Goal: Task Accomplishment & Management: Manage account settings

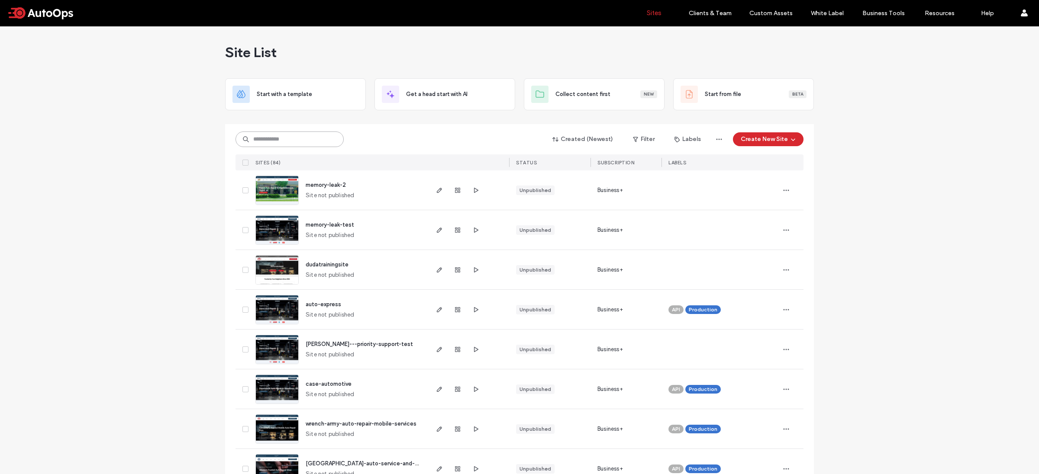
click at [283, 135] on input at bounding box center [289, 140] width 108 height 16
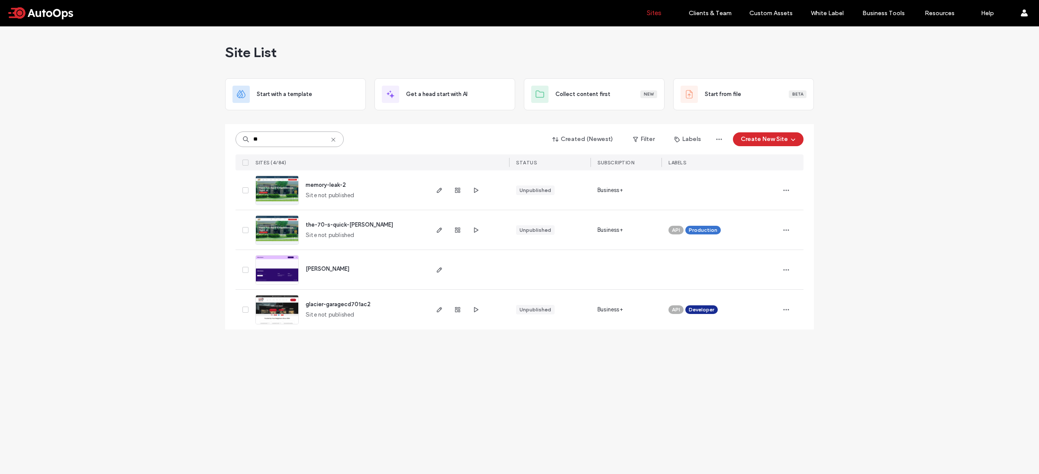
type input "**"
click at [441, 224] on div at bounding box center [457, 229] width 47 height 39
click at [441, 226] on span "button" at bounding box center [439, 230] width 10 height 10
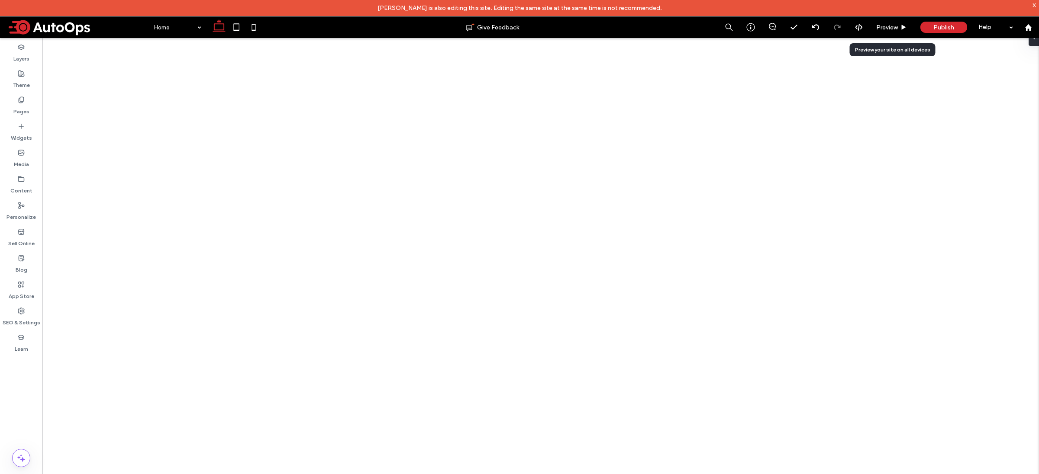
click at [895, 31] on div "Preview" at bounding box center [892, 27] width 44 height 22
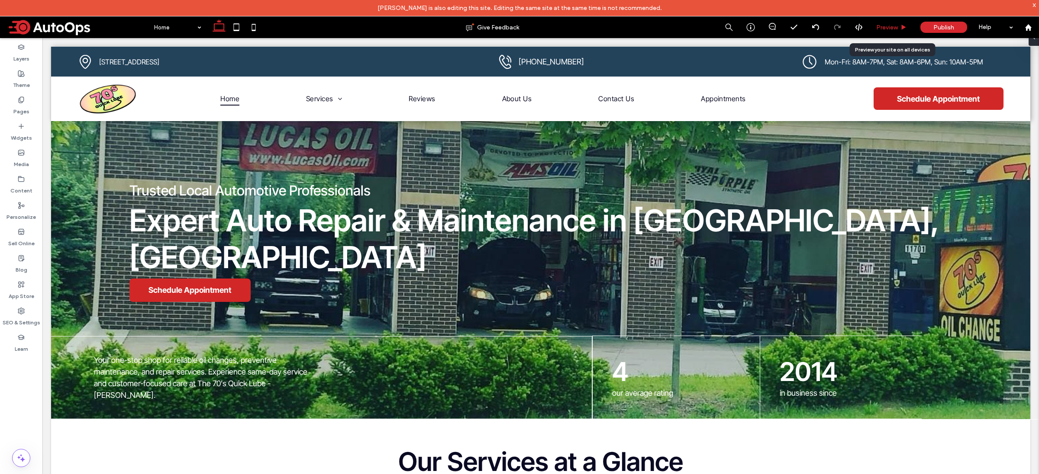
click at [886, 27] on span "Preview" at bounding box center [887, 27] width 22 height 7
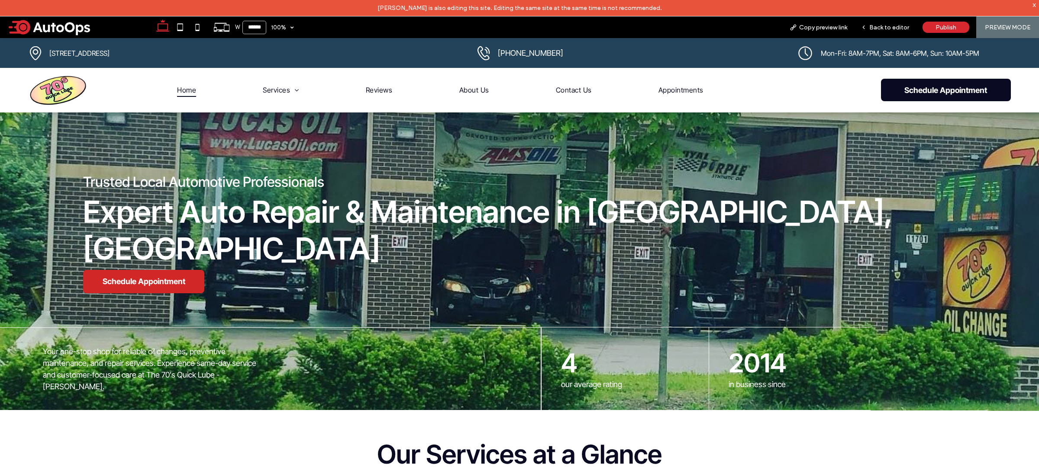
click at [922, 93] on span "Schedule Appointment" at bounding box center [946, 90] width 130 height 9
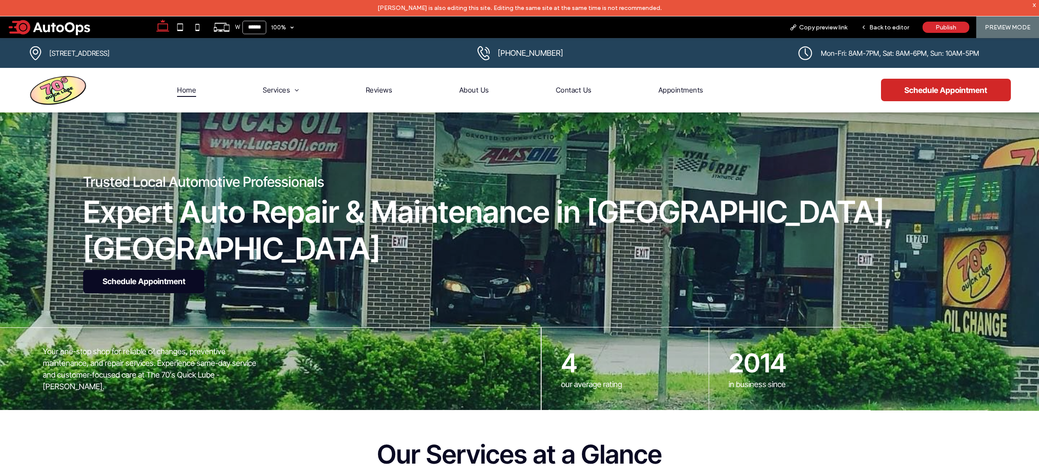
click at [142, 277] on span "Schedule Appointment" at bounding box center [143, 281] width 121 height 9
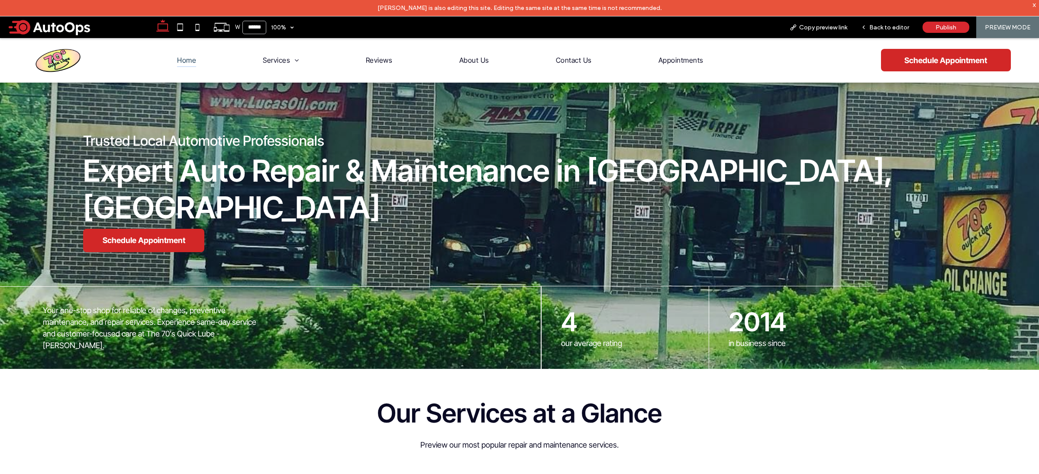
scroll to position [13, 0]
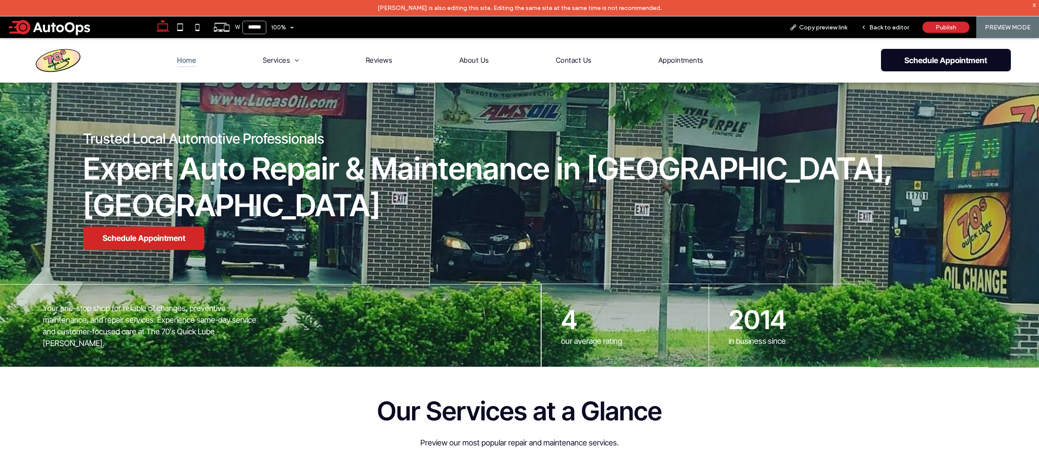
click at [951, 61] on span "Schedule Appointment" at bounding box center [946, 60] width 130 height 9
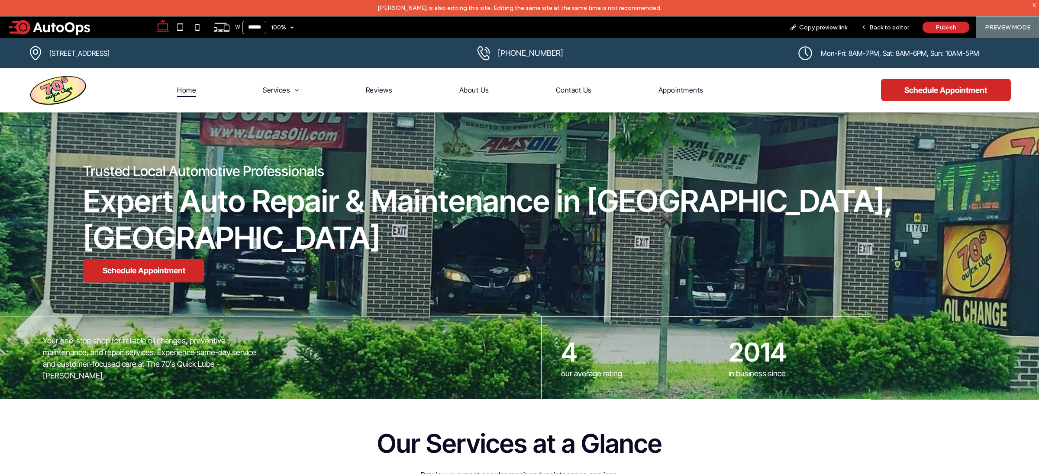
scroll to position [0, 0]
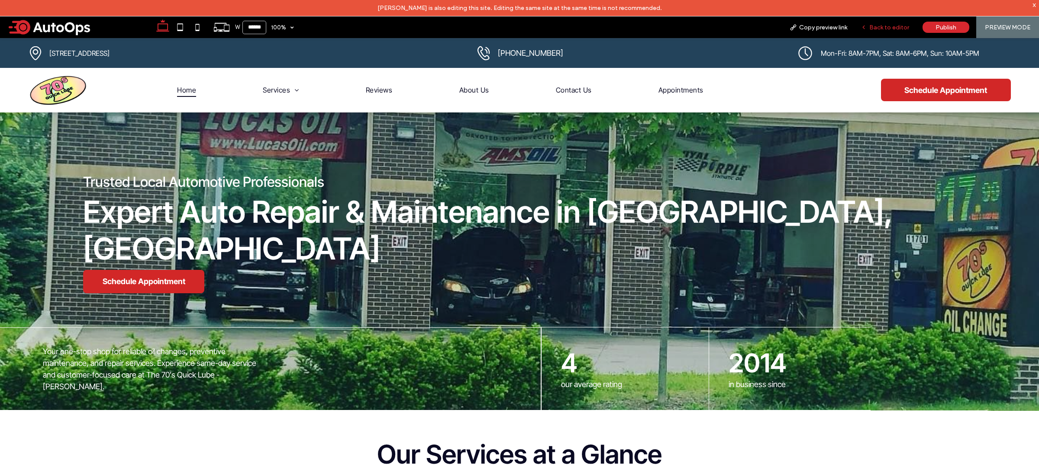
click at [887, 28] on span "Back to editor" at bounding box center [889, 27] width 40 height 7
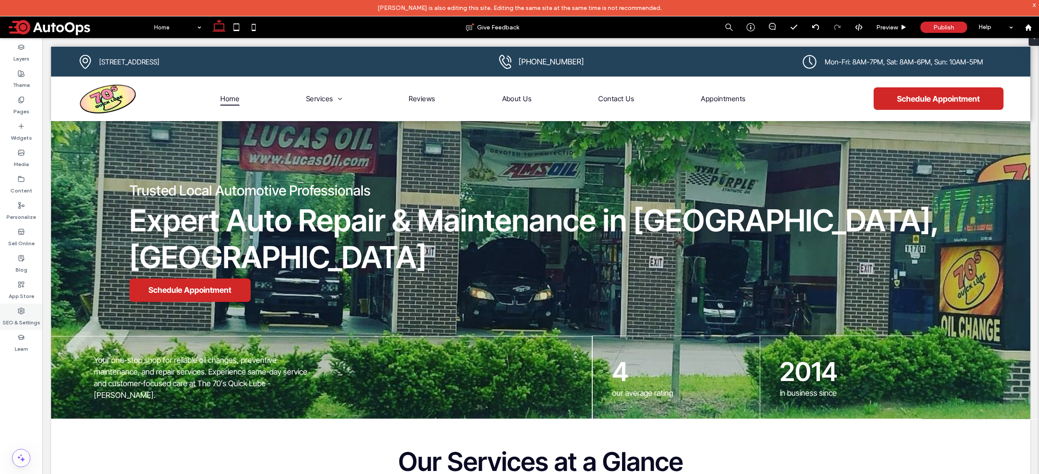
click at [10, 316] on label "SEO & Settings" at bounding box center [22, 321] width 38 height 12
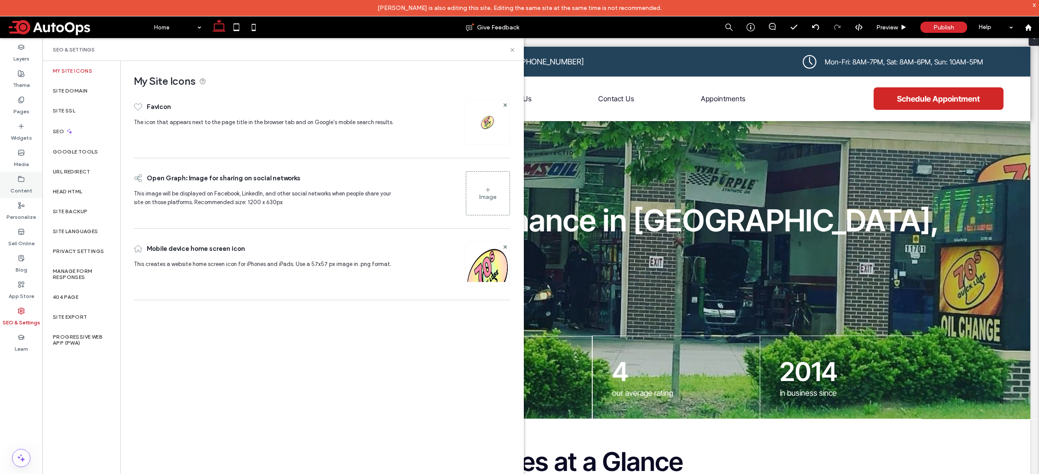
click at [26, 180] on div "Content" at bounding box center [21, 185] width 42 height 26
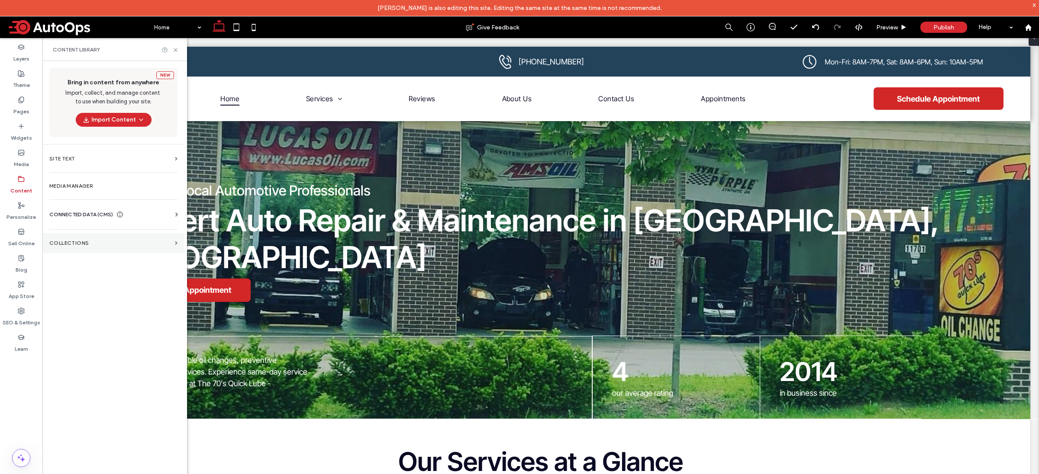
click at [81, 246] on label "Collections" at bounding box center [110, 243] width 122 height 6
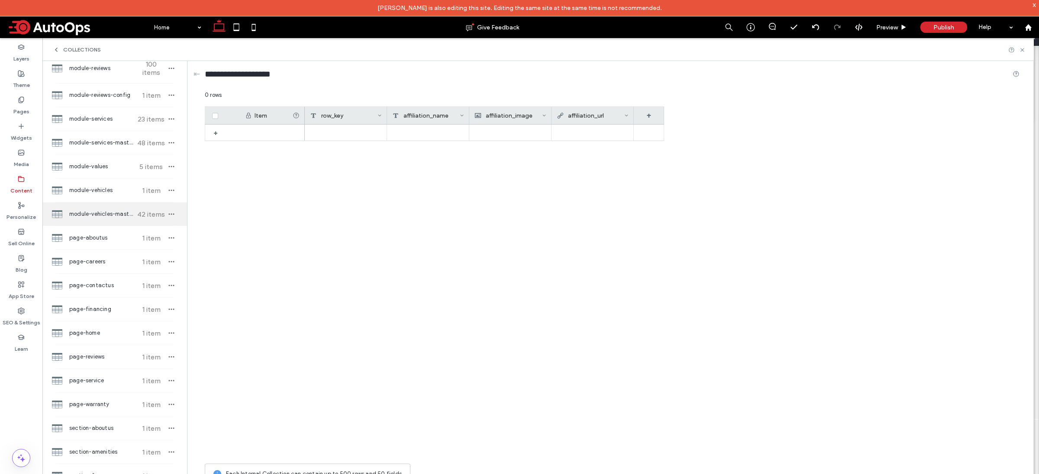
scroll to position [446, 0]
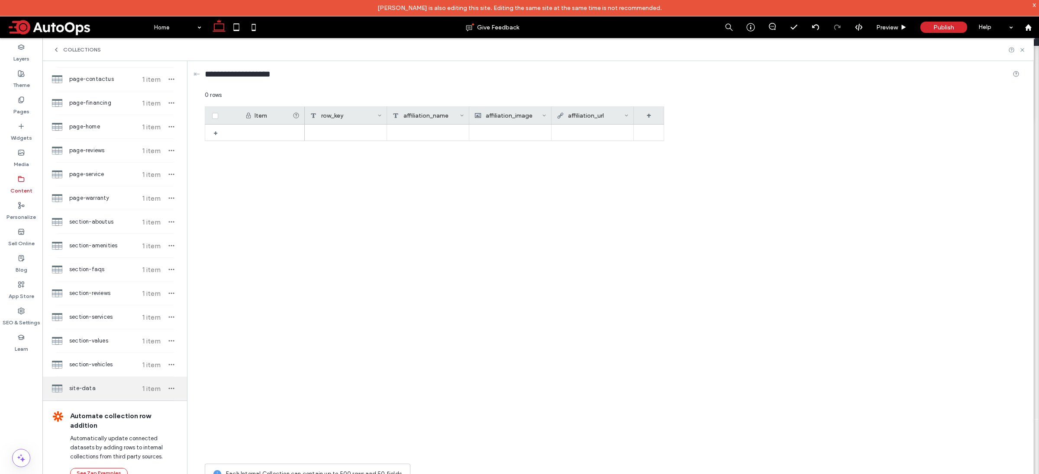
click at [88, 394] on div "site-data 1 item" at bounding box center [114, 388] width 145 height 23
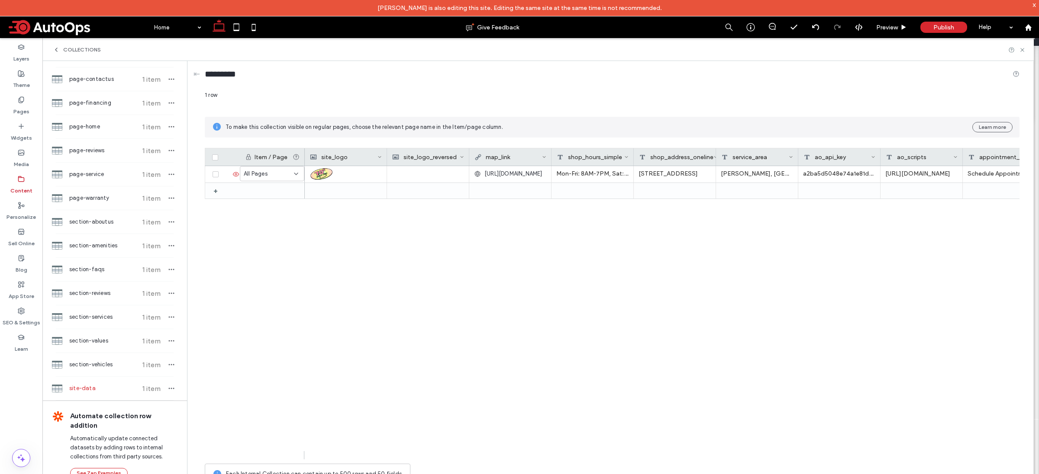
click at [100, 390] on span "site-data" at bounding box center [101, 388] width 64 height 9
click at [23, 100] on icon at bounding box center [21, 100] width 7 height 7
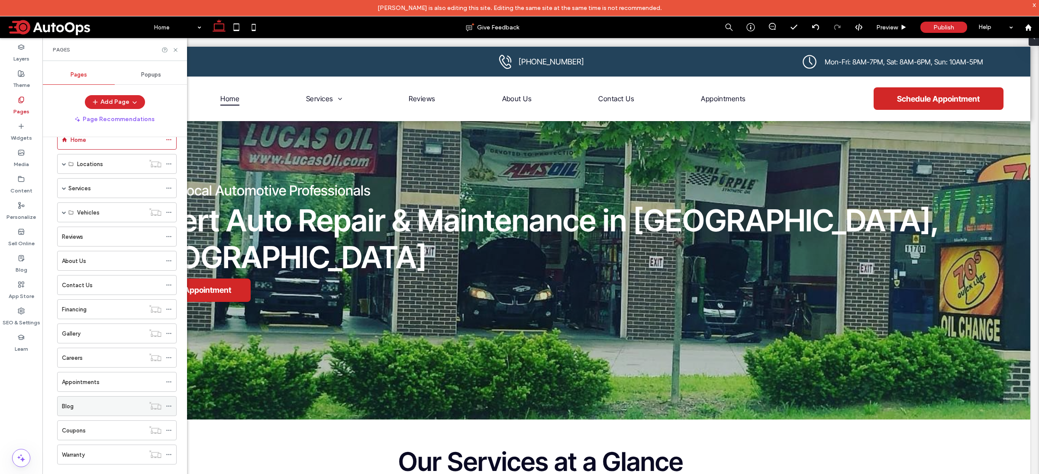
scroll to position [0, 0]
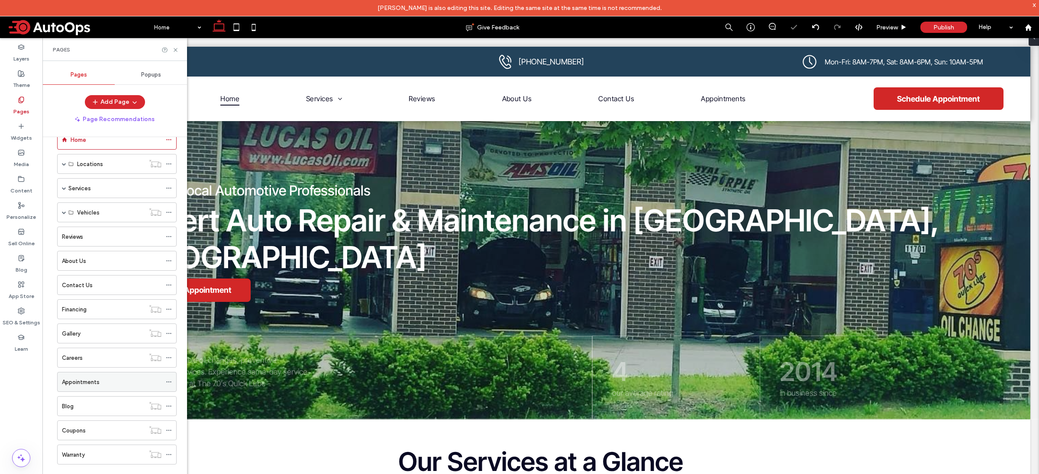
click at [94, 379] on label "Appointments" at bounding box center [81, 382] width 38 height 15
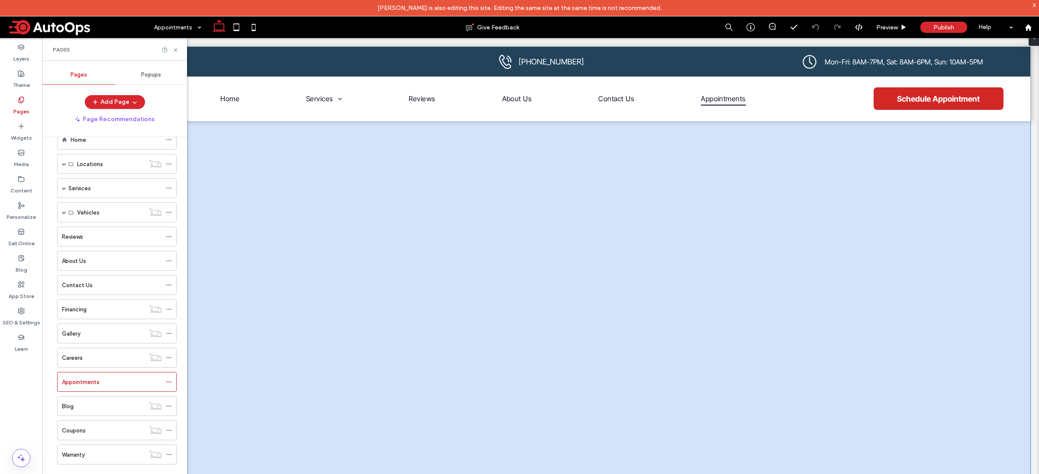
click at [928, 169] on div at bounding box center [540, 333] width 979 height 425
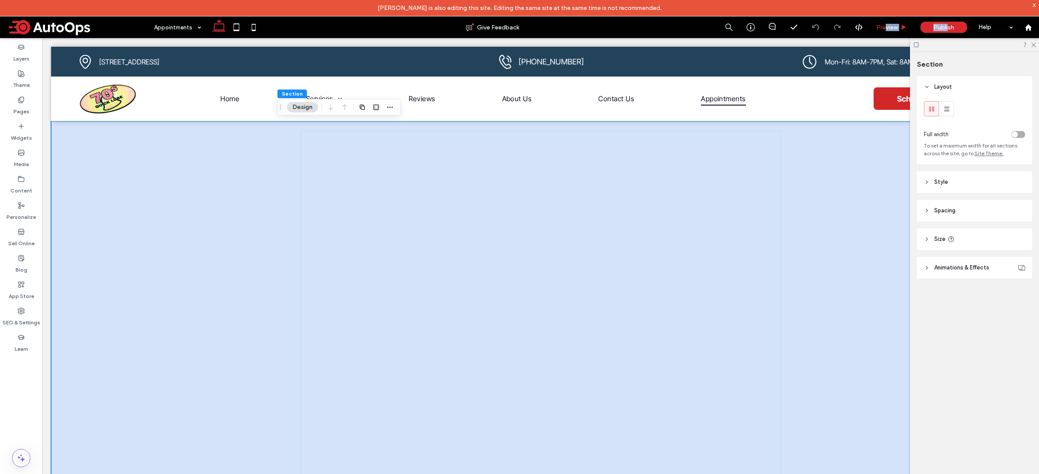
drag, startPoint x: 947, startPoint y: 25, endPoint x: 885, endPoint y: 27, distance: 62.4
click at [885, 27] on div "Preview Publish Help" at bounding box center [878, 27] width 321 height 22
click at [885, 26] on span "Preview" at bounding box center [887, 27] width 22 height 7
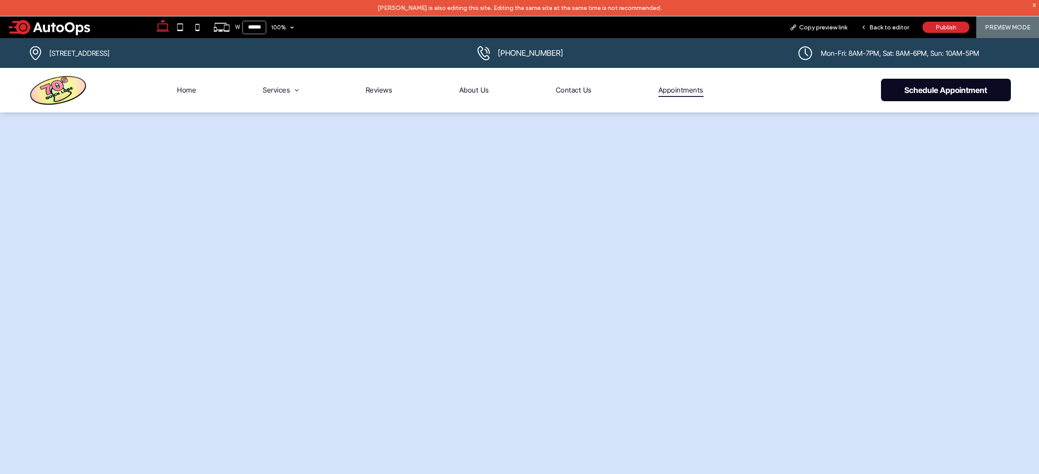
click at [922, 87] on span "Schedule Appointment" at bounding box center [946, 90] width 130 height 9
click at [139, 291] on div at bounding box center [519, 326] width 1039 height 426
click at [1007, 319] on div at bounding box center [519, 326] width 1039 height 426
click at [45, 27] on span at bounding box center [77, 27] width 143 height 17
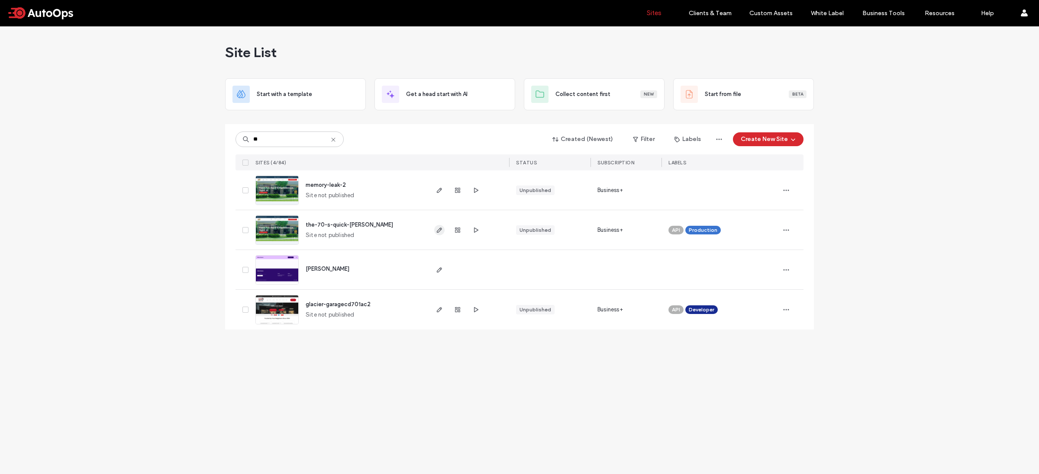
type input "**"
click at [440, 233] on icon "button" at bounding box center [439, 230] width 7 height 7
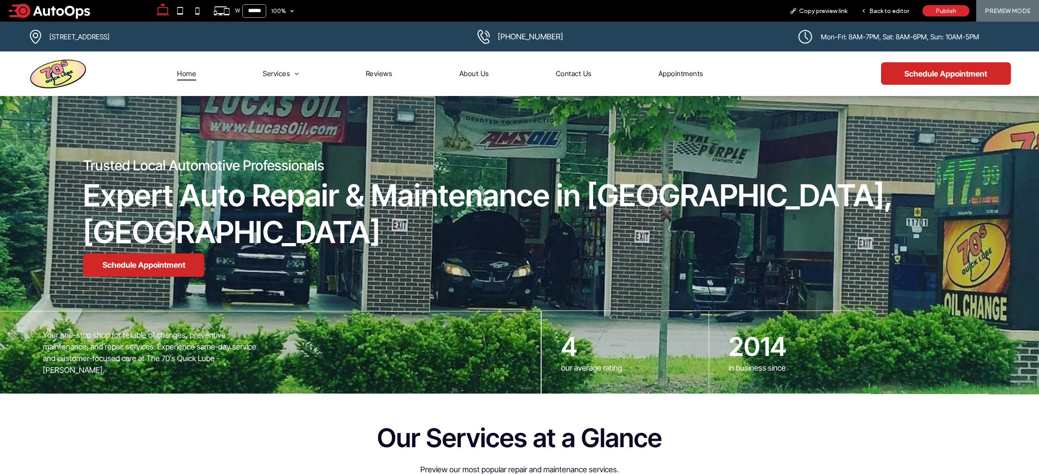
click at [187, 77] on span "Home" at bounding box center [186, 73] width 19 height 13
click at [148, 262] on span "Schedule Appointment" at bounding box center [143, 265] width 121 height 9
click at [921, 70] on span "Schedule Appointment" at bounding box center [946, 73] width 130 height 9
click at [170, 254] on link "Schedule Appointment" at bounding box center [143, 265] width 121 height 23
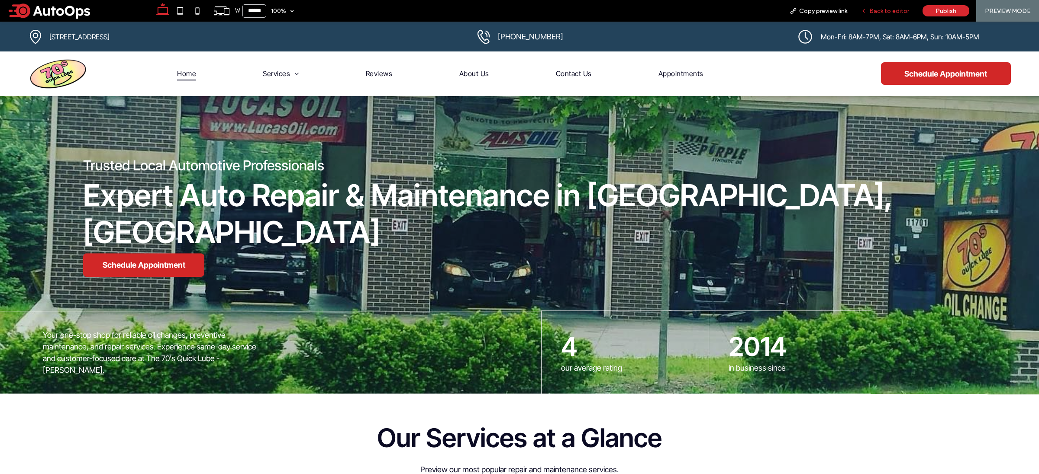
click at [899, 11] on span "Back to editor" at bounding box center [889, 10] width 40 height 7
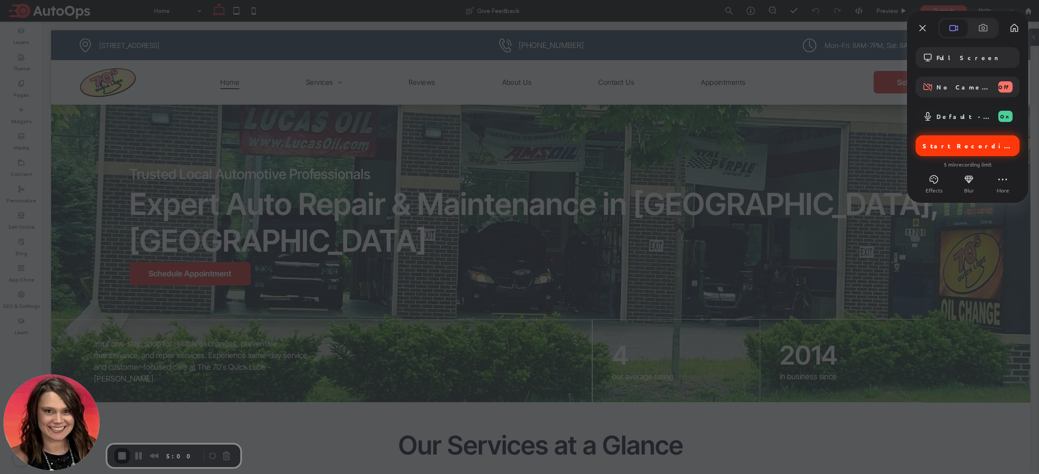
click at [954, 140] on div "Start Recording" at bounding box center [967, 145] width 104 height 21
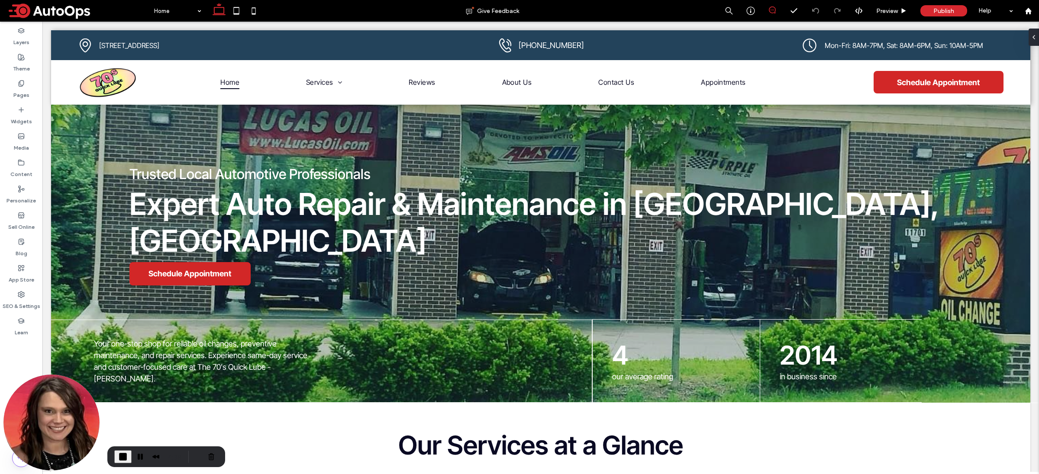
click at [770, 10] on icon at bounding box center [772, 9] width 7 height 7
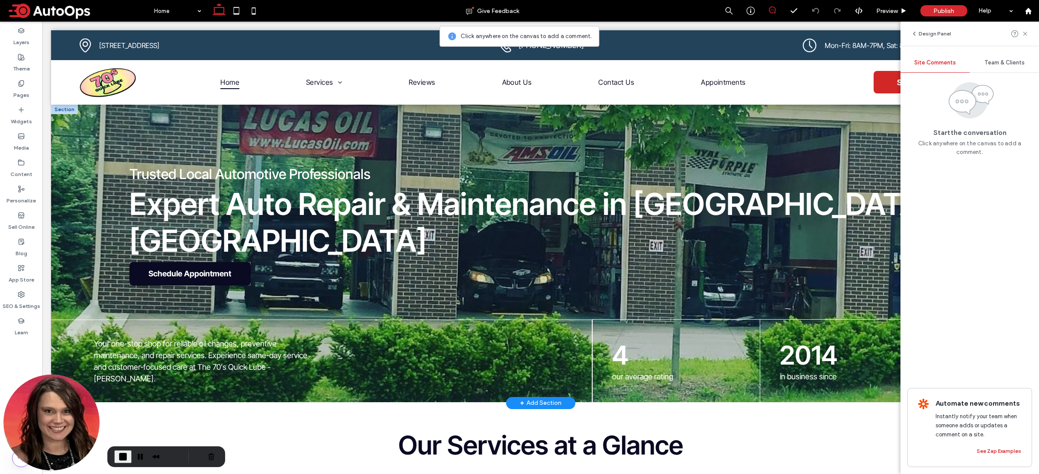
click at [197, 269] on span "Schedule Appointment" at bounding box center [189, 273] width 121 height 9
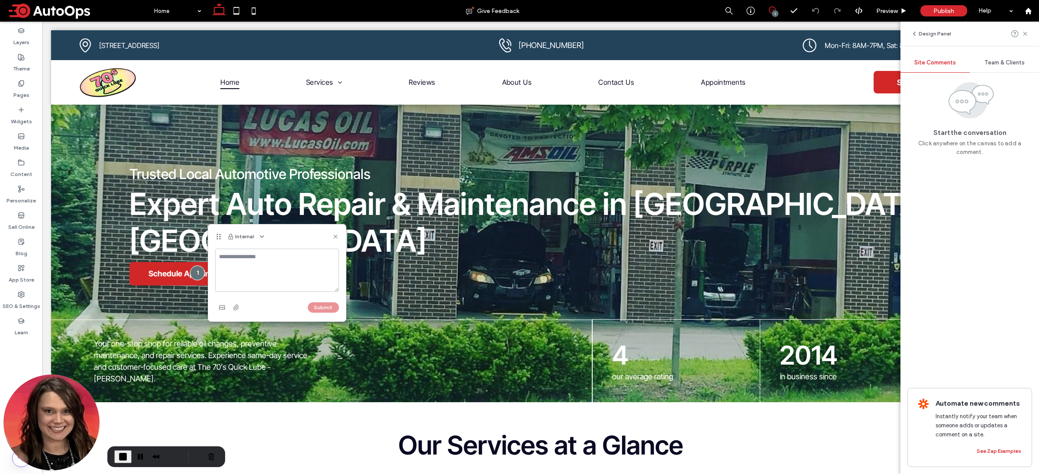
click at [251, 273] on textarea at bounding box center [277, 270] width 124 height 43
type textarea "**********"
click at [332, 307] on button "Submit" at bounding box center [323, 308] width 31 height 10
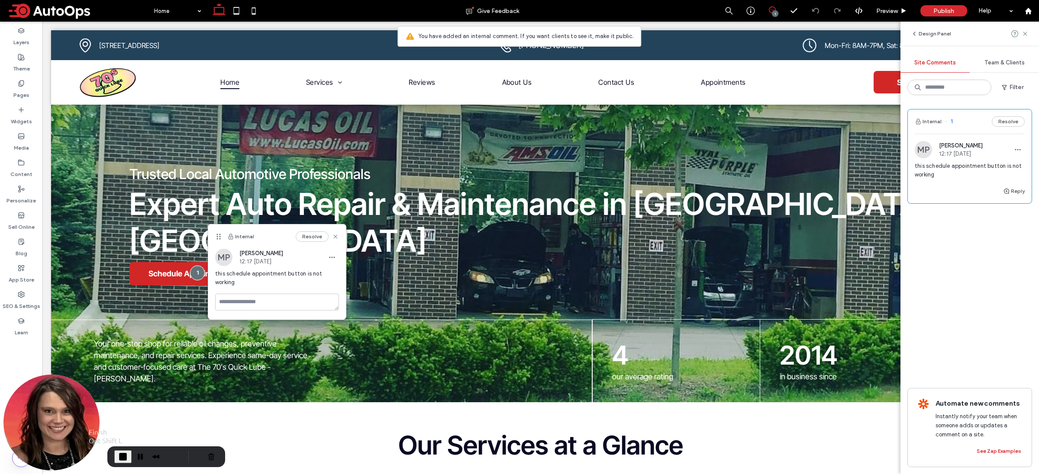
click at [125, 455] on span "End Recording" at bounding box center [123, 457] width 10 height 10
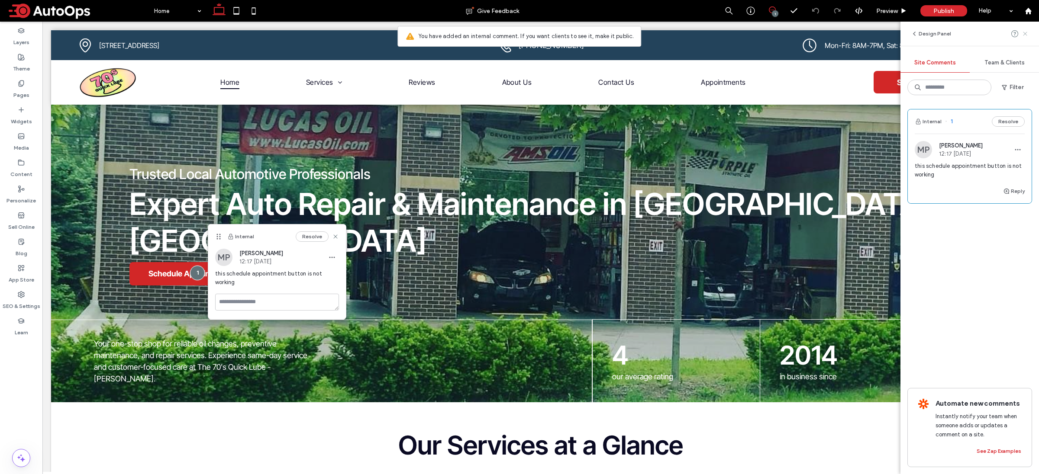
click at [1026, 30] on icon at bounding box center [1025, 33] width 7 height 7
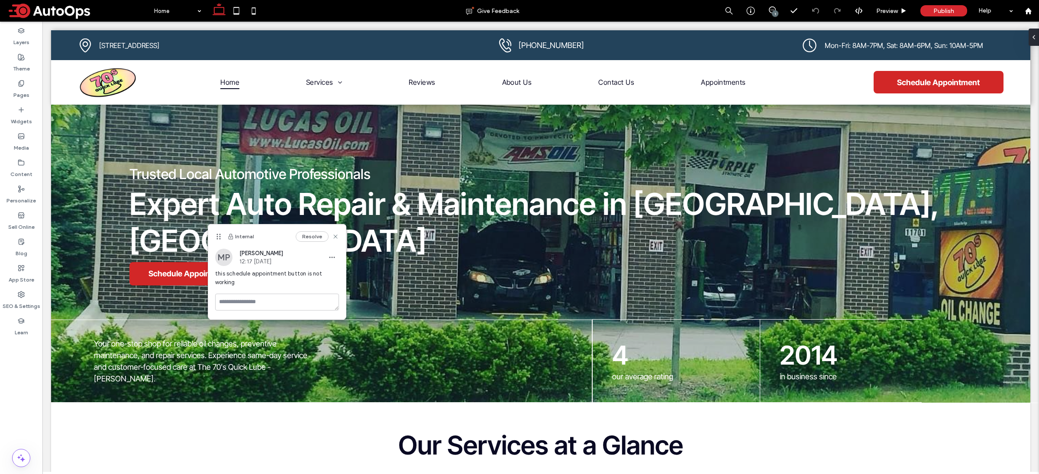
click at [776, 16] on div "1" at bounding box center [775, 13] width 6 height 6
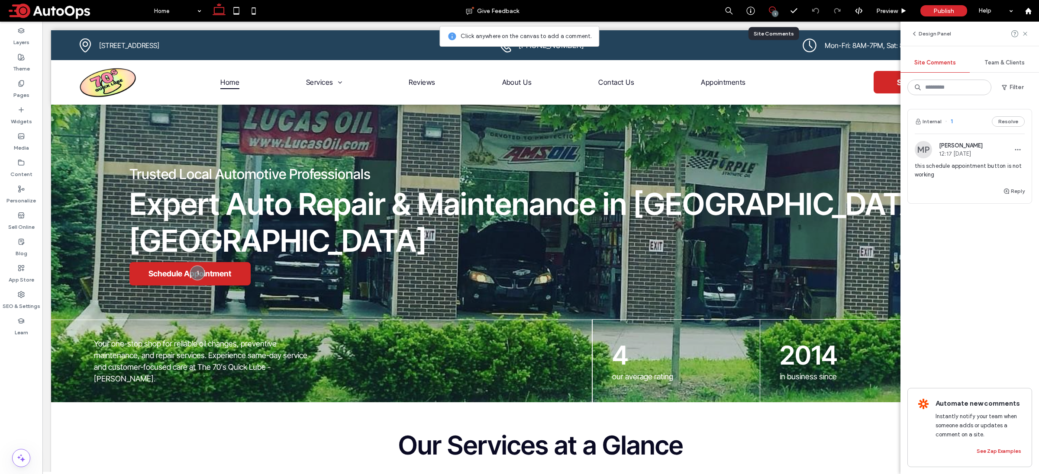
click at [1002, 64] on span "Team & Clients" at bounding box center [1004, 62] width 40 height 7
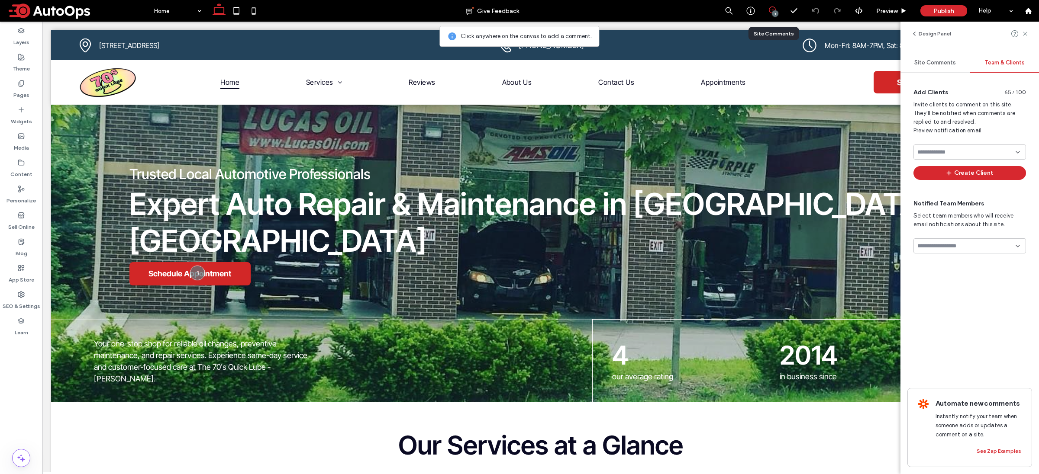
click at [956, 274] on div "Add Clients 65 / 100 Invite clients to comment on this site. They'll be notifie…" at bounding box center [969, 192] width 125 height 224
click at [963, 252] on div at bounding box center [969, 245] width 113 height 15
click at [959, 303] on span "Gabriella Addonisio" at bounding box center [939, 307] width 45 height 9
click at [973, 249] on input at bounding box center [966, 246] width 98 height 7
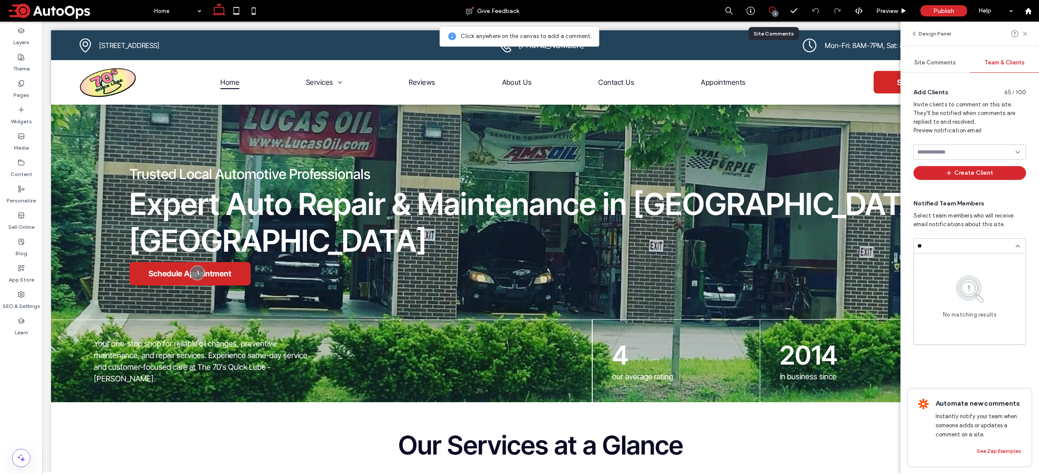
type input "*"
click at [954, 294] on div "Steve Fafel" at bounding box center [970, 291] width 112 height 15
click at [958, 245] on input at bounding box center [966, 246] width 98 height 7
click at [965, 232] on div "SF Steve Fafel Remove GA Gabriella Addonisio Remove" at bounding box center [969, 265] width 113 height 66
click at [963, 240] on div at bounding box center [969, 245] width 113 height 15
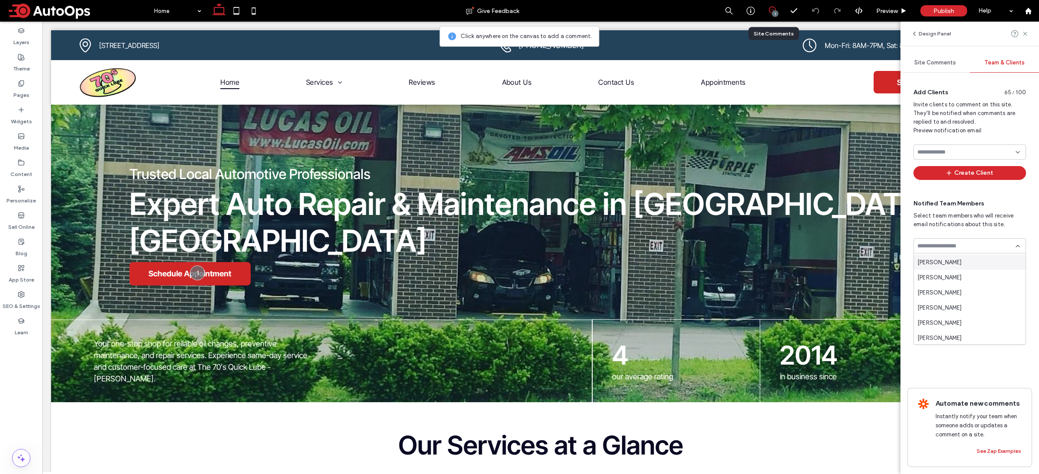
scroll to position [61, 0]
click at [951, 326] on div "[PERSON_NAME]" at bounding box center [970, 321] width 112 height 15
click at [969, 244] on input at bounding box center [966, 246] width 98 height 7
click at [958, 293] on div "[PERSON_NAME]" at bounding box center [970, 295] width 112 height 15
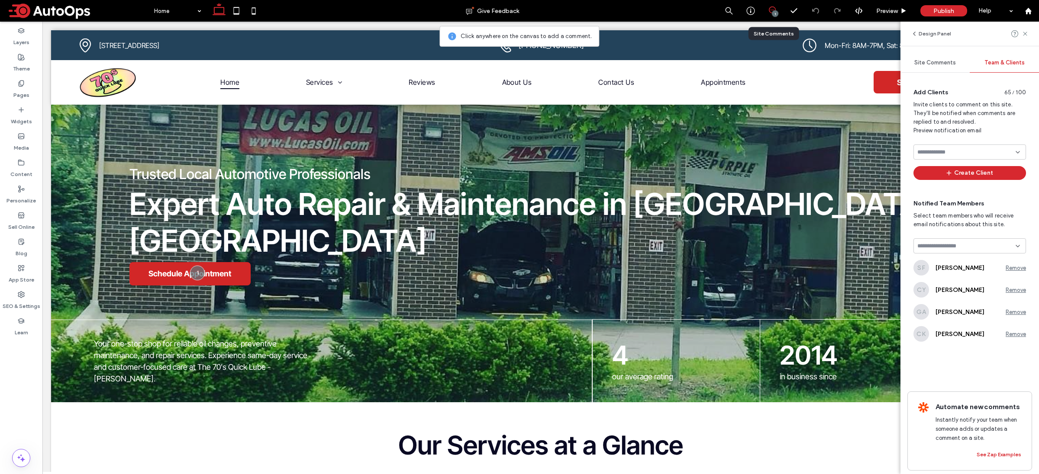
click at [958, 370] on div "Add Clients 65 / 100 Invite clients to comment on this site. They'll be notifie…" at bounding box center [969, 236] width 125 height 312
click at [1025, 32] on icon at bounding box center [1025, 33] width 7 height 7
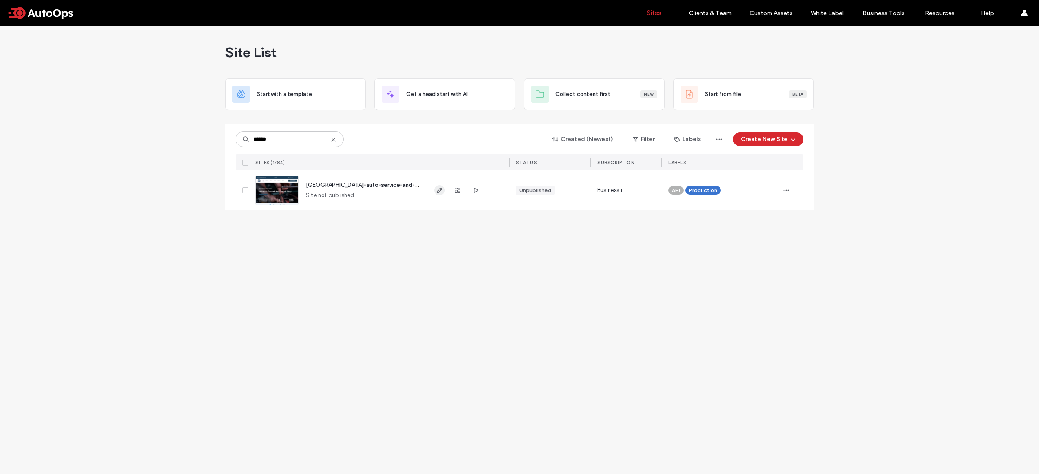
type input "******"
click at [440, 190] on icon "button" at bounding box center [439, 190] width 7 height 7
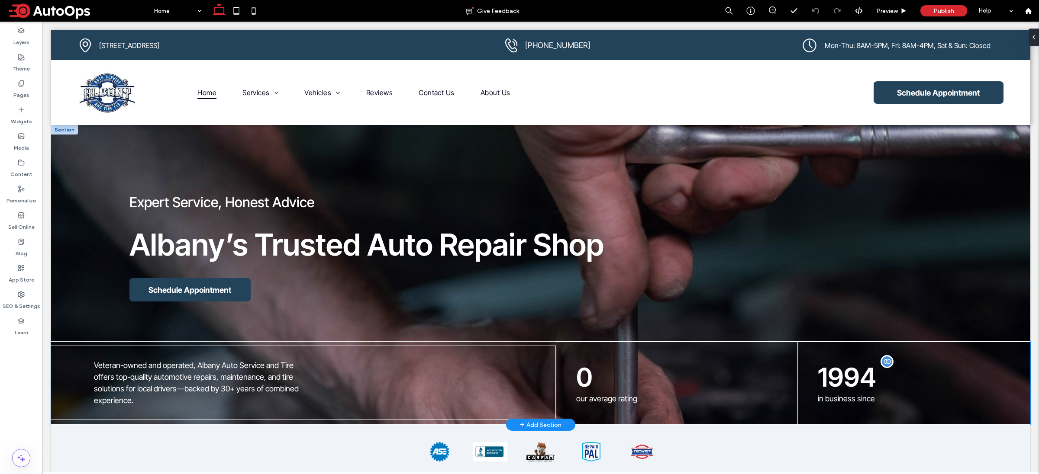
click at [857, 385] on span "1994" at bounding box center [847, 377] width 58 height 31
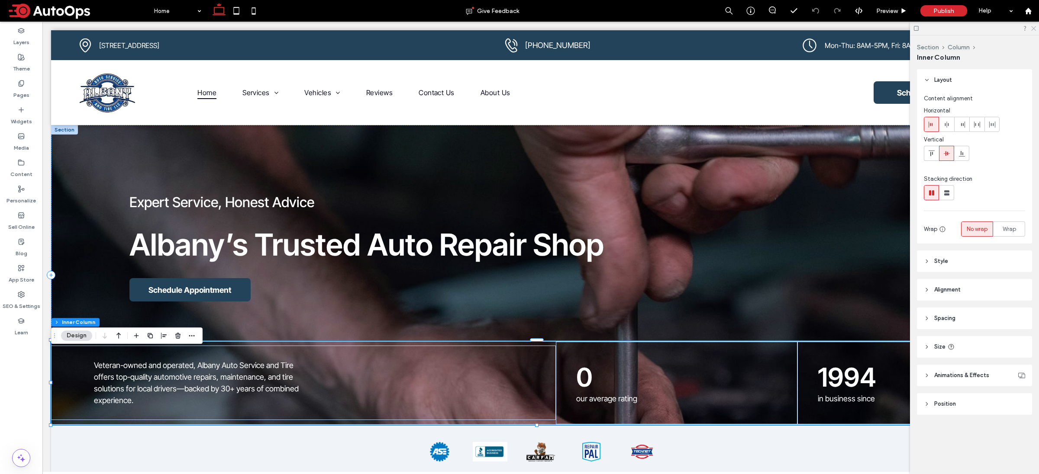
click at [1032, 30] on icon at bounding box center [1033, 28] width 6 height 6
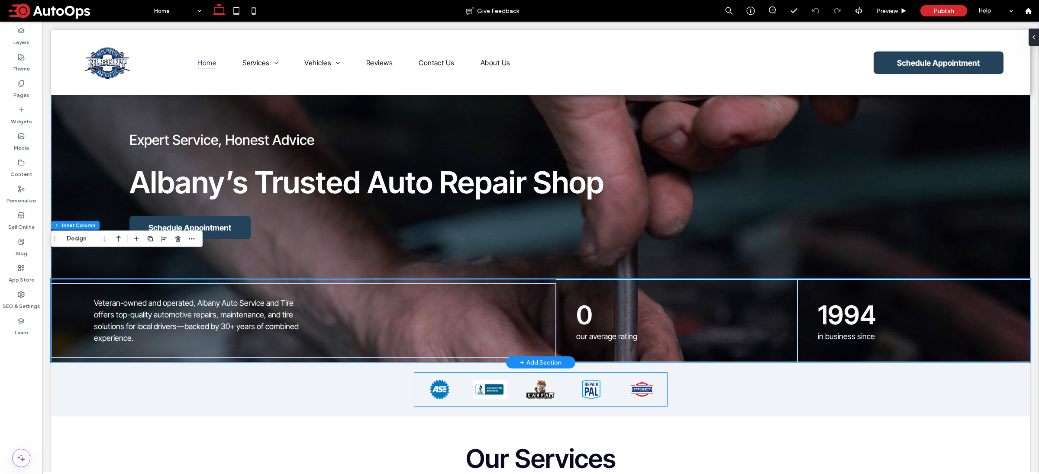
scroll to position [62, 0]
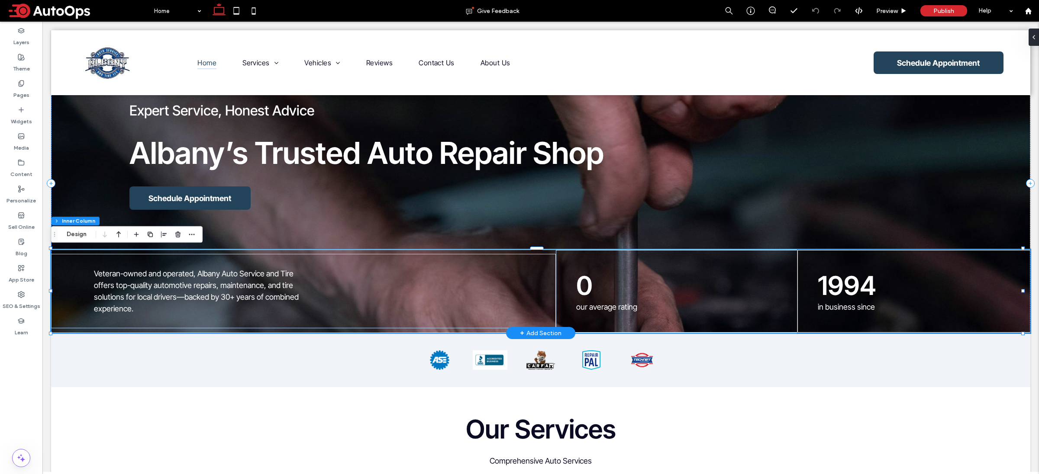
click at [855, 307] on span "in business since" at bounding box center [846, 307] width 57 height 9
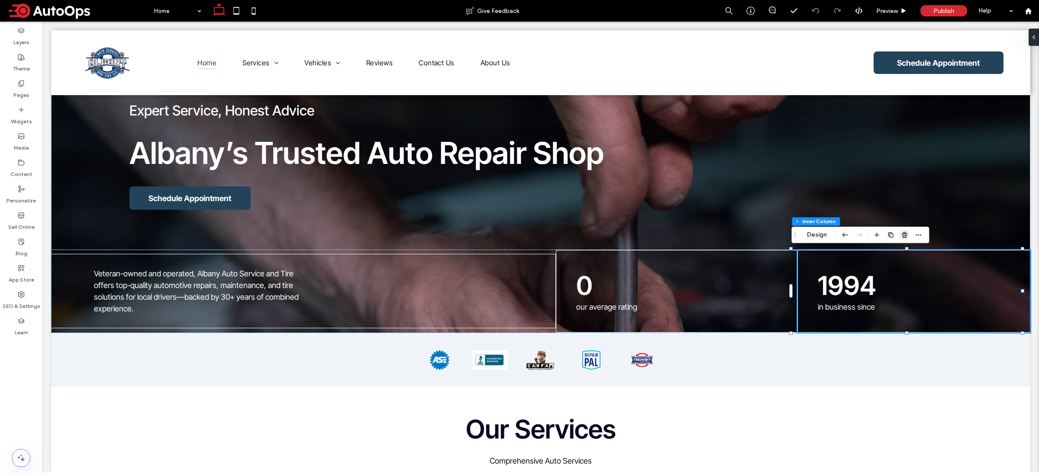
click at [909, 235] on span "button" at bounding box center [904, 235] width 10 height 10
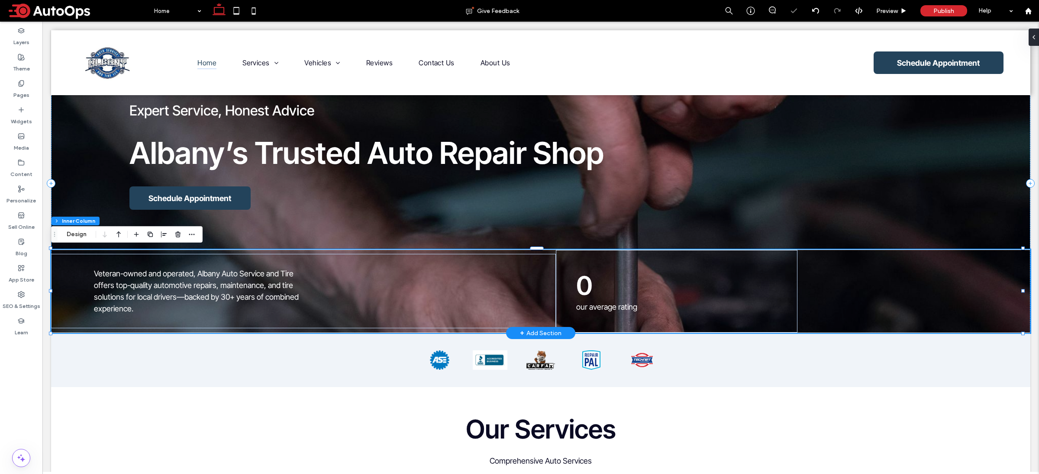
click at [873, 286] on div "Veteran-owned and operated, Albany Auto Service and Tire offers top-quality aut…" at bounding box center [540, 292] width 979 height 84
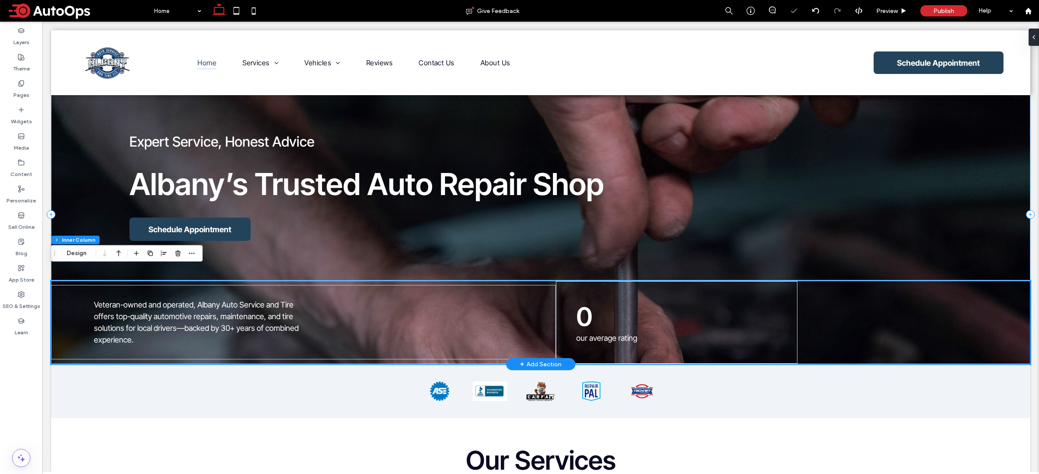
scroll to position [0, 0]
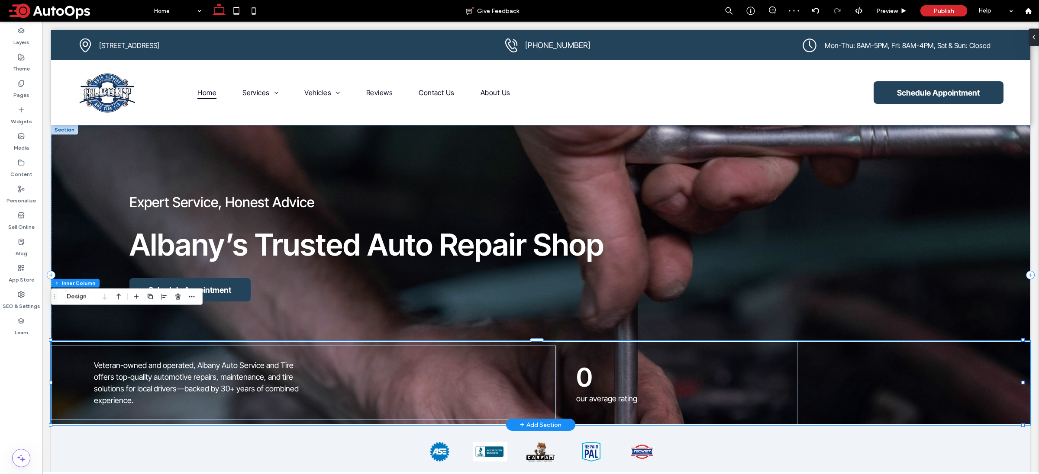
click at [899, 394] on div "Veteran-owned and operated, Albany Auto Service and Tire offers top-quality aut…" at bounding box center [540, 384] width 979 height 84
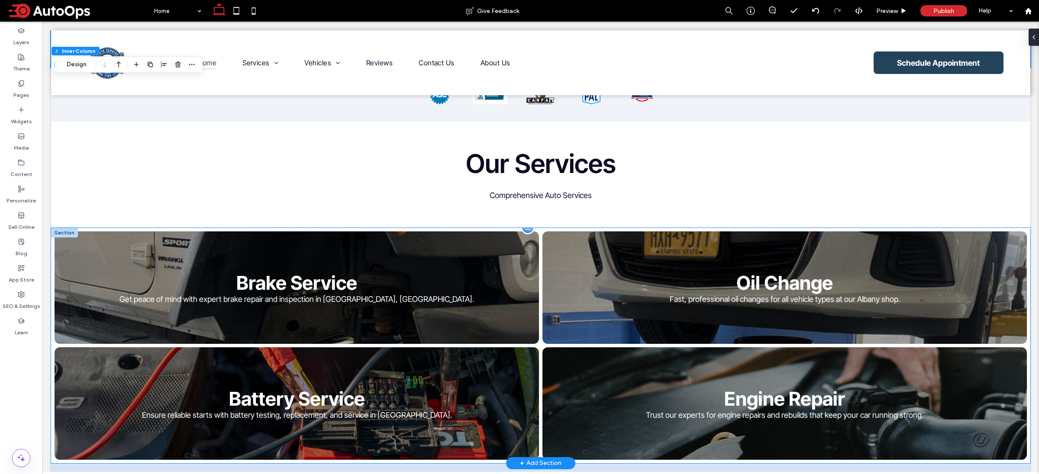
scroll to position [124, 0]
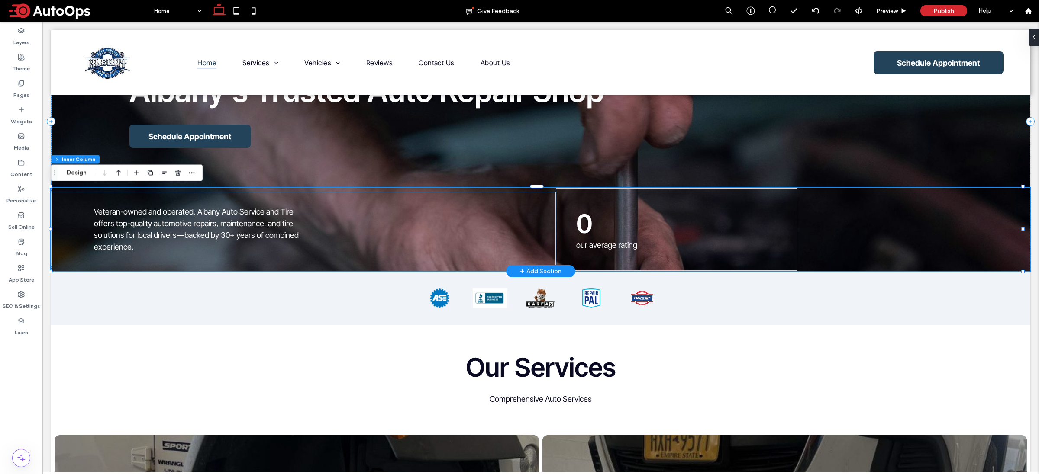
click at [886, 246] on div "Veteran-owned and operated, Albany Auto Service and Tire offers top-quality aut…" at bounding box center [540, 230] width 979 height 84
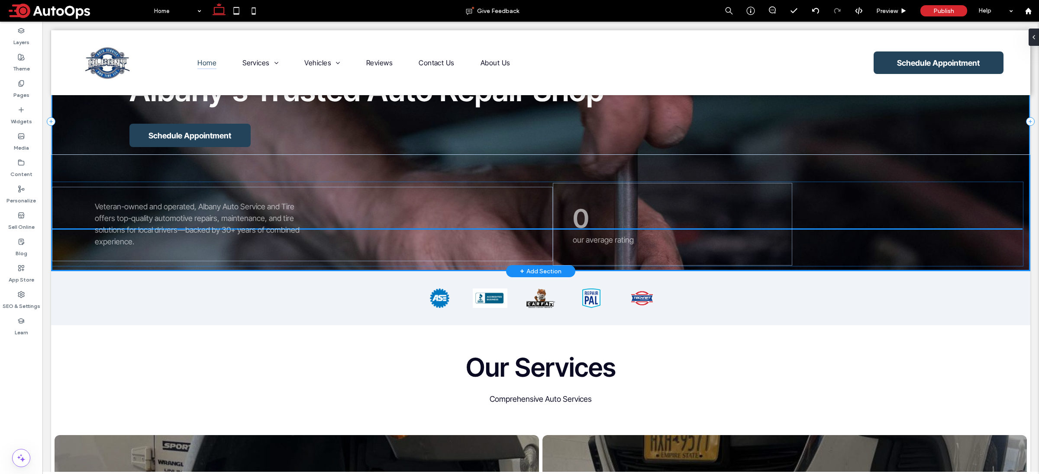
drag, startPoint x: 886, startPoint y: 246, endPoint x: 887, endPoint y: 242, distance: 4.8
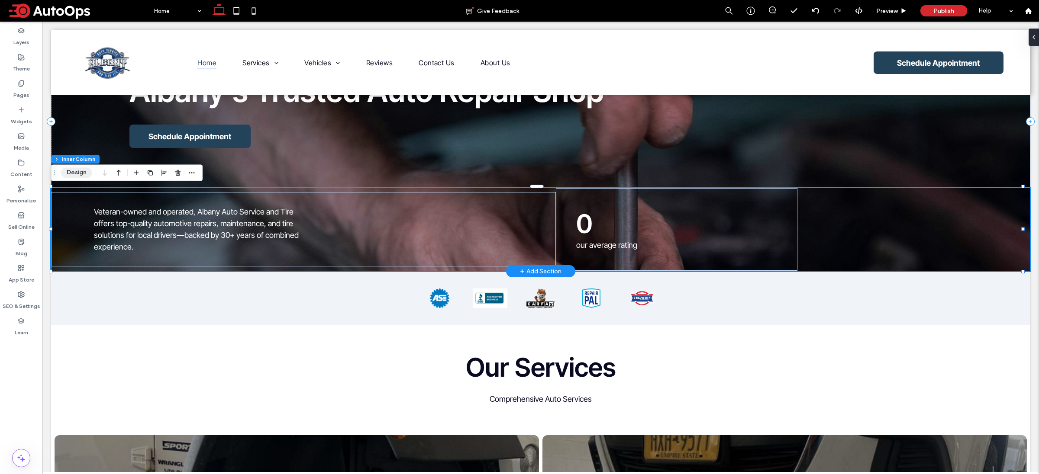
click at [77, 169] on button "Design" at bounding box center [76, 173] width 31 height 10
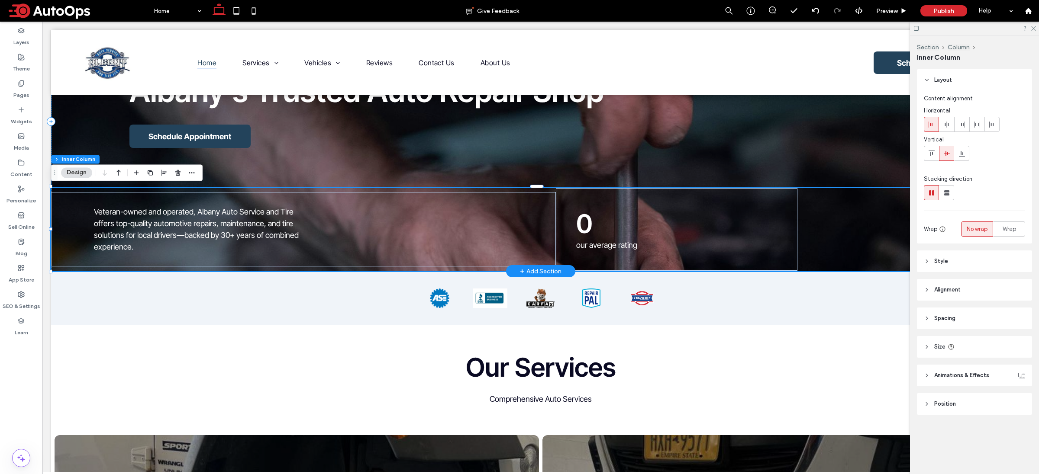
click at [1034, 32] on div at bounding box center [974, 28] width 129 height 13
click at [1035, 29] on use at bounding box center [1033, 28] width 5 height 5
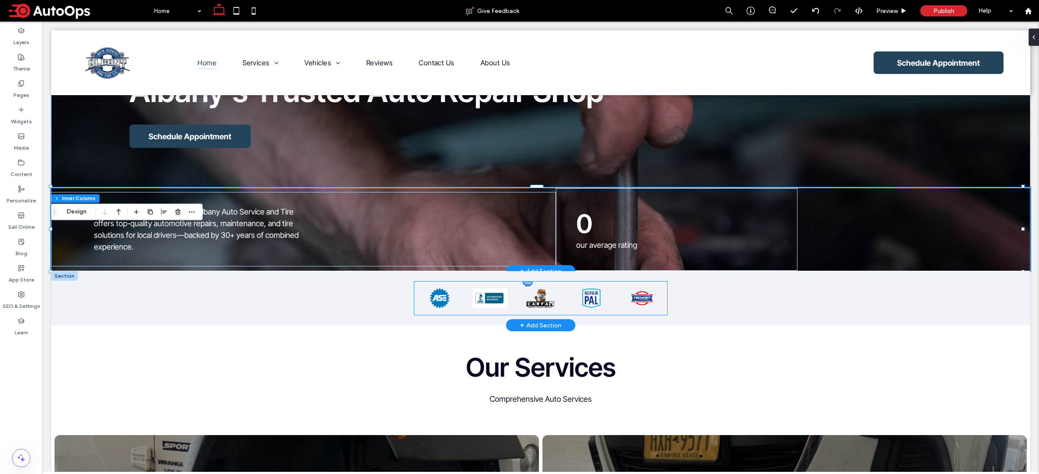
click at [577, 295] on link at bounding box center [591, 298] width 51 height 19
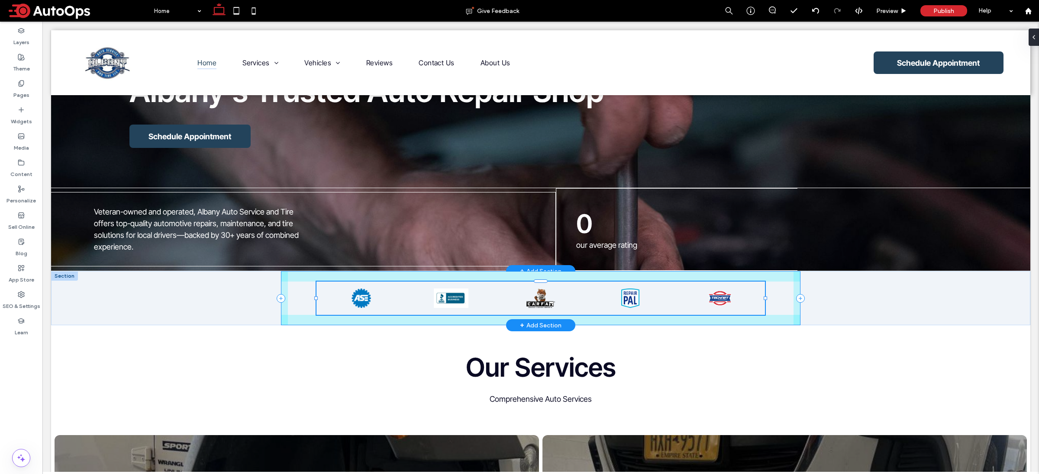
drag, startPoint x: 663, startPoint y: 298, endPoint x: 761, endPoint y: 317, distance: 99.7
click at [761, 317] on div "Button Button Button Button Button View more 89% , 77px" at bounding box center [540, 298] width 519 height 54
type input "**"
type input "****"
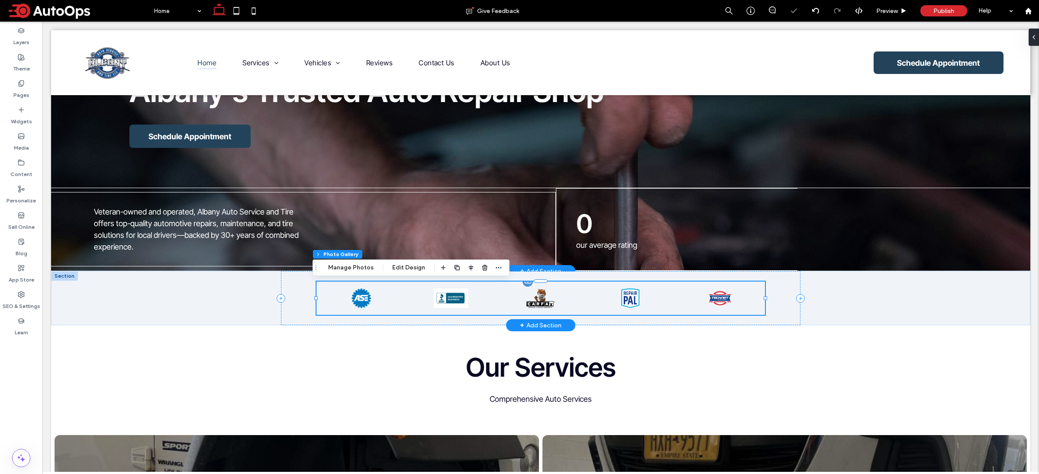
click at [685, 314] on div "Button Button Button Button Button View more" at bounding box center [540, 298] width 448 height 33
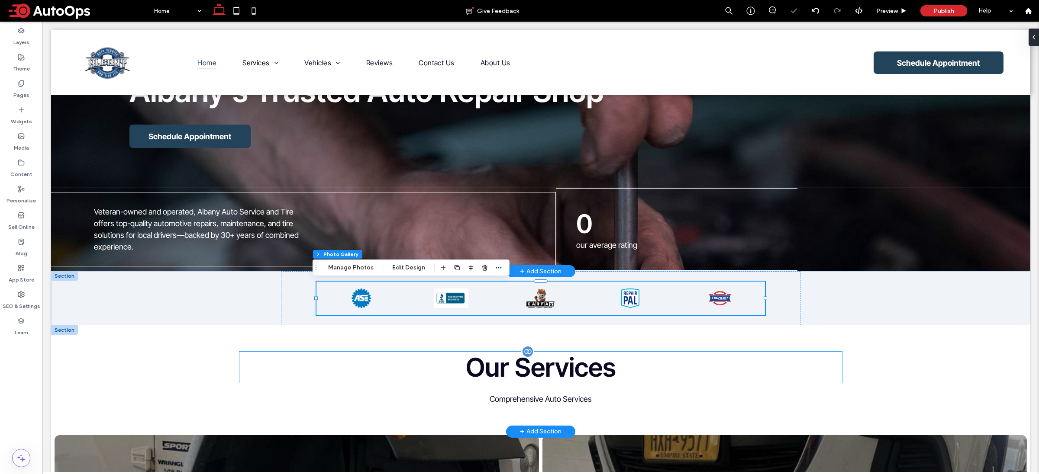
click at [754, 380] on h2 "Our Services" at bounding box center [540, 367] width 603 height 31
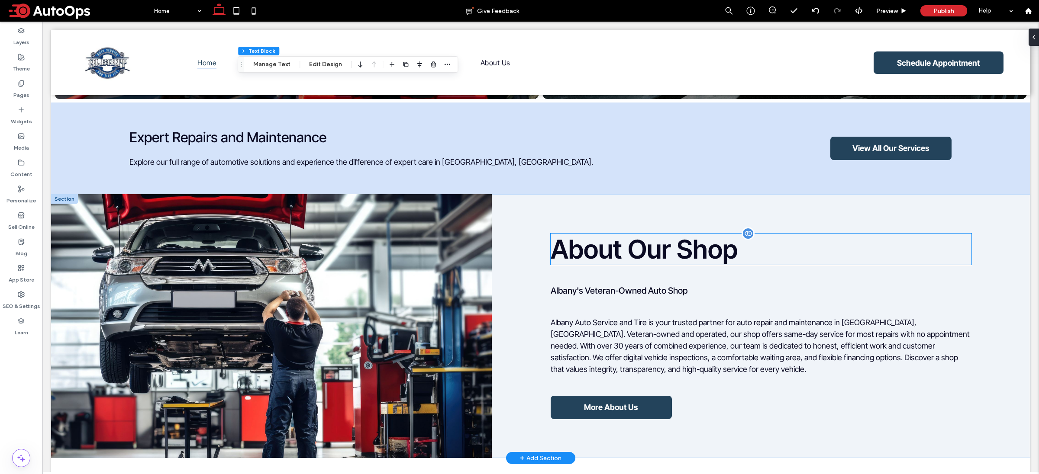
scroll to position [736, 0]
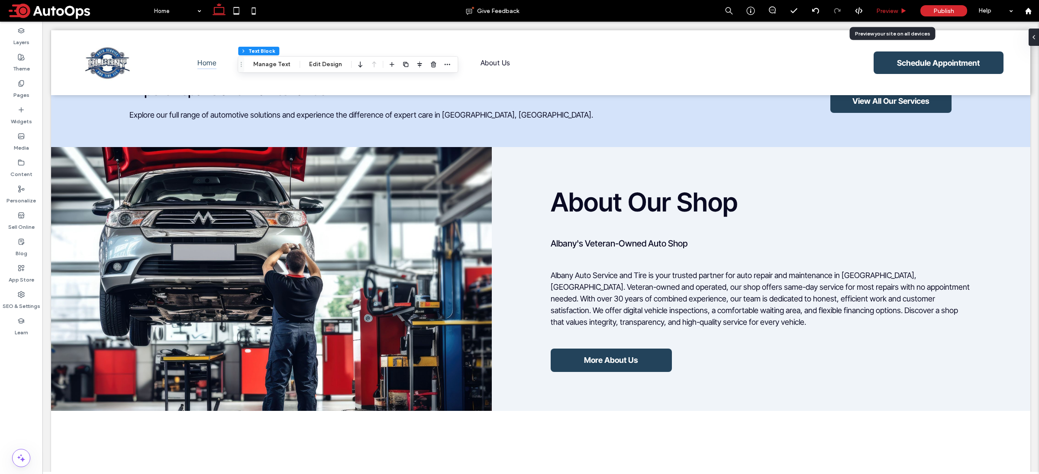
click at [891, 9] on span "Preview" at bounding box center [887, 10] width 22 height 7
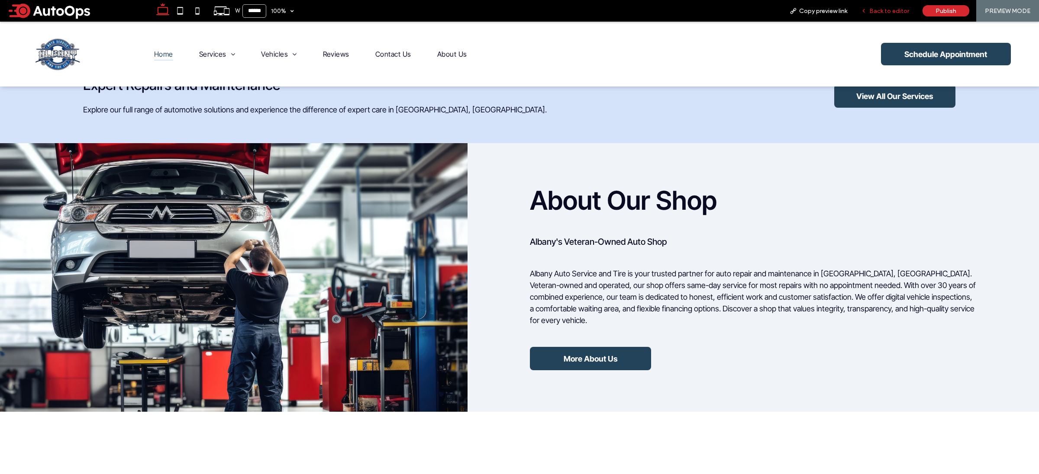
scroll to position [730, 0]
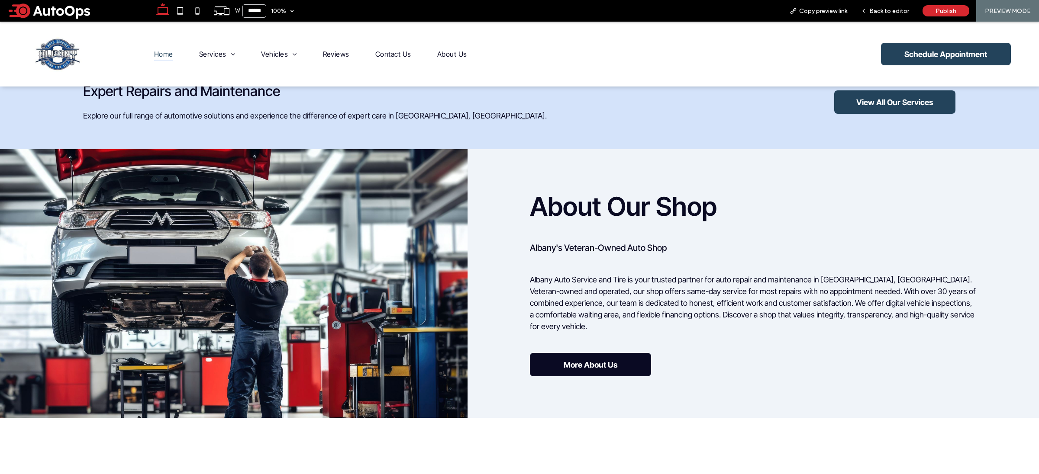
click at [594, 364] on link "More About Us" at bounding box center [590, 364] width 121 height 23
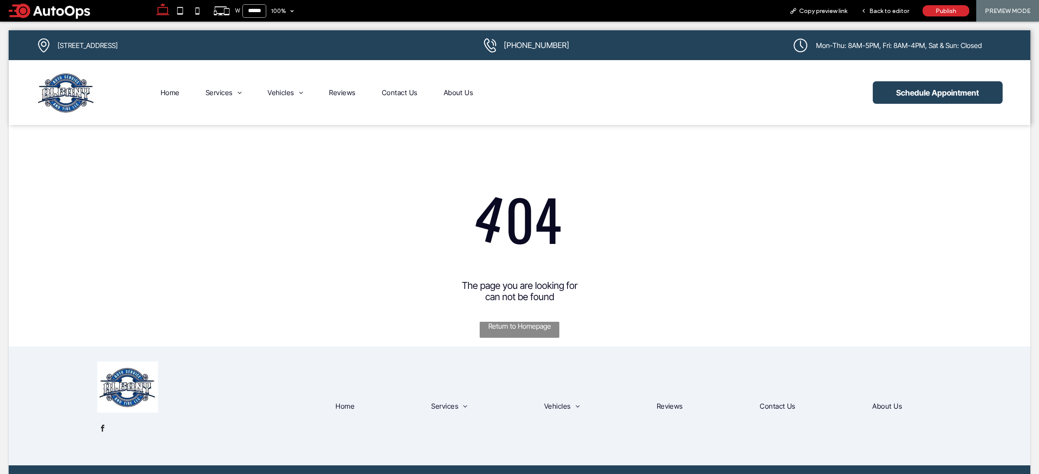
scroll to position [0, 0]
click at [584, 301] on div at bounding box center [519, 237] width 1039 height 474
click at [505, 353] on div at bounding box center [519, 237] width 1039 height 474
click at [513, 340] on div at bounding box center [519, 237] width 1039 height 474
click at [459, 97] on div at bounding box center [519, 237] width 1039 height 474
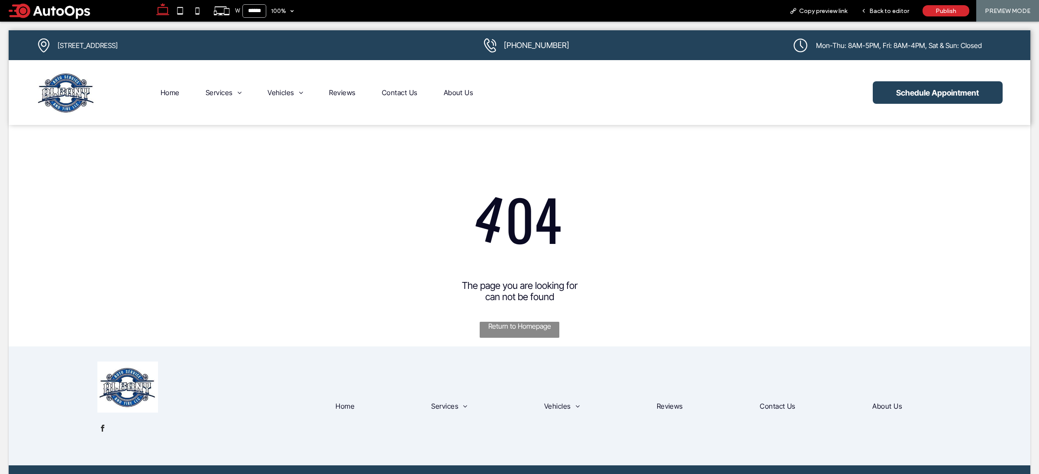
click at [167, 100] on div at bounding box center [519, 237] width 1039 height 474
click at [878, 10] on div at bounding box center [519, 237] width 1039 height 474
click at [879, 11] on div at bounding box center [519, 237] width 1039 height 474
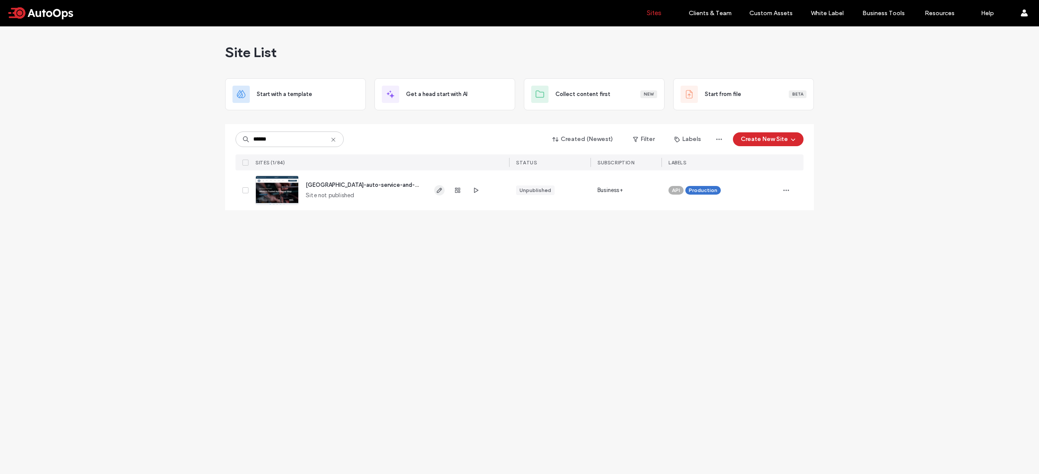
type input "******"
click at [440, 193] on icon "button" at bounding box center [439, 190] width 7 height 7
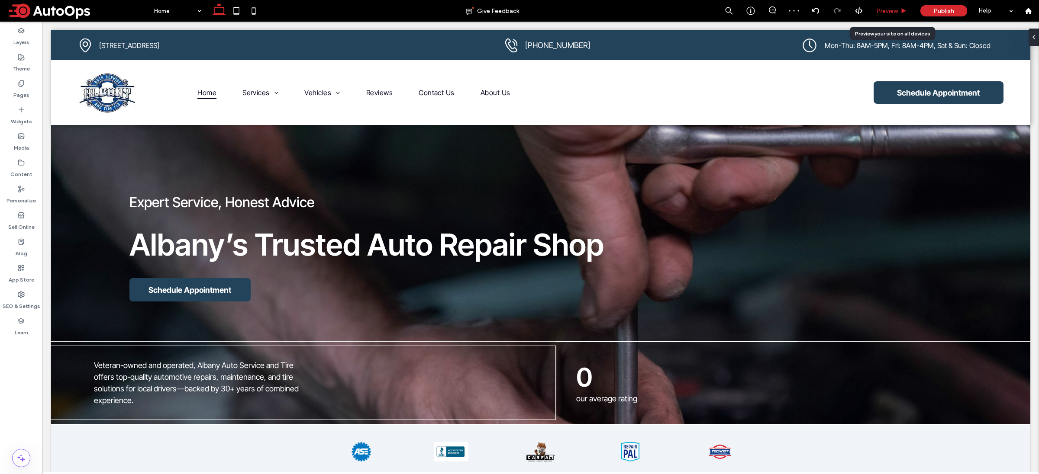
click at [890, 12] on span "Preview" at bounding box center [887, 10] width 22 height 7
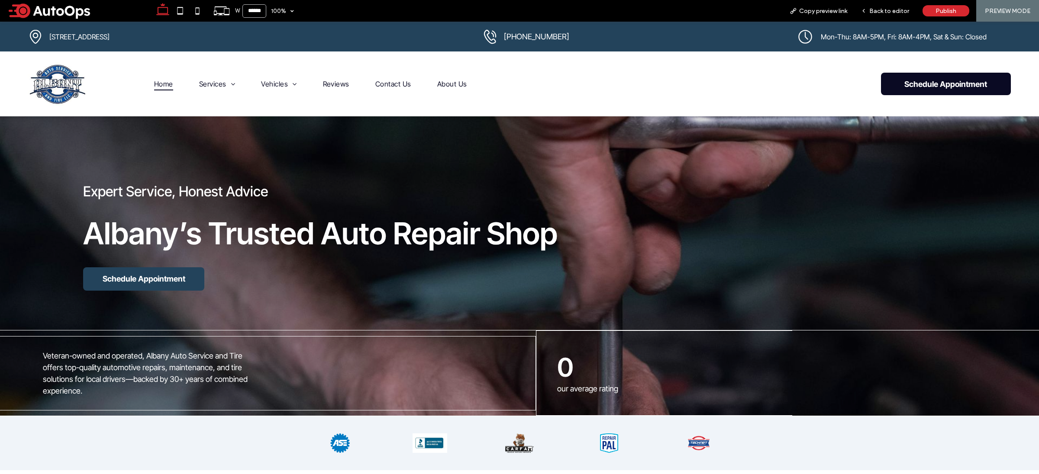
click at [928, 89] on span "Schedule Appointment" at bounding box center [946, 84] width 130 height 9
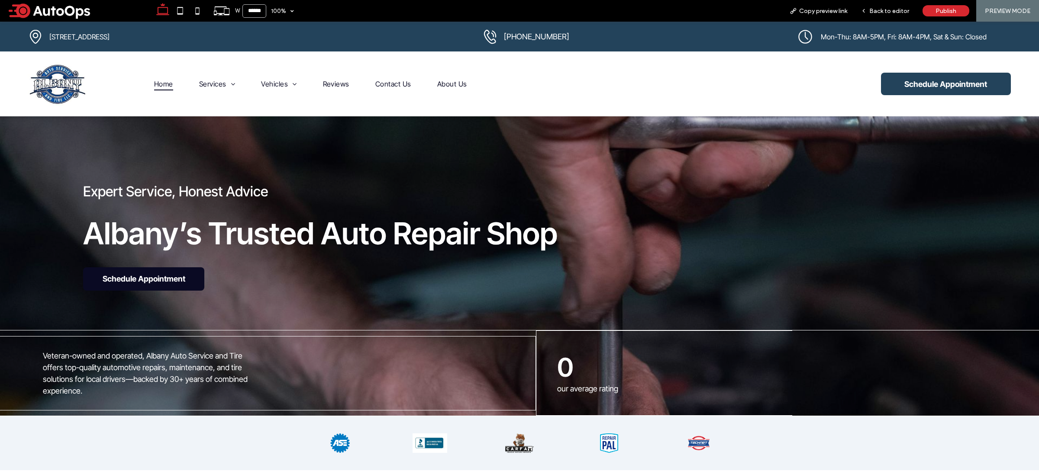
click at [159, 284] on span "Schedule Appointment" at bounding box center [143, 278] width 121 height 9
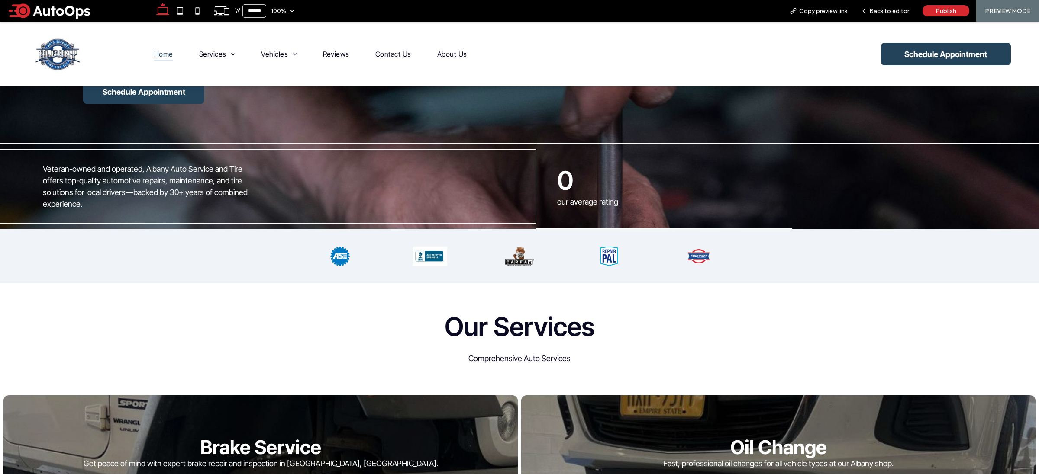
scroll to position [89, 0]
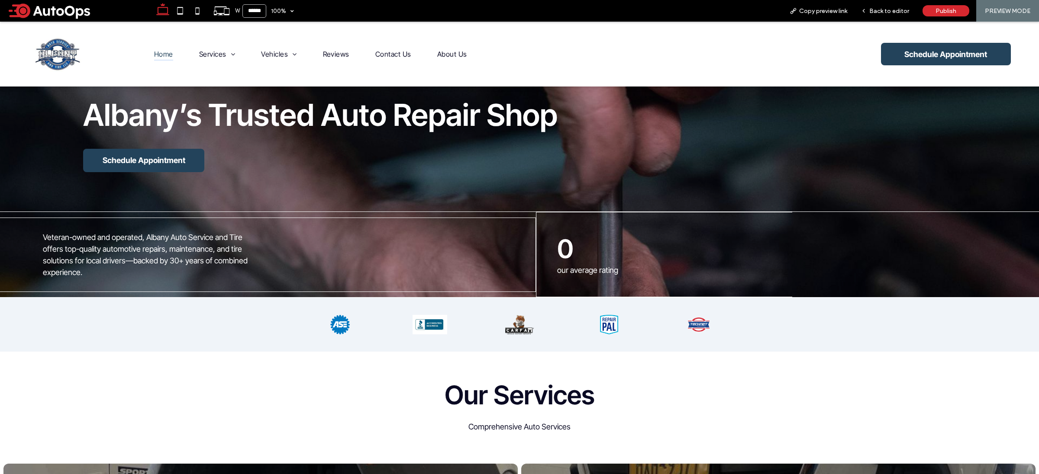
click at [681, 271] on p "our average rating" at bounding box center [633, 270] width 152 height 12
click at [248, 215] on div "Veteran-owned and operated, Albany Auto Service and Tire offers top-quality aut…" at bounding box center [519, 255] width 1039 height 86
click at [63, 255] on span "Veteran-owned and operated, Albany Auto Service and Tire offers top-quality aut…" at bounding box center [145, 255] width 205 height 44
click at [61, 227] on div "Veteran-owned and operated, Albany Auto Service and Tire offers top-quality aut…" at bounding box center [268, 255] width 536 height 74
click at [912, 10] on div "Back to editor" at bounding box center [884, 10] width 61 height 7
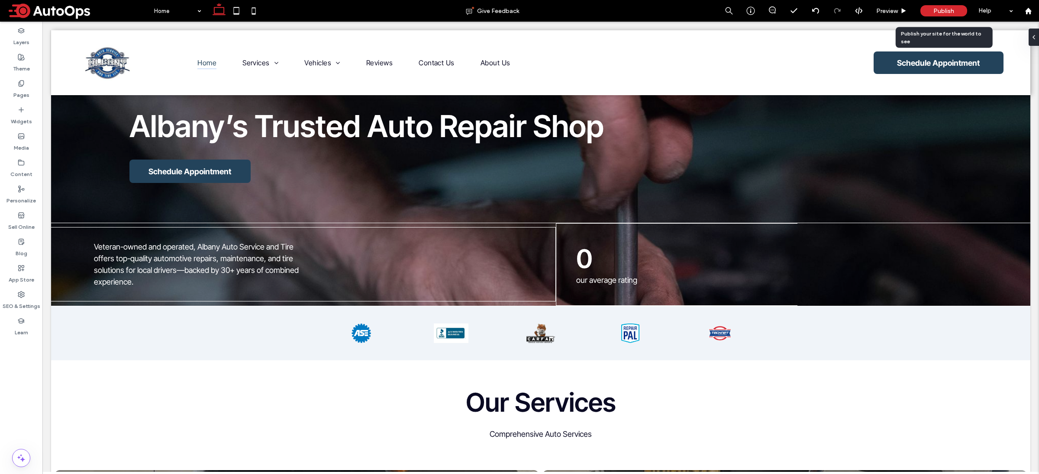
scroll to position [97, 0]
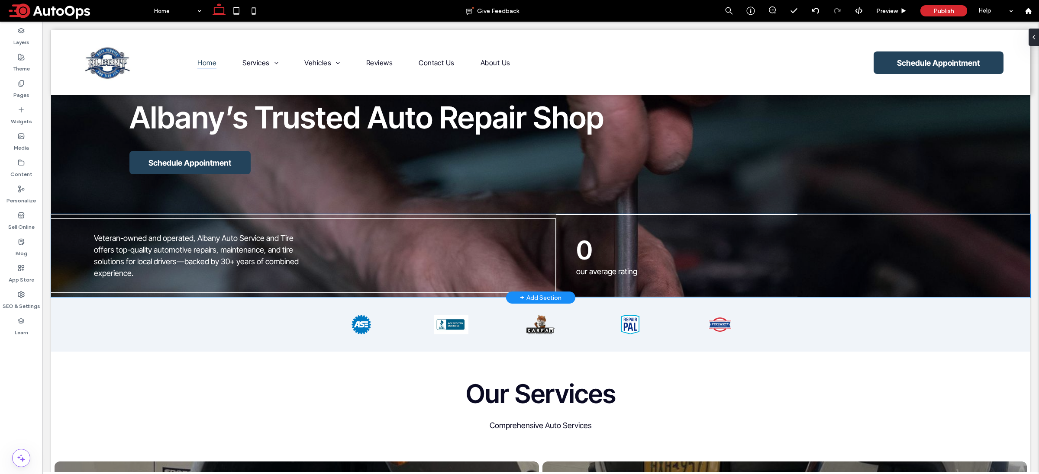
click at [153, 229] on div "Veteran-owned and operated, Albany Auto Service and Tire offers top-quality aut…" at bounding box center [303, 256] width 505 height 74
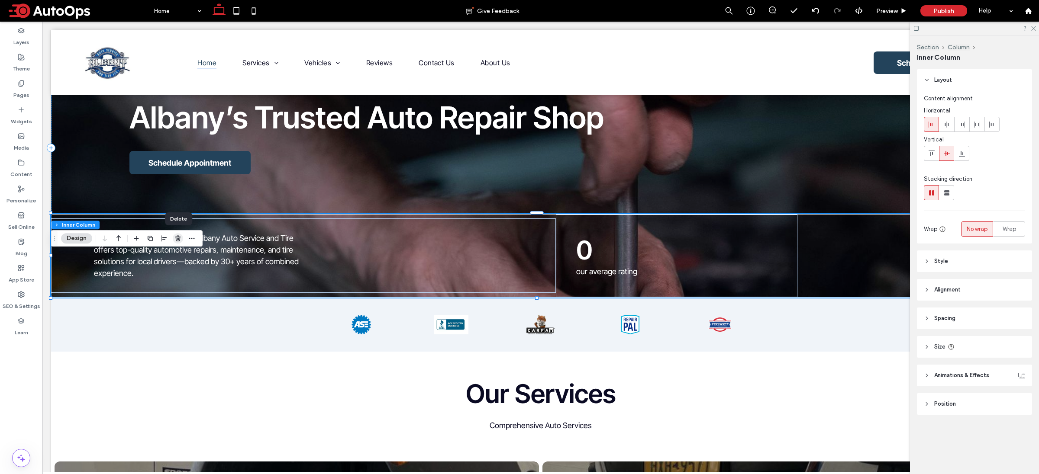
click at [180, 238] on icon "button" at bounding box center [177, 238] width 7 height 7
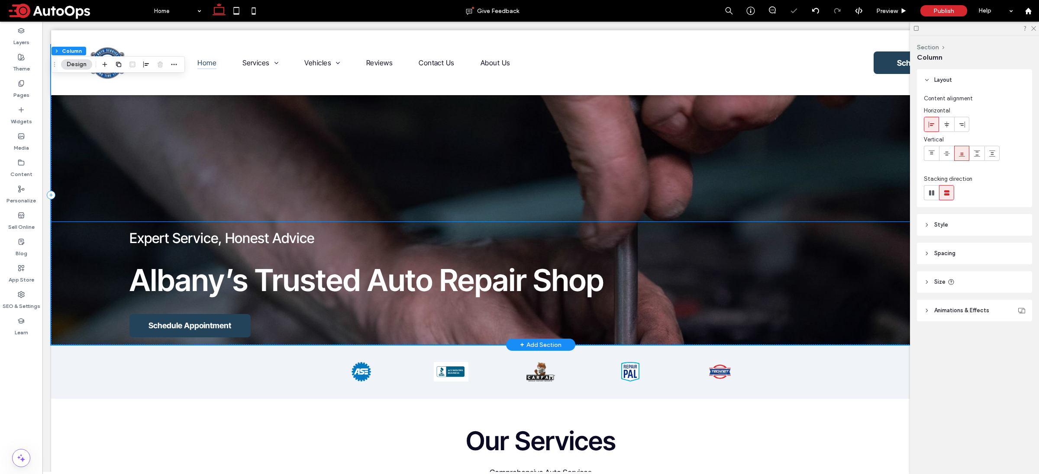
scroll to position [0, 0]
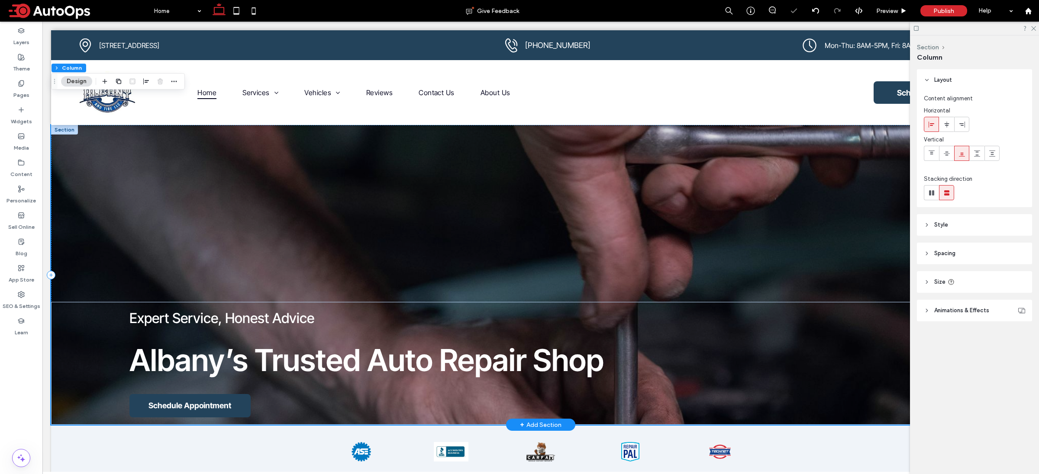
click at [498, 204] on div "Expert Service, Honest Advice Albany’s Trusted Auto Repair Shop Schedule Appoin…" at bounding box center [540, 275] width 979 height 300
click at [700, 256] on div "Expert Service, Honest Advice Albany’s Trusted Auto Repair Shop Schedule Appoin…" at bounding box center [540, 275] width 979 height 300
click at [305, 340] on div "Expert Service, Honest Advice Albany’s Trusted Auto Repair Shop Schedule Appoin…" at bounding box center [540, 363] width 979 height 123
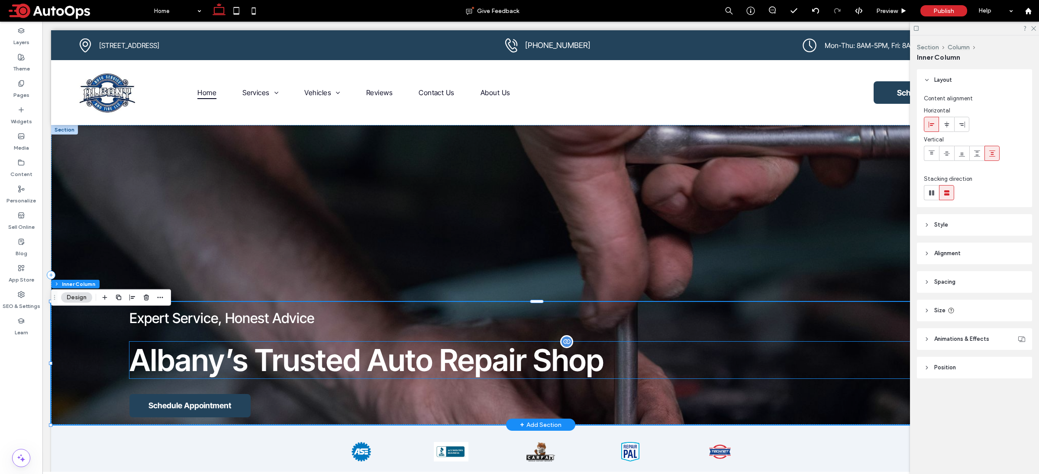
click at [443, 351] on span "Albany’s Trusted Auto Repair Shop" at bounding box center [366, 360] width 474 height 37
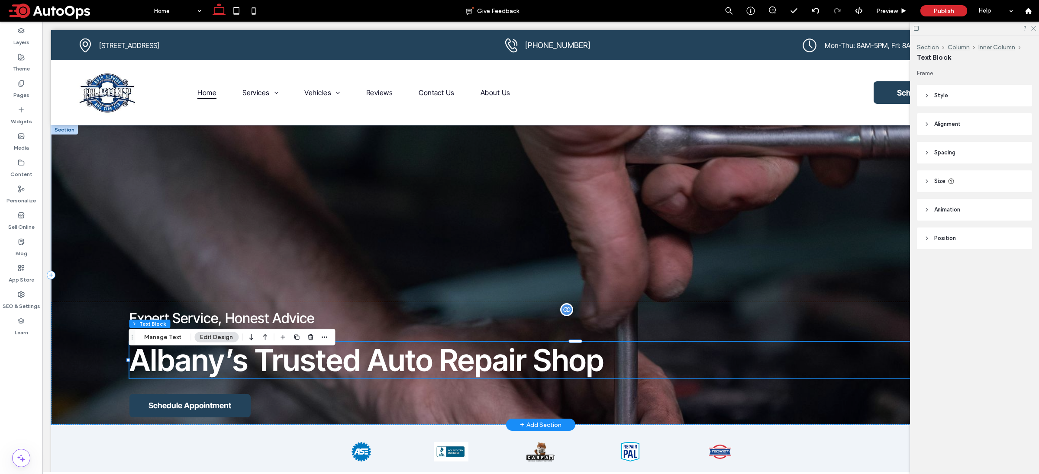
click at [411, 323] on h4 "Expert Service, Honest Advice" at bounding box center [579, 318] width 901 height 17
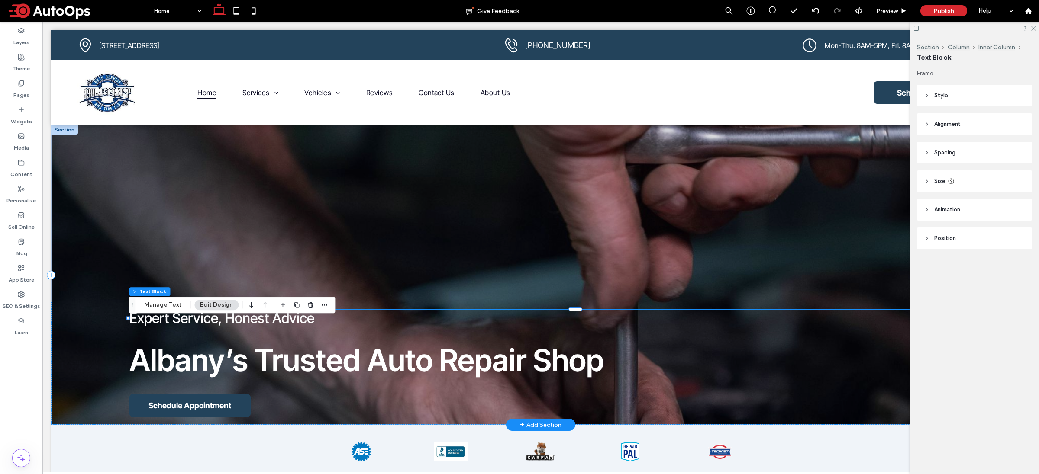
click at [445, 258] on div "Expert Service, Honest Advice Albany’s Trusted Auto Repair Shop Schedule Appoin…" at bounding box center [540, 275] width 979 height 300
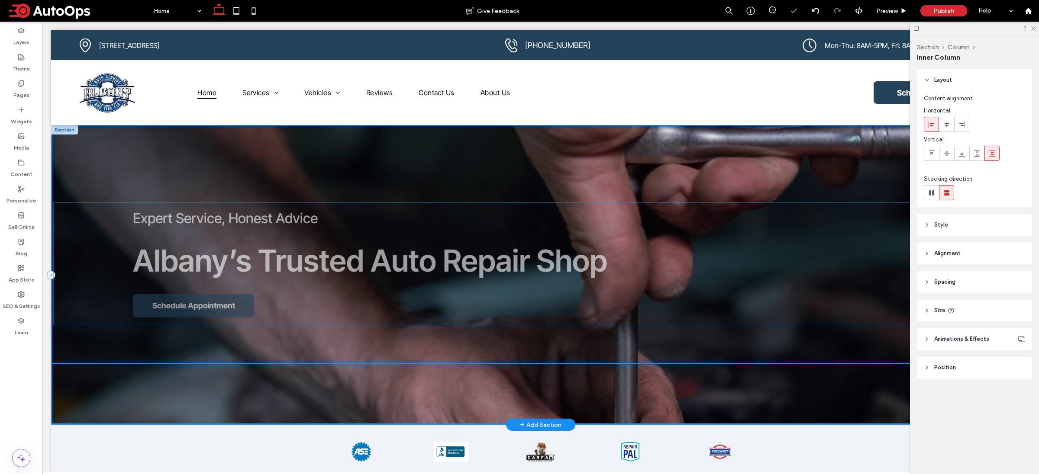
drag, startPoint x: 119, startPoint y: 338, endPoint x: 121, endPoint y: 229, distance: 109.1
type input "**"
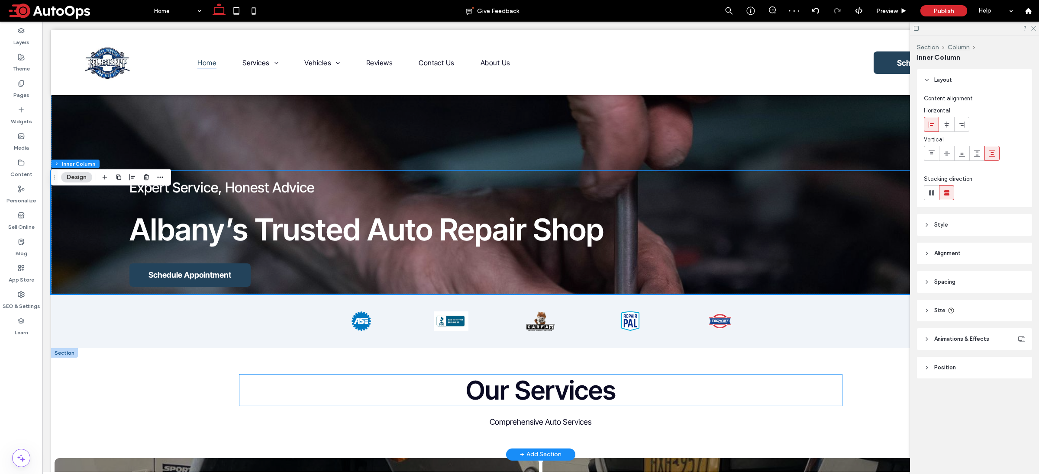
scroll to position [222, 0]
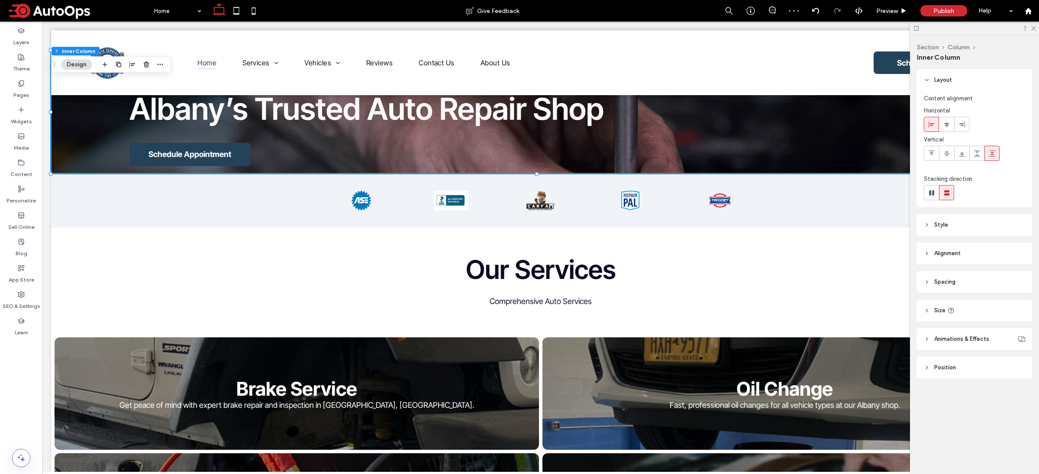
click at [1037, 28] on div at bounding box center [974, 28] width 129 height 13
click at [1034, 27] on use at bounding box center [1033, 28] width 5 height 5
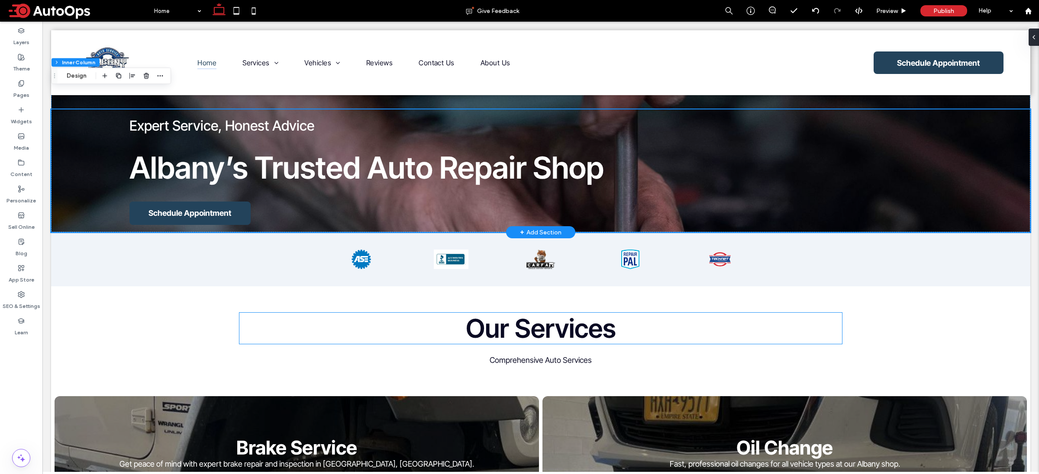
scroll to position [0, 0]
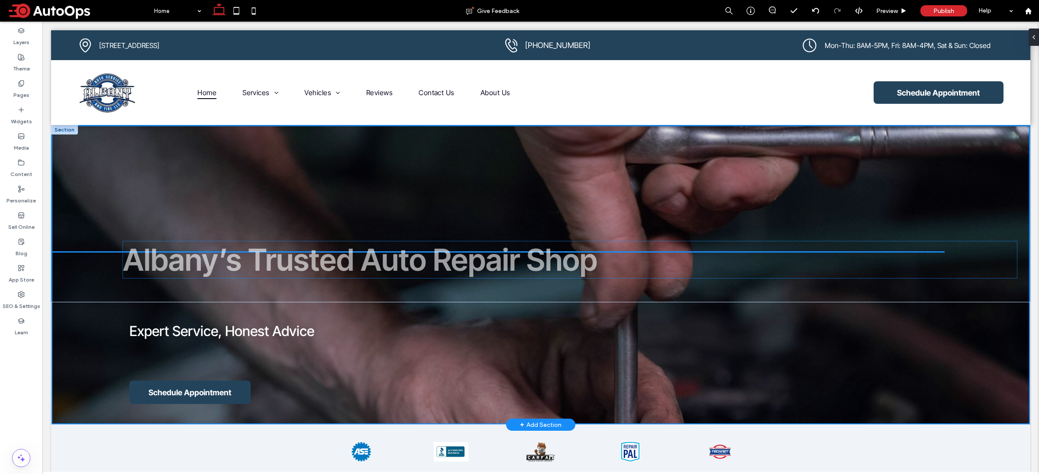
drag, startPoint x: 682, startPoint y: 373, endPoint x: 677, endPoint y: 263, distance: 110.1
type input "**"
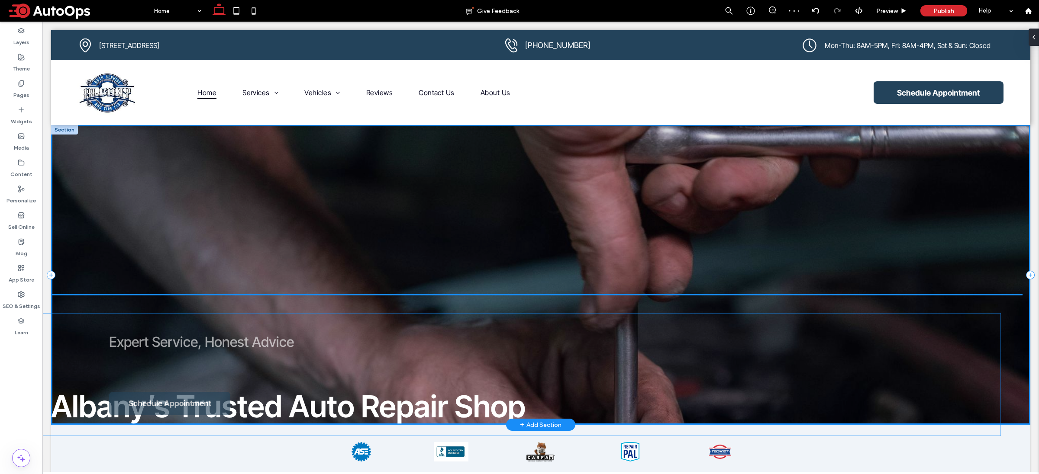
drag, startPoint x: 291, startPoint y: 340, endPoint x: 268, endPoint y: 338, distance: 23.0
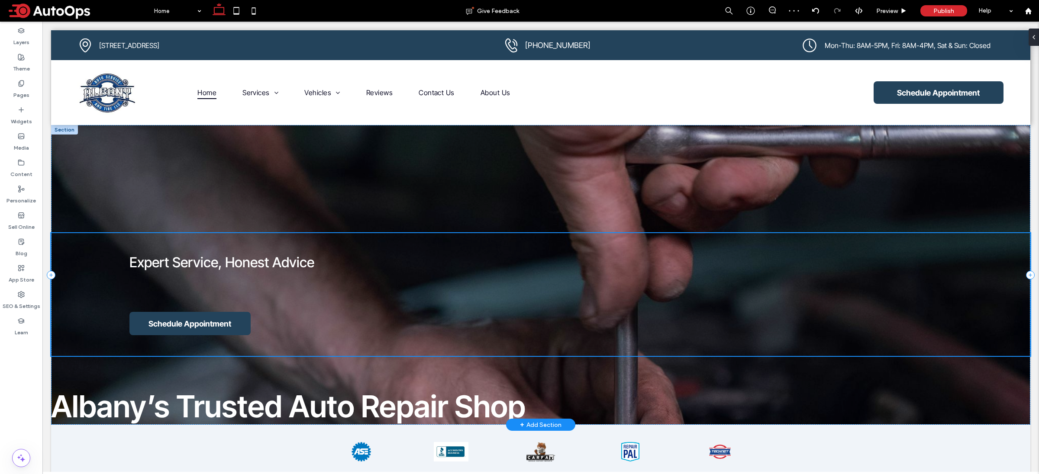
type input "**"
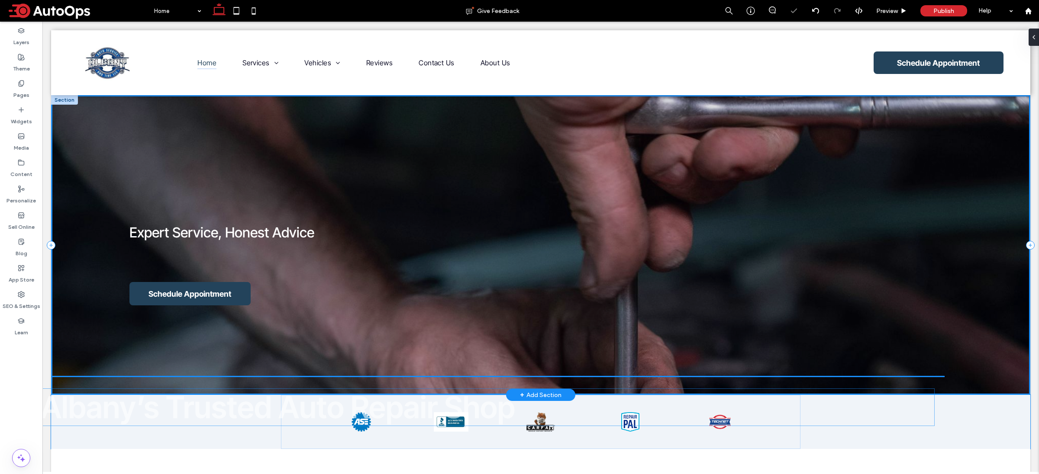
scroll to position [13, 0]
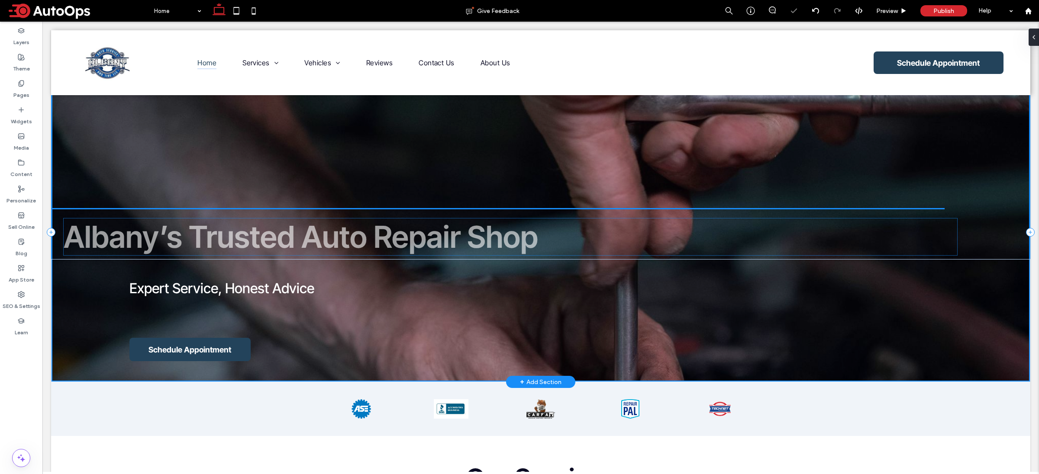
drag, startPoint x: 240, startPoint y: 410, endPoint x: 264, endPoint y: 239, distance: 173.1
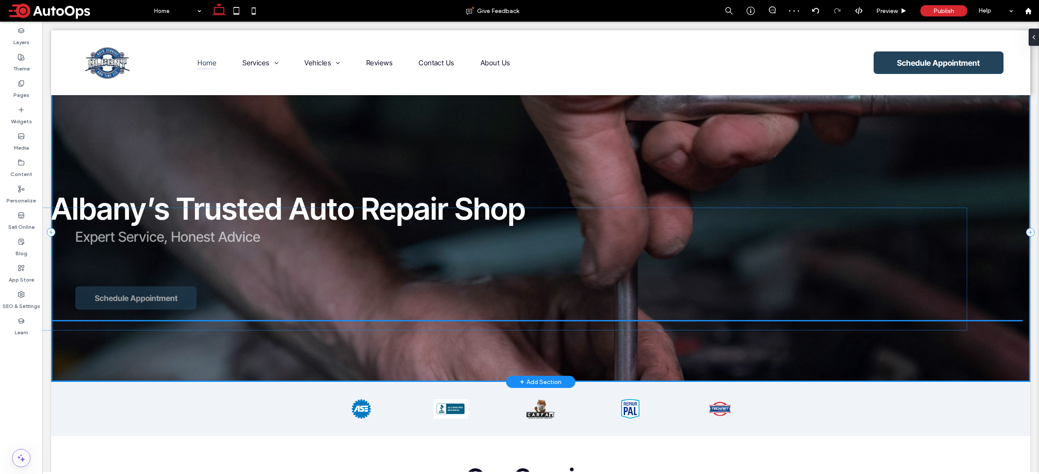
drag, startPoint x: 237, startPoint y: 285, endPoint x: 182, endPoint y: 233, distance: 75.3
type input "**"
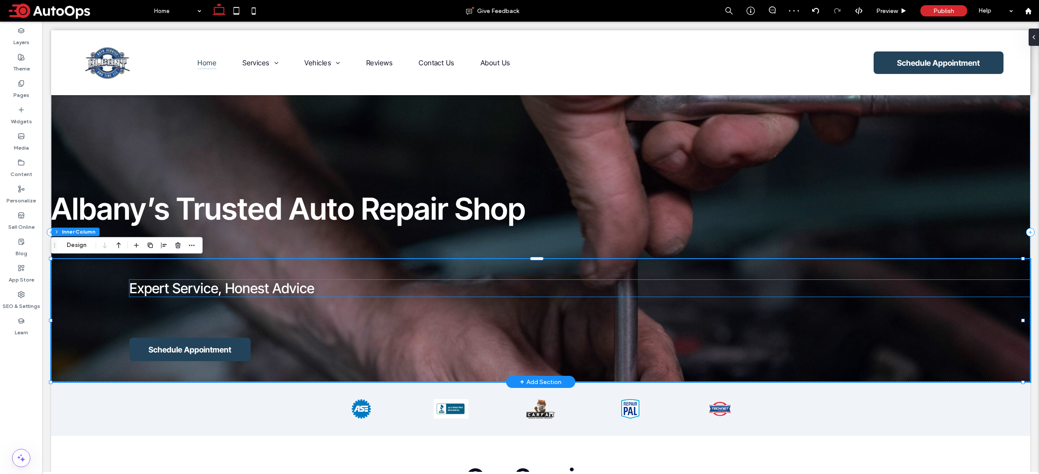
click at [422, 309] on div "Expert Service, Honest Advice Schedule Appointment" at bounding box center [540, 320] width 979 height 123
click at [673, 172] on div "Albany’s Trusted Auto Repair Shop Expert Service, Honest Advice Schedule Appoin…" at bounding box center [540, 232] width 979 height 300
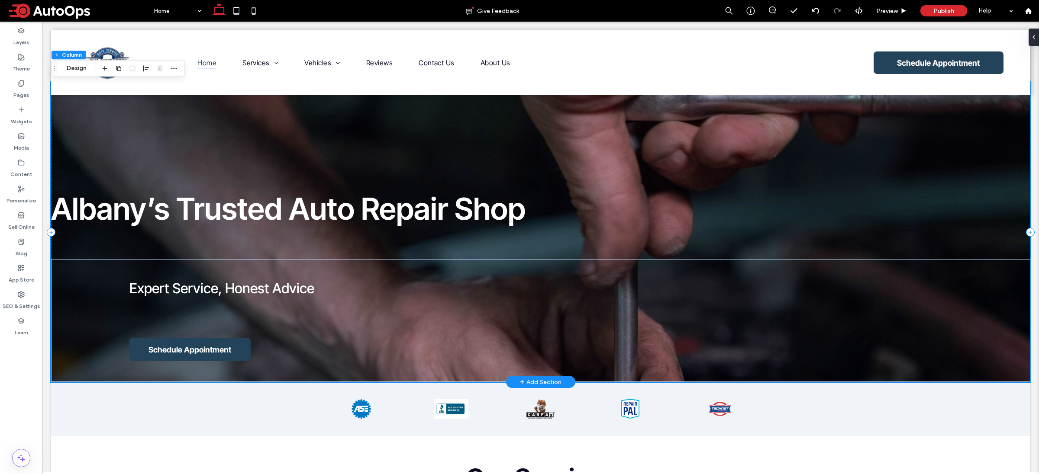
click at [673, 141] on div "Albany’s Trusted Auto Repair Shop Expert Service, Honest Advice Schedule Appoin…" at bounding box center [540, 232] width 979 height 300
click at [559, 264] on div "Expert Service, Honest Advice Schedule Appointment" at bounding box center [540, 320] width 979 height 123
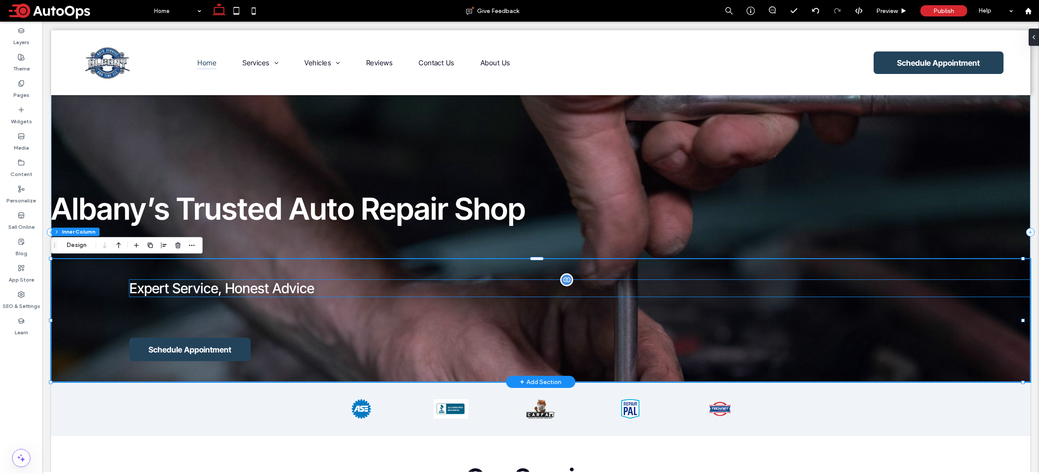
click at [236, 284] on span "Expert Service, Honest Advice" at bounding box center [221, 288] width 185 height 17
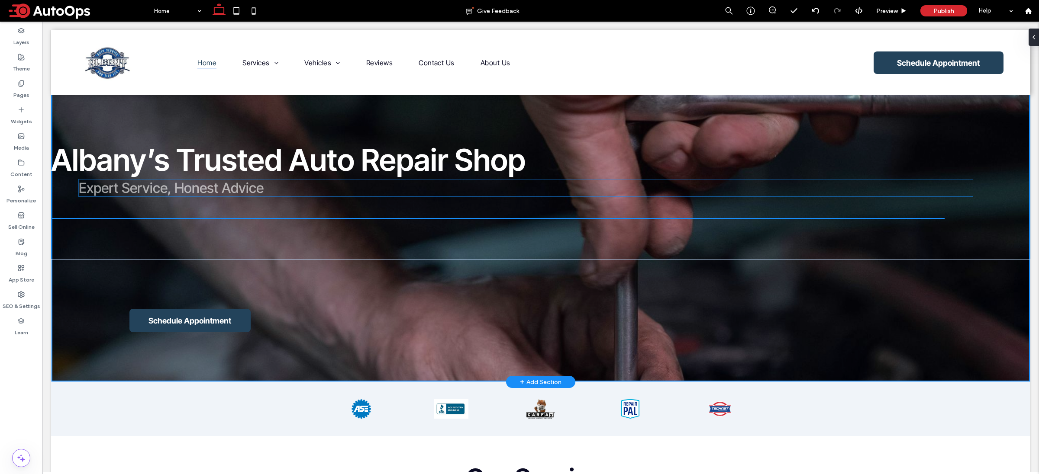
drag, startPoint x: 467, startPoint y: 292, endPoint x: 418, endPoint y: 191, distance: 111.9
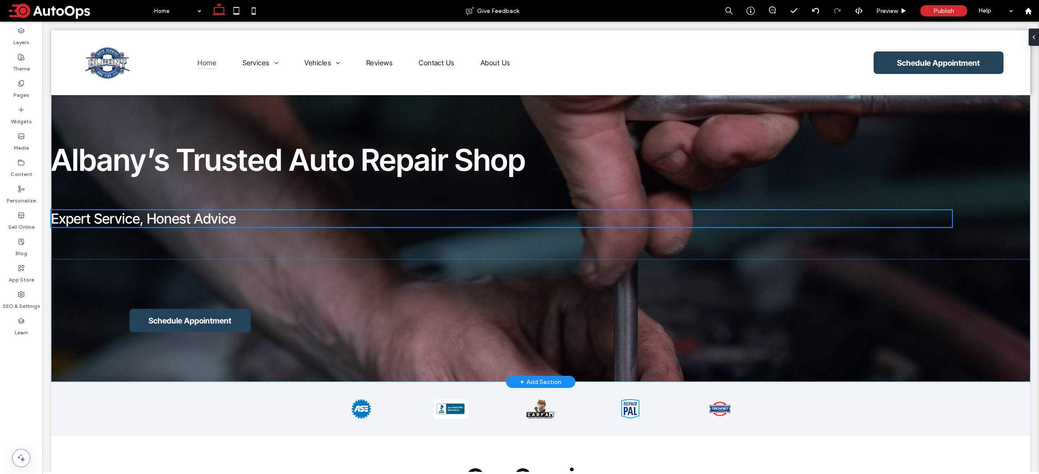
type input "**"
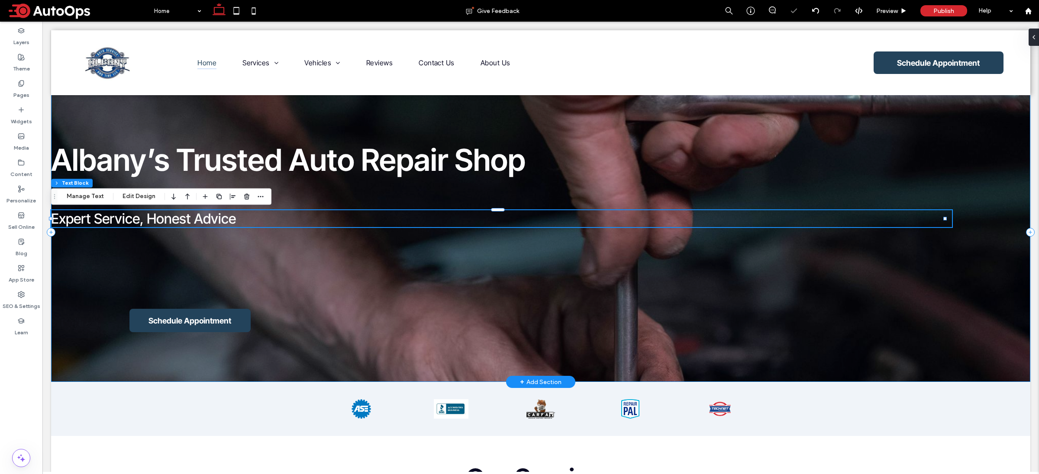
click at [522, 311] on div "Schedule Appointment" at bounding box center [540, 320] width 979 height 123
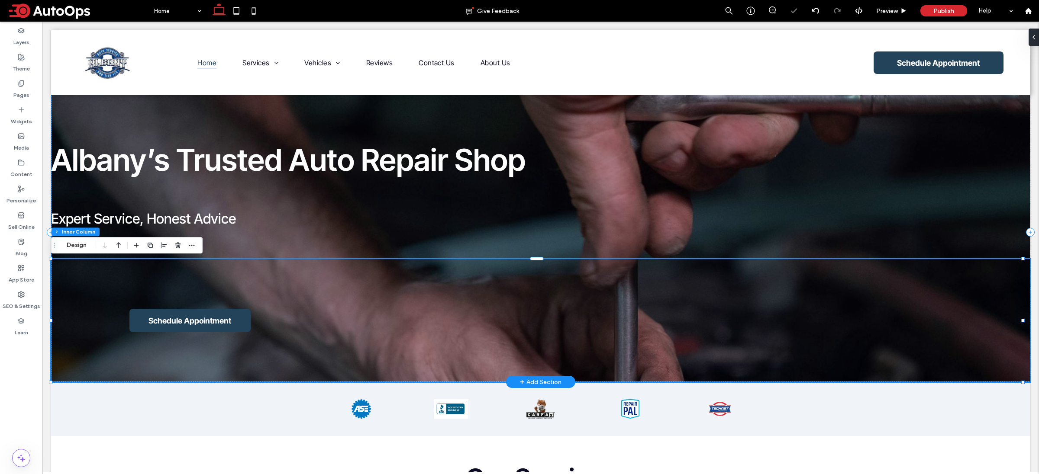
click at [308, 345] on div "Schedule Appointment" at bounding box center [540, 320] width 979 height 123
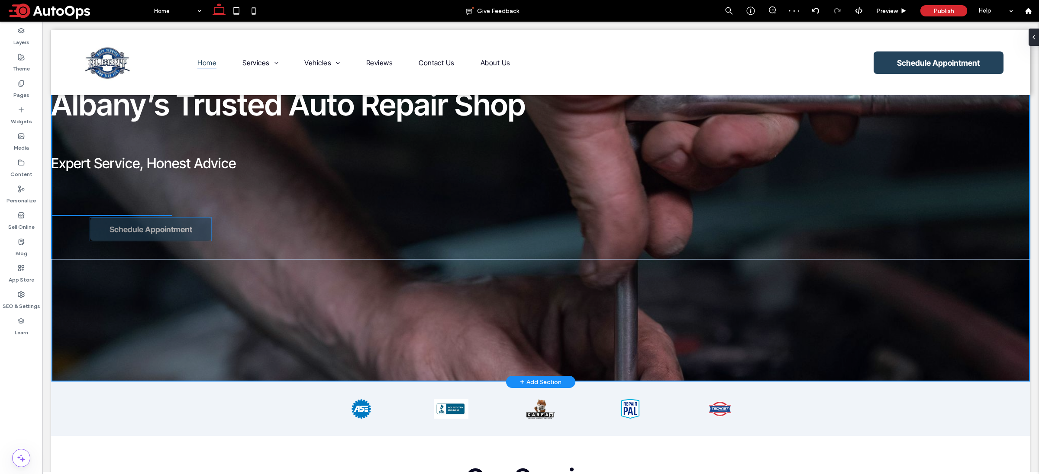
drag, startPoint x: 235, startPoint y: 323, endPoint x: 197, endPoint y: 232, distance: 99.0
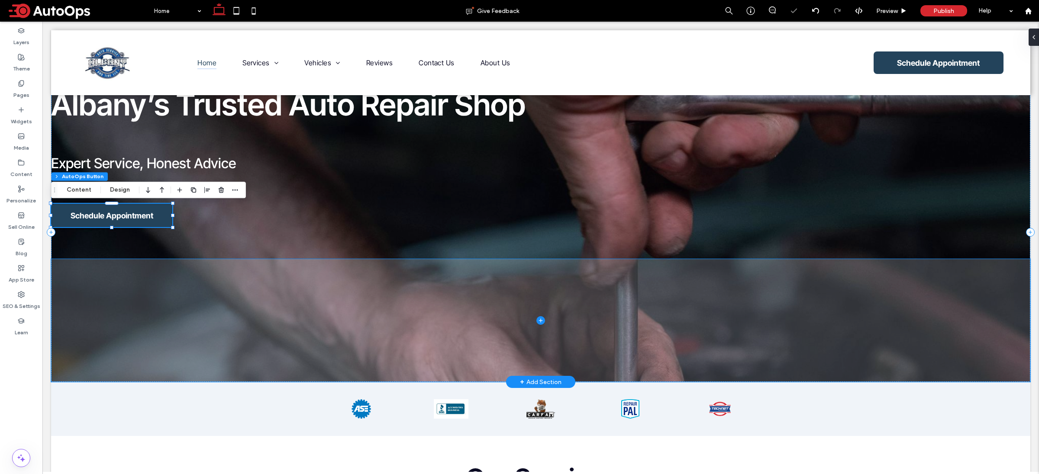
click at [361, 306] on span at bounding box center [540, 320] width 979 height 123
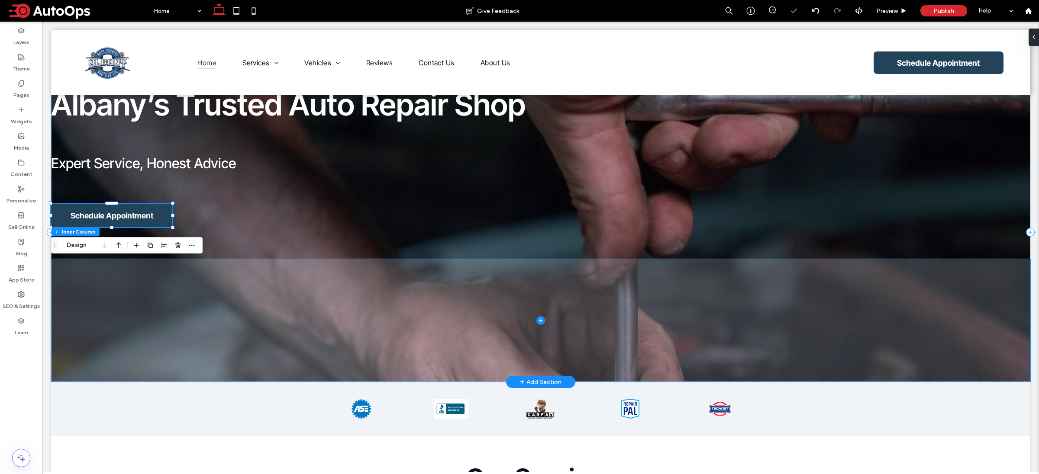
type input "**"
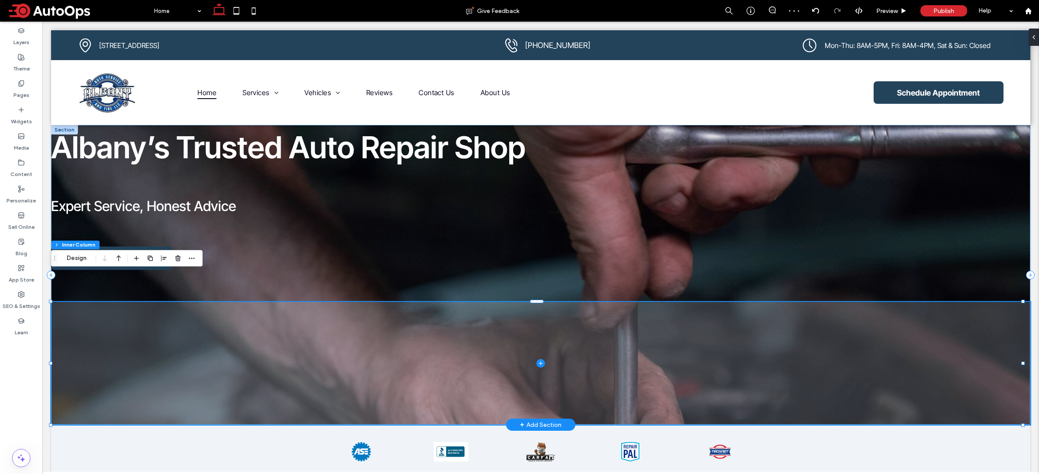
click at [260, 352] on span at bounding box center [540, 363] width 979 height 123
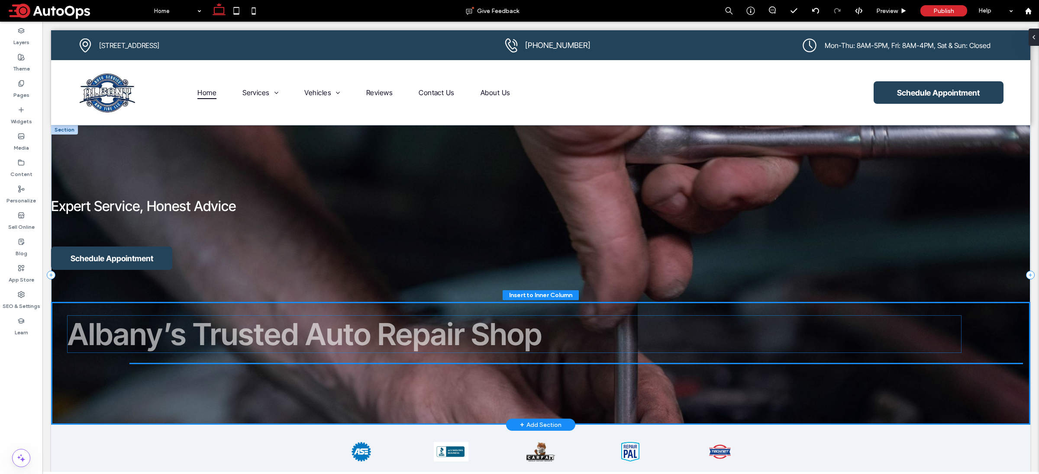
drag, startPoint x: 201, startPoint y: 163, endPoint x: 217, endPoint y: 341, distance: 178.2
type input "***"
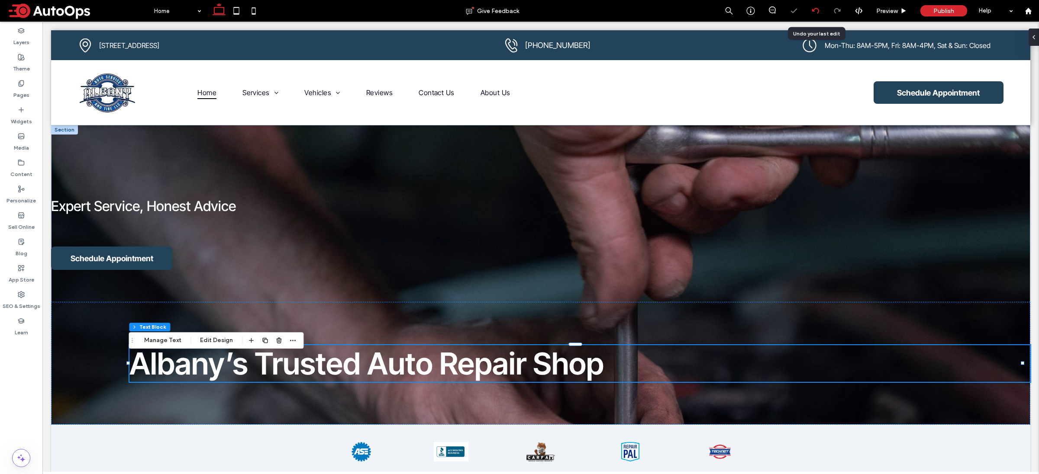
click at [815, 10] on icon at bounding box center [815, 10] width 7 height 7
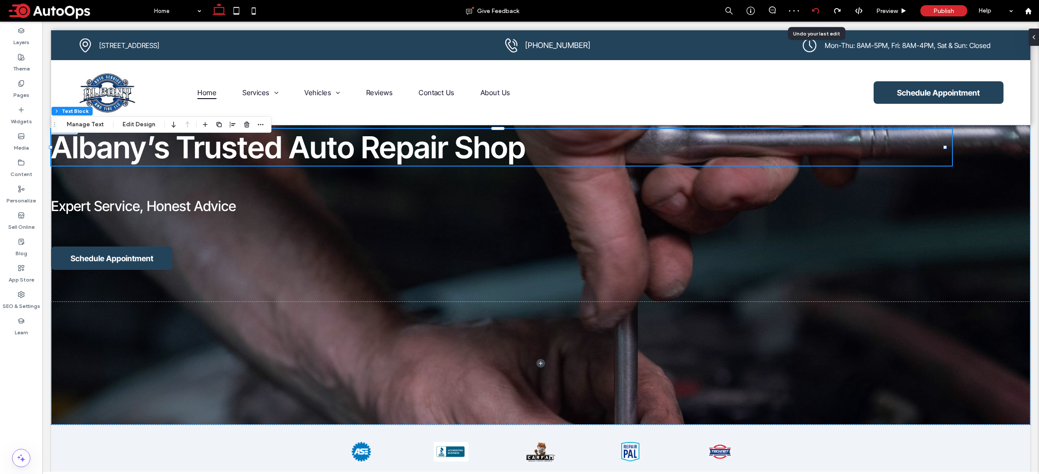
click at [815, 12] on icon at bounding box center [815, 10] width 7 height 7
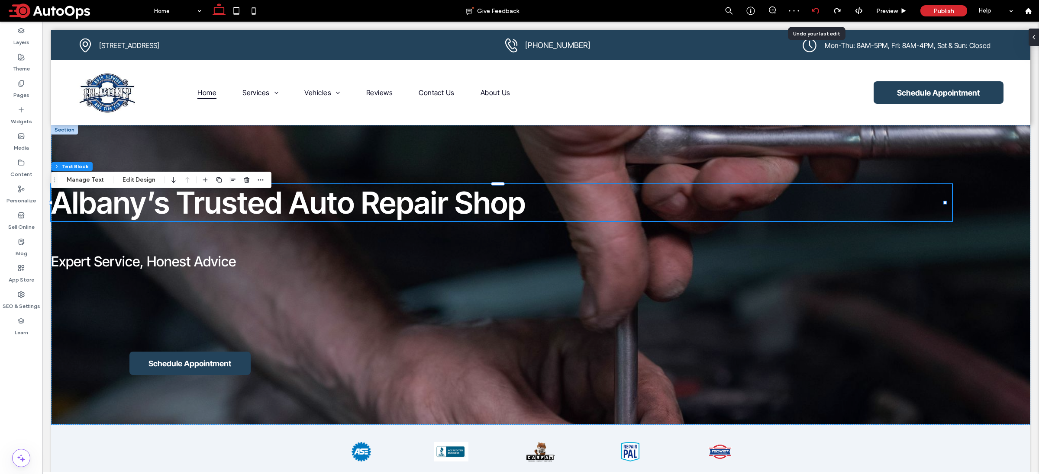
click at [815, 12] on icon at bounding box center [815, 10] width 7 height 7
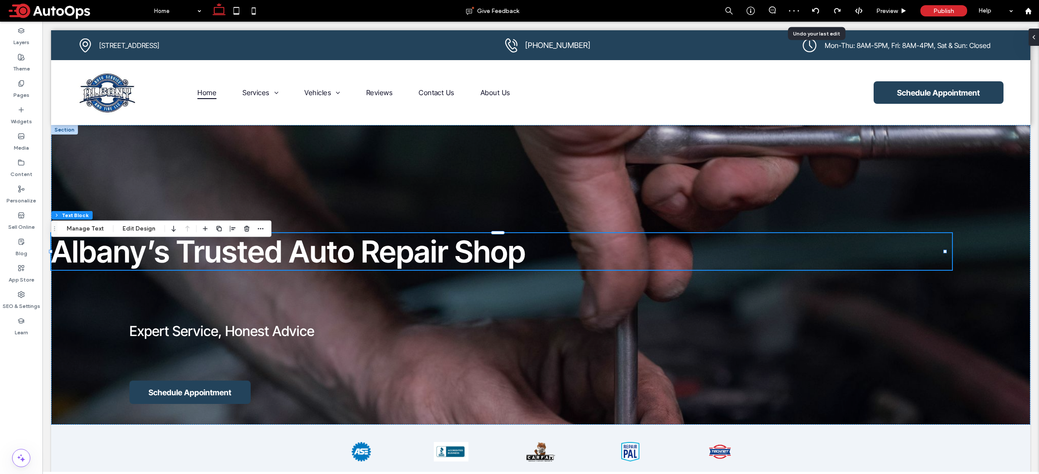
click at [815, 12] on icon at bounding box center [815, 10] width 7 height 7
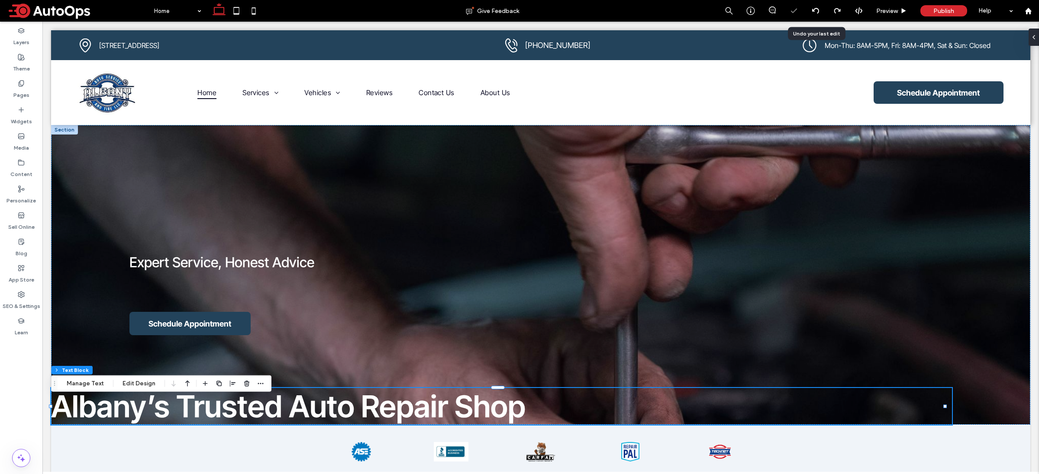
click at [815, 12] on icon at bounding box center [815, 10] width 7 height 7
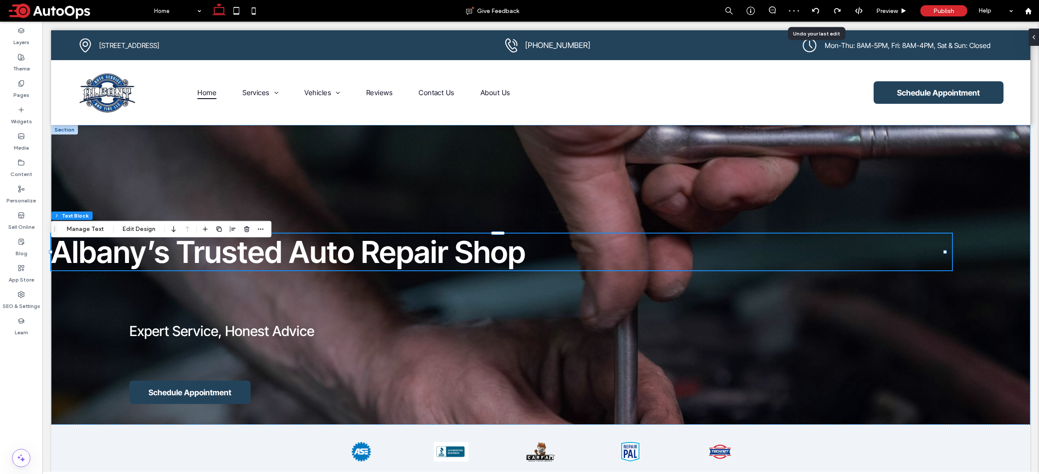
click at [815, 12] on icon at bounding box center [815, 10] width 7 height 7
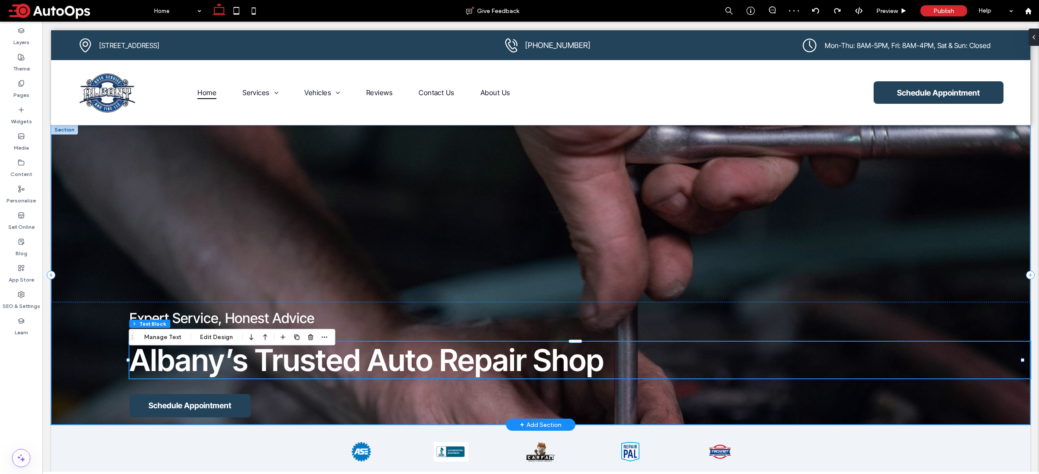
click at [426, 256] on div "Expert Service, Honest Advice Albany’s Trusted Auto Repair Shop Schedule Appoin…" at bounding box center [540, 275] width 979 height 300
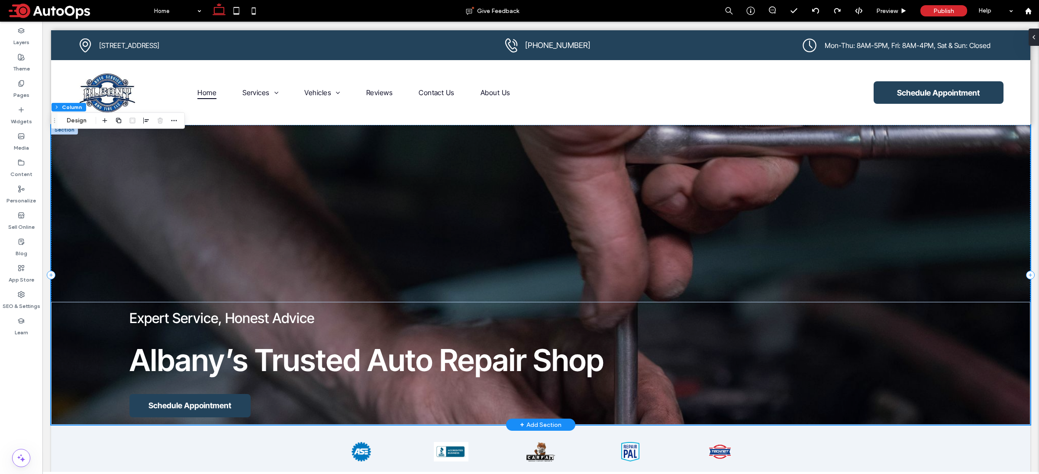
drag, startPoint x: 215, startPoint y: 238, endPoint x: 188, endPoint y: 228, distance: 28.6
click at [215, 242] on div "Expert Service, Honest Advice Albany’s Trusted Auto Repair Shop Schedule Appoin…" at bounding box center [540, 275] width 979 height 300
click at [72, 359] on div "Expert Service, Honest Advice Albany’s Trusted Auto Repair Shop Schedule Appoin…" at bounding box center [540, 363] width 979 height 123
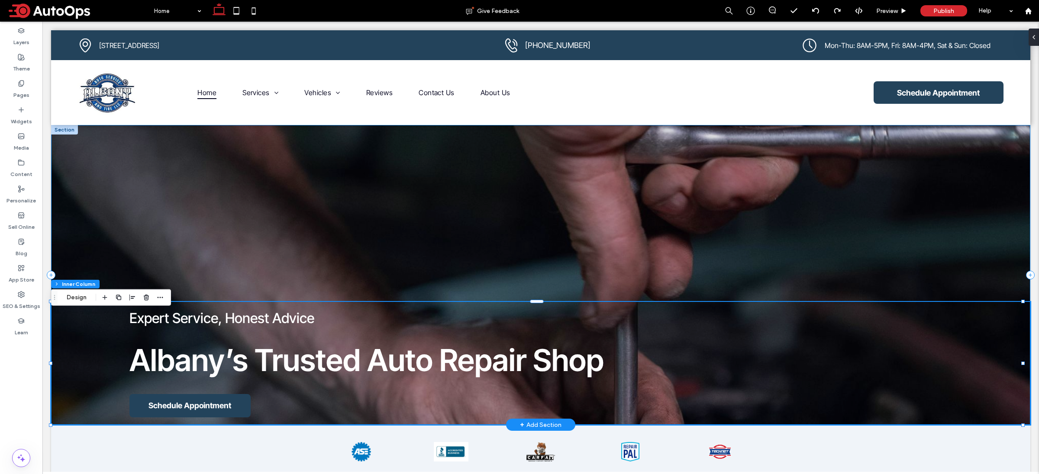
click at [234, 181] on div "Expert Service, Honest Advice Albany’s Trusted Auto Repair Shop Schedule Appoin…" at bounding box center [540, 275] width 979 height 300
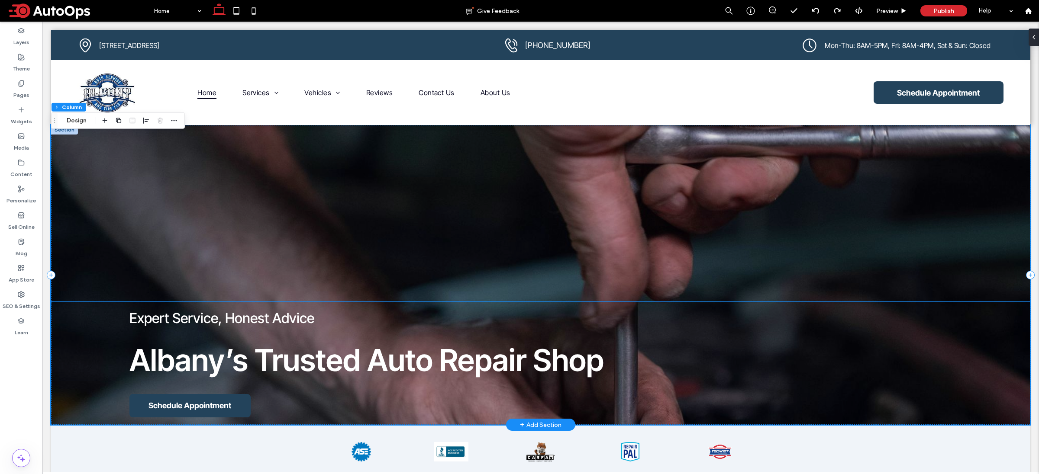
click at [85, 354] on div "Expert Service, Honest Advice Albany’s Trusted Auto Repair Shop Schedule Appoin…" at bounding box center [540, 363] width 979 height 123
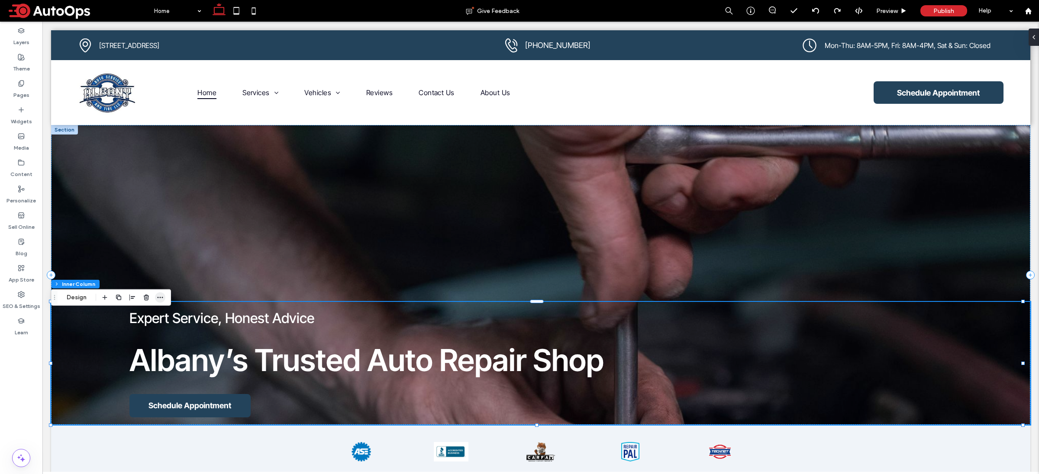
click at [163, 298] on icon "button" at bounding box center [160, 297] width 7 height 7
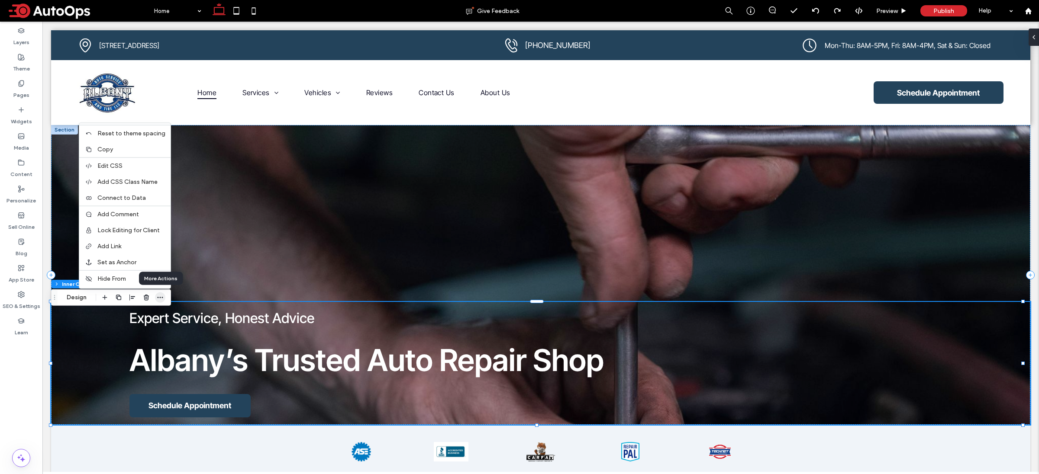
click at [163, 298] on icon "button" at bounding box center [160, 297] width 7 height 7
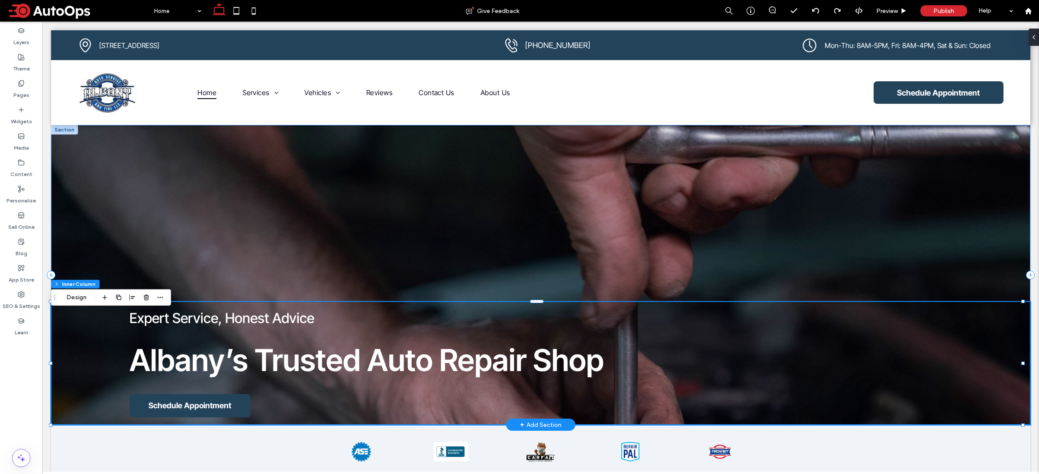
click at [309, 257] on div "Expert Service, Honest Advice Albany’s Trusted Auto Repair Shop Schedule Appoin…" at bounding box center [540, 275] width 979 height 300
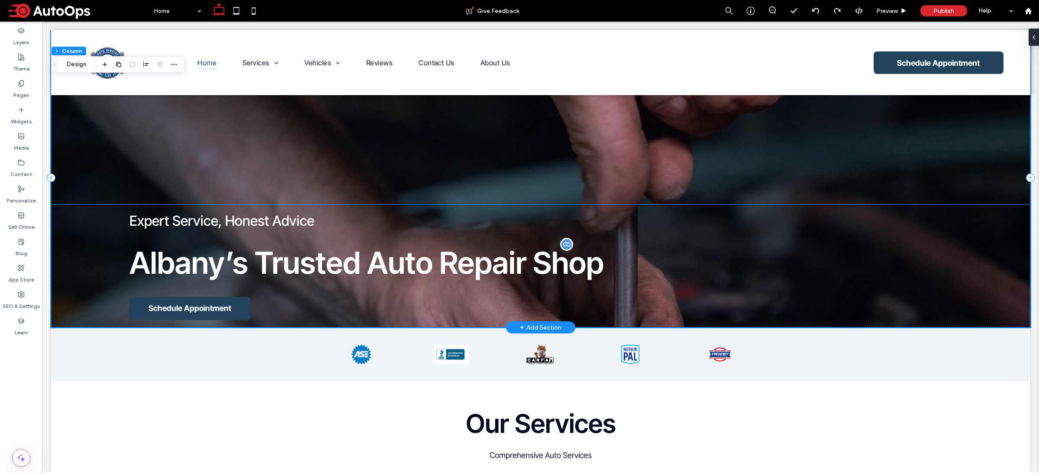
scroll to position [66, 0]
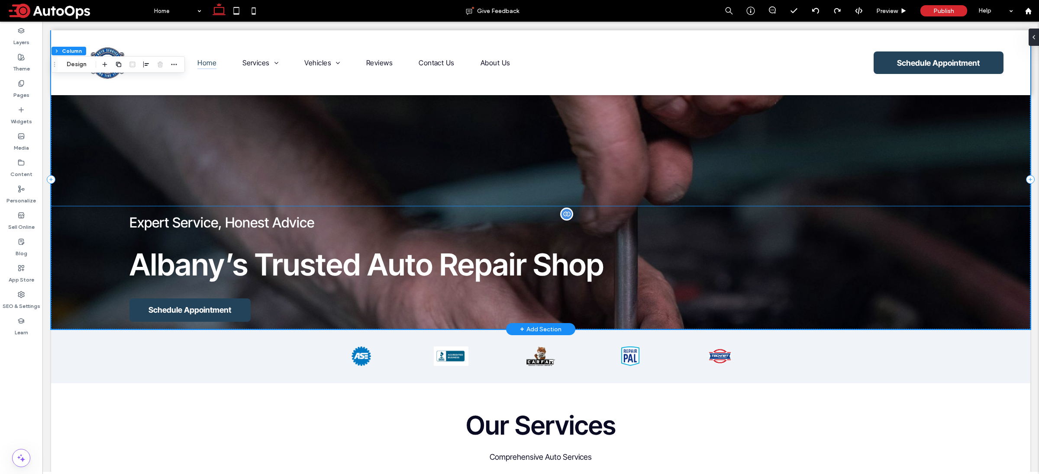
click at [252, 216] on span "Expert Service, Honest Advice" at bounding box center [221, 222] width 185 height 17
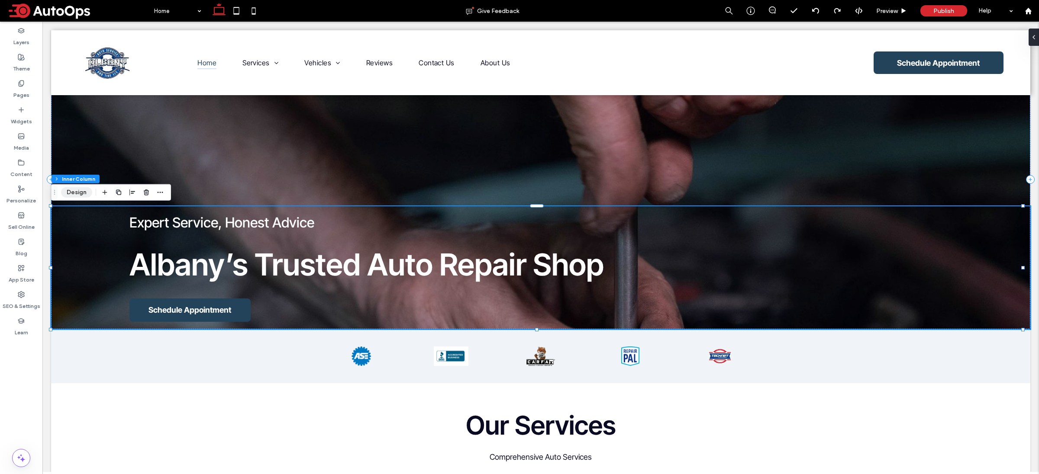
click at [72, 196] on button "Design" at bounding box center [76, 192] width 31 height 10
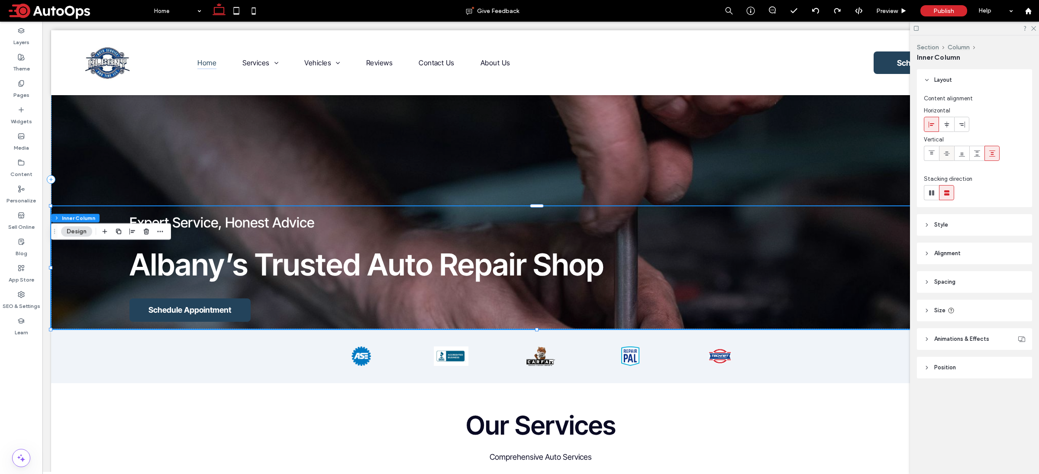
click at [944, 154] on icon at bounding box center [946, 153] width 7 height 7
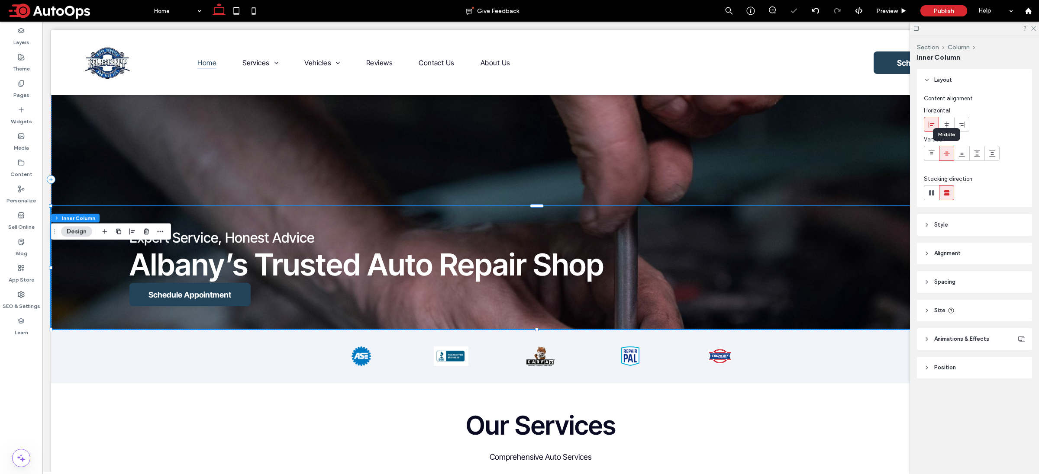
click at [944, 154] on icon at bounding box center [946, 153] width 7 height 7
click at [951, 123] on div at bounding box center [946, 124] width 14 height 14
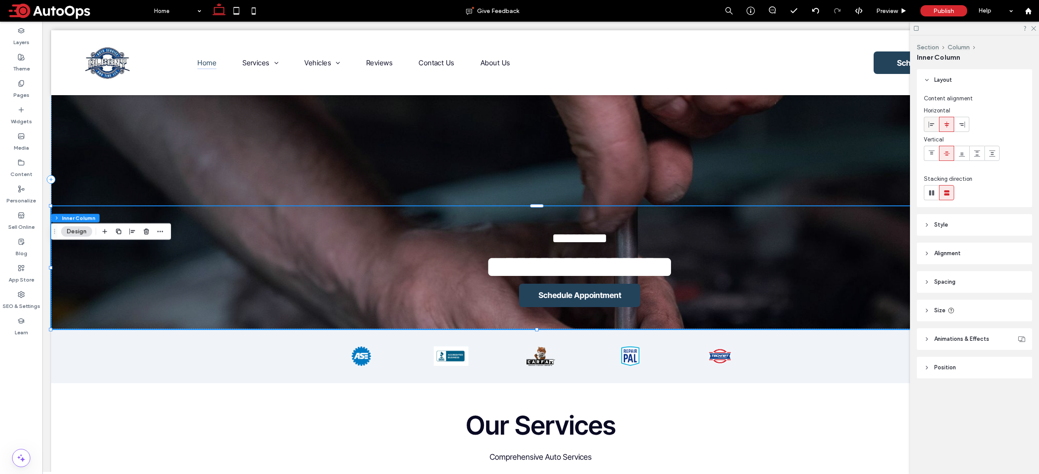
click at [936, 126] on div at bounding box center [931, 124] width 14 height 14
type input "**"
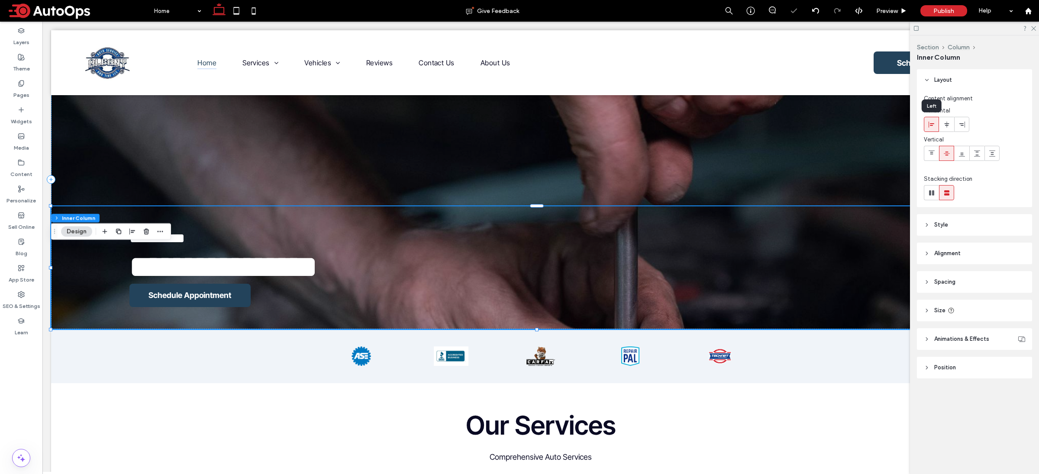
click at [936, 126] on div at bounding box center [931, 124] width 14 height 14
click at [1036, 28] on div at bounding box center [974, 28] width 129 height 13
click at [1034, 30] on icon at bounding box center [1033, 28] width 6 height 6
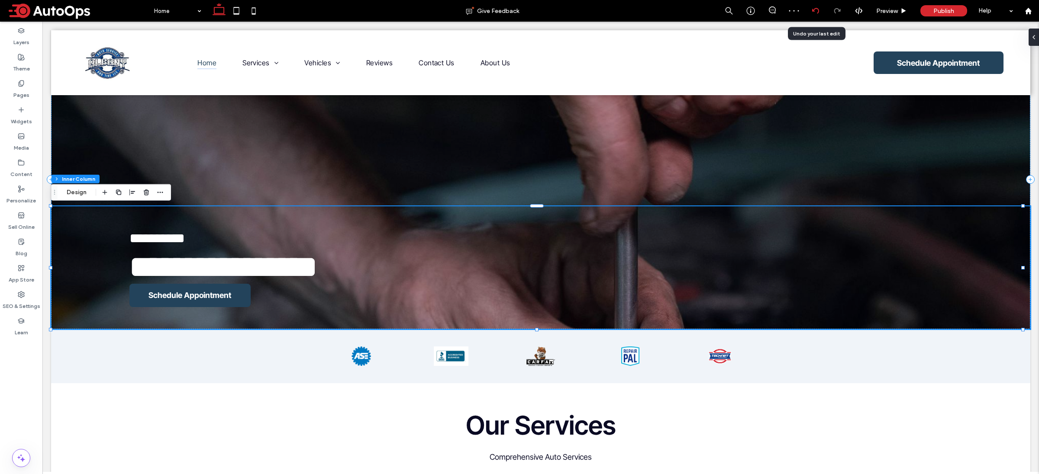
click at [817, 13] on use at bounding box center [815, 11] width 7 height 6
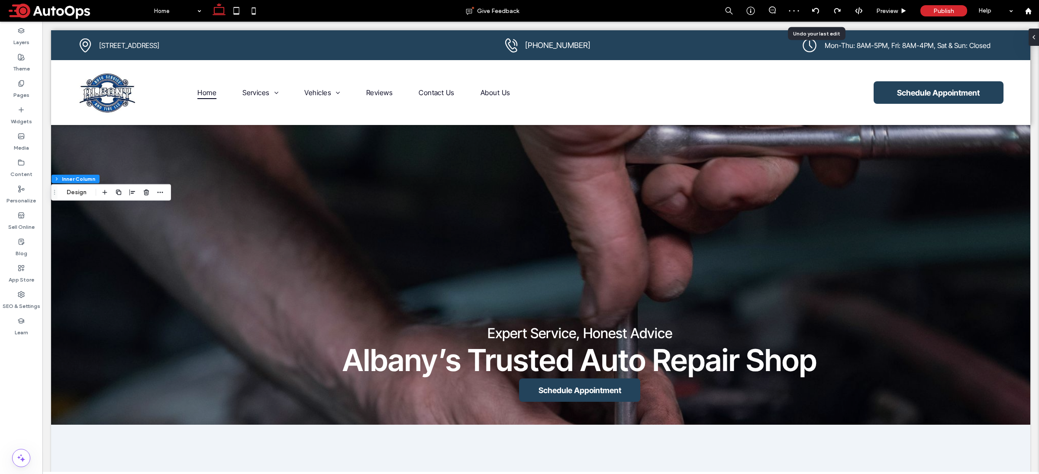
scroll to position [0, 0]
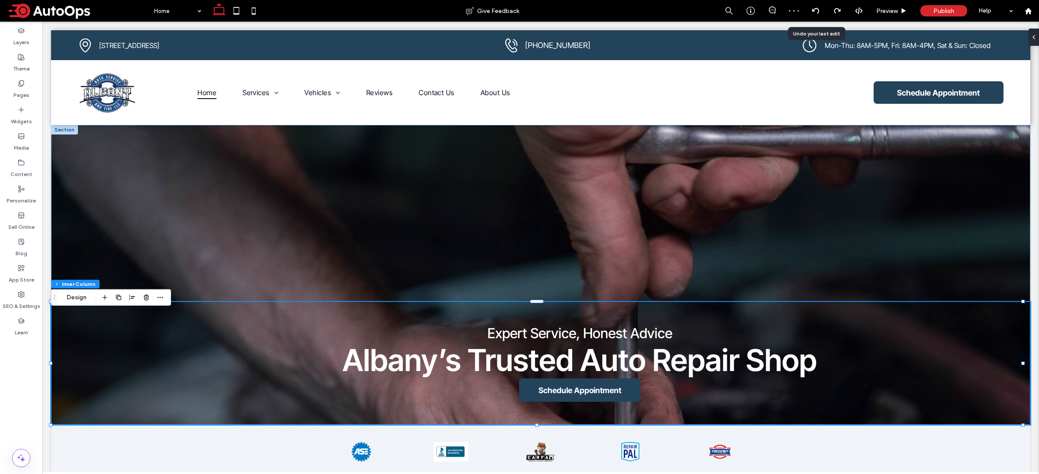
click at [814, 12] on icon at bounding box center [815, 10] width 7 height 7
type input "**"
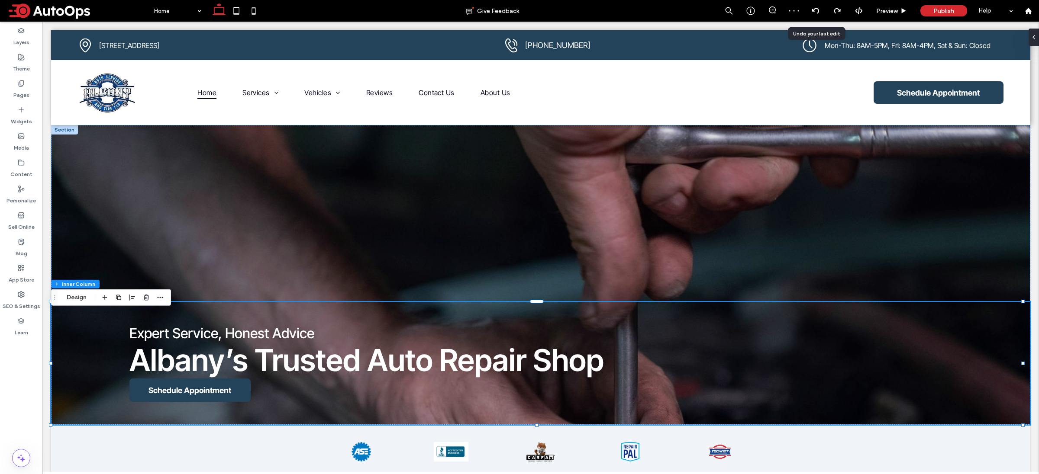
type input "**"
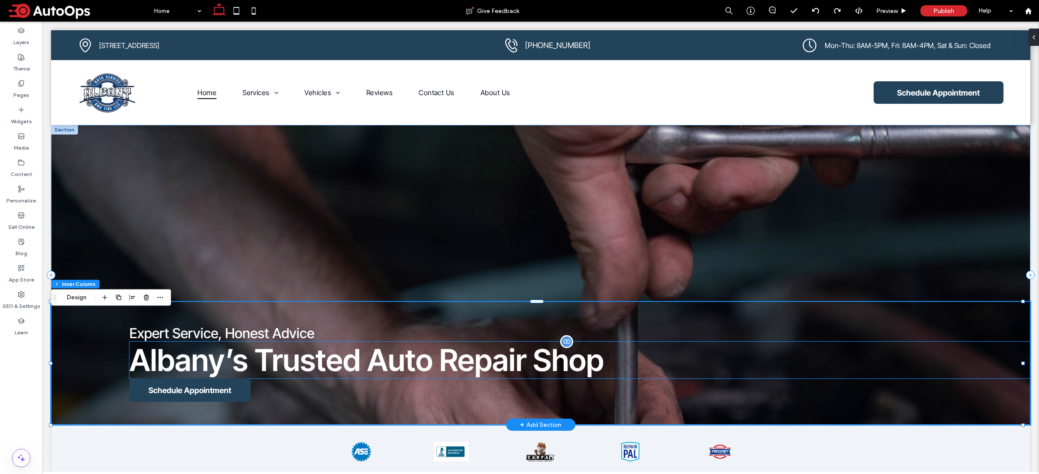
click at [646, 373] on h1 "Albany’s Trusted Auto Repair Shop" at bounding box center [579, 360] width 901 height 37
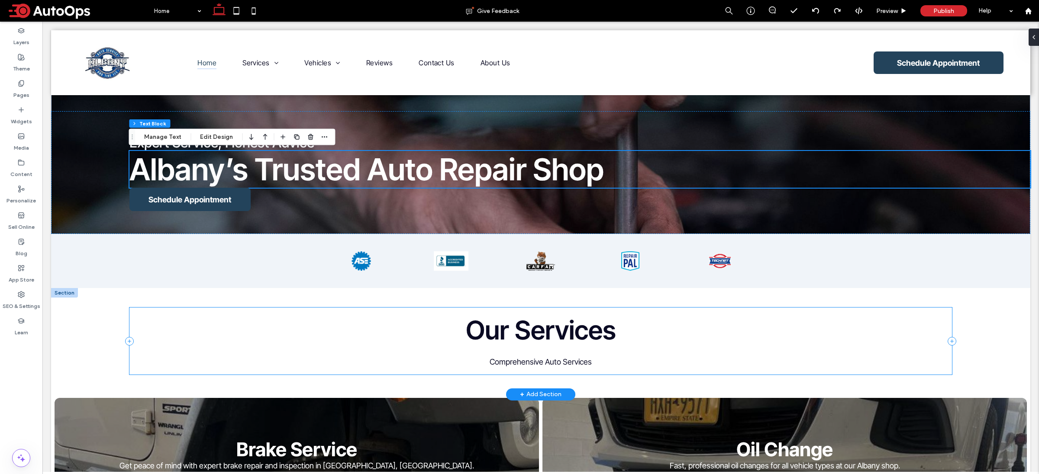
scroll to position [163, 0]
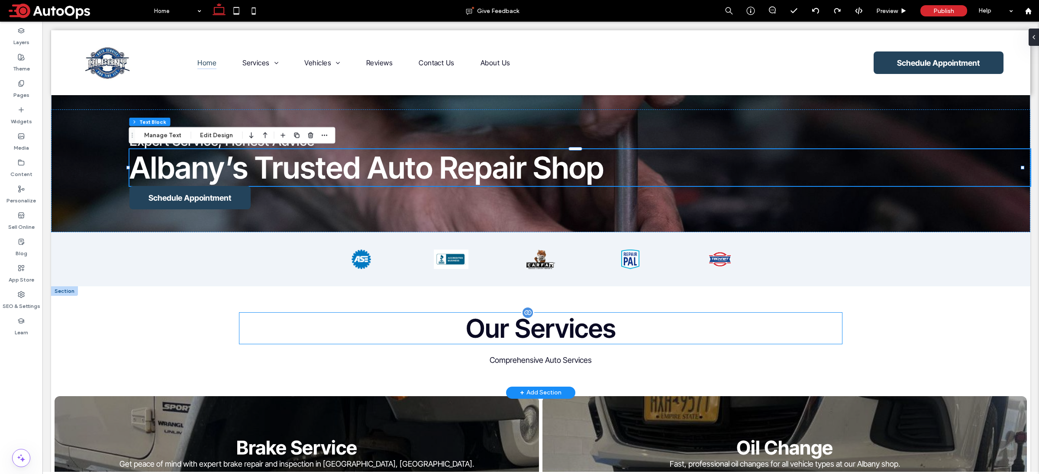
click at [338, 337] on h2 "Our Services" at bounding box center [540, 328] width 603 height 31
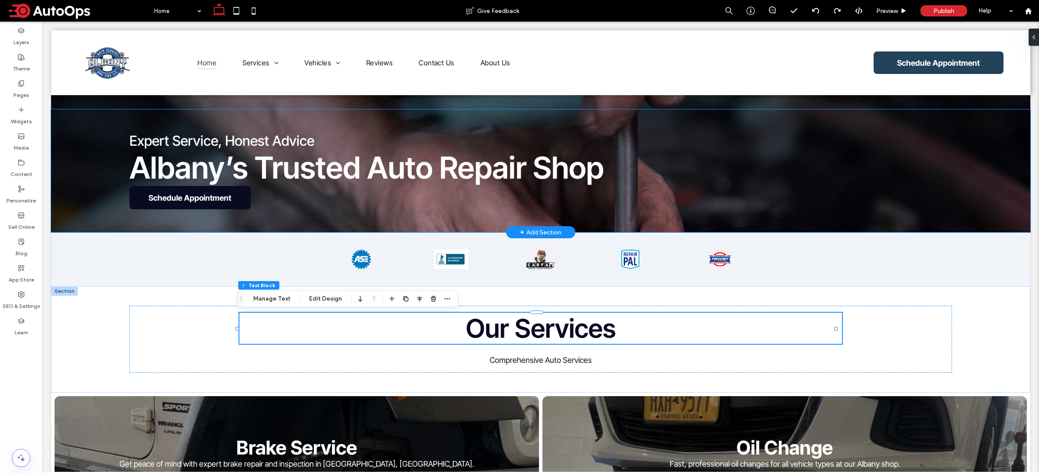
click at [226, 207] on link "Schedule Appointment" at bounding box center [189, 197] width 121 height 23
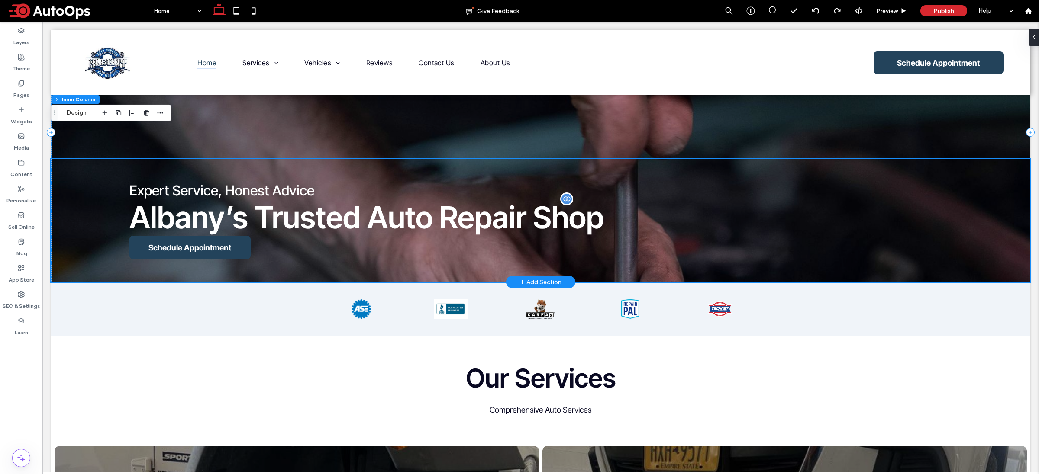
scroll to position [0, 0]
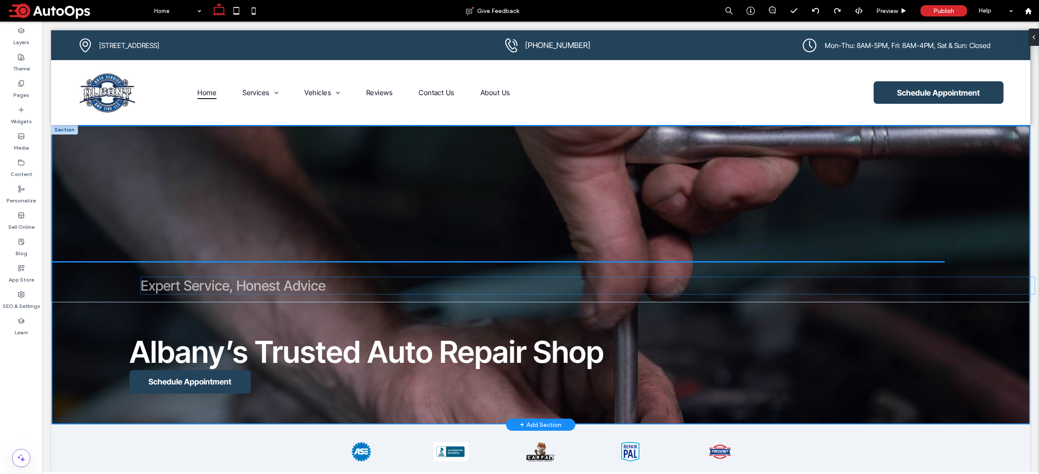
drag, startPoint x: 238, startPoint y: 342, endPoint x: 250, endPoint y: 284, distance: 58.4
type input "**"
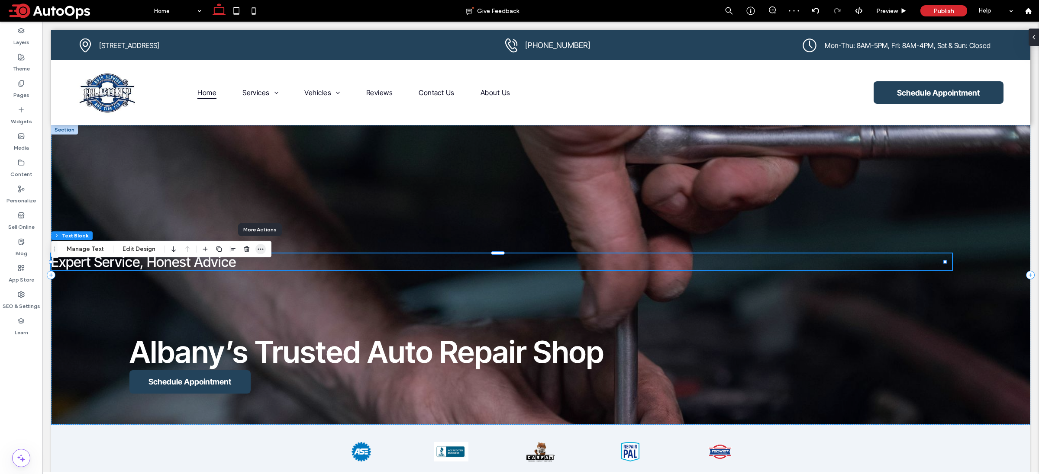
click at [260, 251] on icon "button" at bounding box center [260, 249] width 7 height 7
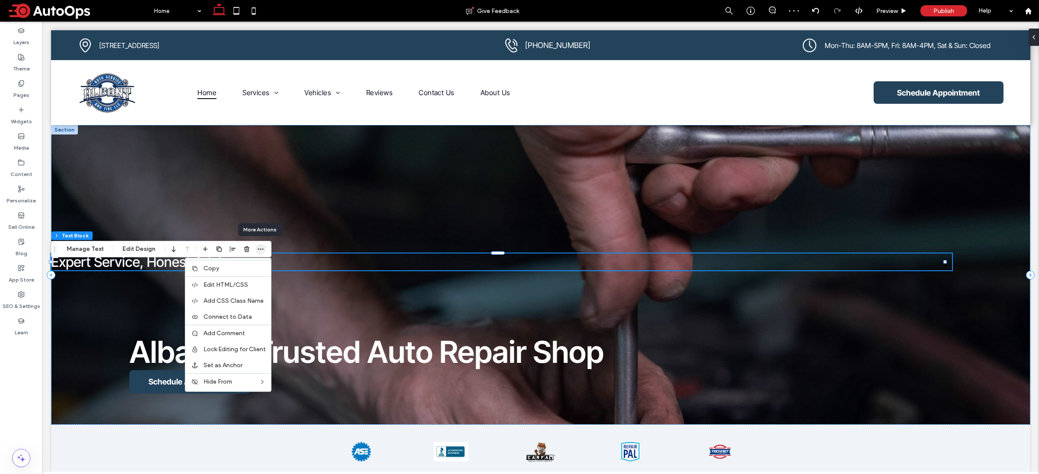
click at [260, 251] on icon "button" at bounding box center [260, 249] width 7 height 7
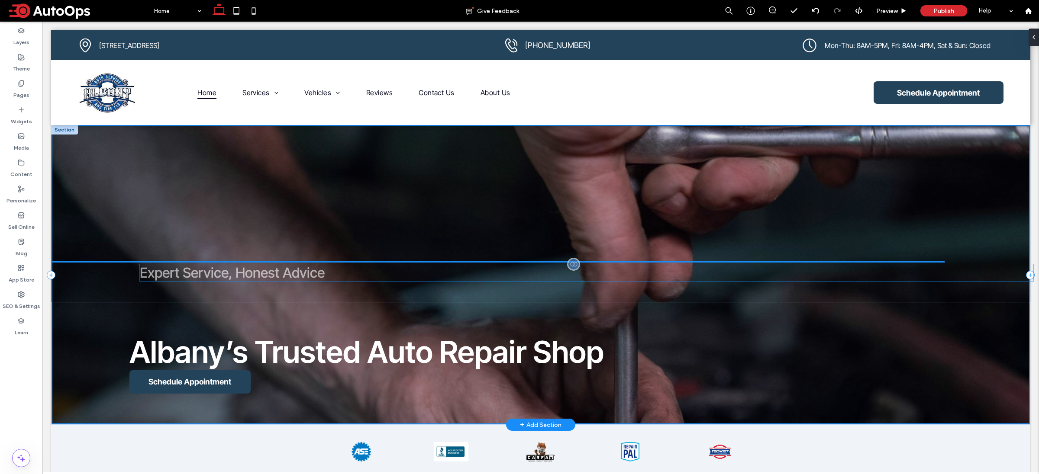
drag, startPoint x: 125, startPoint y: 278, endPoint x: 213, endPoint y: 279, distance: 88.7
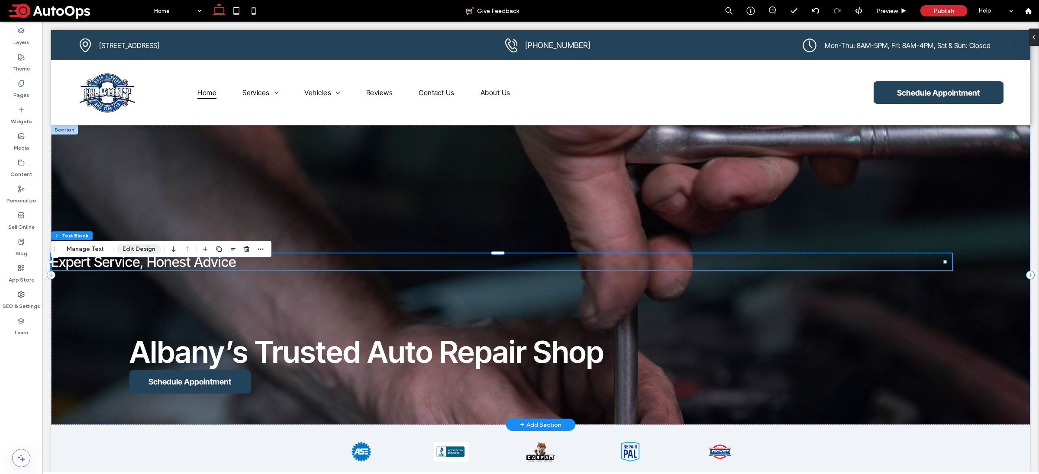
click at [122, 251] on button "Edit Design" at bounding box center [139, 249] width 44 height 10
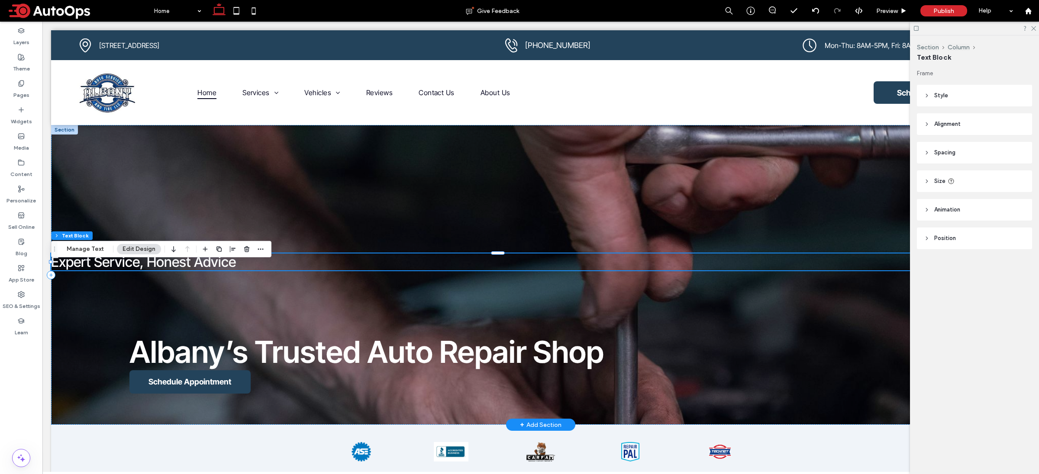
click at [948, 99] on header "Style" at bounding box center [974, 96] width 115 height 22
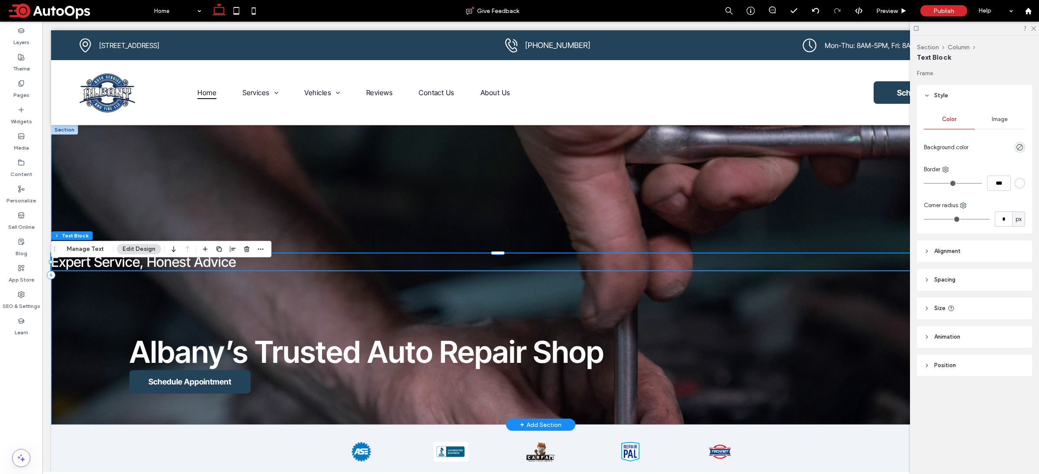
click at [950, 251] on span "Alignment" at bounding box center [947, 251] width 26 height 9
click at [947, 275] on icon at bounding box center [946, 273] width 7 height 7
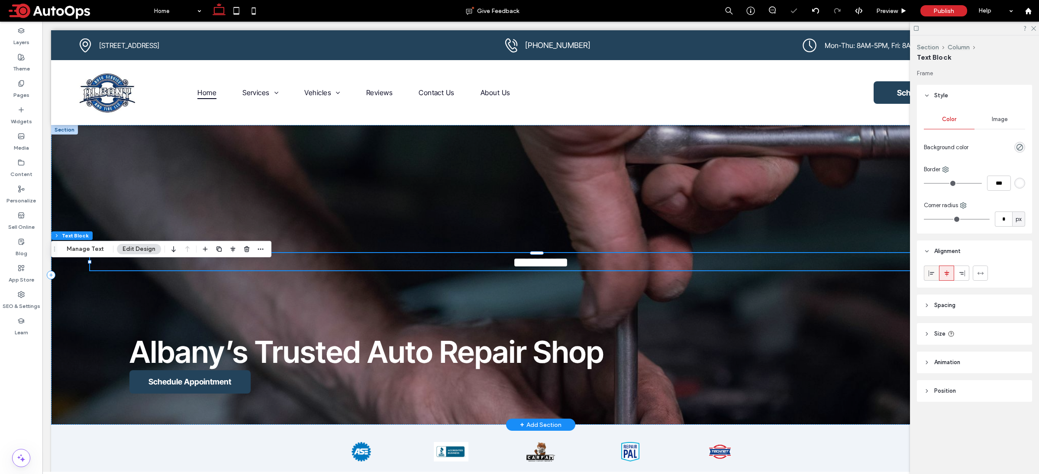
click at [932, 277] on span at bounding box center [931, 273] width 7 height 14
drag, startPoint x: 364, startPoint y: 224, endPoint x: 380, endPoint y: 227, distance: 16.7
click at [364, 224] on div "**********" at bounding box center [540, 275] width 979 height 300
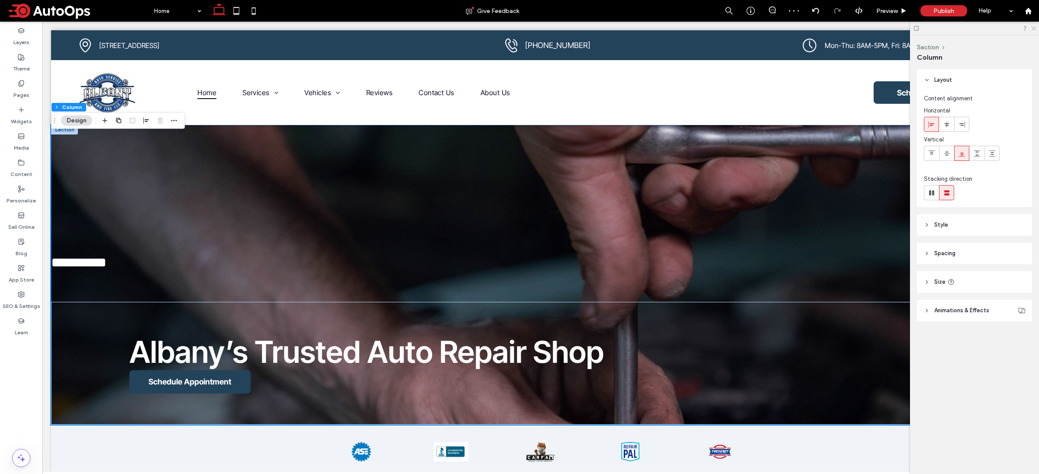
click at [1033, 28] on icon at bounding box center [1033, 28] width 6 height 6
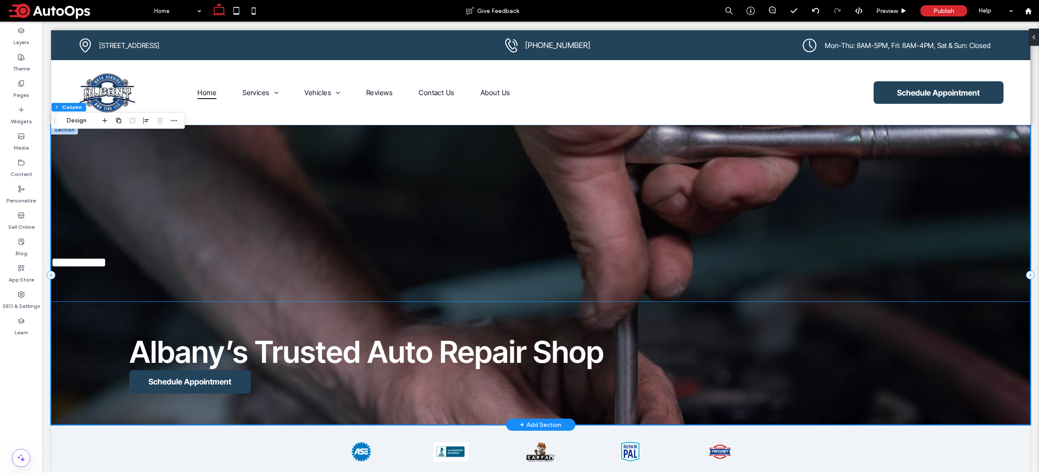
click at [407, 318] on div "Albany’s Trusted Auto Repair Shop Schedule Appointment" at bounding box center [540, 363] width 979 height 123
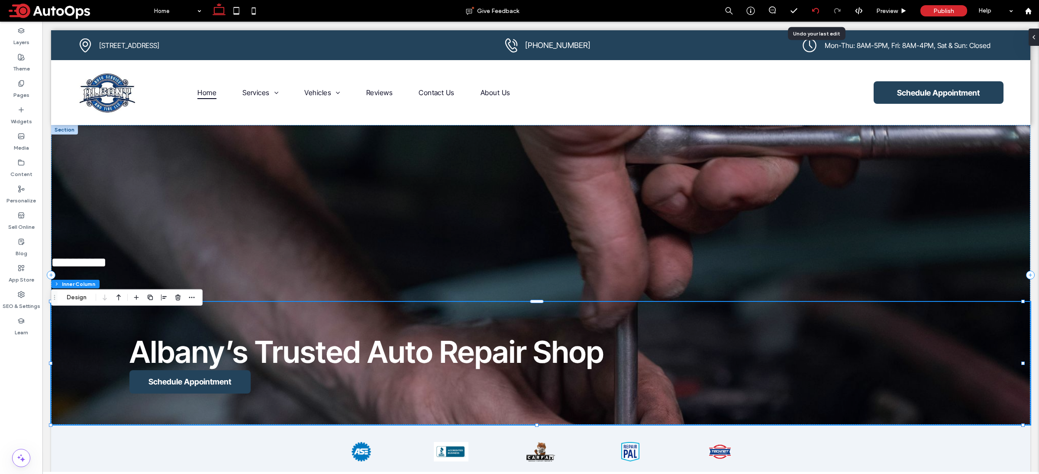
click at [809, 11] on div at bounding box center [815, 10] width 21 height 7
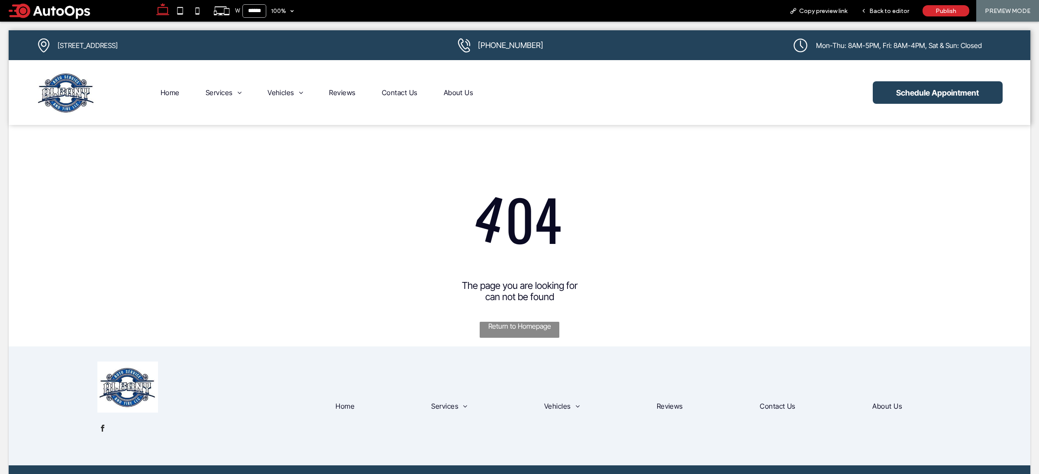
click at [890, 15] on div at bounding box center [519, 237] width 1039 height 474
click at [893, 10] on div at bounding box center [519, 237] width 1039 height 474
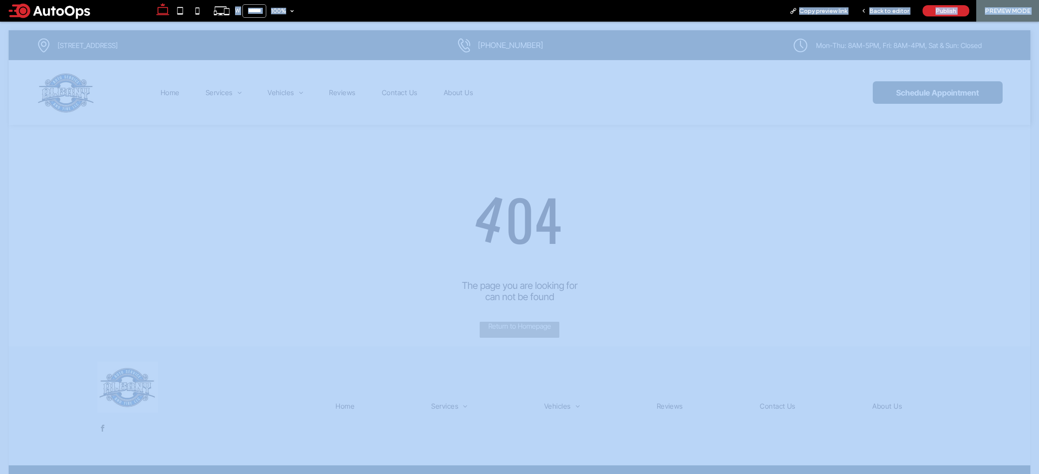
click at [893, 10] on div at bounding box center [519, 237] width 1039 height 474
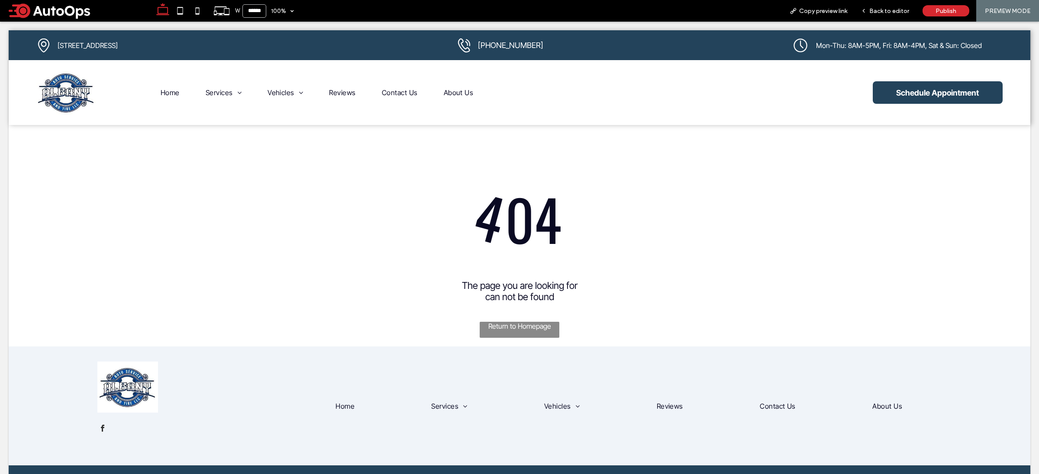
click at [203, 259] on div at bounding box center [519, 237] width 1039 height 474
click at [889, 12] on div at bounding box center [519, 237] width 1039 height 474
click at [896, 13] on span "Back to editor" at bounding box center [889, 10] width 40 height 7
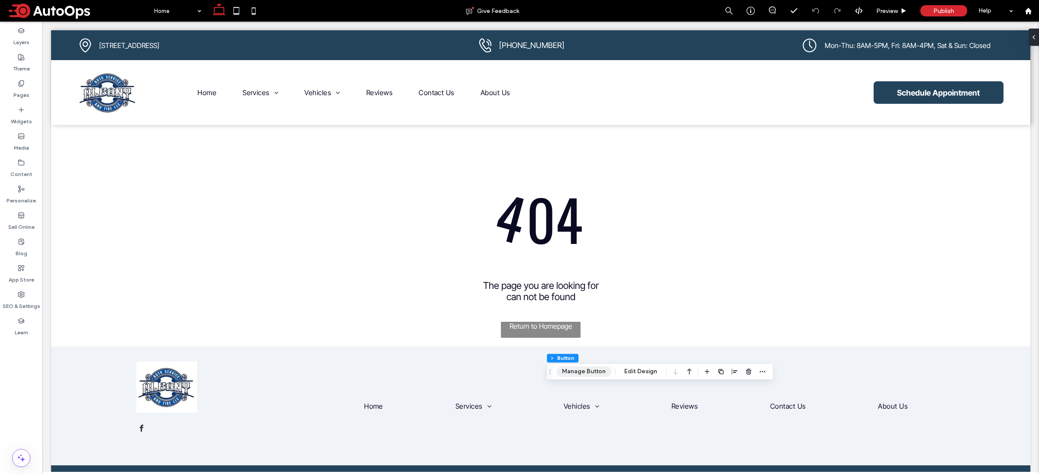
click at [595, 370] on button "Manage Button" at bounding box center [583, 372] width 55 height 10
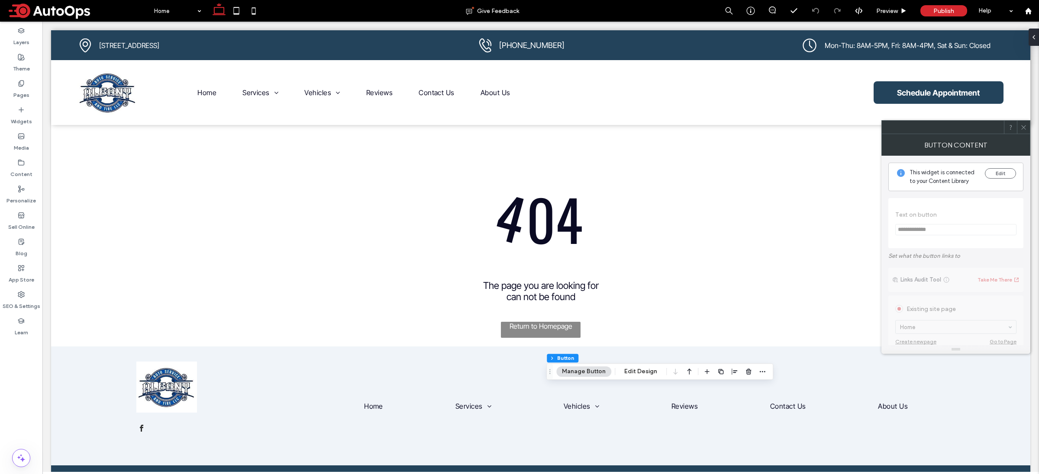
click at [971, 233] on span "**********" at bounding box center [955, 224] width 121 height 42
click at [960, 325] on span "Links Audit Tool Take Me There Existing site page Home Create new page Go to Pa…" at bounding box center [955, 460] width 135 height 393
click at [1002, 168] on button "Edit" at bounding box center [1000, 173] width 31 height 10
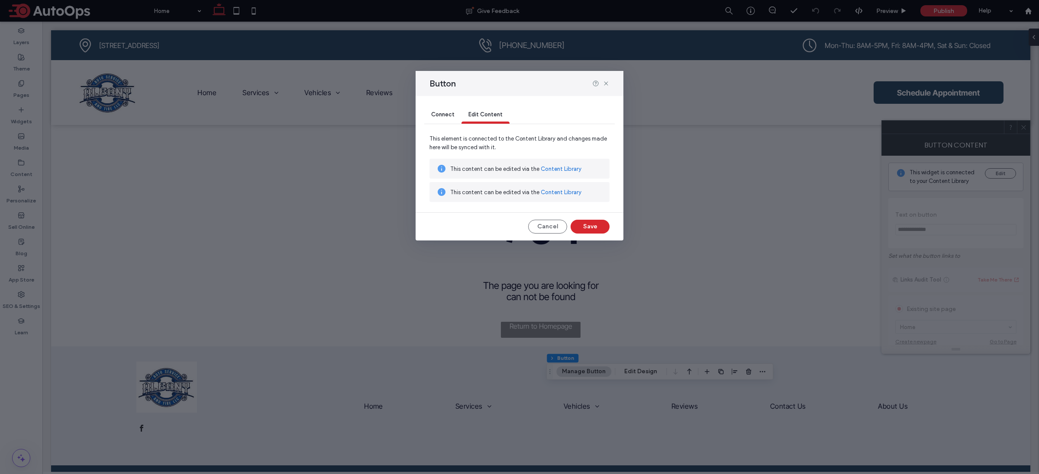
click at [453, 114] on span "Connect" at bounding box center [442, 114] width 23 height 6
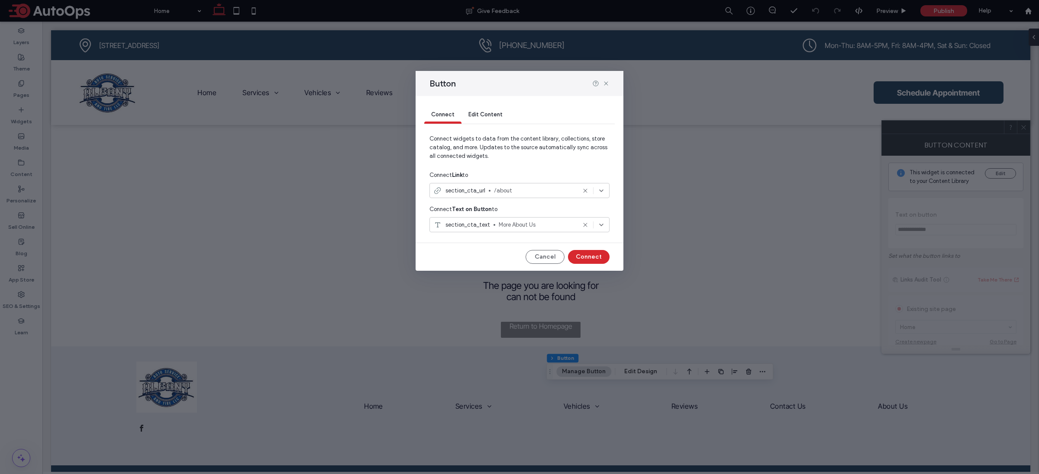
click at [570, 194] on span "/about" at bounding box center [535, 191] width 82 height 9
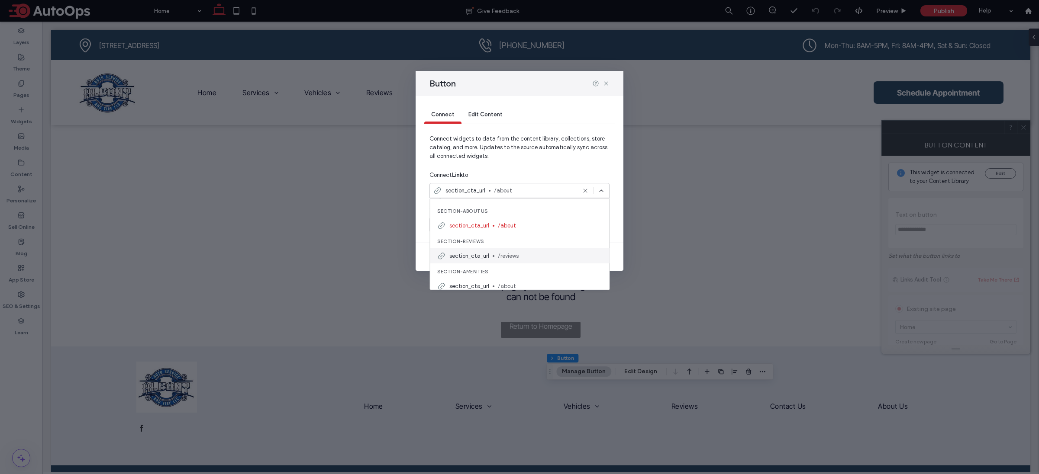
scroll to position [100, 0]
click at [520, 257] on span "/about" at bounding box center [550, 258] width 105 height 9
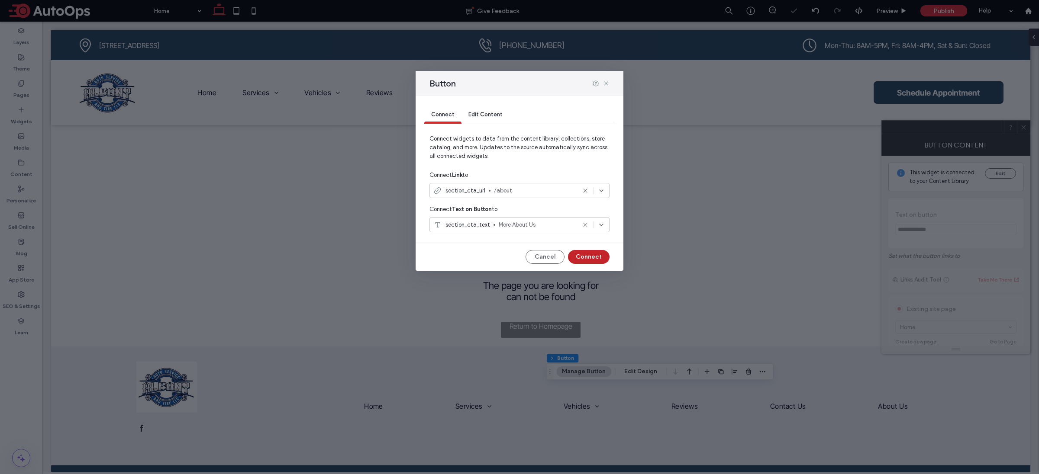
click at [598, 258] on button "Connect" at bounding box center [589, 257] width 42 height 14
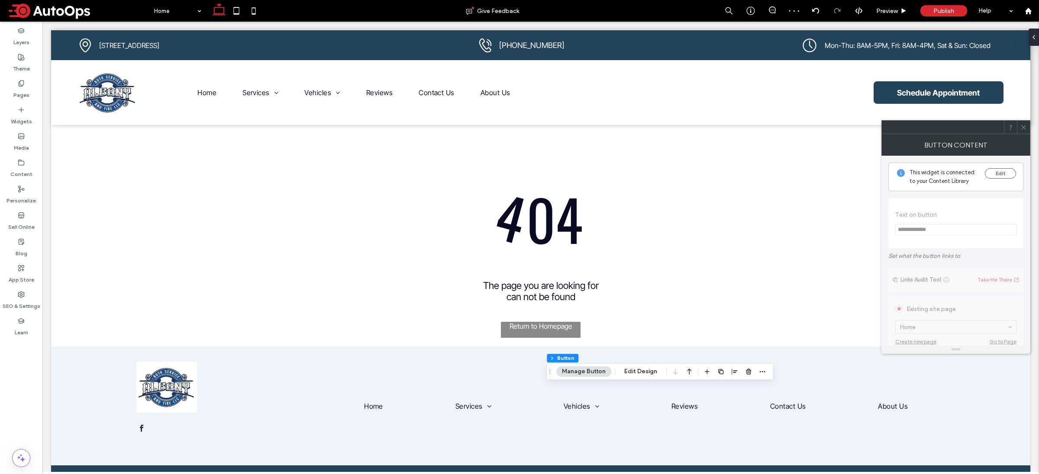
click at [1022, 126] on icon at bounding box center [1023, 127] width 6 height 6
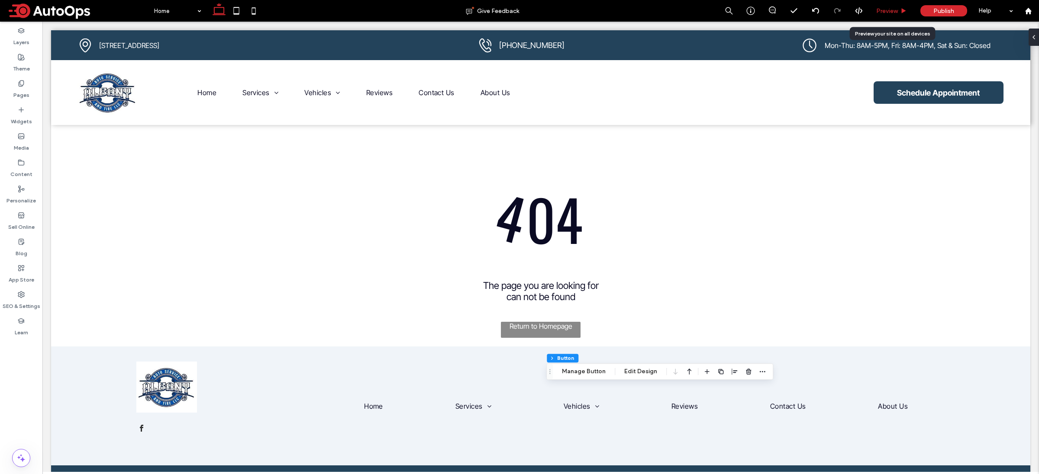
click at [896, 14] on span "Preview" at bounding box center [887, 10] width 22 height 7
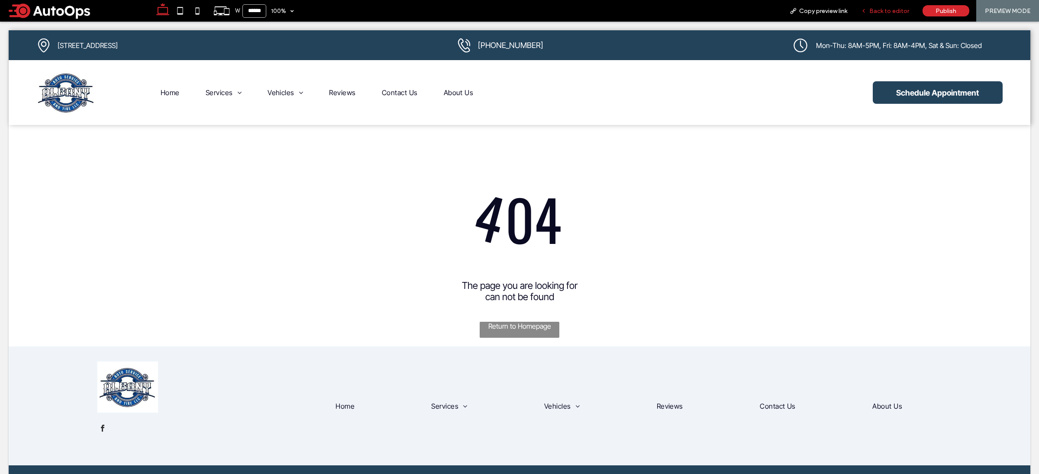
click at [886, 14] on span "Back to editor" at bounding box center [889, 10] width 40 height 7
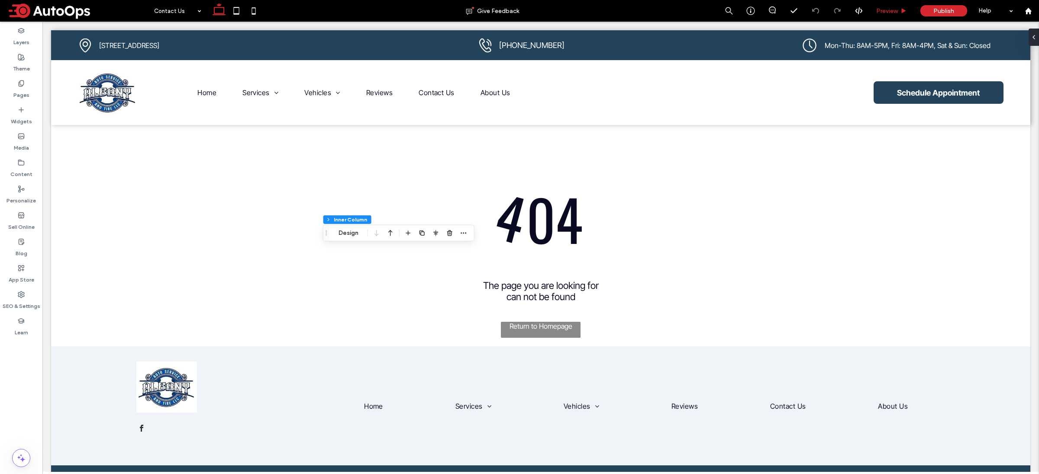
type input "**"
click at [726, 242] on icon "button" at bounding box center [723, 240] width 7 height 7
click at [21, 117] on label "Widgets" at bounding box center [21, 119] width 21 height 12
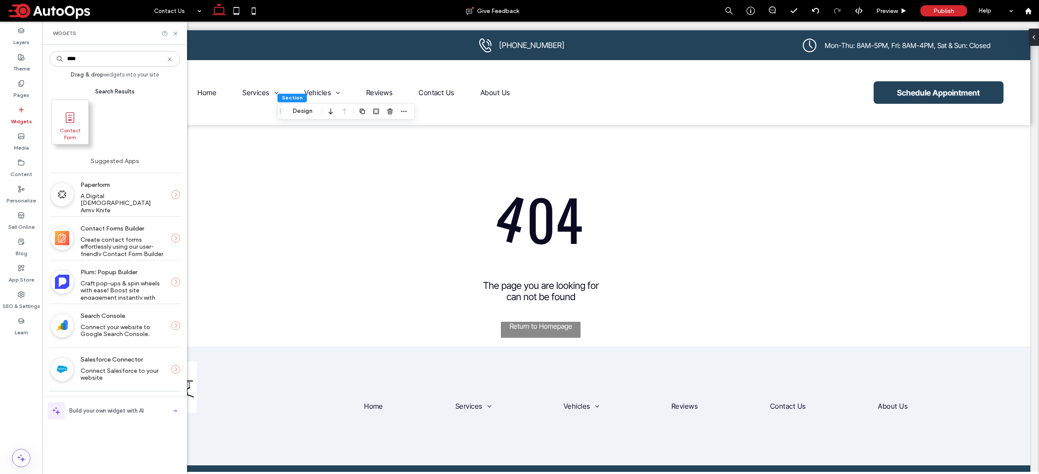
type input "****"
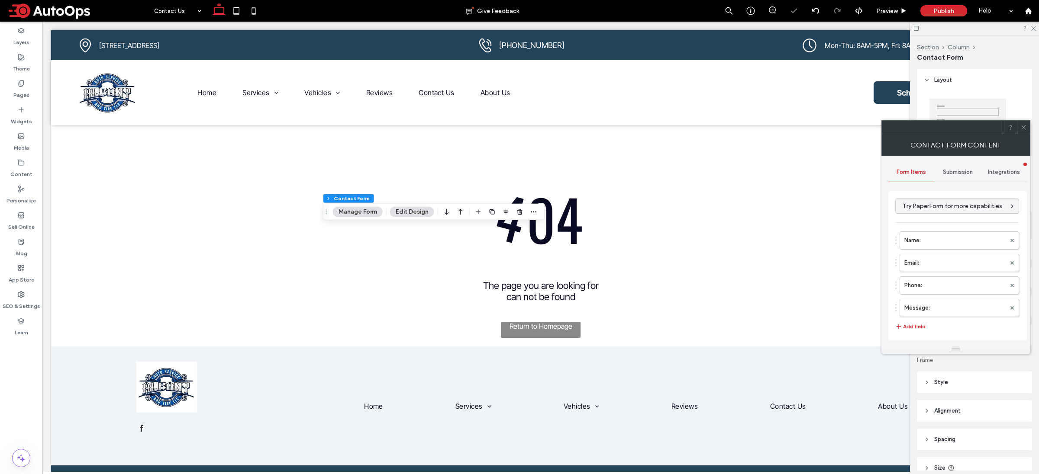
type input "*"
type input "***"
click at [967, 172] on span "Submission" at bounding box center [958, 172] width 30 height 7
click at [943, 212] on label "New submission notification" at bounding box center [958, 212] width 116 height 17
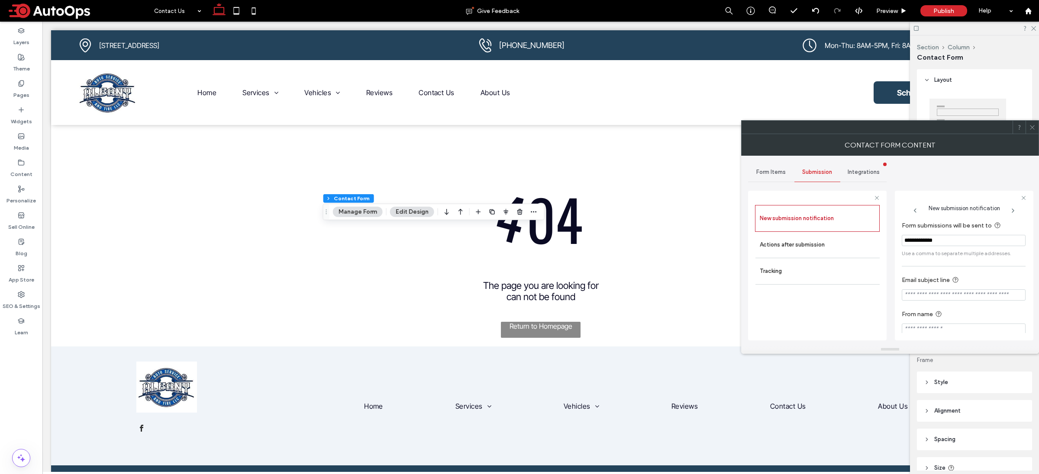
click at [953, 239] on input "**********" at bounding box center [964, 240] width 124 height 11
click at [987, 237] on input "**********" at bounding box center [964, 240] width 124 height 11
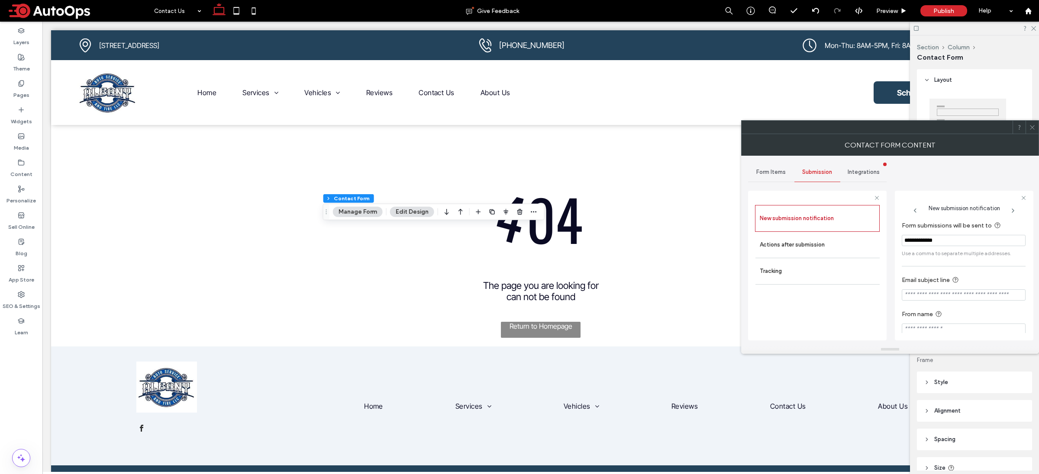
click at [987, 237] on input "**********" at bounding box center [964, 240] width 124 height 11
paste input "*********"
type input "**********"
click at [960, 289] on input "Email subject line" at bounding box center [964, 288] width 124 height 11
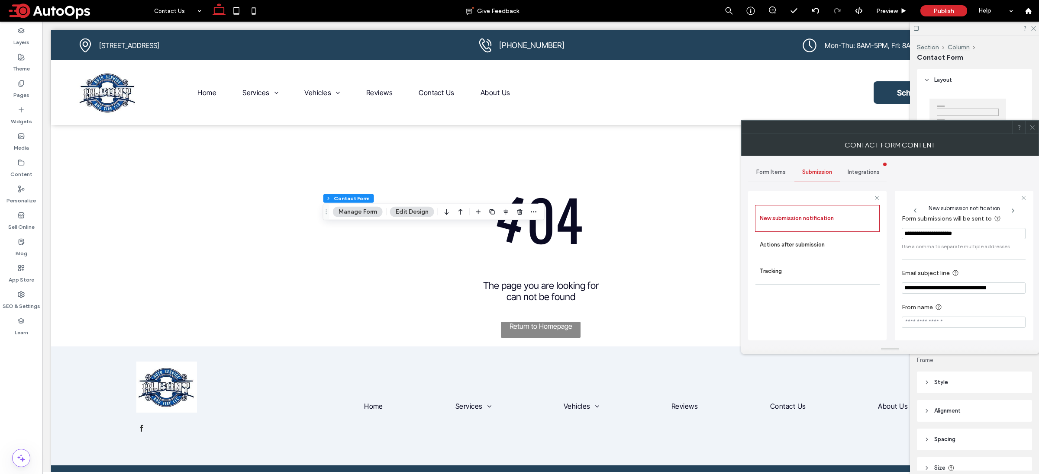
type input "**********"
click at [1033, 130] on icon at bounding box center [1032, 127] width 6 height 6
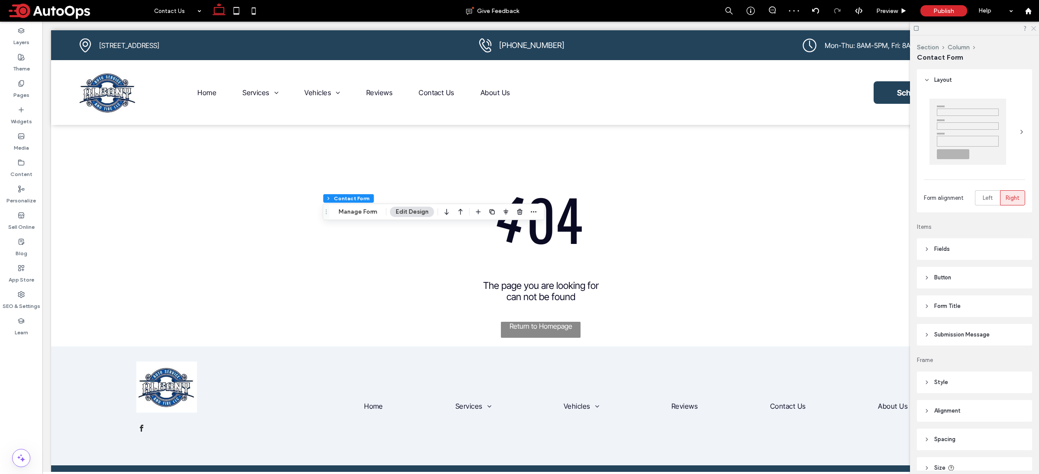
click at [1035, 29] on icon at bounding box center [1033, 28] width 6 height 6
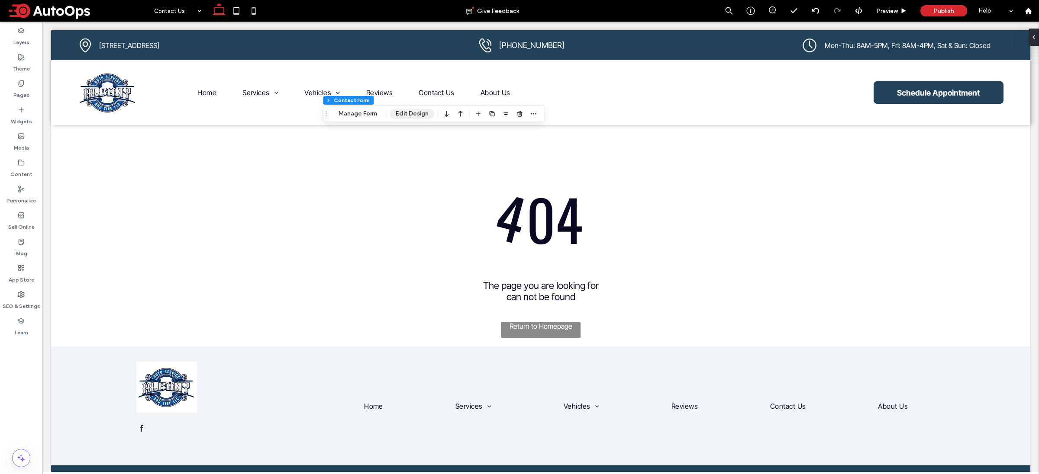
click at [413, 116] on button "Edit Design" at bounding box center [412, 114] width 44 height 10
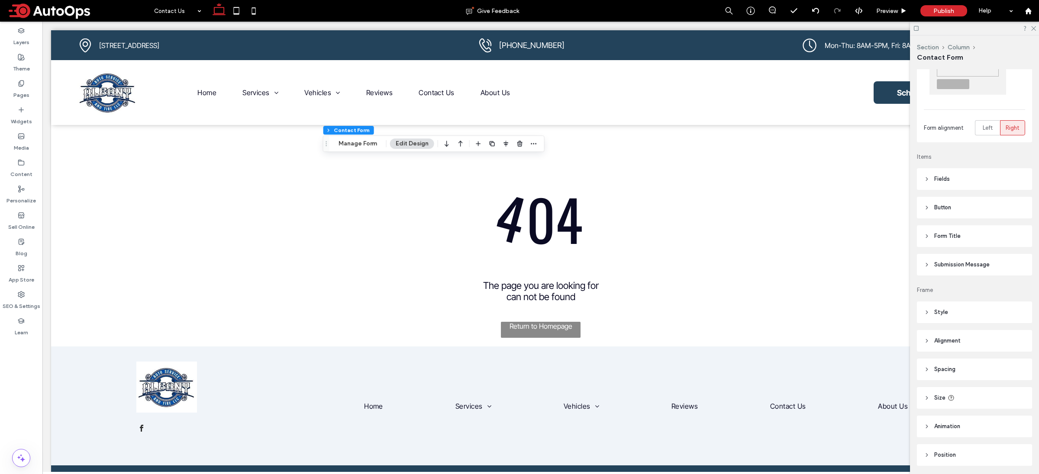
scroll to position [100, 0]
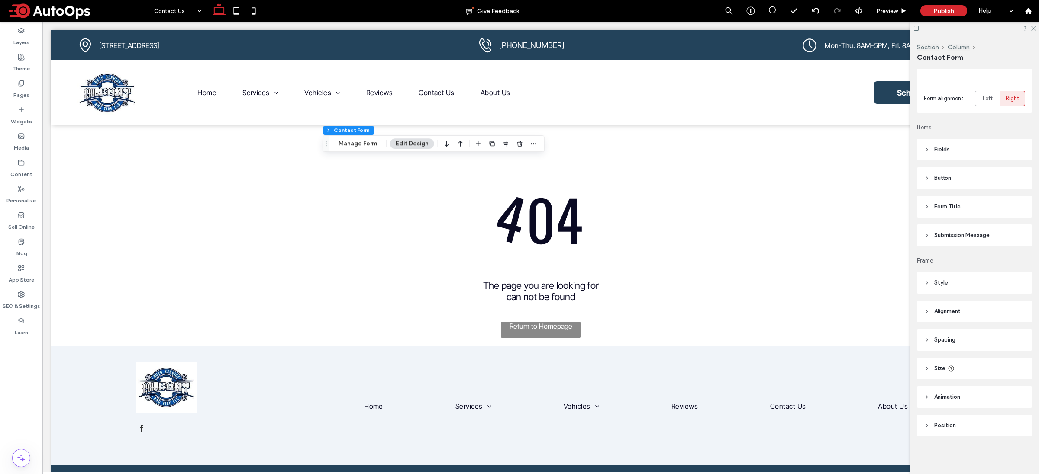
click at [947, 209] on span "Form Title" at bounding box center [947, 207] width 26 height 9
click at [943, 235] on span "Submission Message" at bounding box center [961, 235] width 55 height 9
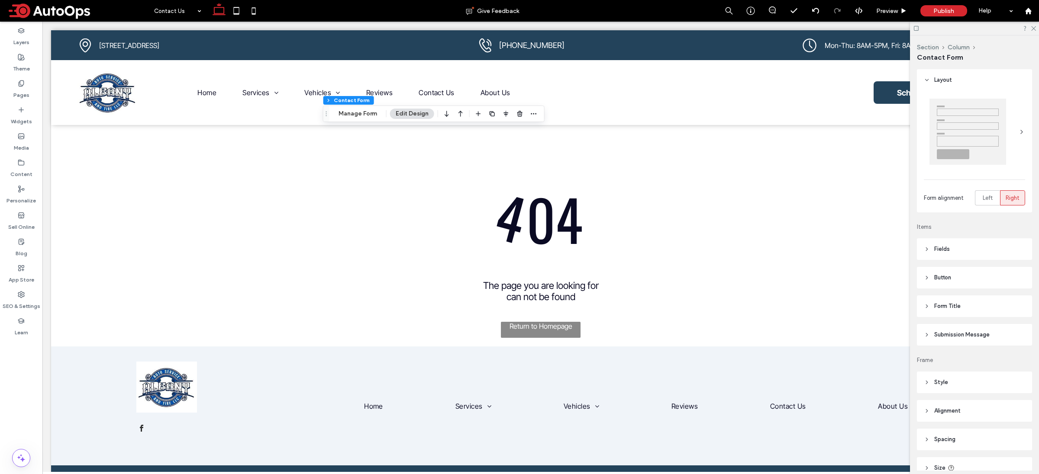
type input "*"
type input "***"
click at [944, 254] on header "Fields" at bounding box center [974, 249] width 115 height 22
click at [1016, 302] on div "rgba(102, 102, 102, 0.15)" at bounding box center [1019, 300] width 7 height 7
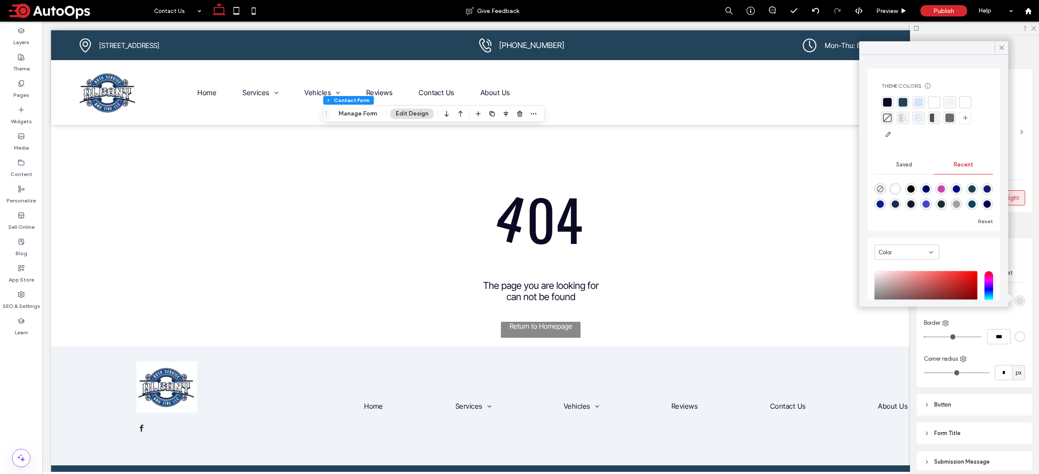
click at [902, 102] on div at bounding box center [903, 102] width 9 height 9
type input "*"
click at [1003, 48] on icon at bounding box center [1002, 48] width 8 height 8
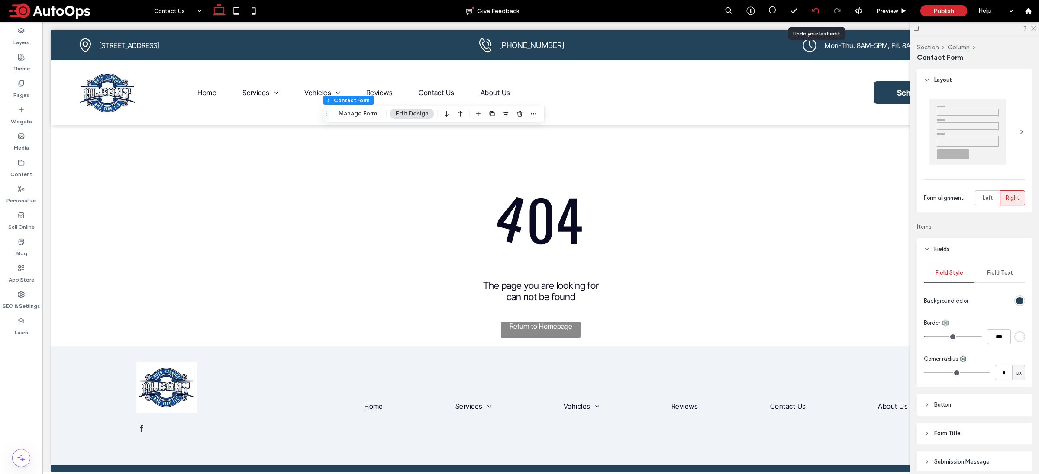
click at [815, 13] on icon at bounding box center [815, 10] width 7 height 7
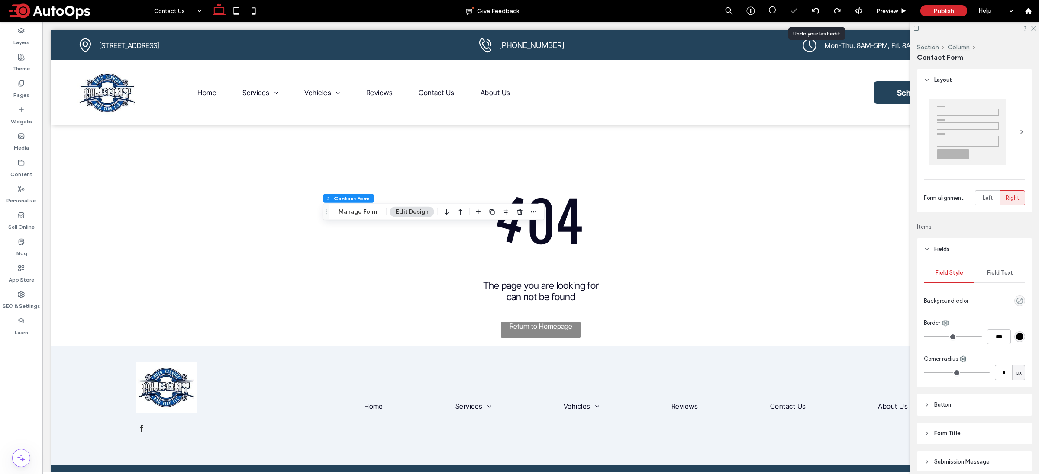
type input "*"
type input "***"
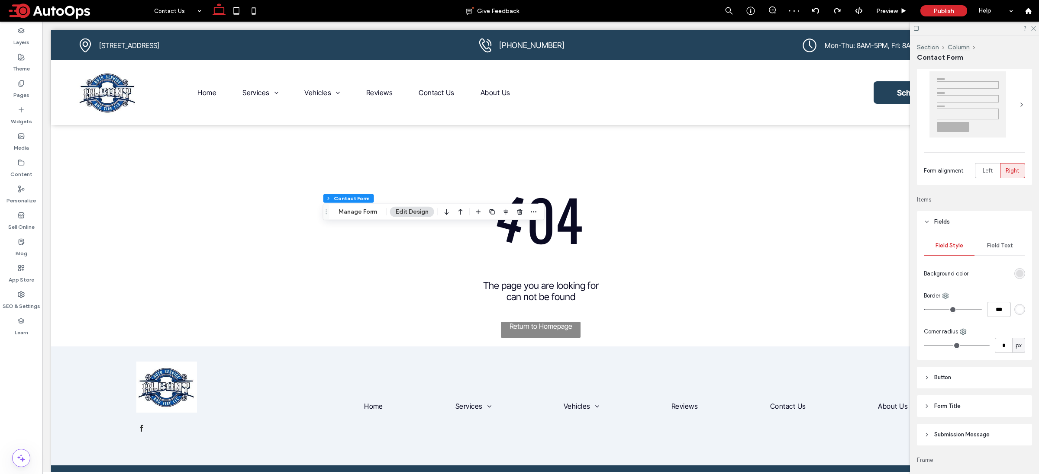
scroll to position [42, 0]
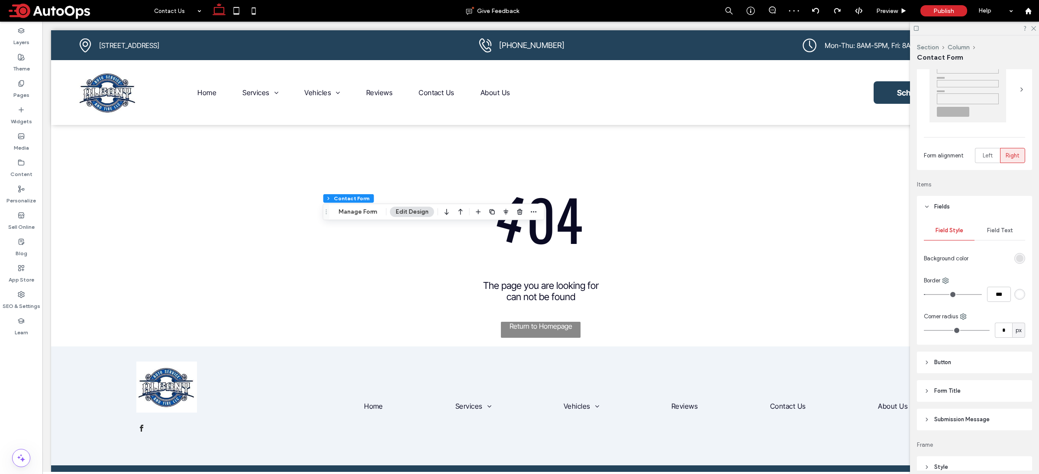
click at [1016, 259] on div "rgba(102, 102, 102, 0.15)" at bounding box center [1019, 258] width 7 height 7
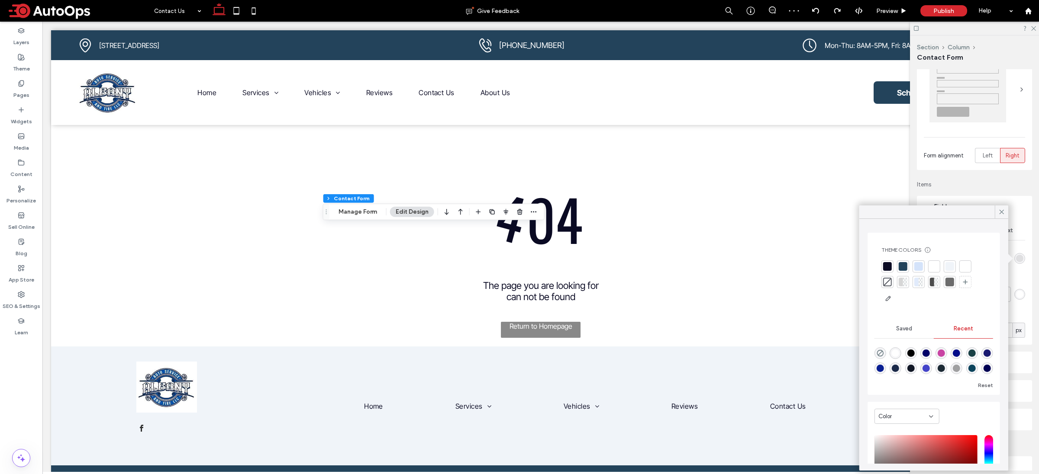
click at [903, 262] on div at bounding box center [903, 267] width 12 height 12
type input "*"
click at [995, 212] on div at bounding box center [1001, 212] width 13 height 13
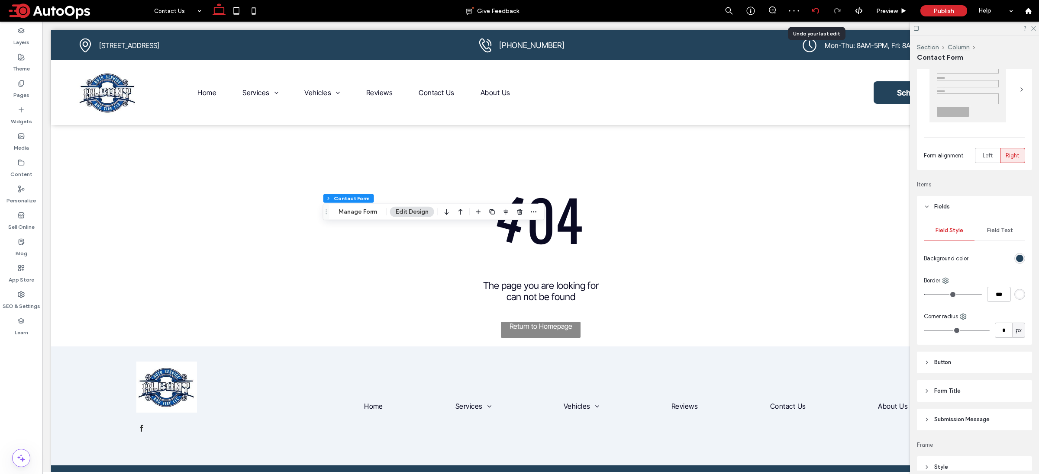
click at [817, 10] on icon at bounding box center [815, 10] width 7 height 7
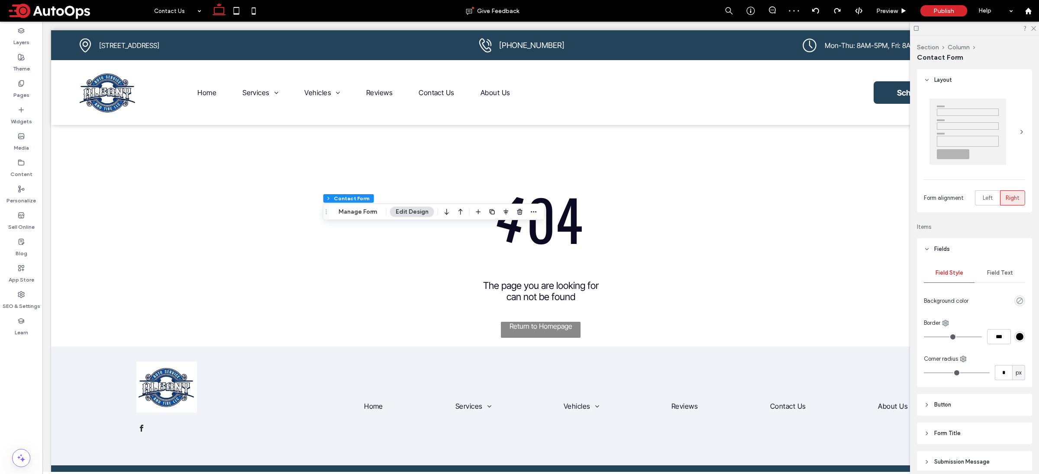
type input "*"
type input "***"
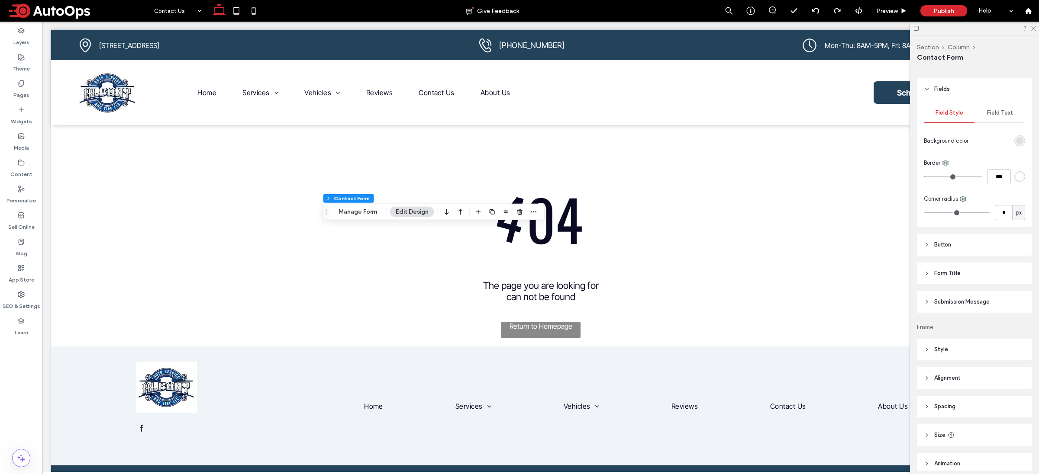
scroll to position [158, 0]
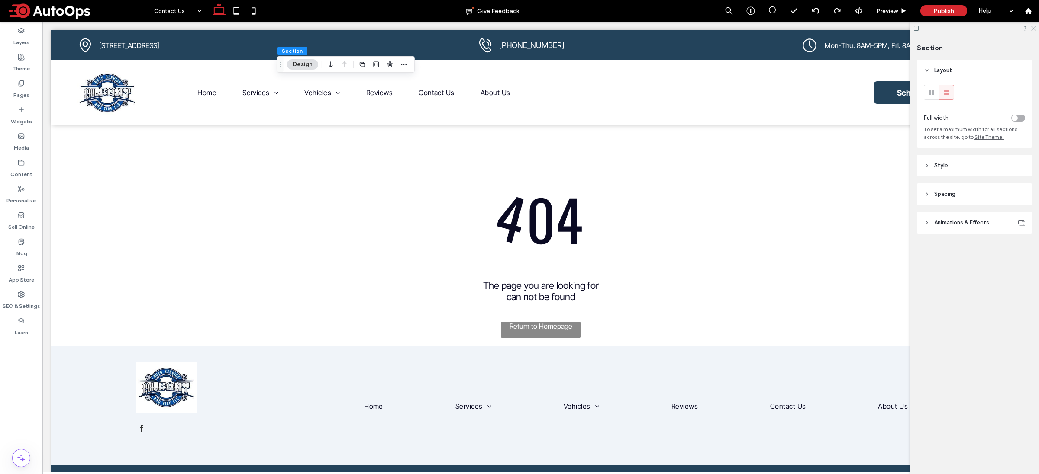
click at [1034, 30] on icon at bounding box center [1033, 28] width 6 height 6
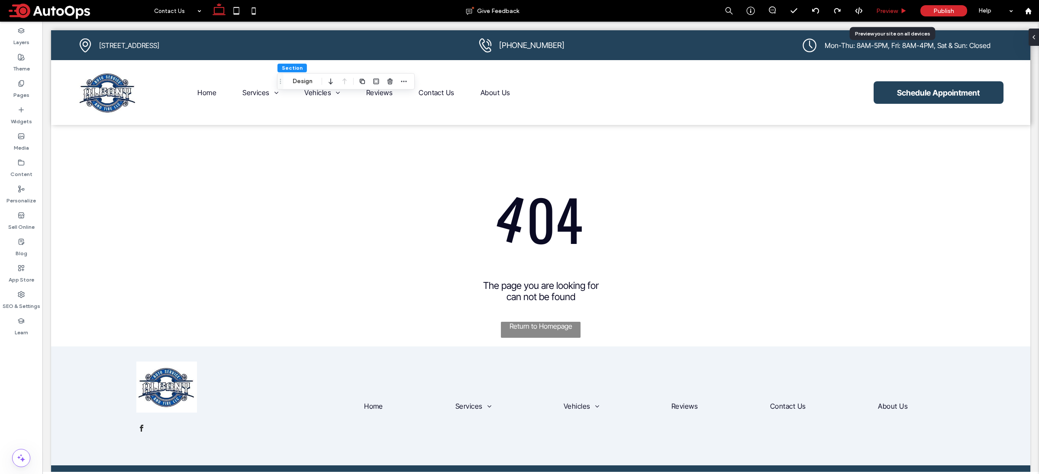
click at [896, 13] on span "Preview" at bounding box center [887, 10] width 22 height 7
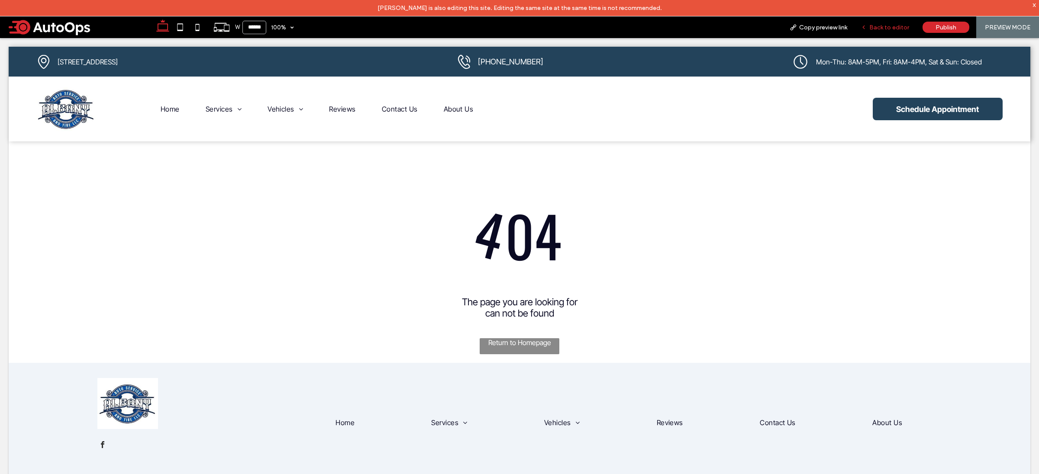
click at [880, 35] on div "Back to editor" at bounding box center [885, 27] width 62 height 22
click at [887, 25] on span "Back to editor" at bounding box center [889, 27] width 40 height 7
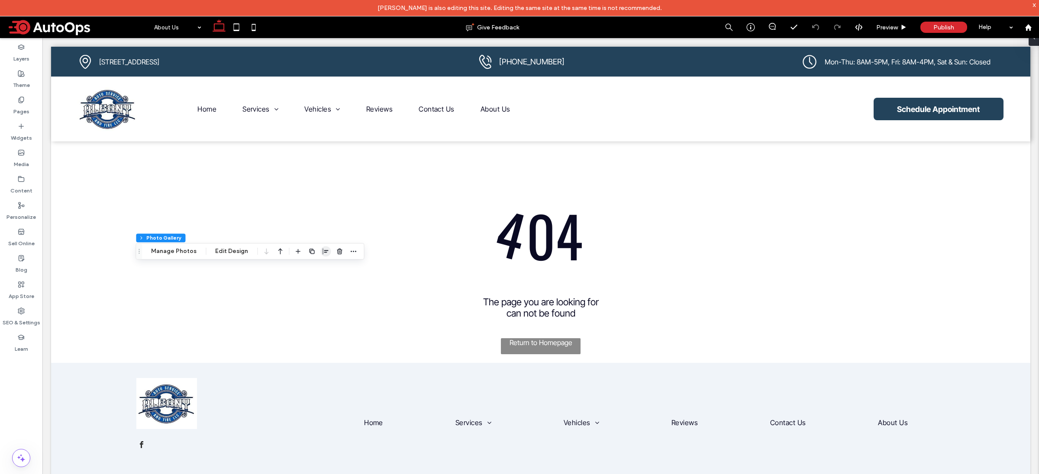
click at [323, 253] on use "button" at bounding box center [325, 251] width 6 height 6
click at [313, 271] on span "center" at bounding box center [317, 268] width 10 height 10
click at [240, 249] on button "Edit Design" at bounding box center [231, 251] width 44 height 10
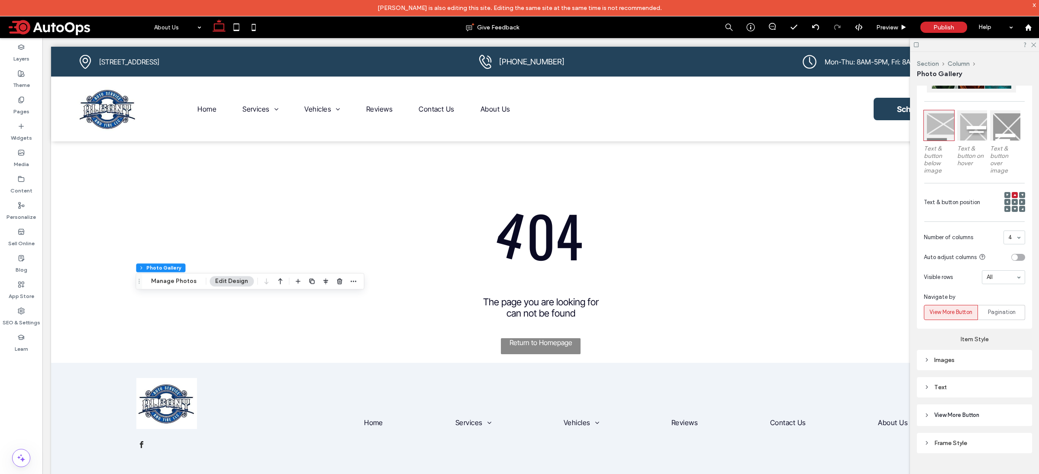
scroll to position [249, 0]
click at [954, 415] on span "View More Button" at bounding box center [956, 414] width 45 height 9
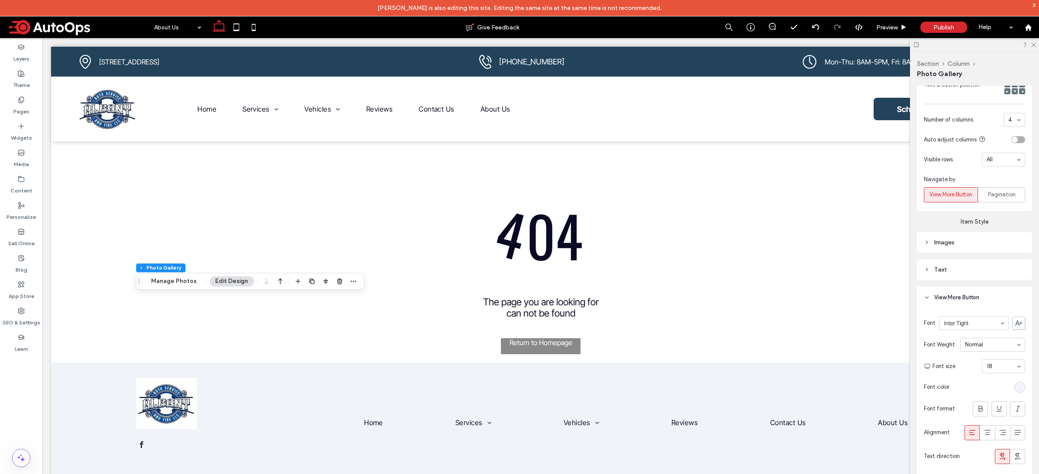
scroll to position [386, 0]
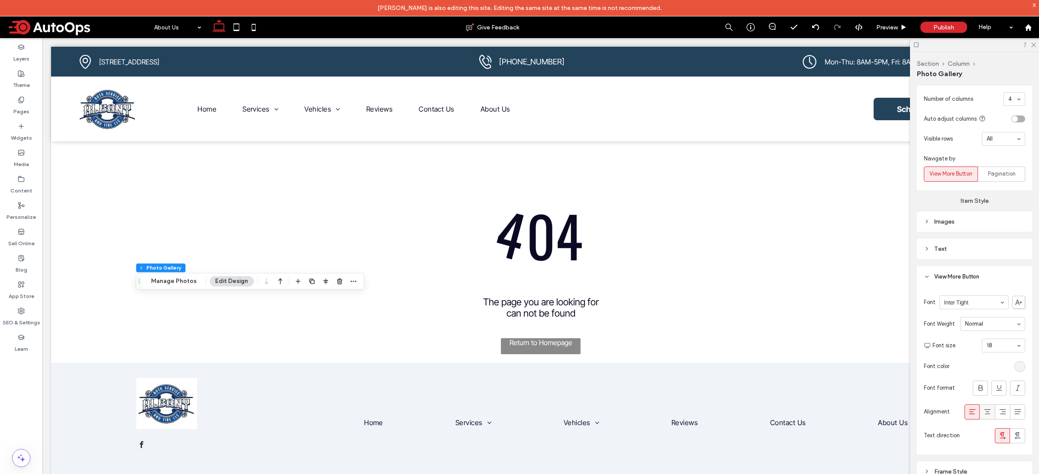
click at [985, 413] on icon at bounding box center [987, 412] width 9 height 9
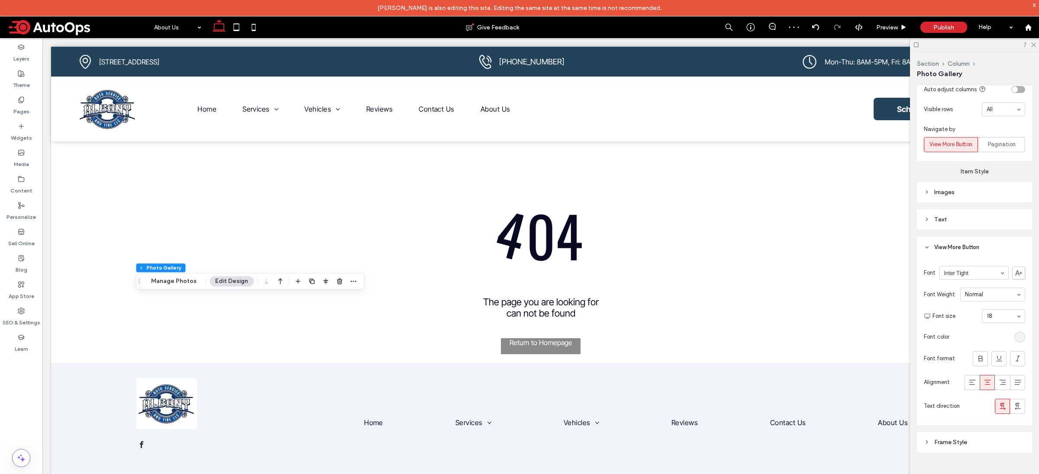
click at [944, 216] on div "Text" at bounding box center [974, 219] width 101 height 7
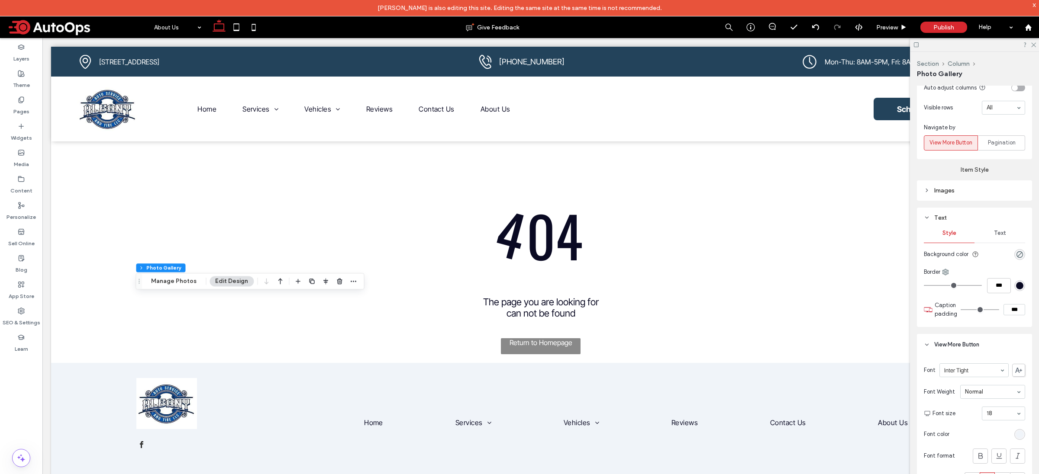
type input "*"
type input "***"
type input "*"
type input "***"
type input "*"
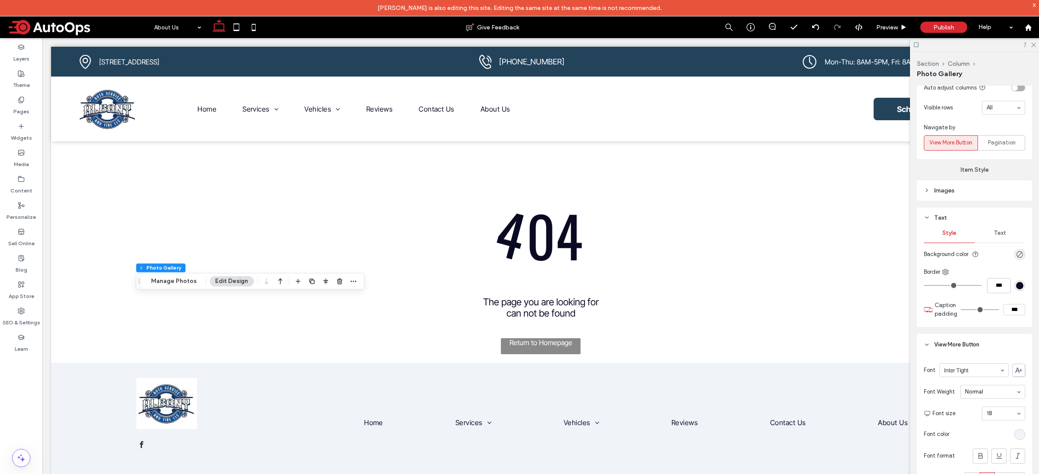
type input "***"
type input "*"
type input "***"
type input "*"
type input "***"
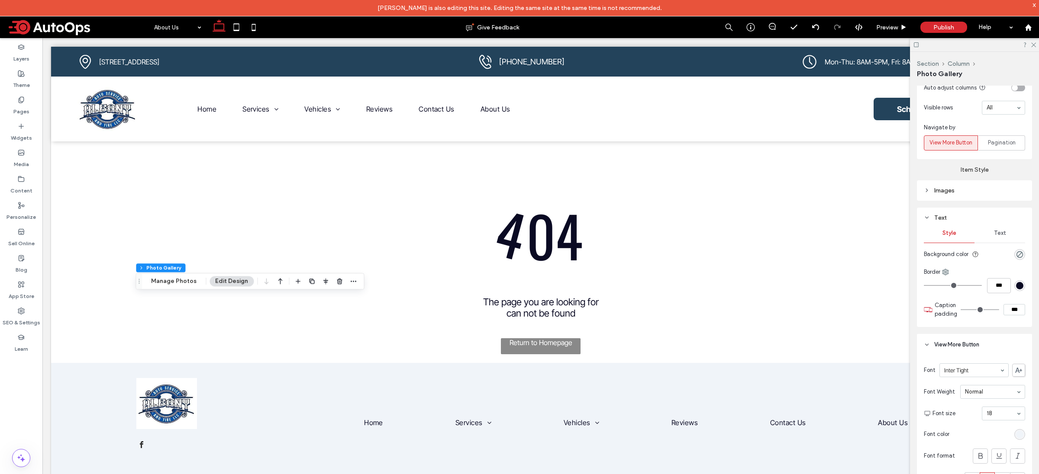
type input "*"
type input "***"
type input "*"
type input "***"
type input "**"
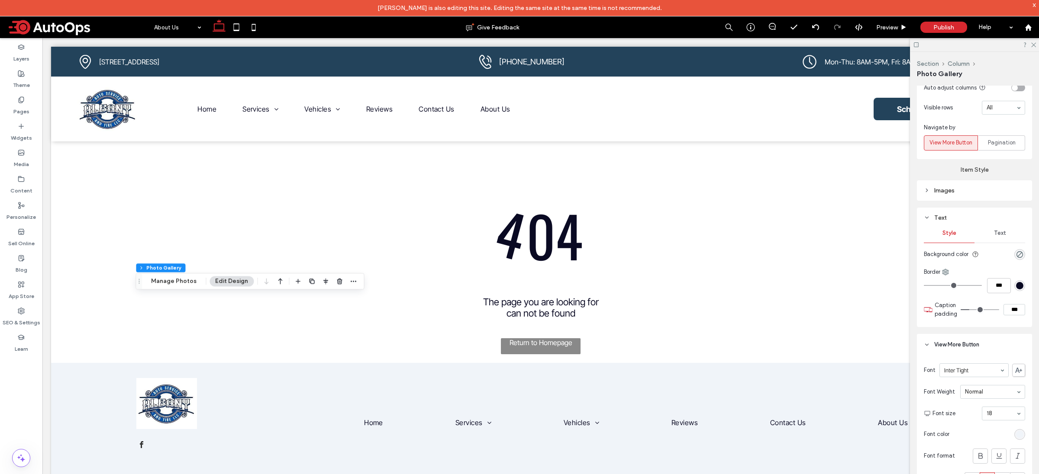
type input "****"
type input "**"
type input "****"
type input "**"
type input "****"
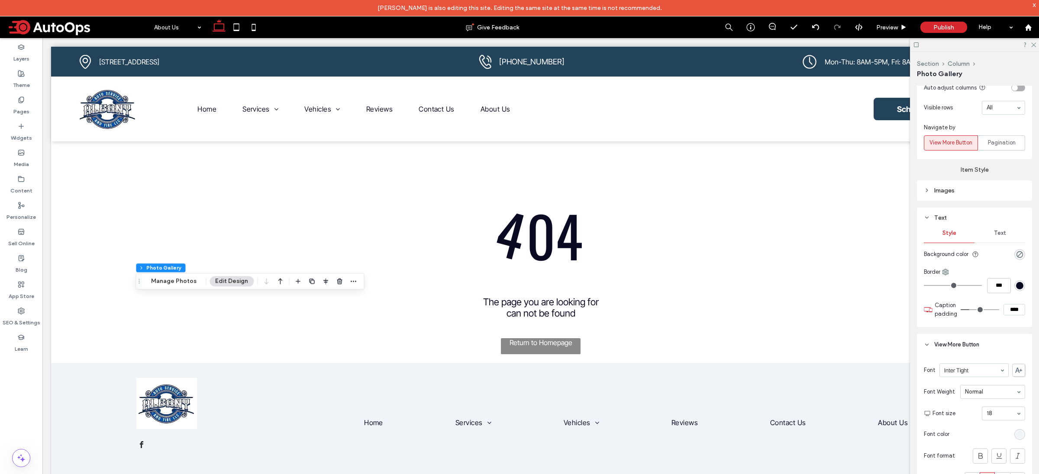
type input "**"
type input "****"
type input "**"
type input "****"
type input "**"
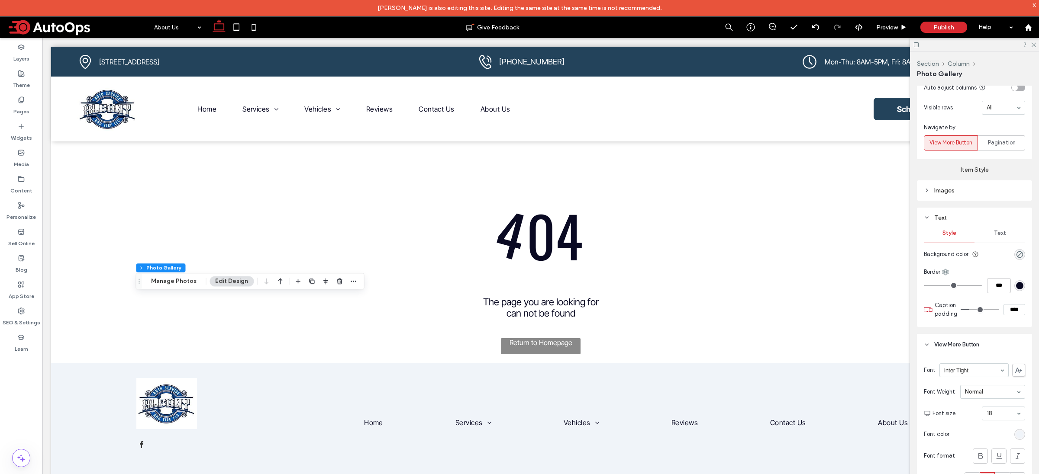
type input "****"
type input "**"
type input "****"
type input "**"
type input "****"
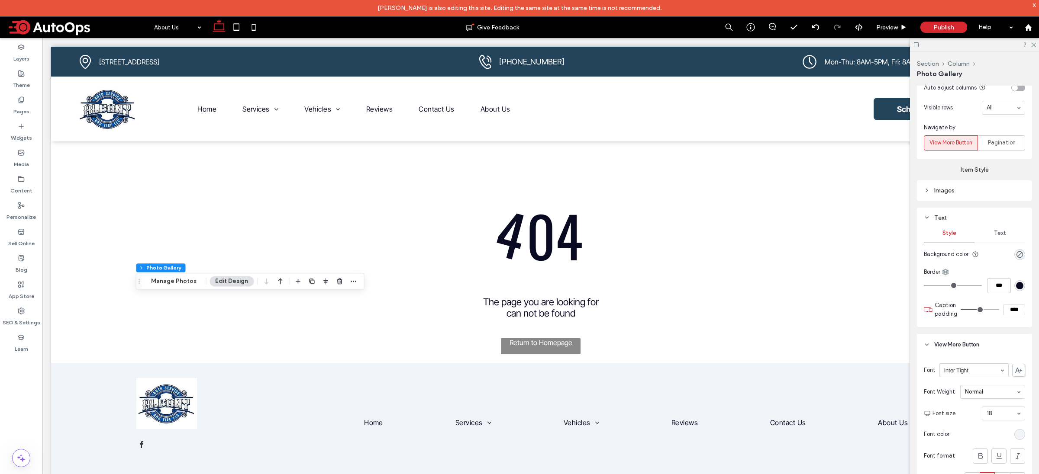
type input "**"
type input "****"
type input "**"
type input "****"
type input "**"
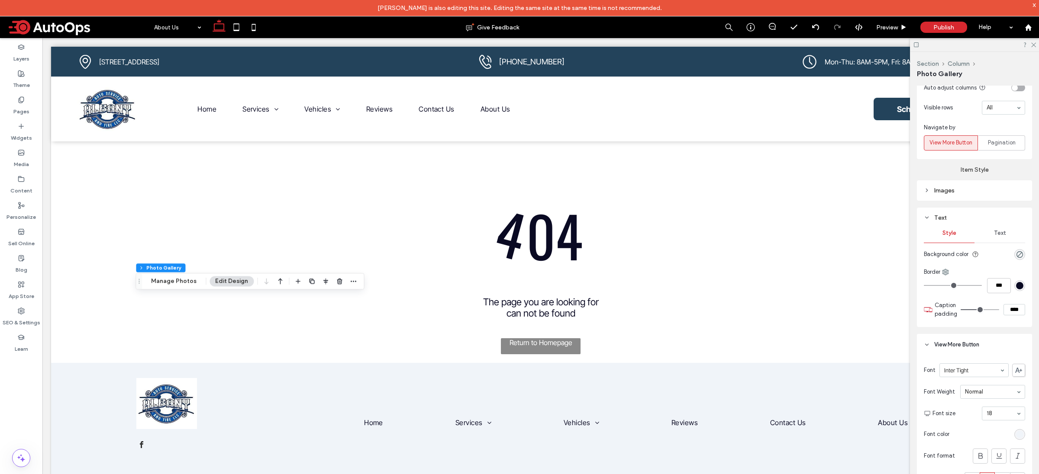
type input "****"
type input "**"
type input "****"
type input "**"
type input "****"
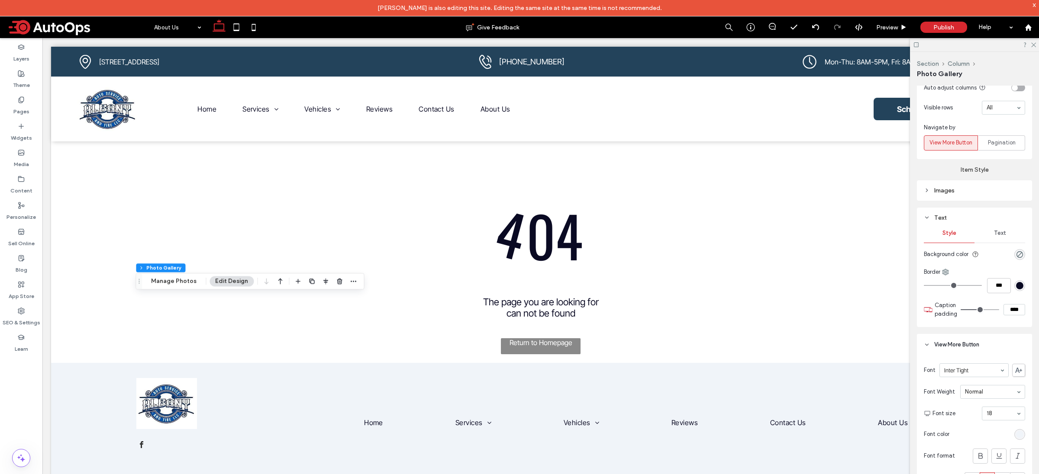
type input "*"
type input "***"
type input "*"
type input "***"
type input "*"
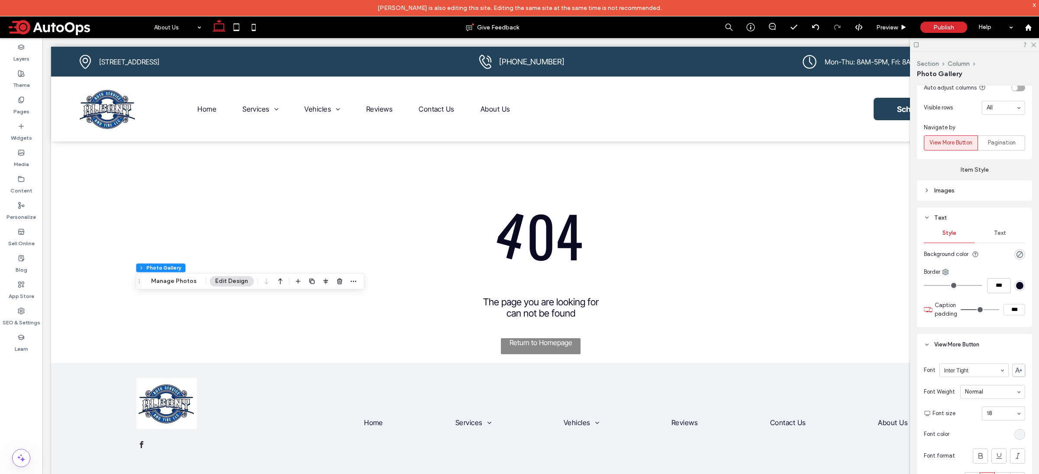
type input "***"
type input "*"
type input "***"
type input "*"
type input "***"
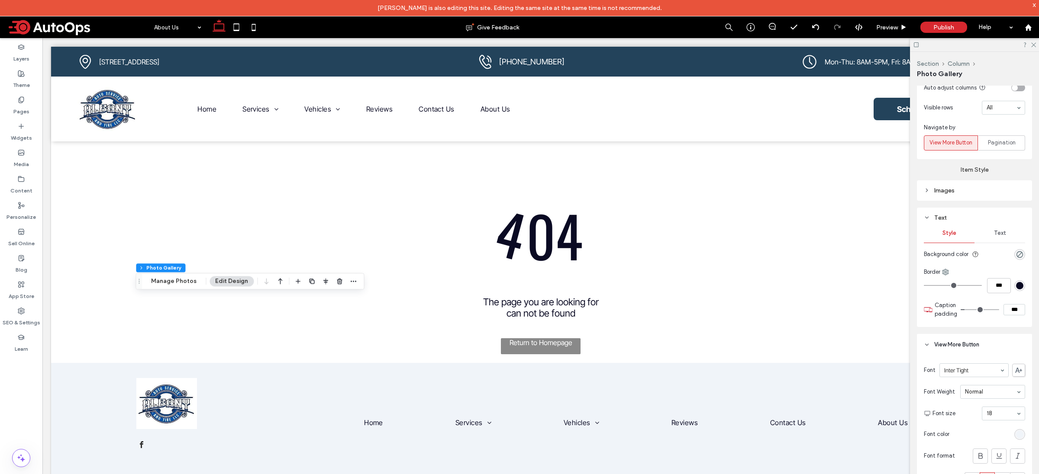
type input "*"
type input "***"
type input "*"
type input "***"
type input "*"
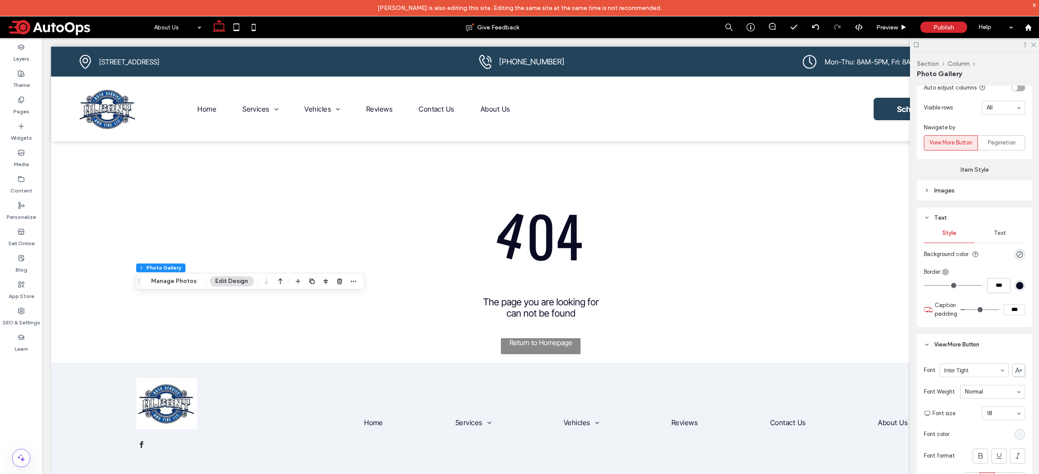
type input "***"
type input "*"
type input "***"
click at [961, 310] on input "range" at bounding box center [979, 309] width 39 height 1
click at [995, 235] on span "Text" at bounding box center [1000, 233] width 12 height 7
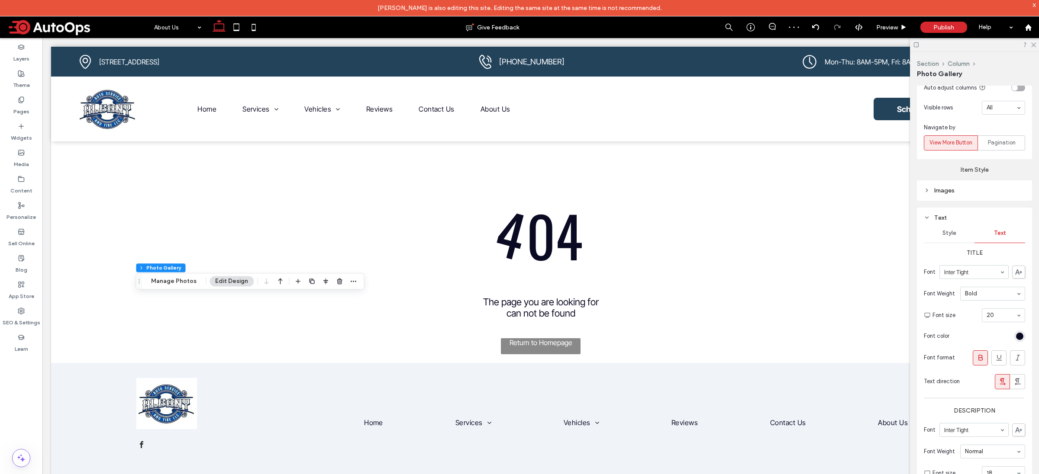
click at [958, 197] on div "Images" at bounding box center [974, 191] width 101 height 12
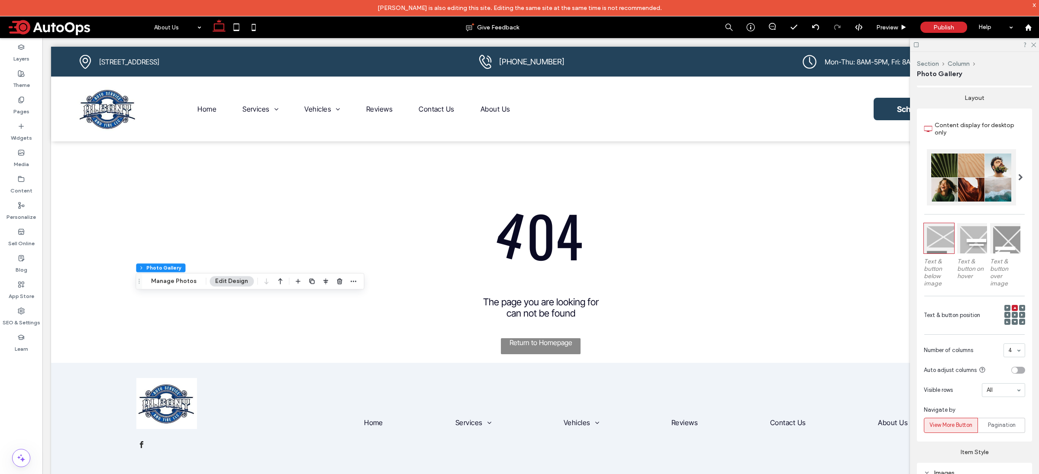
scroll to position [0, 0]
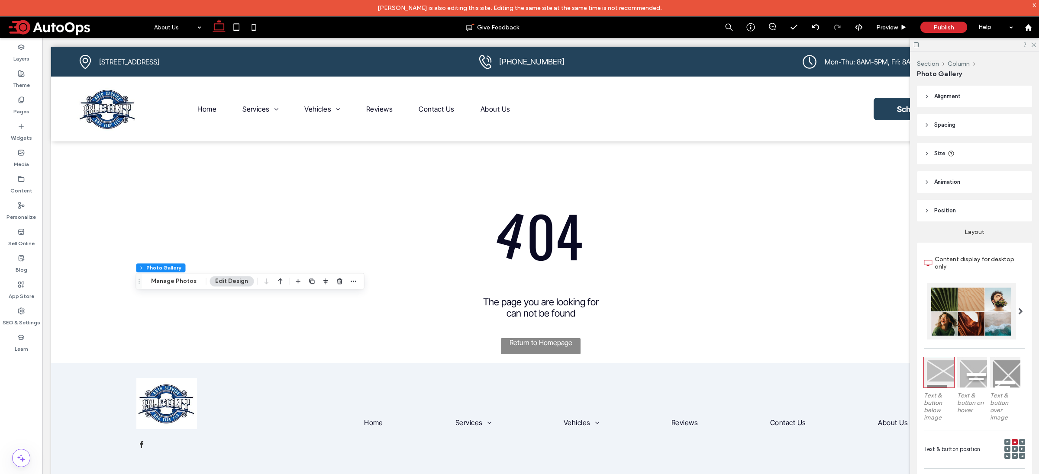
click at [944, 121] on span "Spacing" at bounding box center [944, 125] width 21 height 9
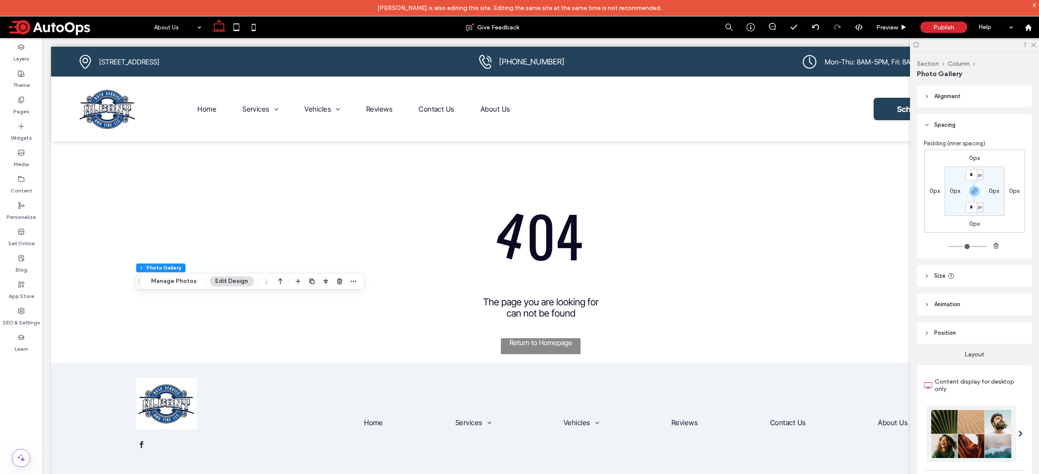
click at [993, 193] on label "0px" at bounding box center [994, 190] width 10 height 7
click at [958, 193] on span "px" at bounding box center [960, 191] width 4 height 9
click at [959, 223] on div "%" at bounding box center [954, 219] width 12 height 15
drag, startPoint x: 952, startPoint y: 193, endPoint x: 947, endPoint y: 193, distance: 4.8
click at [947, 193] on input "*" at bounding box center [951, 191] width 11 height 11
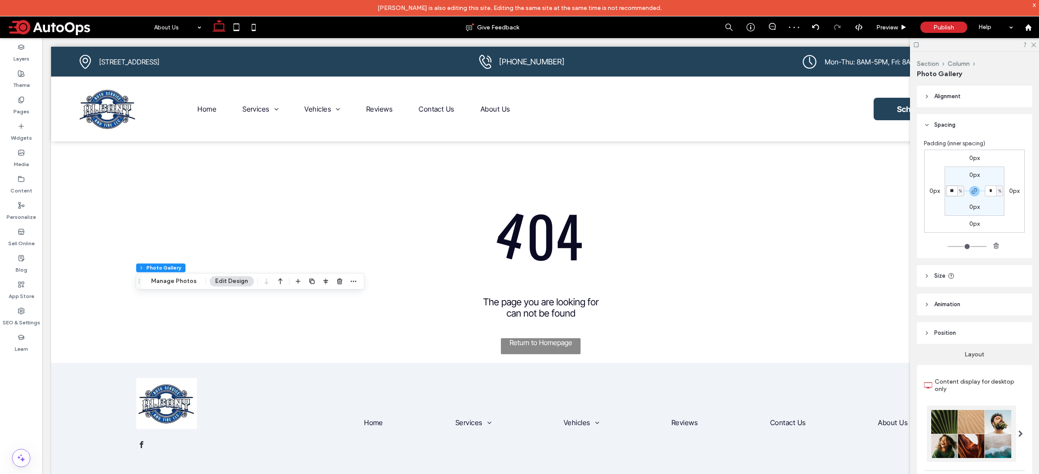
type input "**"
drag, startPoint x: 948, startPoint y: 193, endPoint x: 940, endPoint y: 193, distance: 8.7
click at [941, 193] on div "0px 0px 0px 0px 0px ** % 0px ** %" at bounding box center [974, 191] width 100 height 83
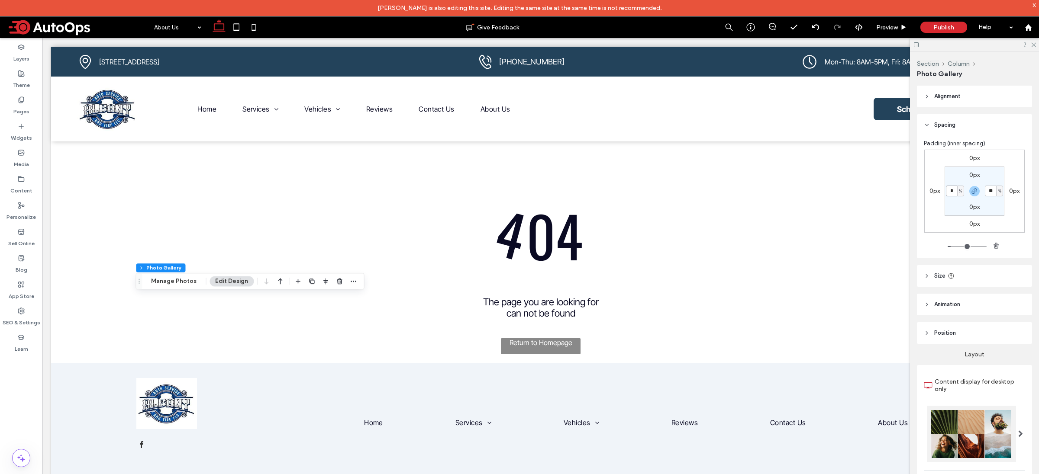
type input "*"
click at [962, 98] on header "Alignment" at bounding box center [974, 97] width 115 height 22
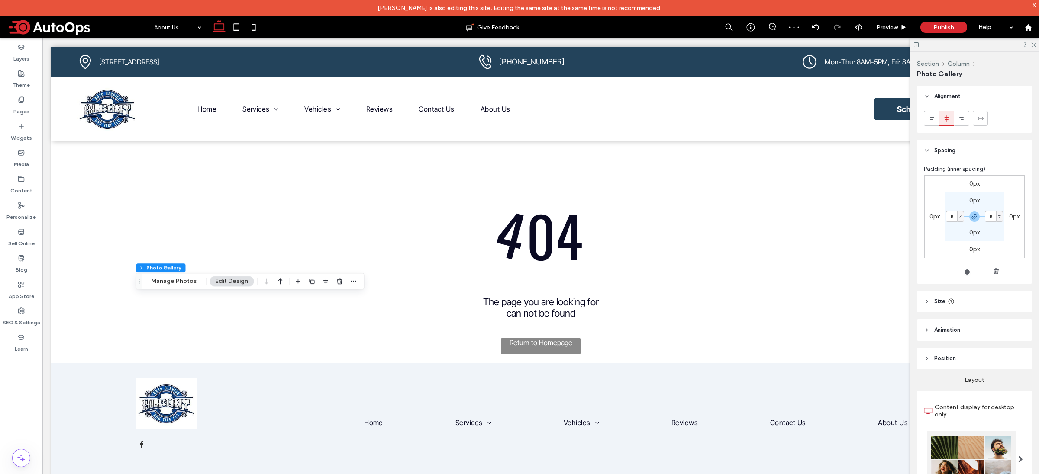
click at [953, 119] on div at bounding box center [946, 118] width 14 height 14
click at [978, 123] on span at bounding box center [980, 118] width 7 height 14
click at [985, 117] on div at bounding box center [980, 118] width 14 height 14
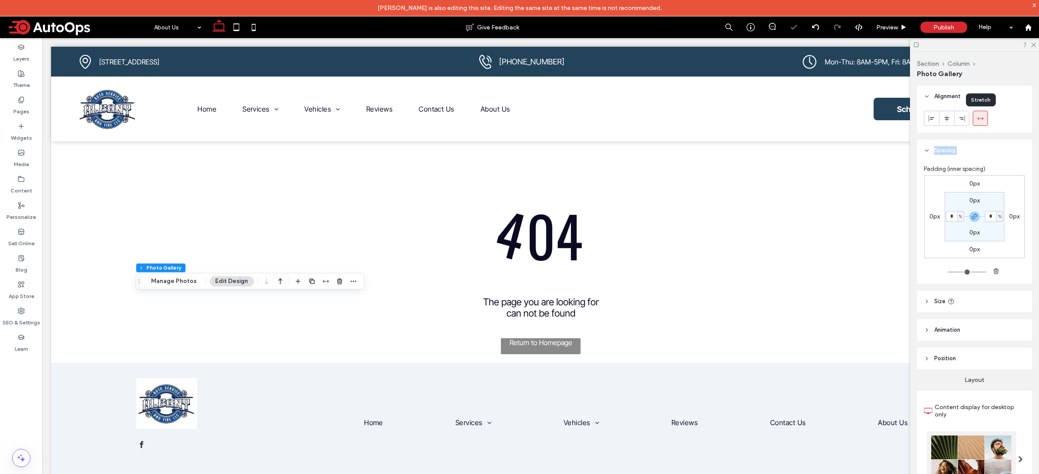
click at [985, 117] on div at bounding box center [980, 118] width 14 height 14
click at [949, 114] on span at bounding box center [946, 118] width 7 height 14
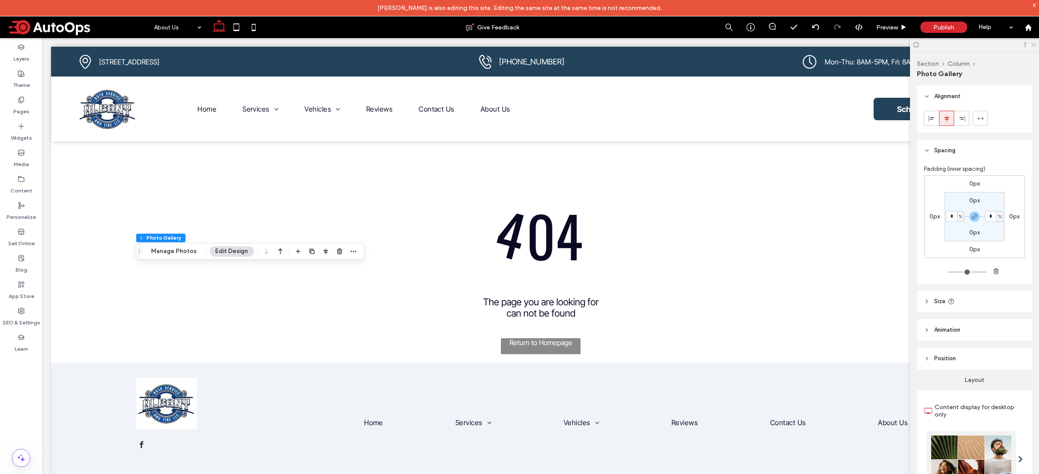
click at [1031, 43] on icon at bounding box center [1033, 45] width 6 height 6
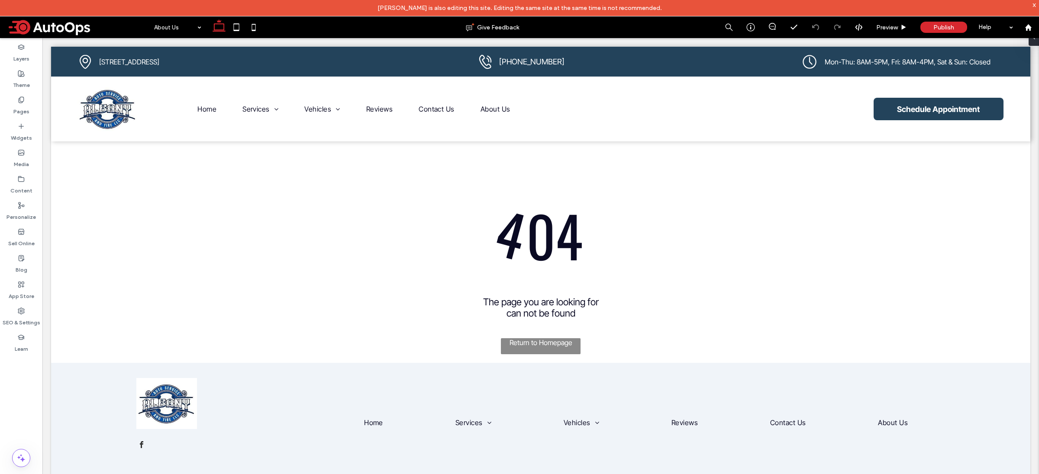
type input "**"
type input "****"
type input "**"
type input "****"
type input "***"
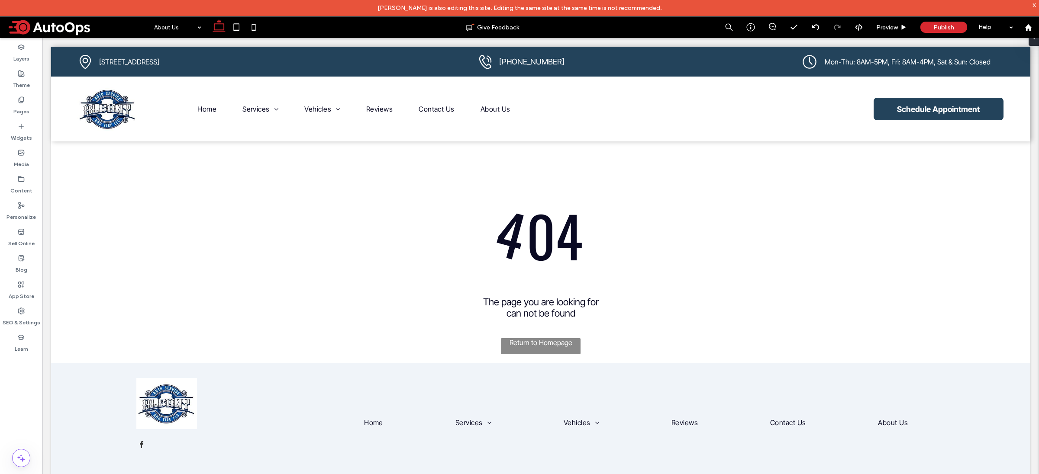
type input "***"
click at [23, 181] on icon at bounding box center [21, 179] width 7 height 7
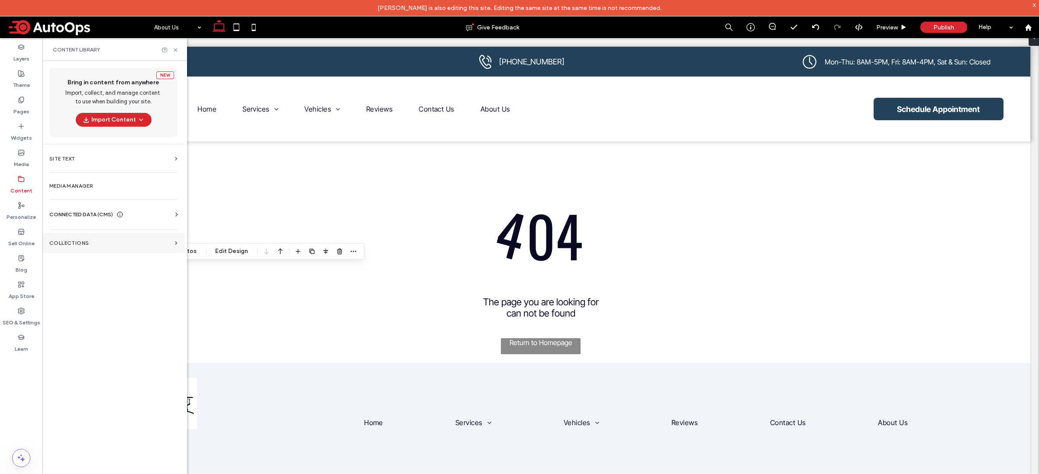
click at [97, 250] on section "Collections" at bounding box center [113, 243] width 142 height 20
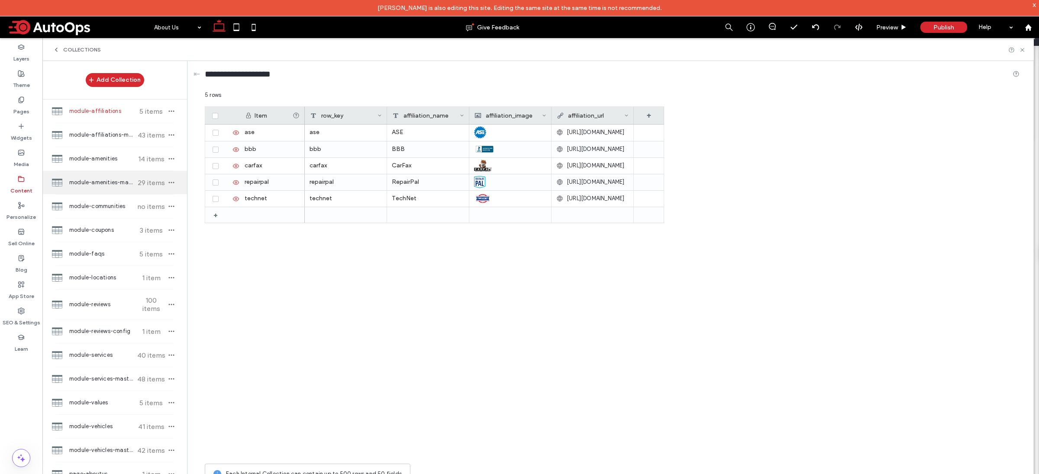
click at [108, 182] on span "module-amenities-master" at bounding box center [101, 182] width 64 height 9
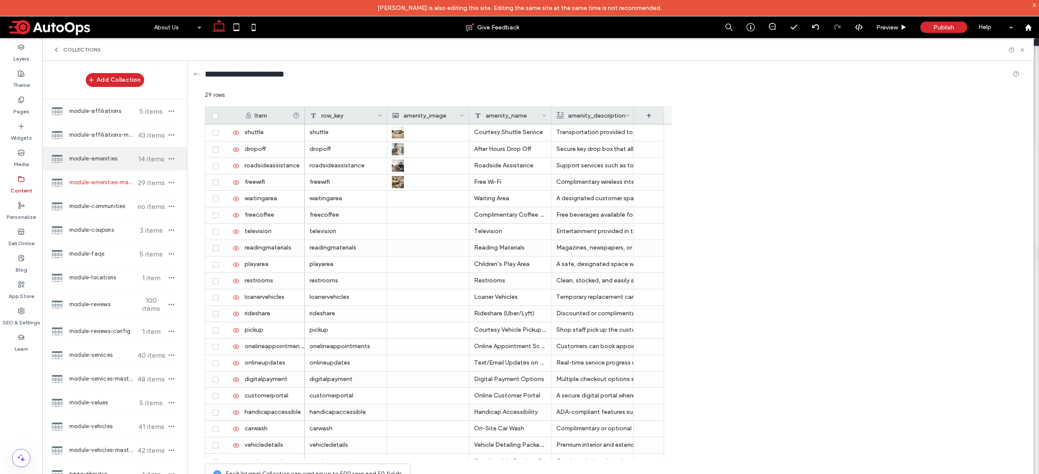
click at [91, 160] on span "module-amenities" at bounding box center [101, 159] width 64 height 9
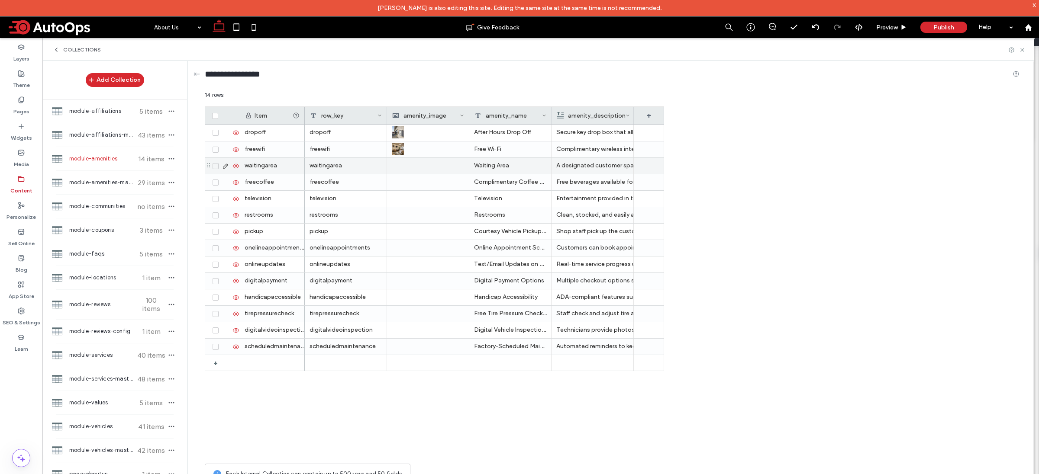
click at [226, 166] on icon at bounding box center [225, 166] width 7 height 7
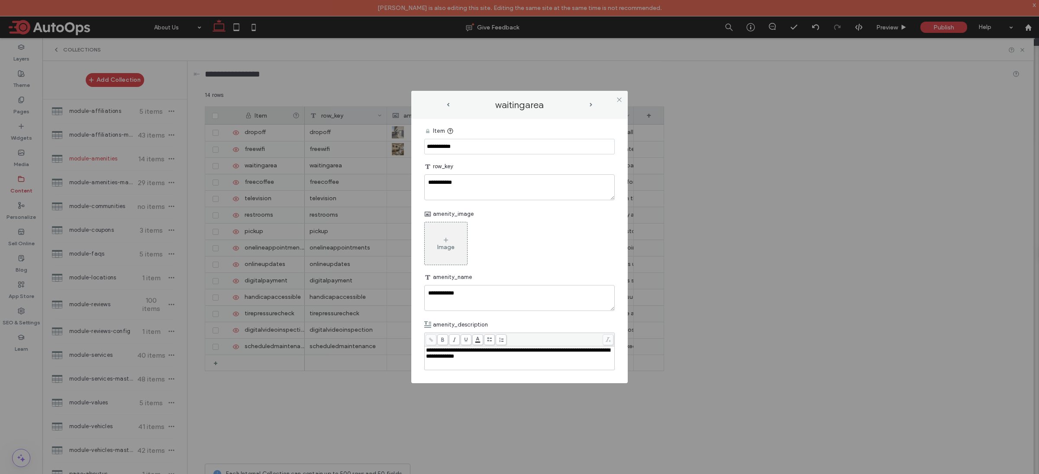
click at [451, 244] on div "Image" at bounding box center [445, 247] width 17 height 7
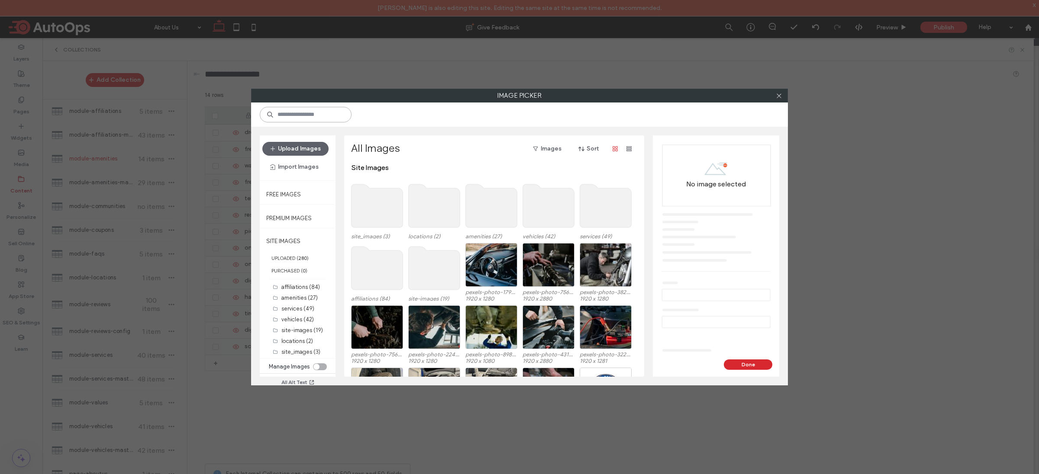
click at [313, 116] on input at bounding box center [306, 115] width 92 height 16
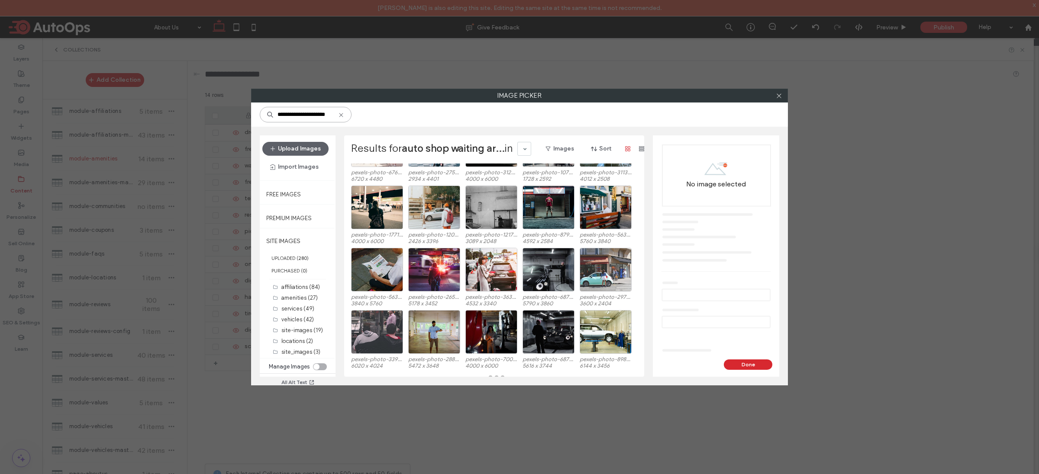
scroll to position [61, 0]
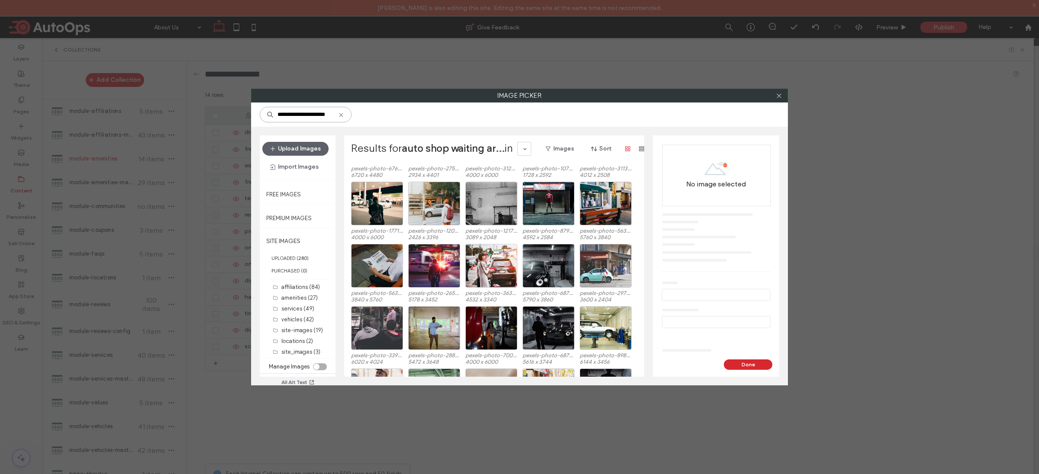
click at [318, 117] on input "**********" at bounding box center [306, 115] width 92 height 16
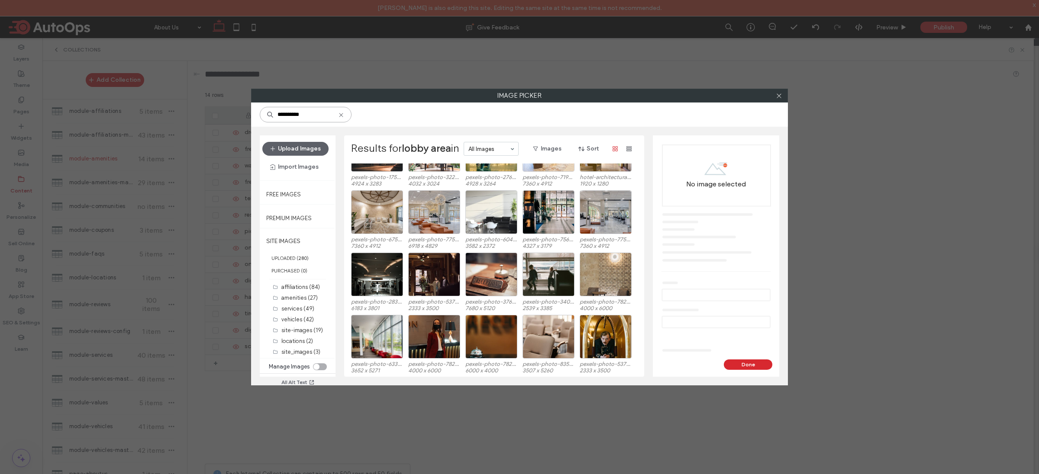
scroll to position [365, 0]
click at [608, 210] on div "Select" at bounding box center [606, 212] width 52 height 44
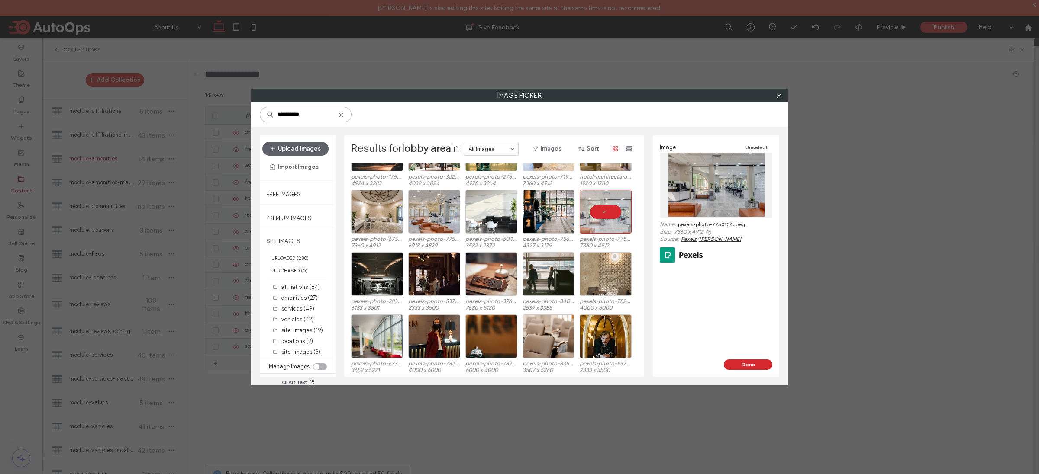
click at [310, 116] on input "**********" at bounding box center [306, 115] width 92 height 16
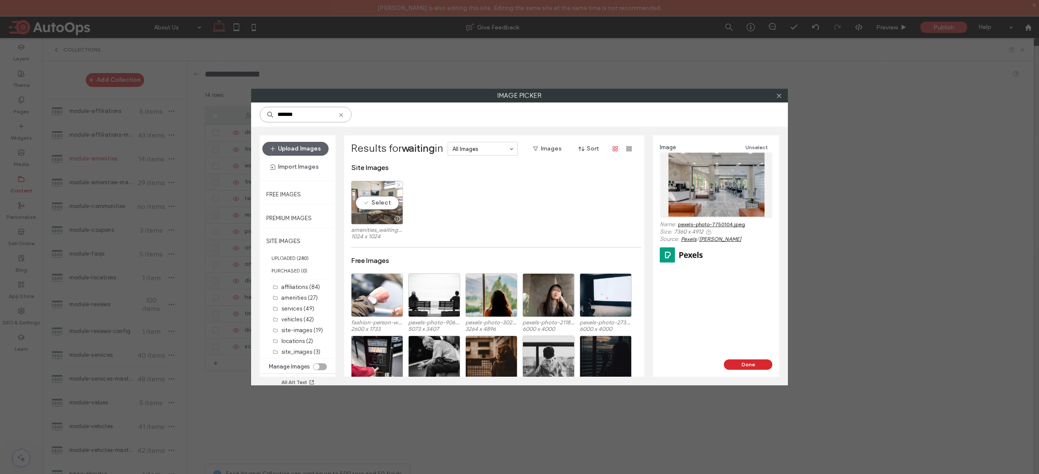
type input "*******"
click at [383, 198] on div "Select" at bounding box center [377, 203] width 52 height 44
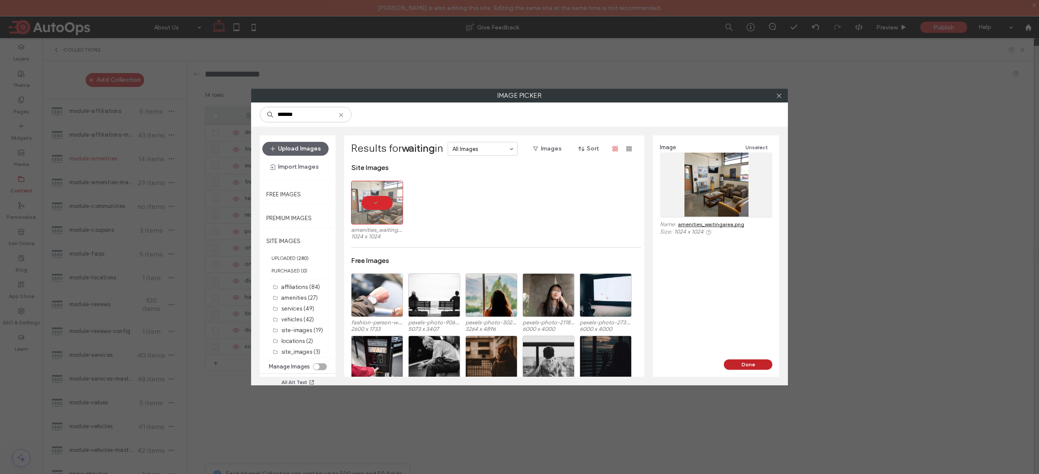
click at [757, 367] on button "Done" at bounding box center [748, 365] width 48 height 10
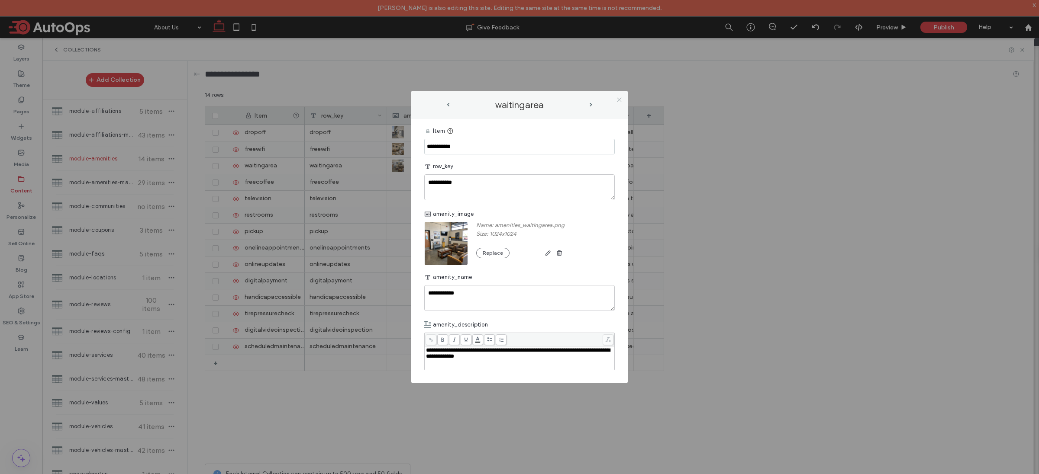
click at [617, 99] on icon at bounding box center [619, 100] width 6 height 6
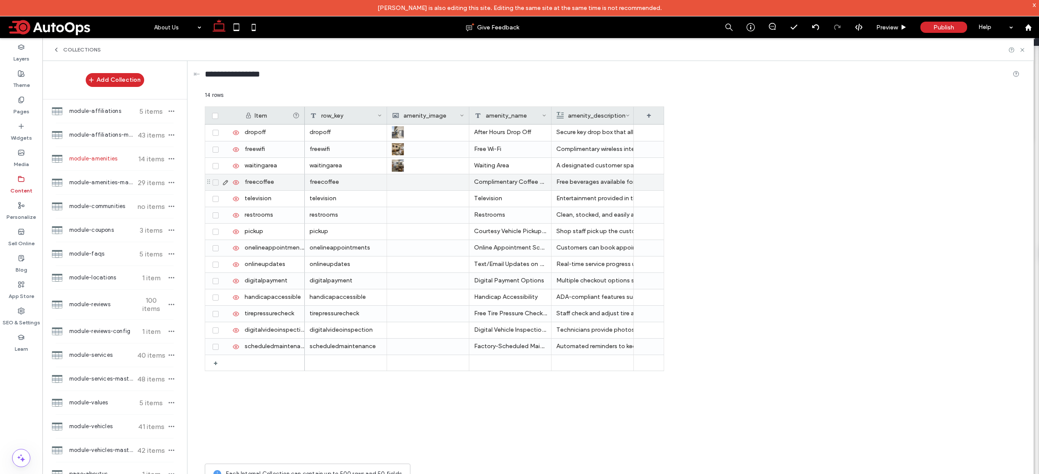
click at [226, 182] on icon at bounding box center [225, 182] width 7 height 7
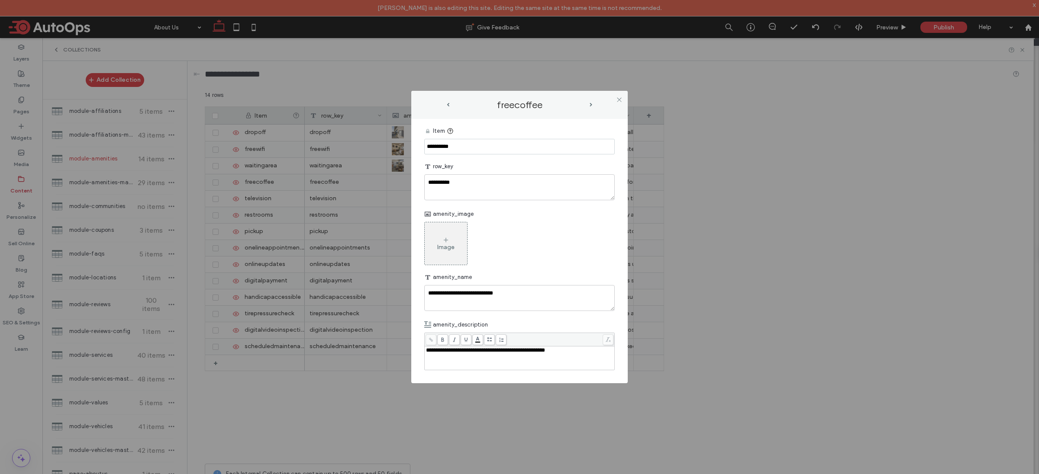
click at [451, 252] on div "Image" at bounding box center [446, 243] width 42 height 41
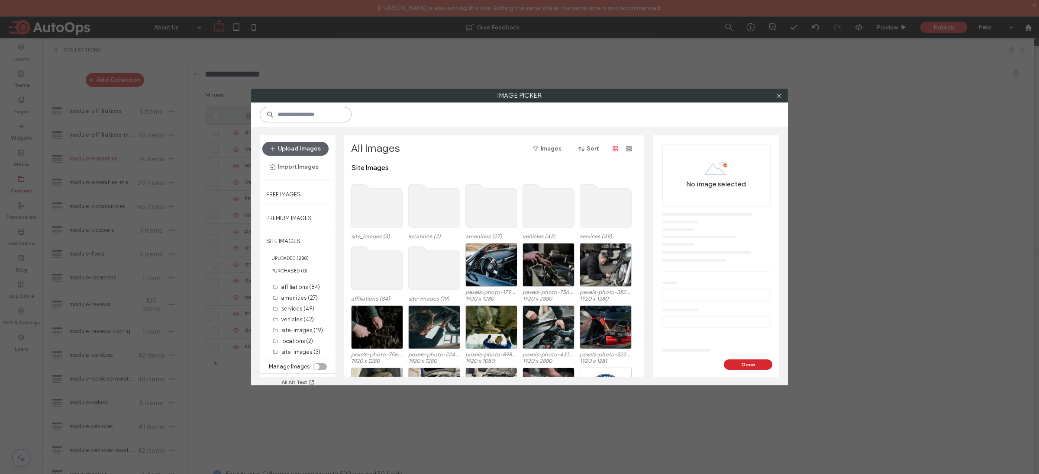
click at [267, 110] on input at bounding box center [306, 115] width 92 height 16
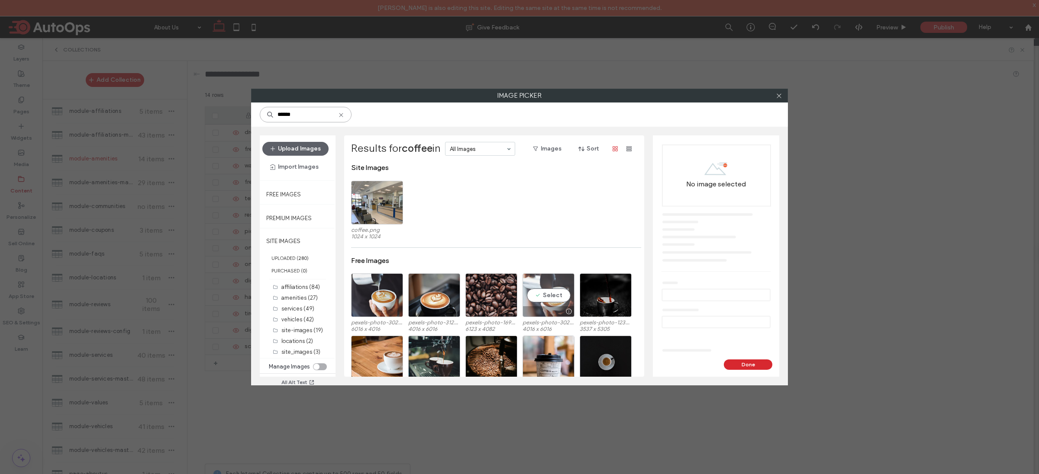
type input "******"
click at [552, 295] on div "Select" at bounding box center [548, 296] width 52 height 44
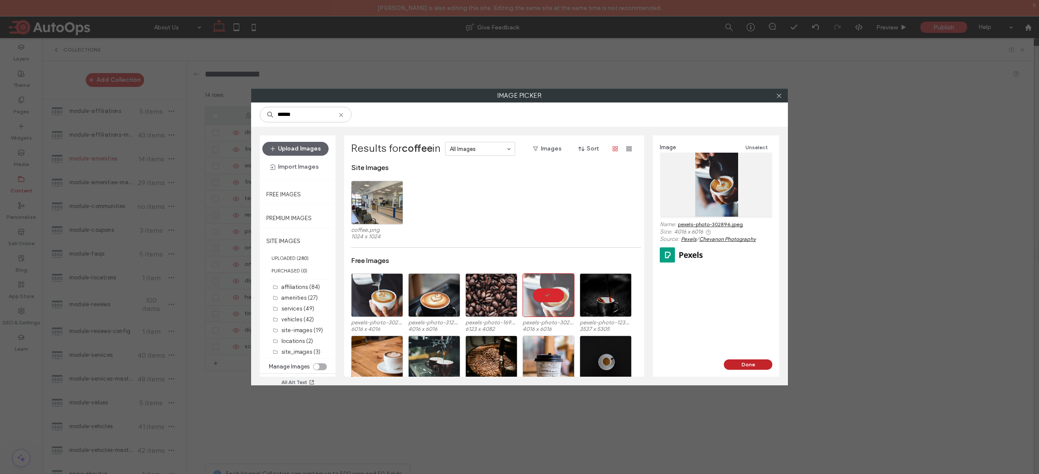
click at [740, 366] on button "Done" at bounding box center [748, 365] width 48 height 10
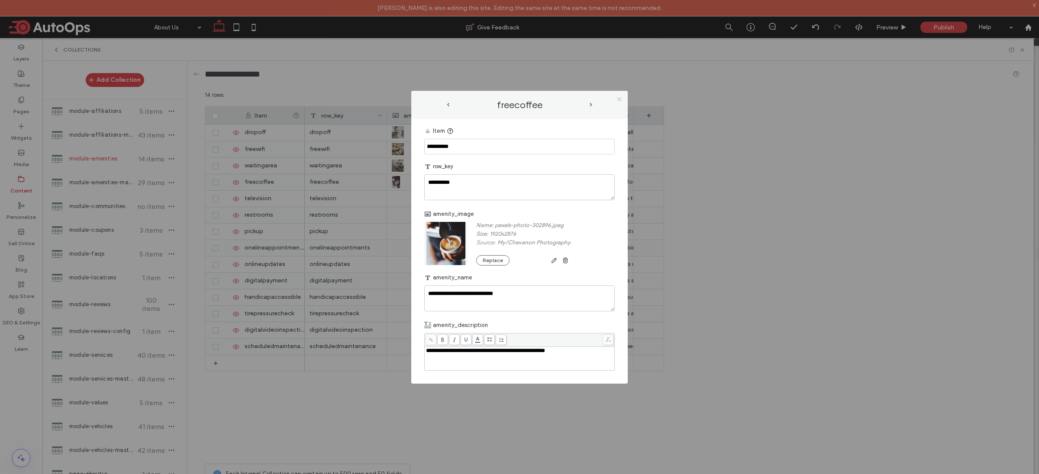
click at [619, 99] on icon at bounding box center [619, 99] width 6 height 6
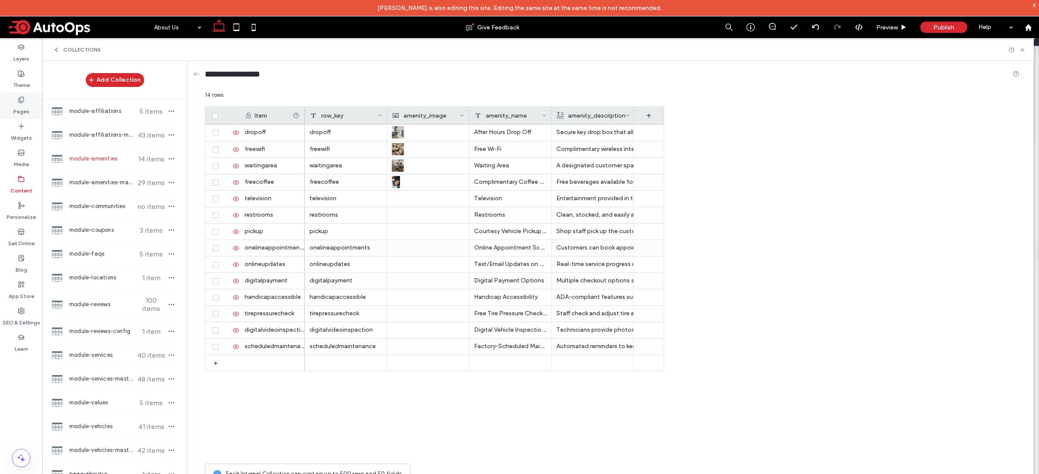
click at [21, 109] on label "Pages" at bounding box center [21, 109] width 16 height 12
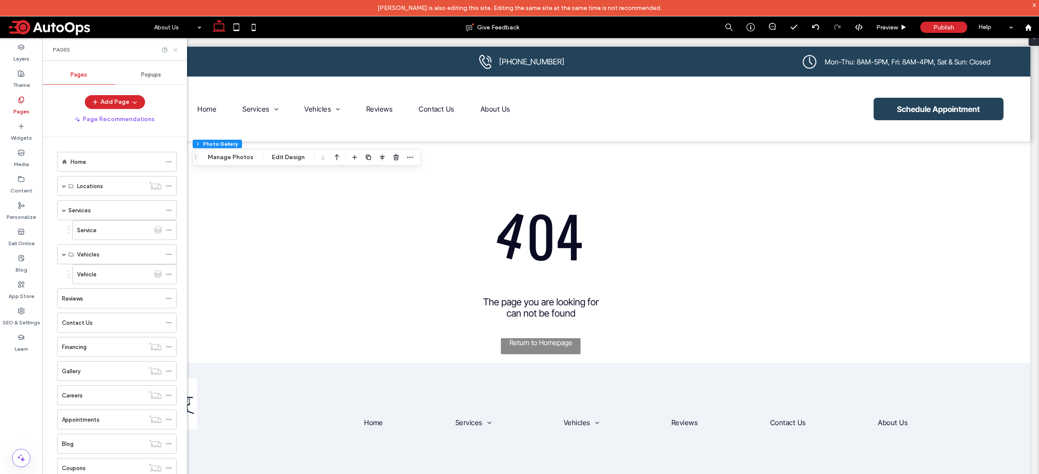
click at [177, 51] on use at bounding box center [175, 49] width 3 height 3
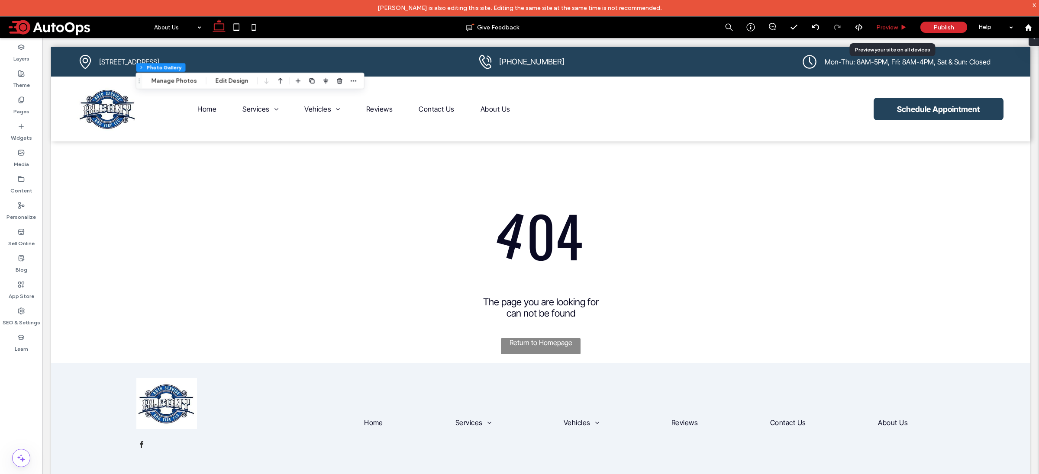
click at [894, 21] on div "Preview" at bounding box center [892, 27] width 44 height 22
click at [892, 31] on span "Preview" at bounding box center [887, 27] width 22 height 7
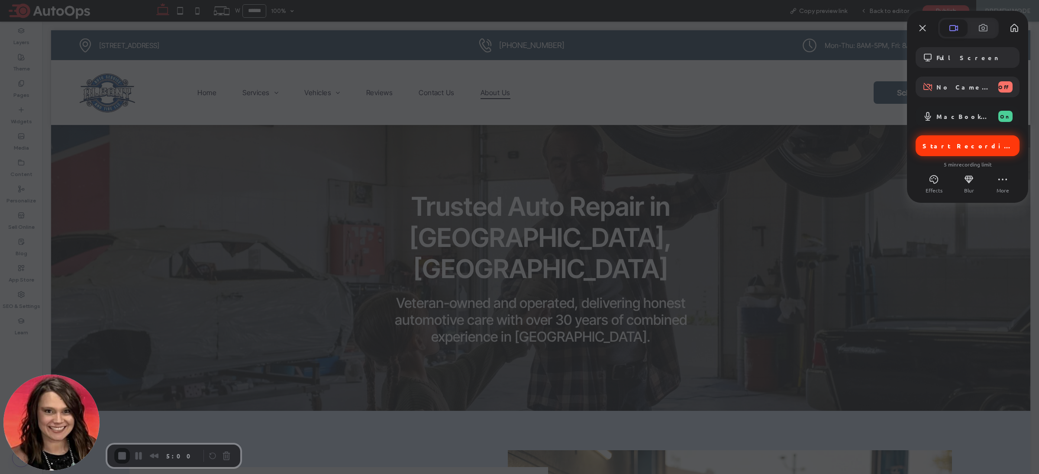
click at [956, 153] on div "Start Recording" at bounding box center [967, 145] width 104 height 21
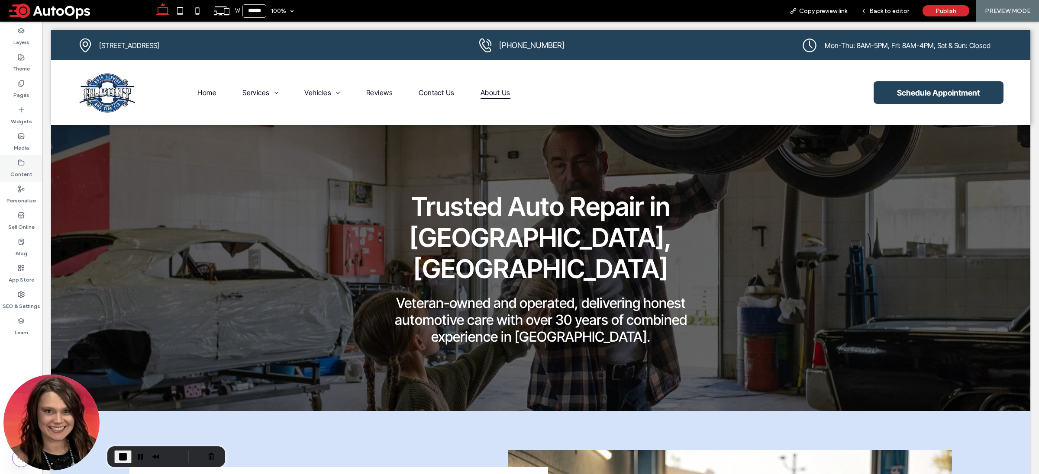
click at [19, 163] on icon at bounding box center [21, 162] width 7 height 7
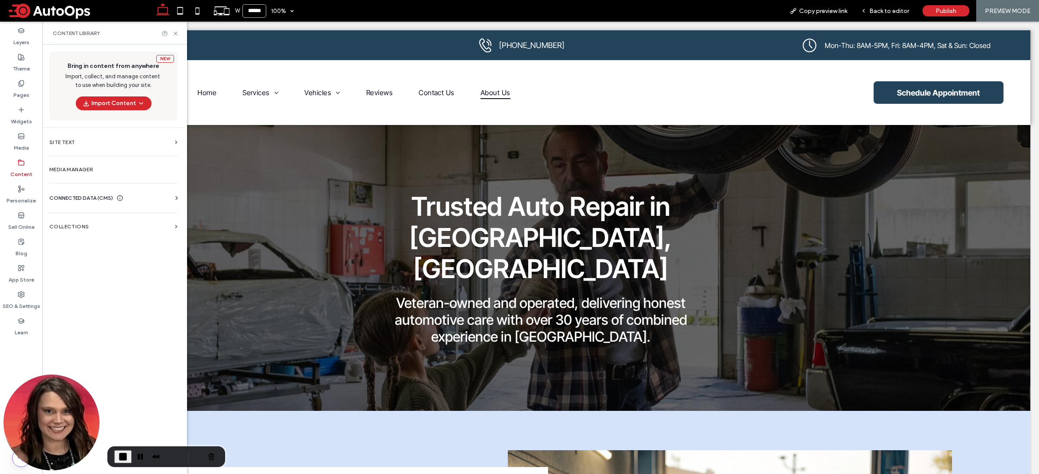
click at [109, 198] on span "CONNECTED DATA (CMS)" at bounding box center [81, 198] width 64 height 9
click at [100, 218] on label "Business Info" at bounding box center [115, 219] width 118 height 6
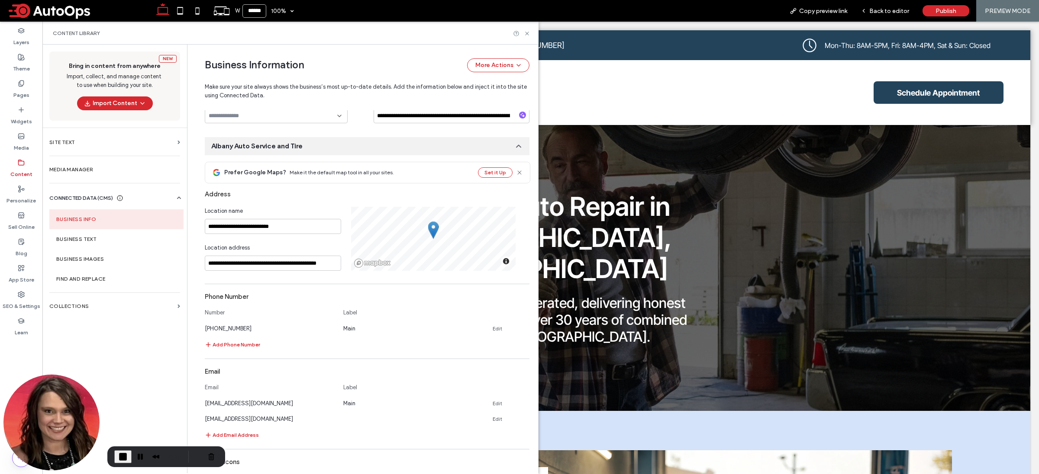
scroll to position [317, 0]
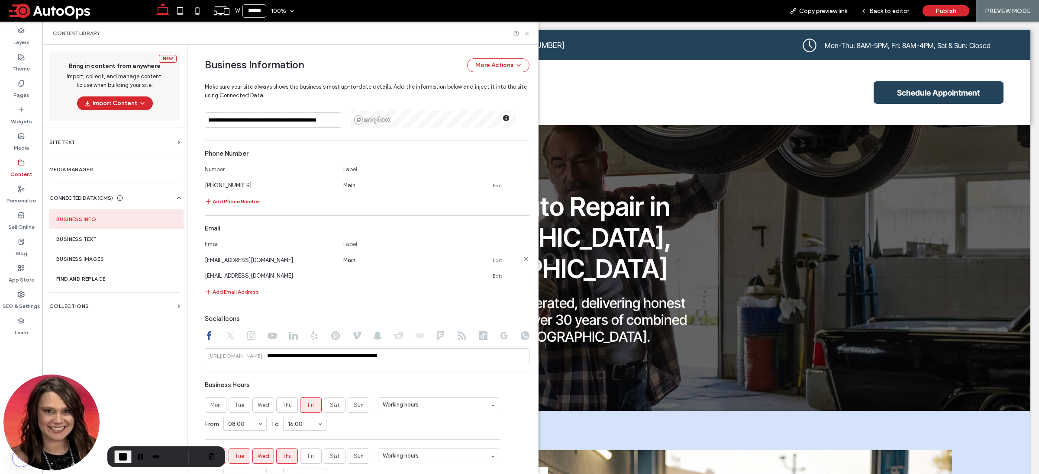
click at [524, 260] on use at bounding box center [526, 259] width 4 height 4
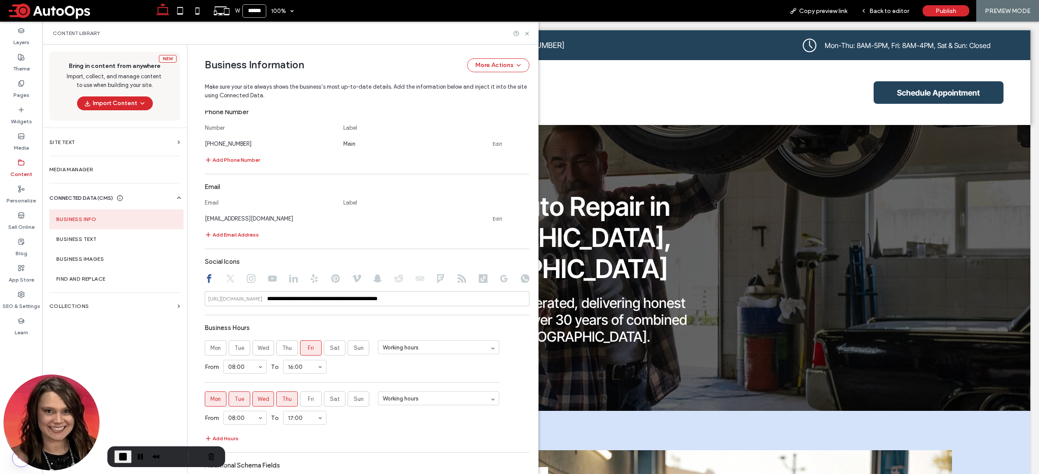
scroll to position [419, 0]
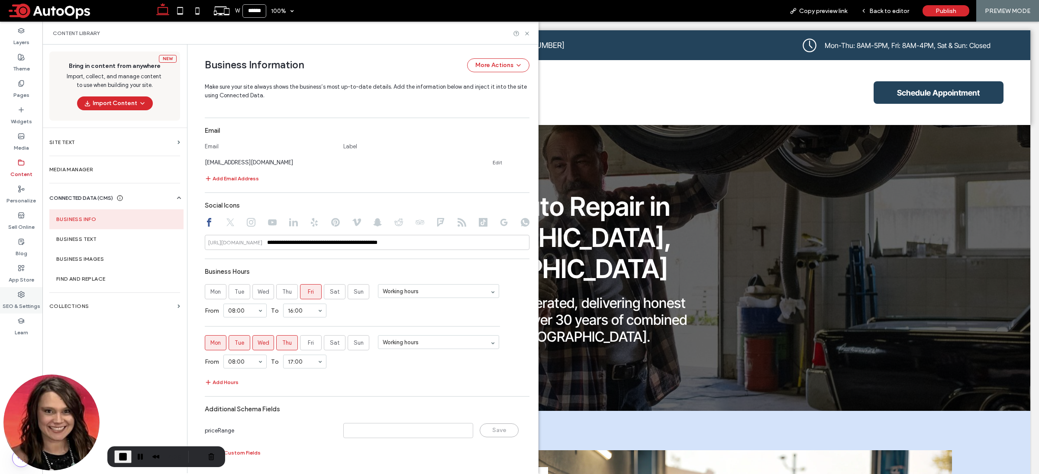
click at [13, 295] on div "SEO & Settings" at bounding box center [21, 300] width 42 height 26
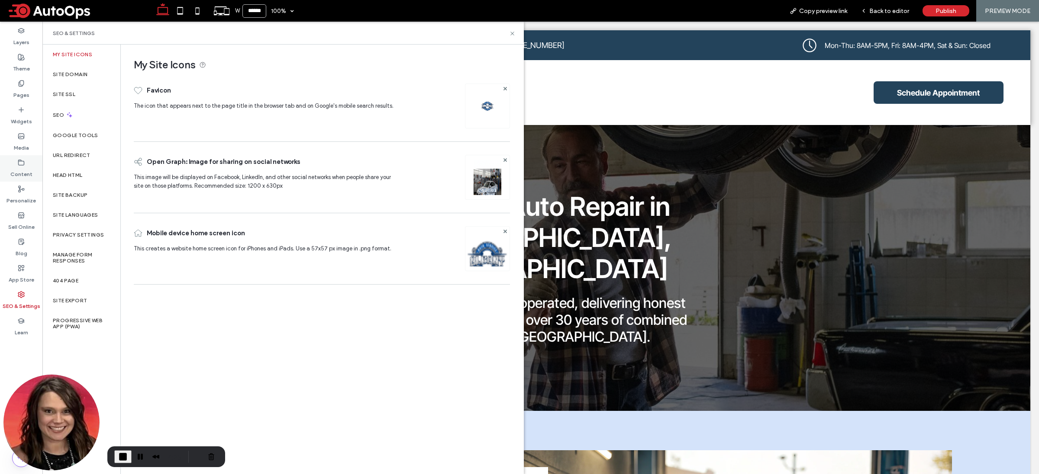
click at [27, 164] on div "Content" at bounding box center [21, 168] width 42 height 26
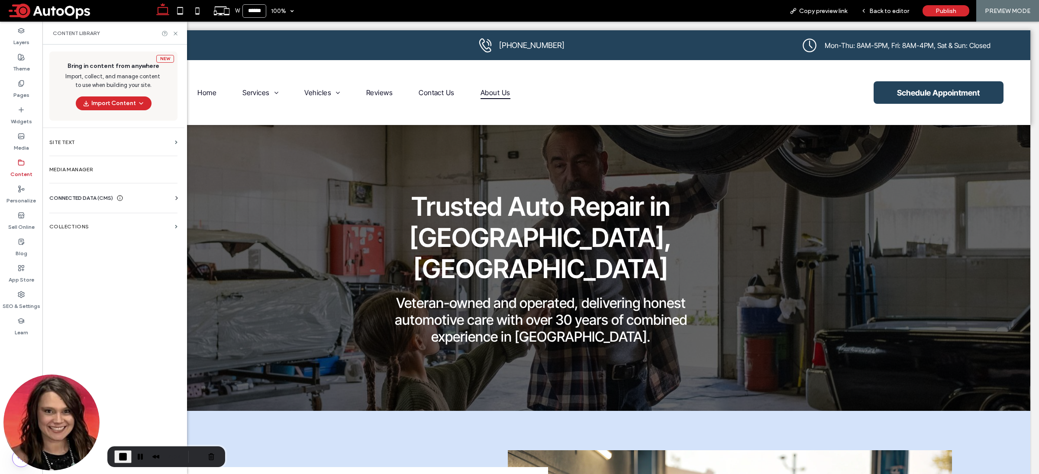
scroll to position [0, 0]
click at [101, 227] on label "Collections" at bounding box center [110, 227] width 122 height 6
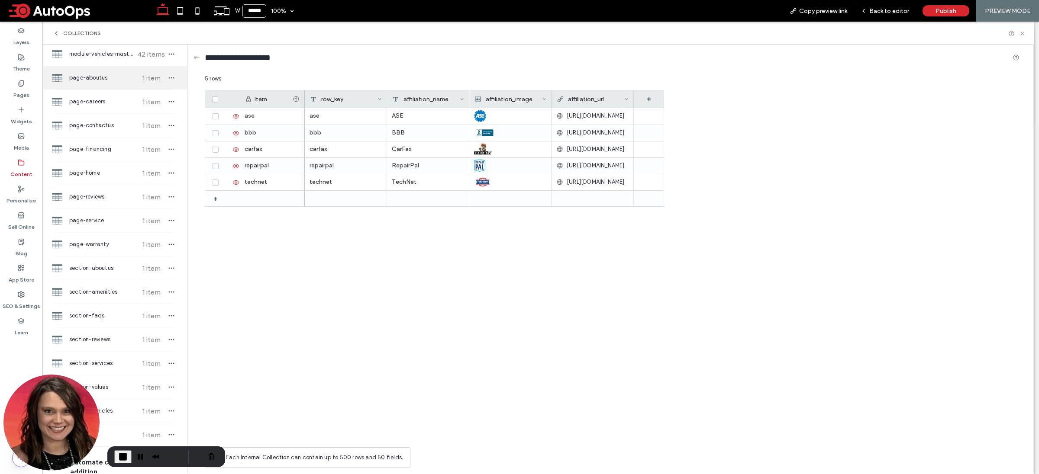
scroll to position [446, 0]
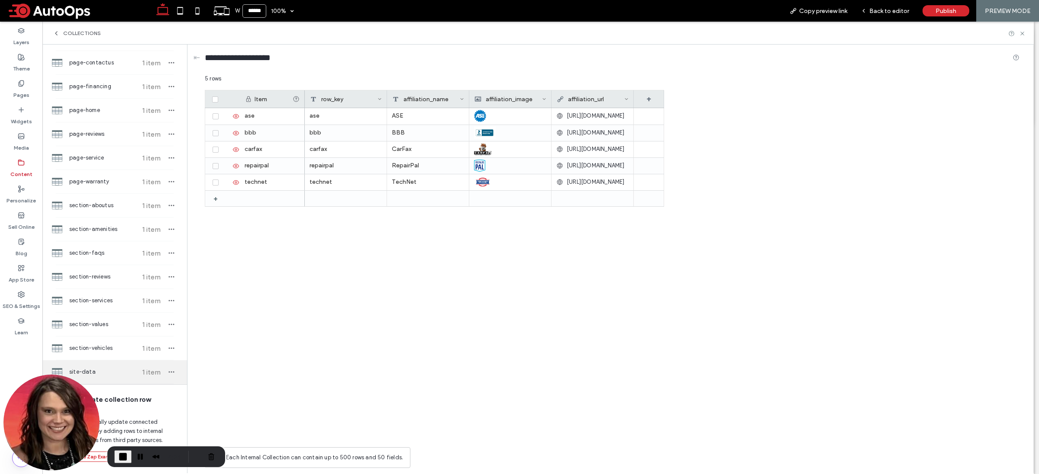
click at [115, 370] on span "site-data" at bounding box center [101, 372] width 64 height 9
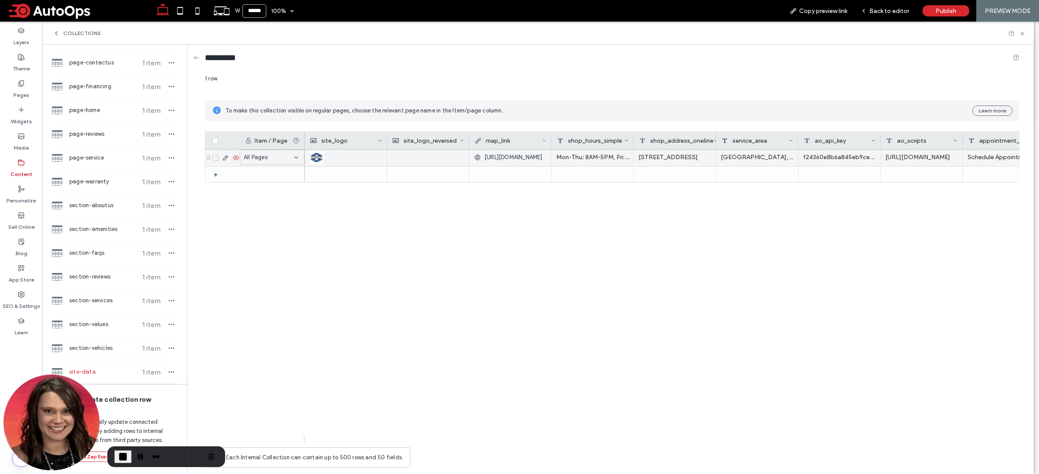
click at [227, 156] on icon at bounding box center [225, 158] width 7 height 7
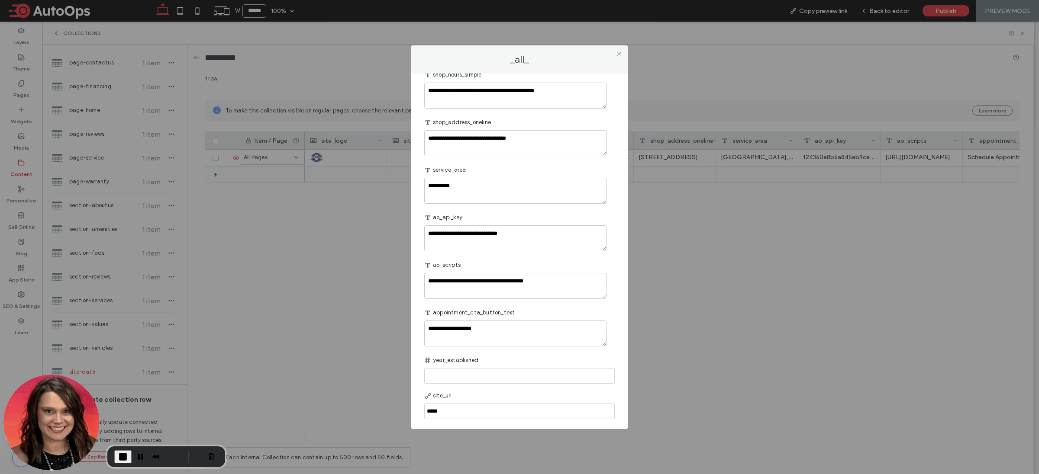
scroll to position [260, 0]
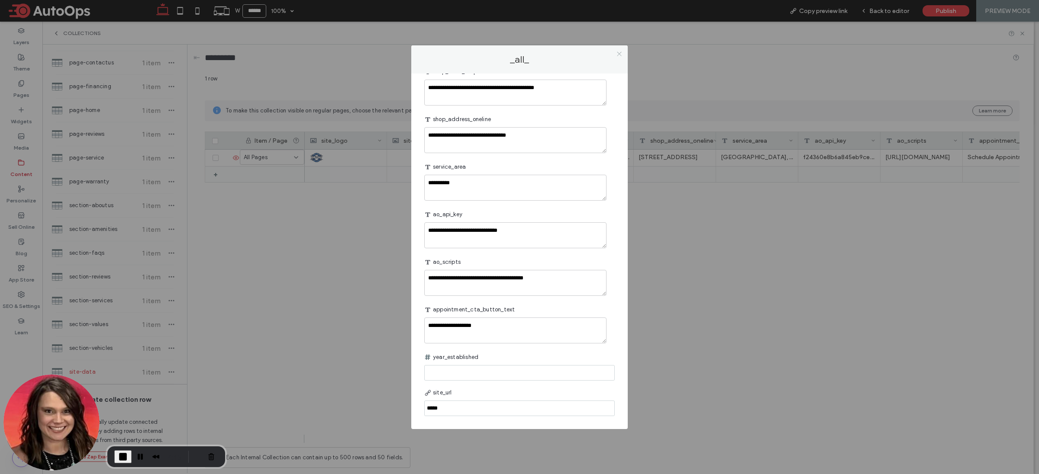
click at [619, 52] on icon at bounding box center [619, 54] width 6 height 6
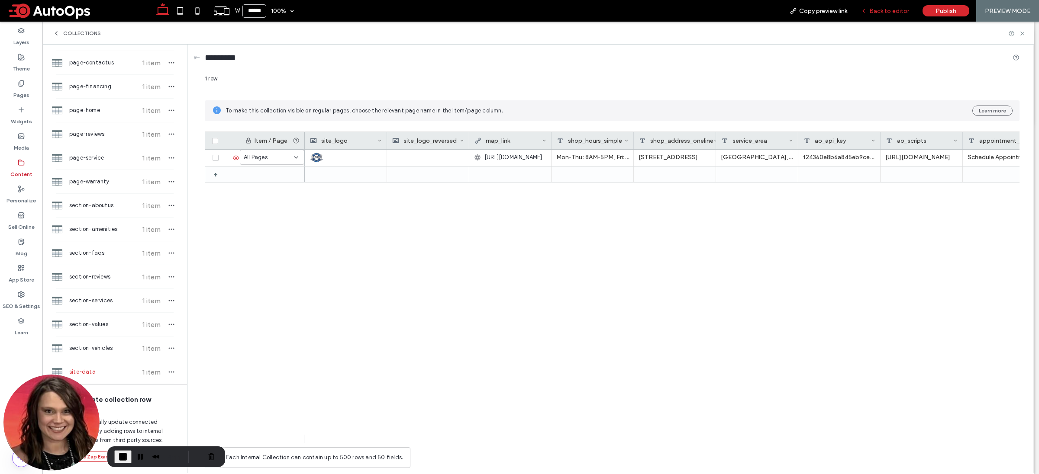
click at [876, 13] on span "Back to editor" at bounding box center [889, 10] width 40 height 7
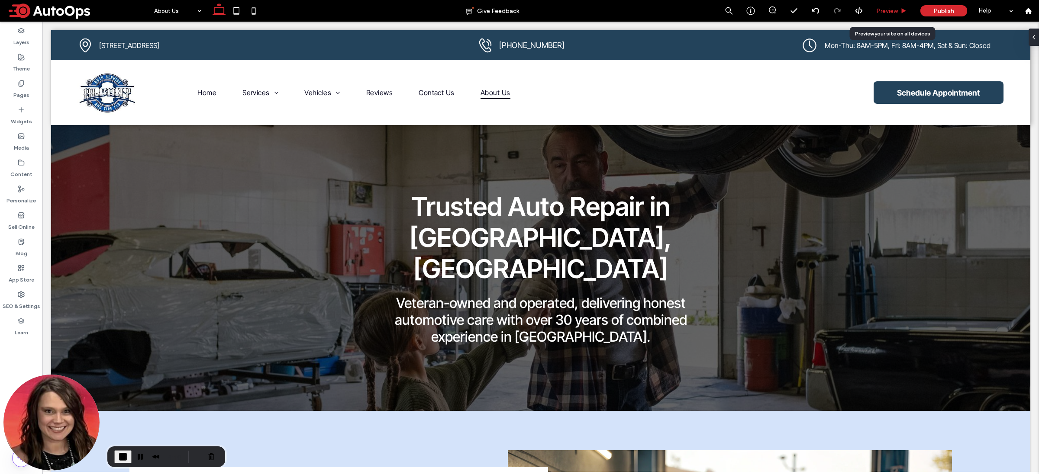
click at [893, 12] on span "Preview" at bounding box center [887, 10] width 22 height 7
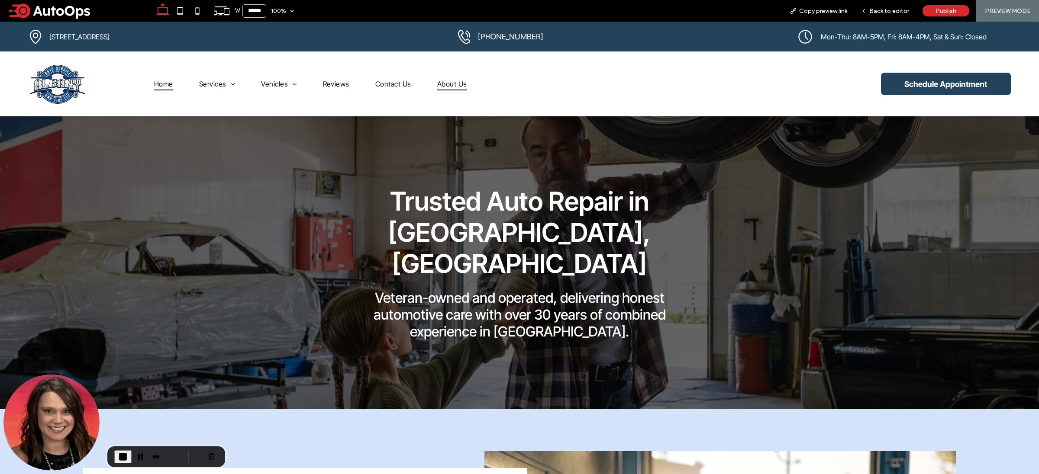
click at [164, 85] on span "Home" at bounding box center [163, 83] width 19 height 13
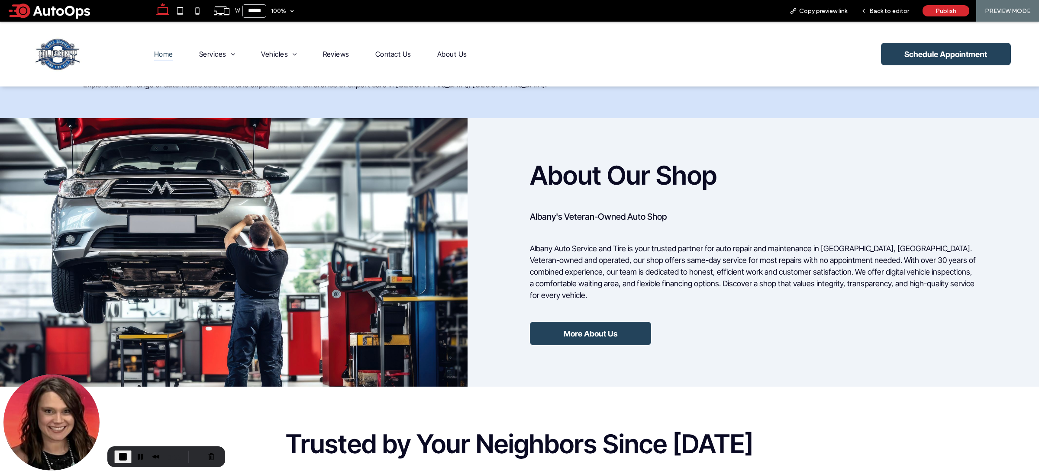
scroll to position [762, 0]
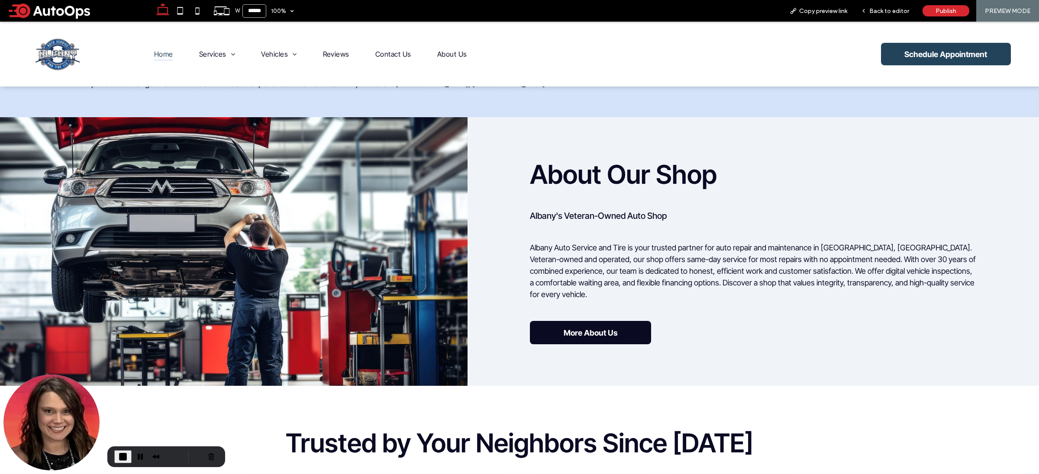
click at [611, 329] on span "More About Us" at bounding box center [591, 333] width 54 height 9
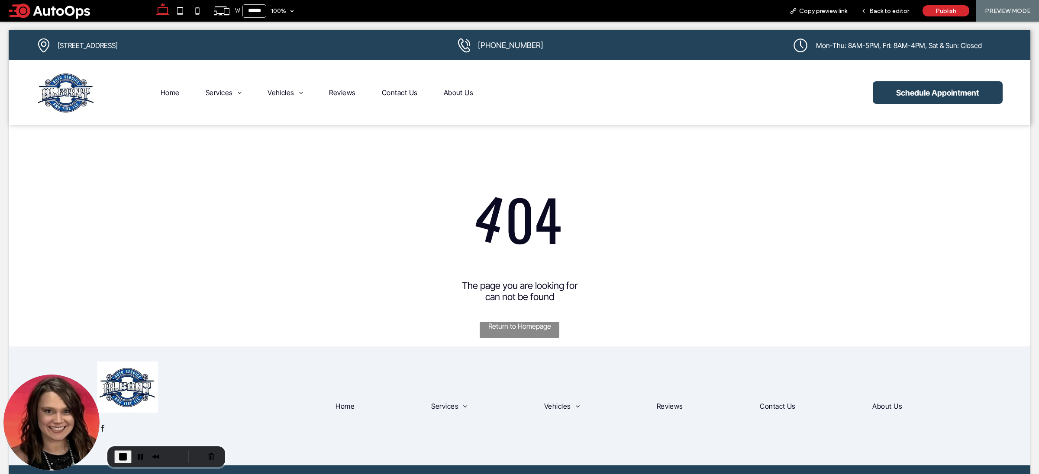
scroll to position [0, 0]
click at [895, 13] on div at bounding box center [519, 237] width 1039 height 474
click at [876, 12] on div at bounding box center [519, 237] width 1039 height 474
click at [895, 9] on div at bounding box center [519, 237] width 1039 height 474
click at [869, 11] on div at bounding box center [519, 237] width 1039 height 474
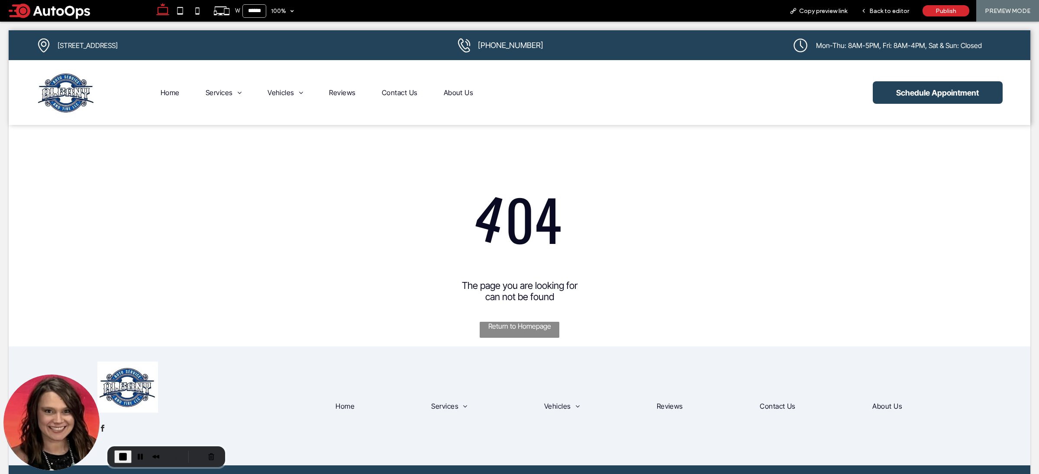
click at [167, 101] on div at bounding box center [519, 237] width 1039 height 474
click at [167, 94] on div at bounding box center [519, 237] width 1039 height 474
click at [887, 11] on div at bounding box center [519, 237] width 1039 height 474
click at [883, 9] on div at bounding box center [519, 237] width 1039 height 474
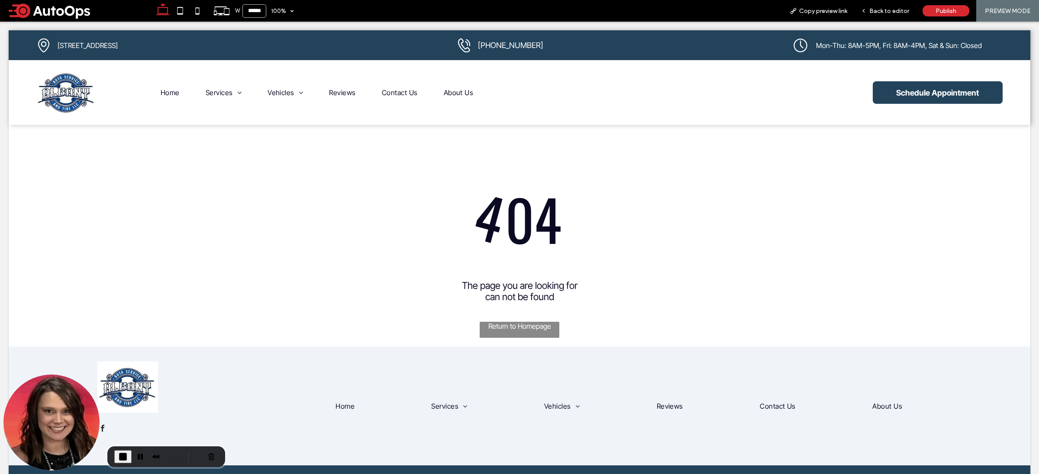
click at [875, 11] on div at bounding box center [519, 237] width 1039 height 474
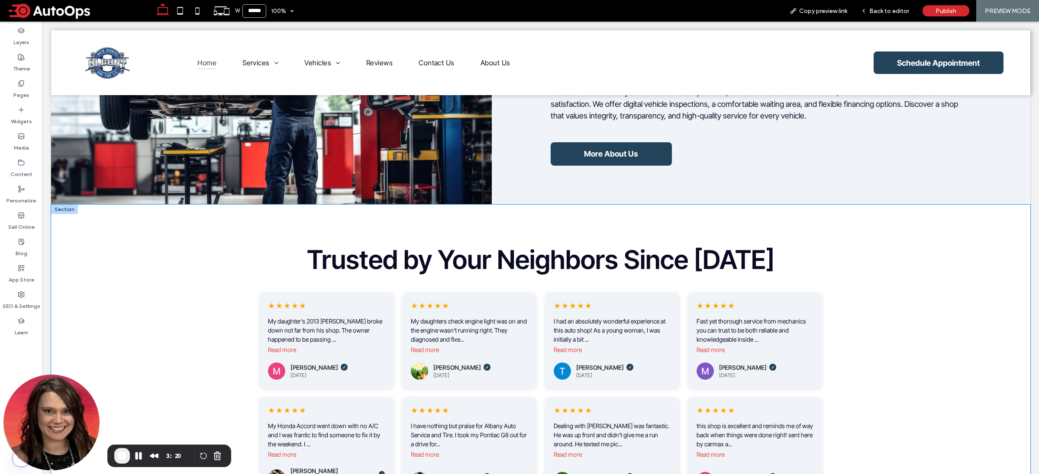
scroll to position [899, 0]
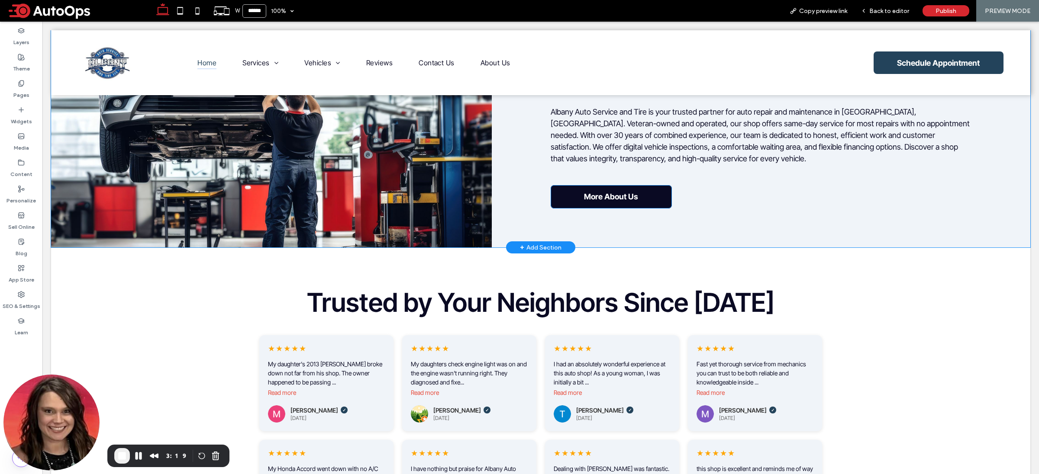
click at [634, 199] on link "More About Us" at bounding box center [611, 196] width 121 height 23
click at [882, 12] on span "Back to editor" at bounding box center [889, 10] width 40 height 7
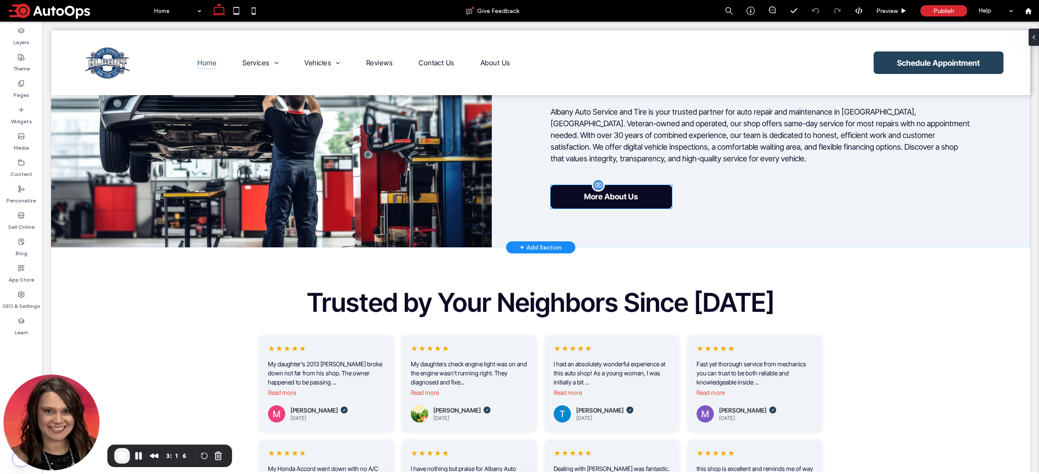
click at [641, 202] on link "More About Us" at bounding box center [611, 196] width 121 height 23
click at [594, 187] on div at bounding box center [598, 185] width 13 height 13
click at [602, 198] on span "More About Us" at bounding box center [611, 196] width 54 height 9
click at [595, 195] on span "More About Us" at bounding box center [611, 196] width 54 height 9
click at [594, 186] on div at bounding box center [598, 185] width 13 height 13
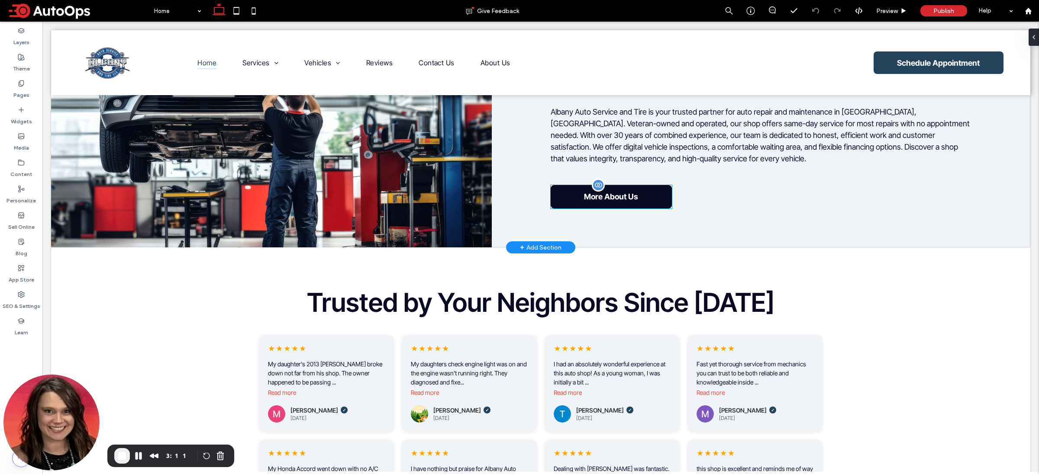
click at [594, 186] on div at bounding box center [598, 185] width 13 height 13
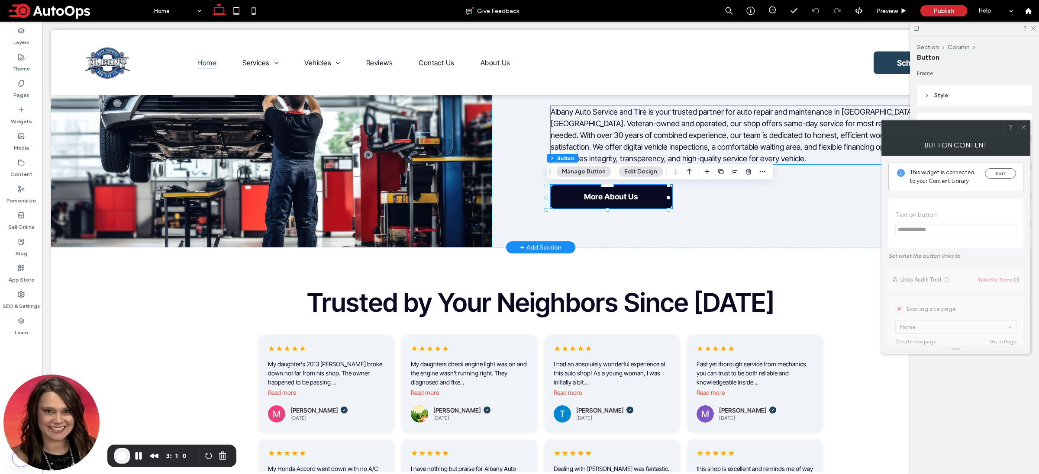
type input "**"
click at [1001, 173] on button "Edit" at bounding box center [1000, 173] width 31 height 10
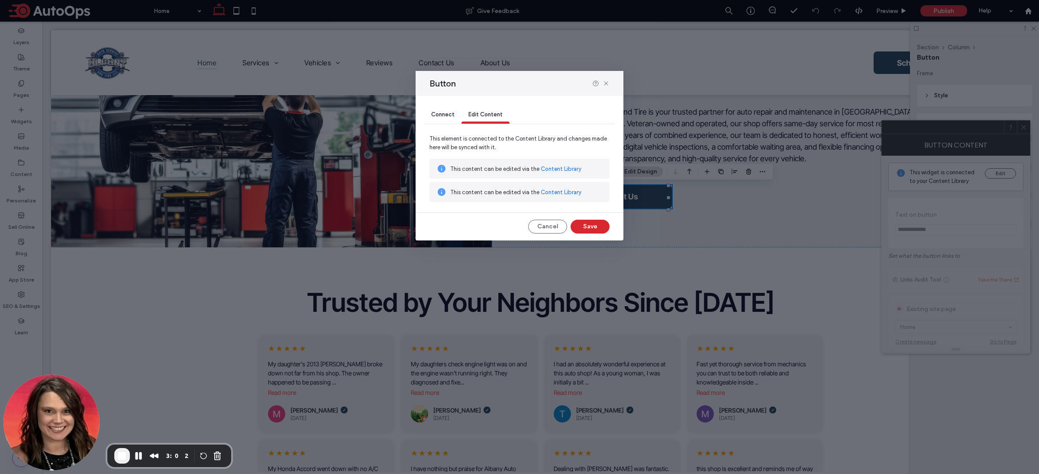
click at [451, 121] on div "Connect" at bounding box center [442, 114] width 37 height 17
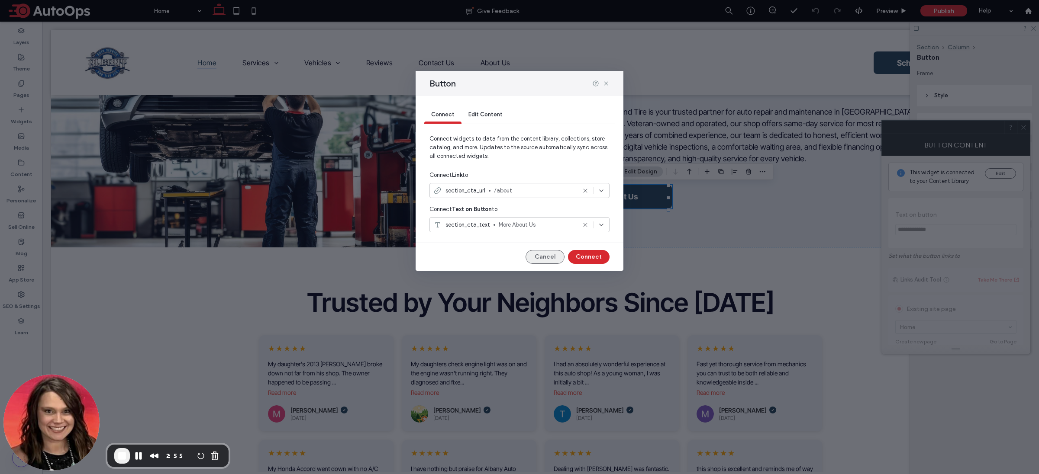
click at [560, 258] on button "Cancel" at bounding box center [544, 257] width 39 height 14
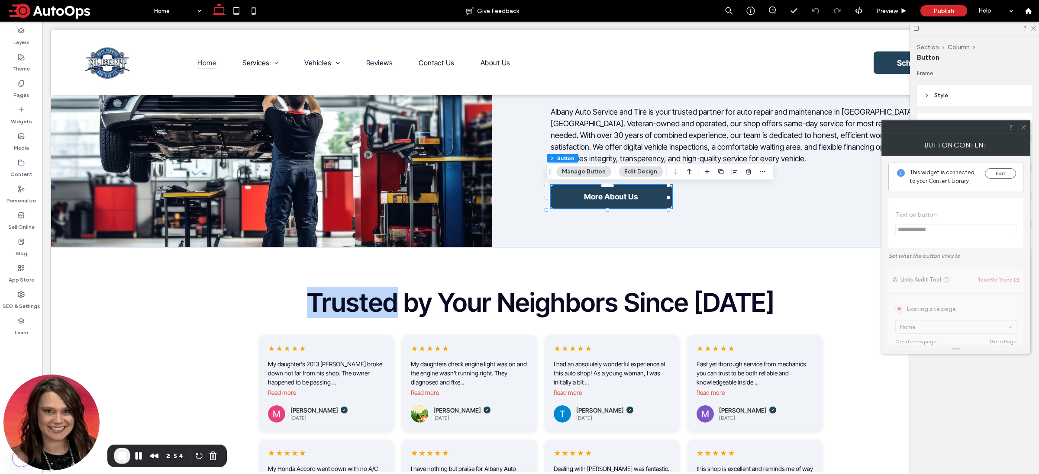
click at [560, 258] on div "Trusted by Your Neighbors Since [DATE] Loading reviews... ★ ★ ★ ★ ★ My daughter…" at bounding box center [540, 441] width 979 height 386
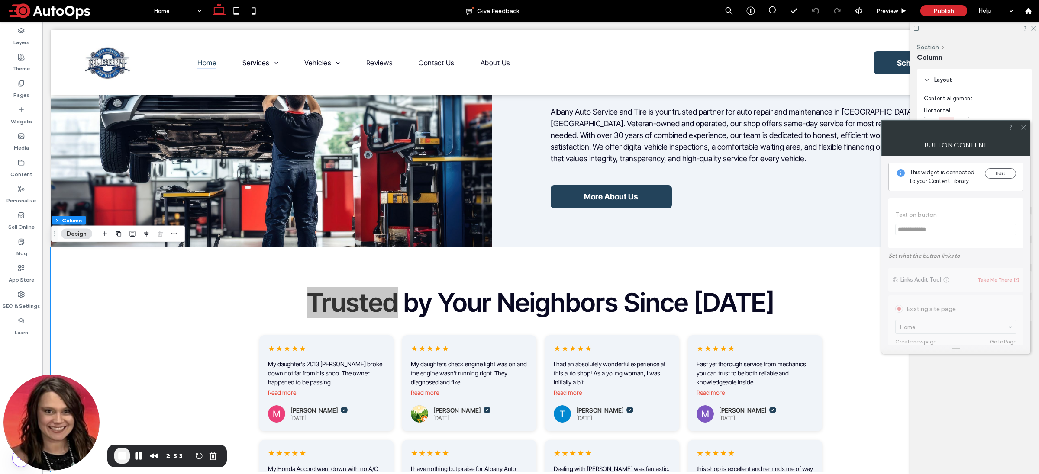
click at [1020, 123] on span at bounding box center [1023, 127] width 6 height 13
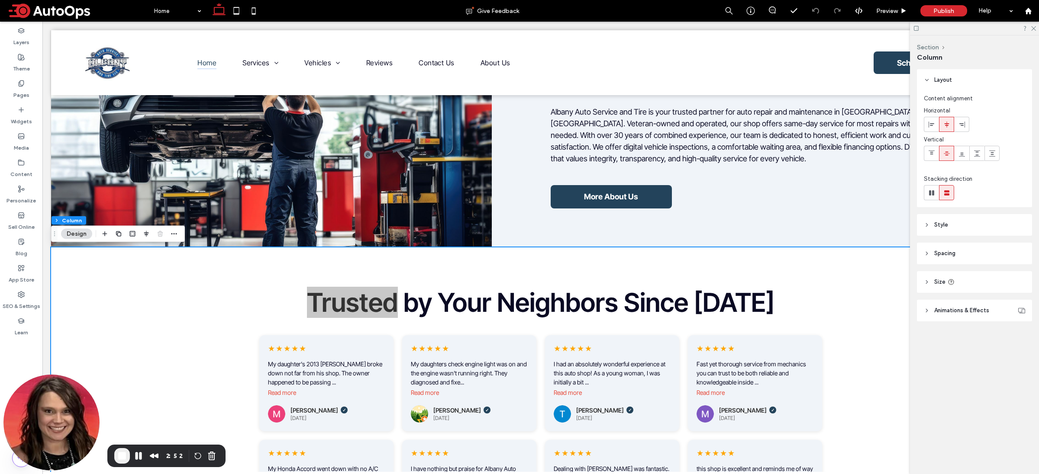
click at [1036, 29] on div at bounding box center [974, 28] width 129 height 13
click at [1032, 28] on icon at bounding box center [1033, 28] width 6 height 6
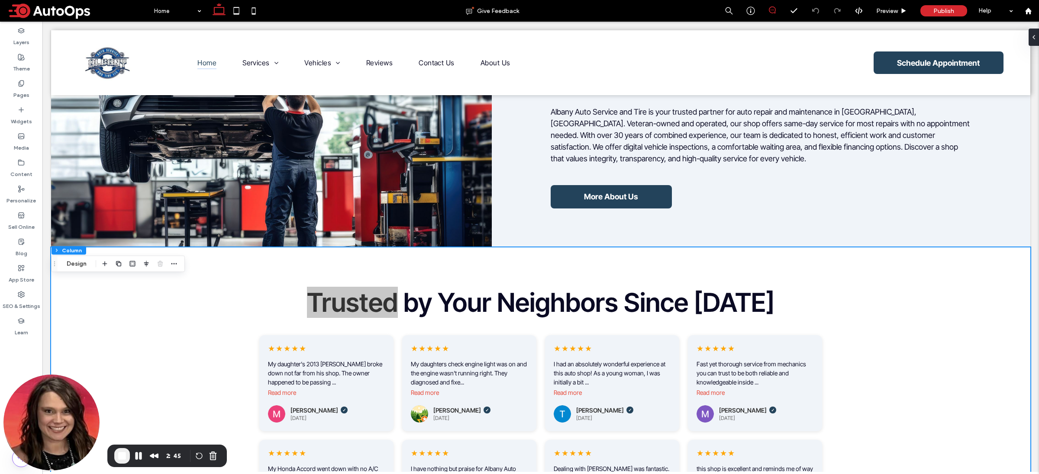
click at [775, 13] on icon at bounding box center [772, 9] width 7 height 7
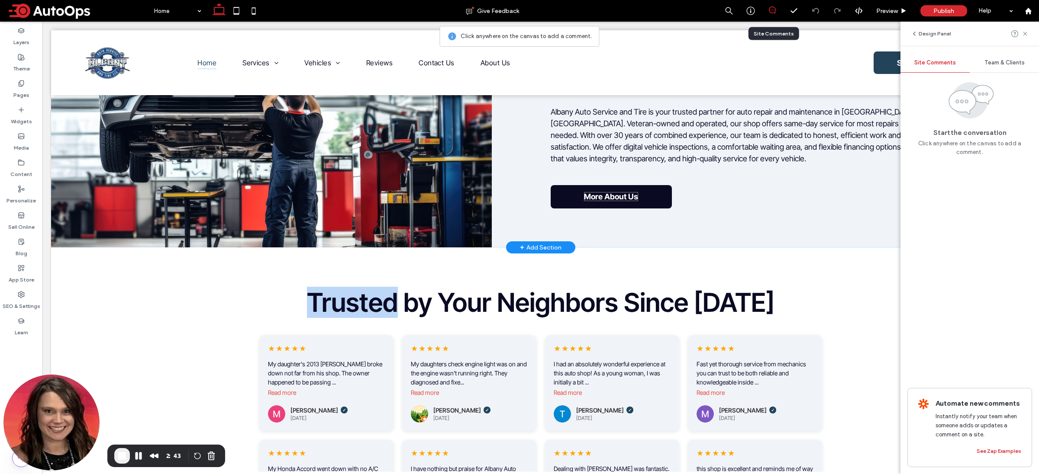
click at [630, 200] on span "More About Us" at bounding box center [611, 196] width 54 height 9
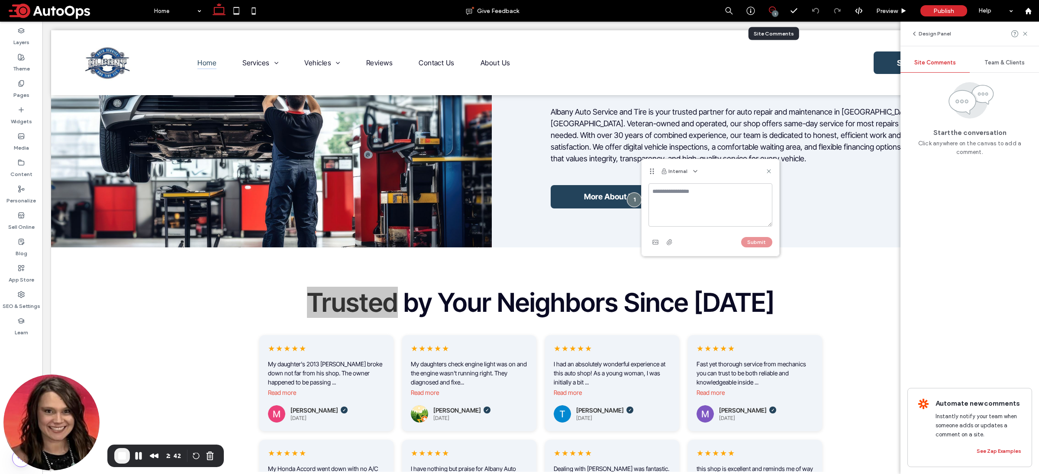
click at [693, 209] on textarea at bounding box center [710, 205] width 124 height 43
type textarea "**********"
click at [761, 243] on button "Submit" at bounding box center [756, 242] width 31 height 10
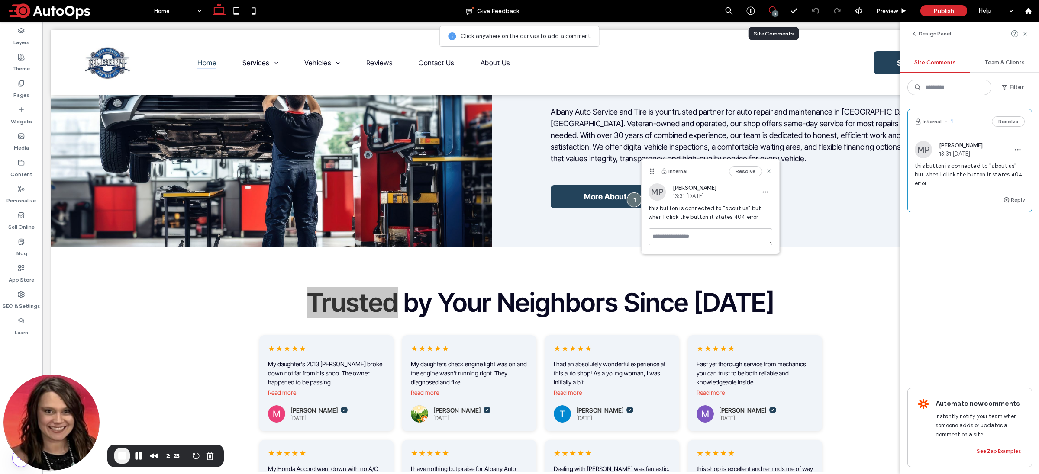
click at [1016, 62] on span "Team & Clients" at bounding box center [1004, 62] width 40 height 7
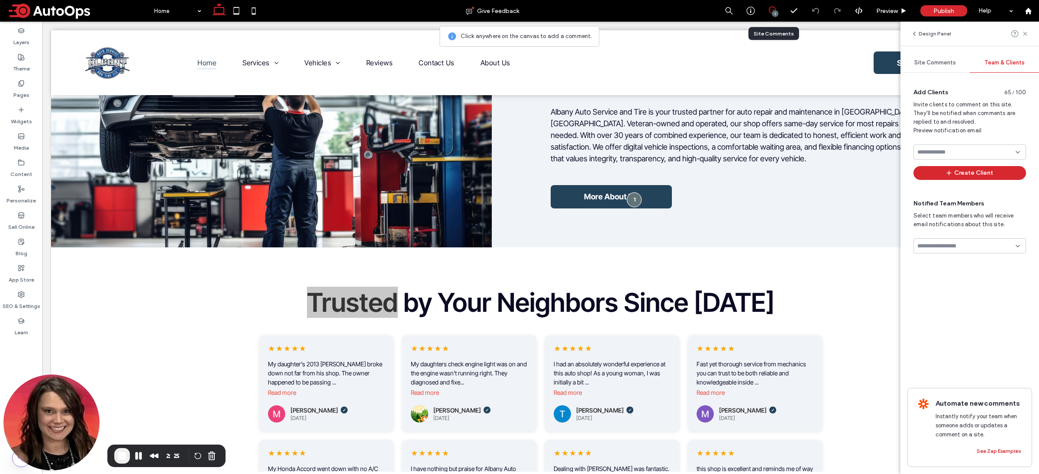
click at [956, 254] on div "Notified Team Members Select team members who will receive email notifications …" at bounding box center [969, 229] width 125 height 69
click at [959, 249] on input at bounding box center [966, 246] width 98 height 7
type input "*********"
click at [974, 246] on input "*********" at bounding box center [966, 246] width 98 height 7
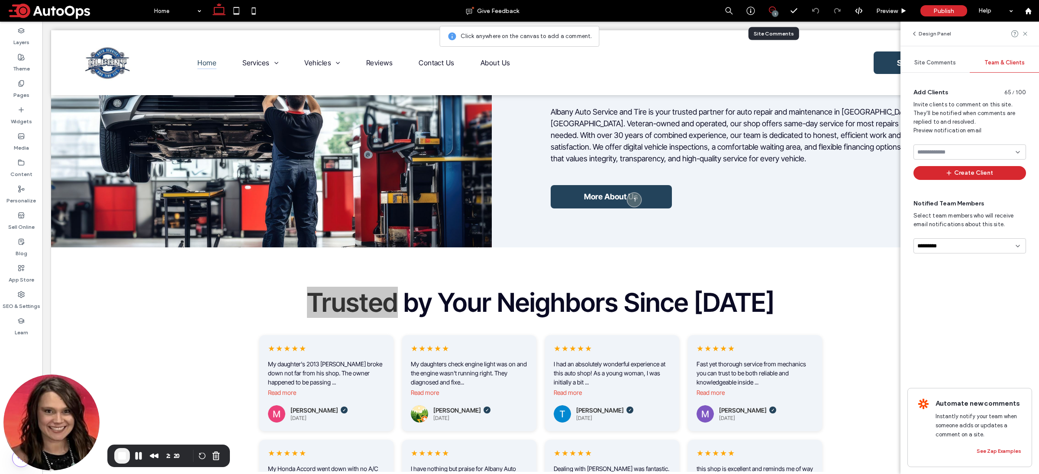
click at [974, 246] on input "*********" at bounding box center [966, 246] width 98 height 7
click at [975, 286] on div "[PERSON_NAME]" at bounding box center [970, 291] width 112 height 15
click at [977, 243] on input at bounding box center [966, 246] width 98 height 7
click at [972, 312] on div "[PERSON_NAME]" at bounding box center [970, 313] width 112 height 15
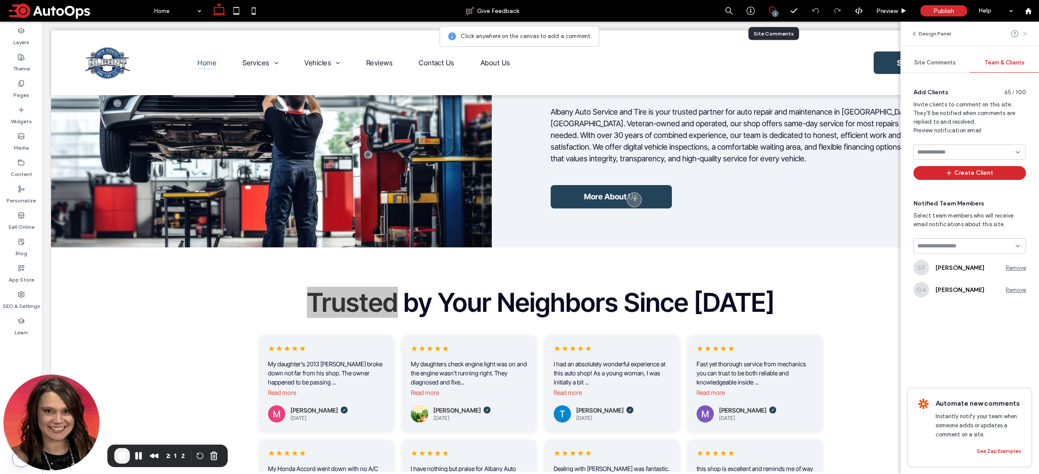
click at [1026, 32] on use at bounding box center [1025, 34] width 4 height 4
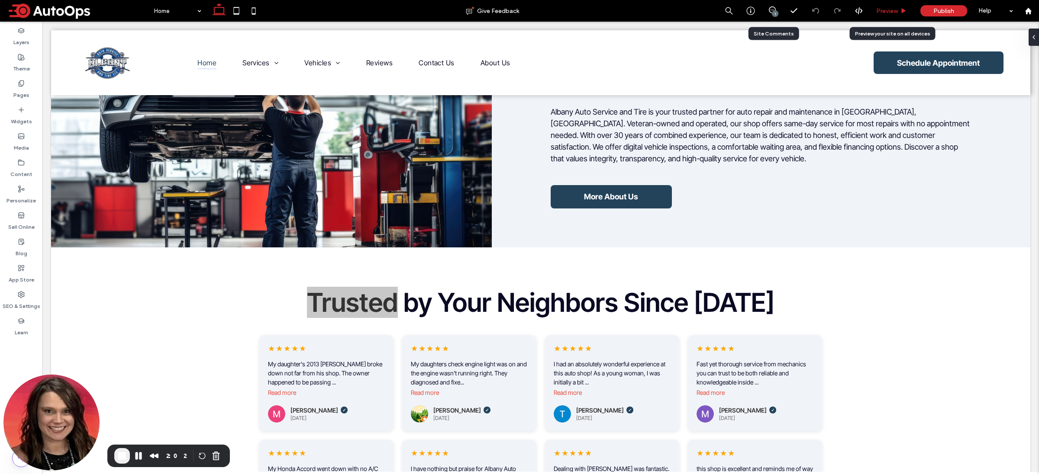
click at [890, 16] on div "Preview" at bounding box center [892, 11] width 44 height 22
click at [897, 9] on span "Preview" at bounding box center [887, 10] width 22 height 7
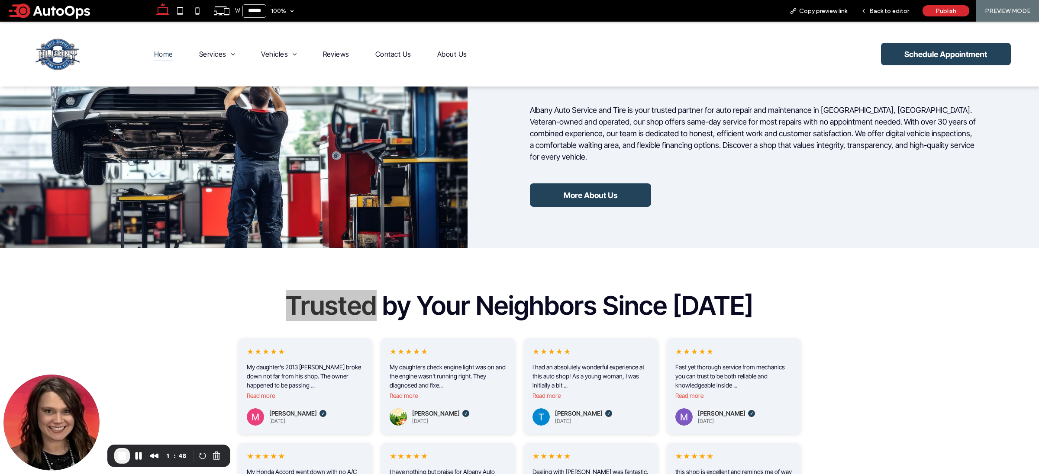
scroll to position [896, 0]
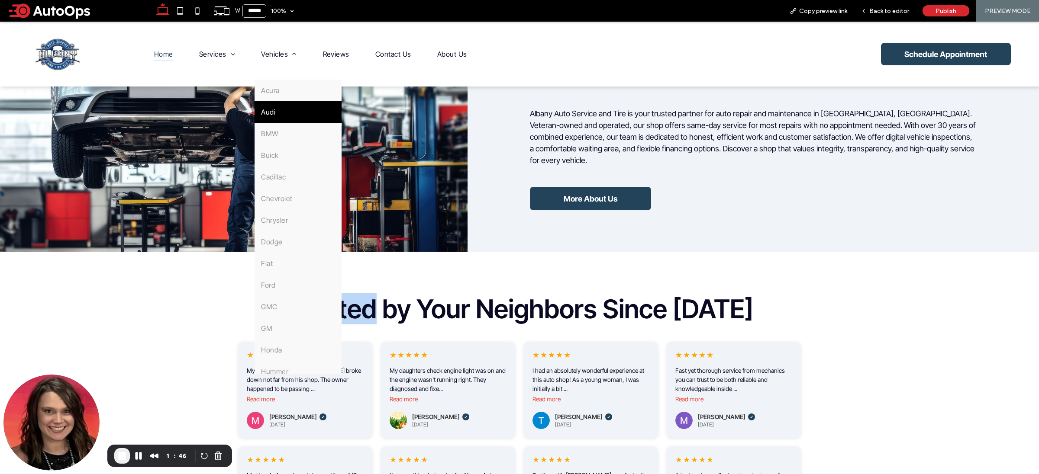
click at [283, 105] on link "Audi" at bounding box center [298, 112] width 87 height 22
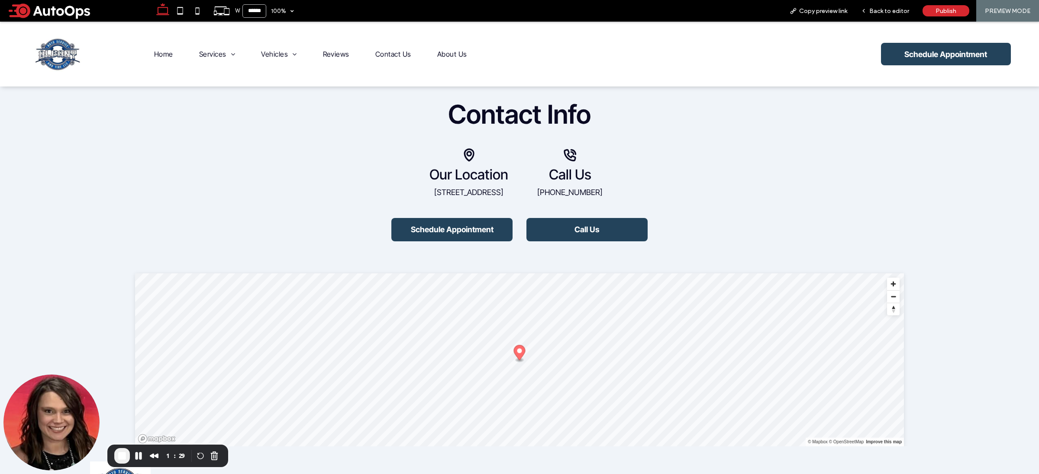
scroll to position [1028, 0]
click at [391, 53] on span "Contact Us" at bounding box center [393, 54] width 36 height 13
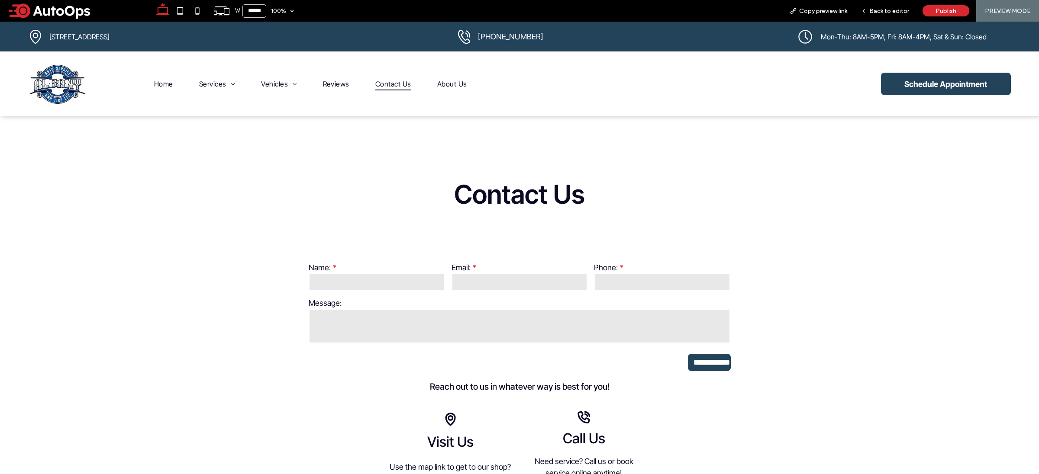
click at [33, 10] on span at bounding box center [77, 10] width 143 height 17
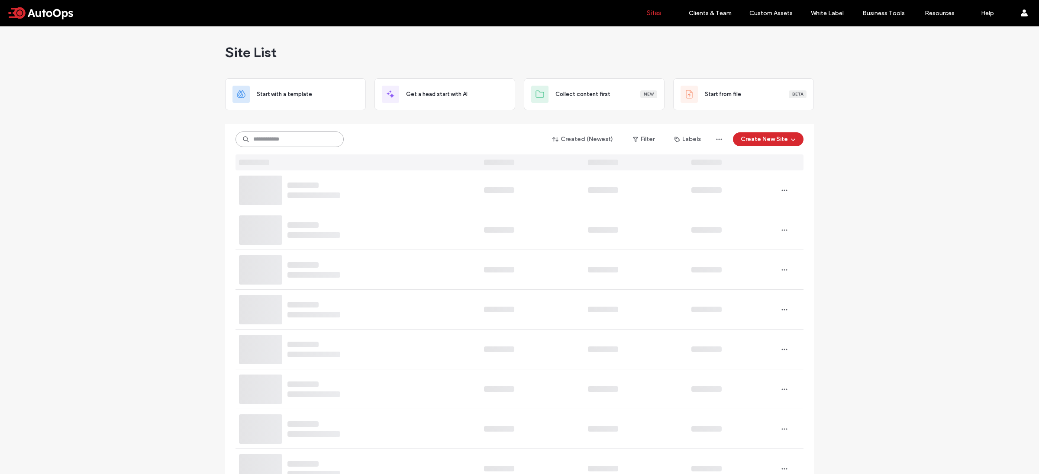
click at [285, 140] on input at bounding box center [289, 140] width 108 height 16
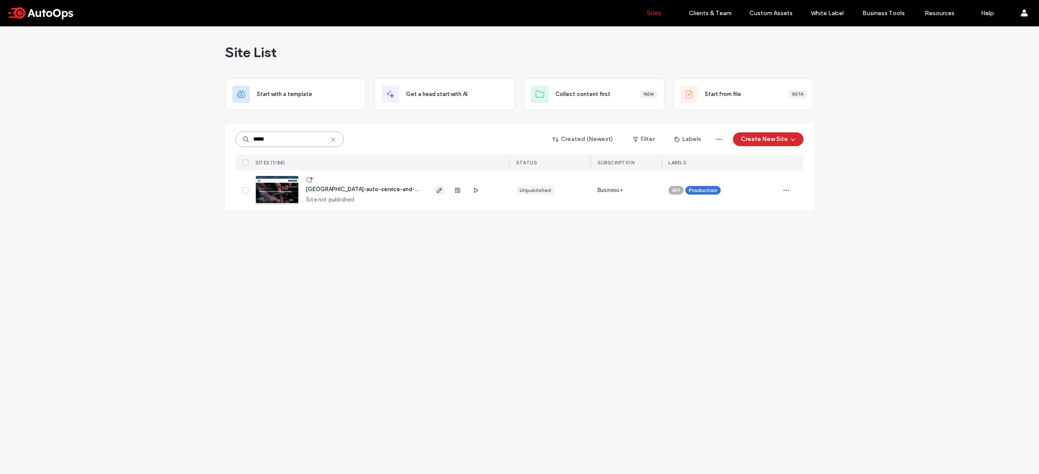
type input "*****"
click at [438, 190] on icon "button" at bounding box center [439, 190] width 7 height 7
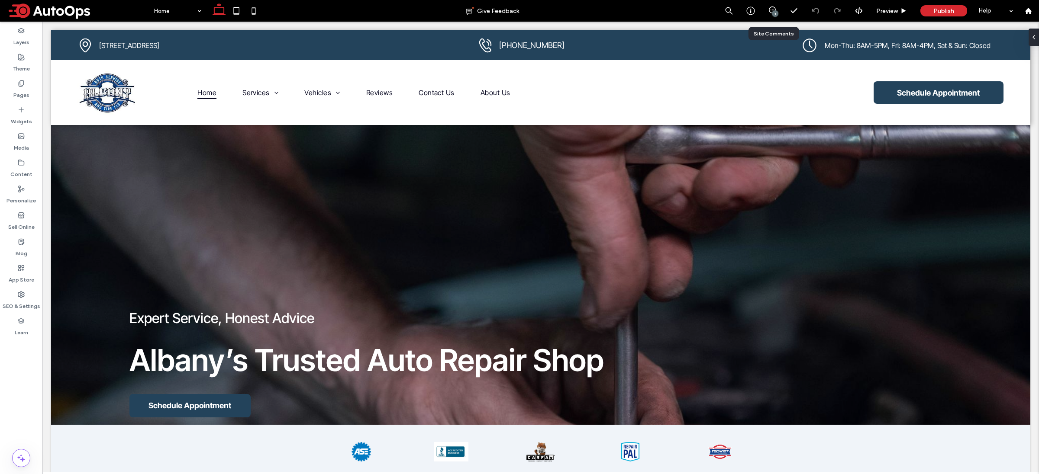
click at [777, 16] on div "1" at bounding box center [772, 11] width 22 height 22
click at [773, 11] on div "1" at bounding box center [775, 13] width 6 height 6
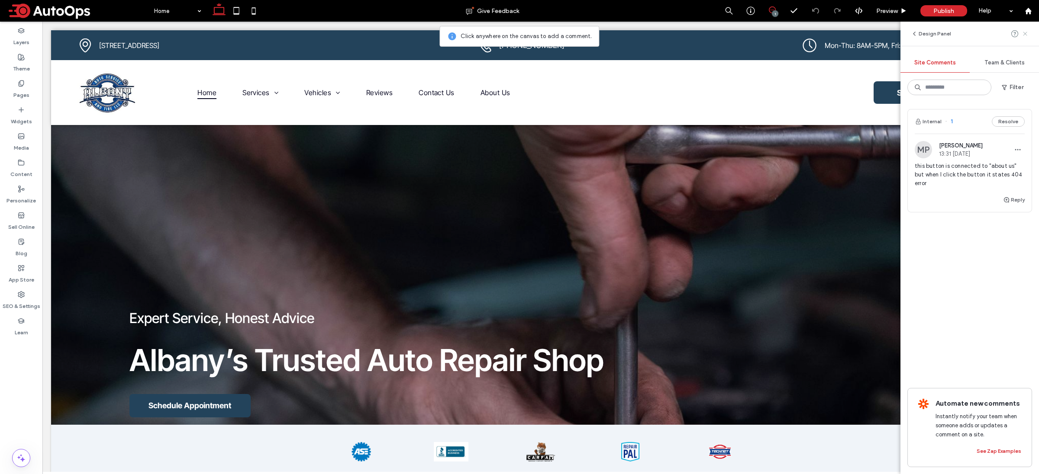
click at [1027, 35] on icon at bounding box center [1025, 33] width 7 height 7
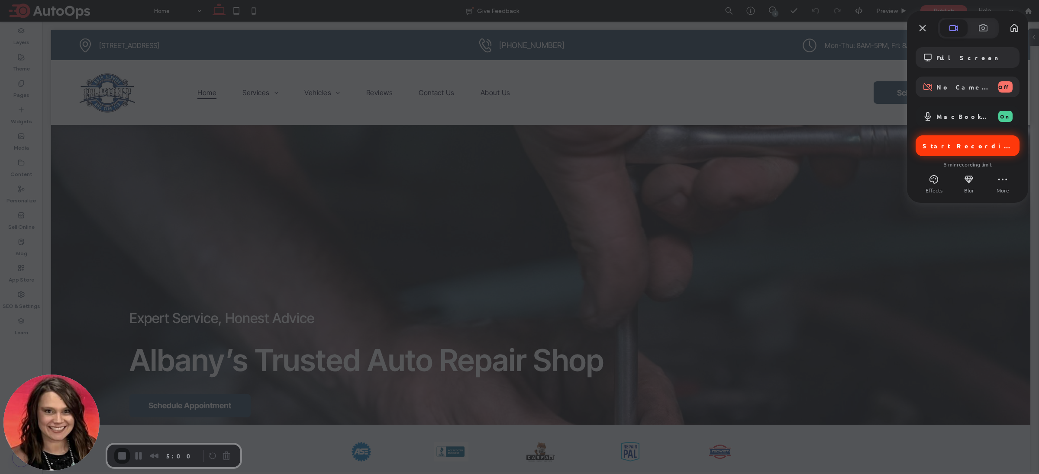
click at [975, 150] on div "Start Recording" at bounding box center [967, 145] width 104 height 21
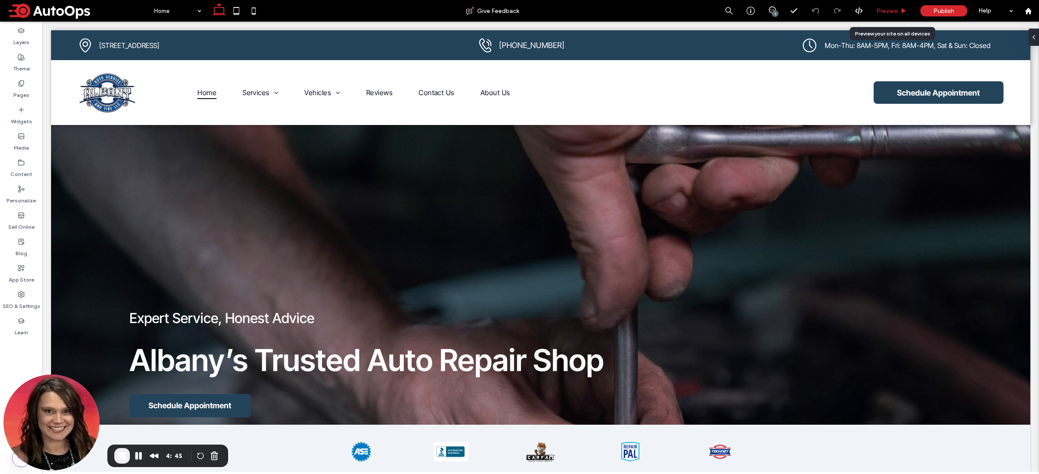
click at [896, 10] on span "Preview" at bounding box center [887, 10] width 22 height 7
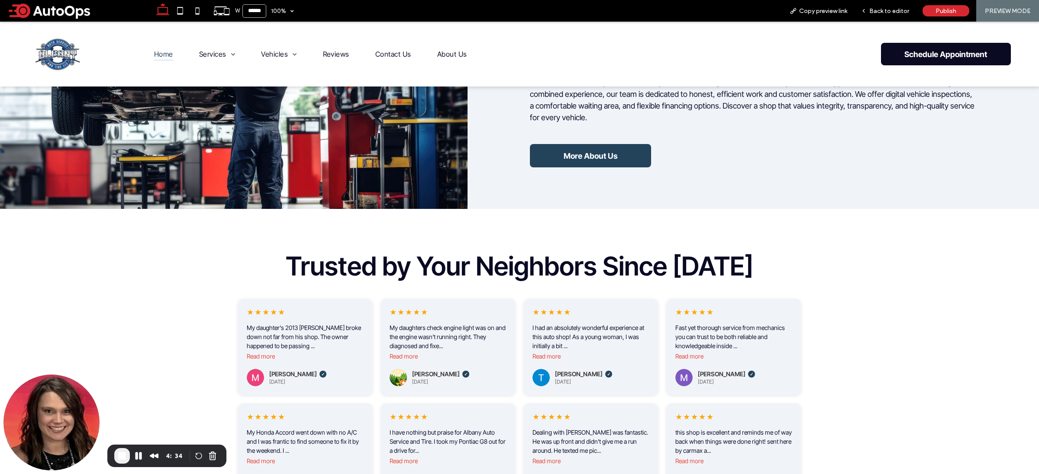
scroll to position [933, 0]
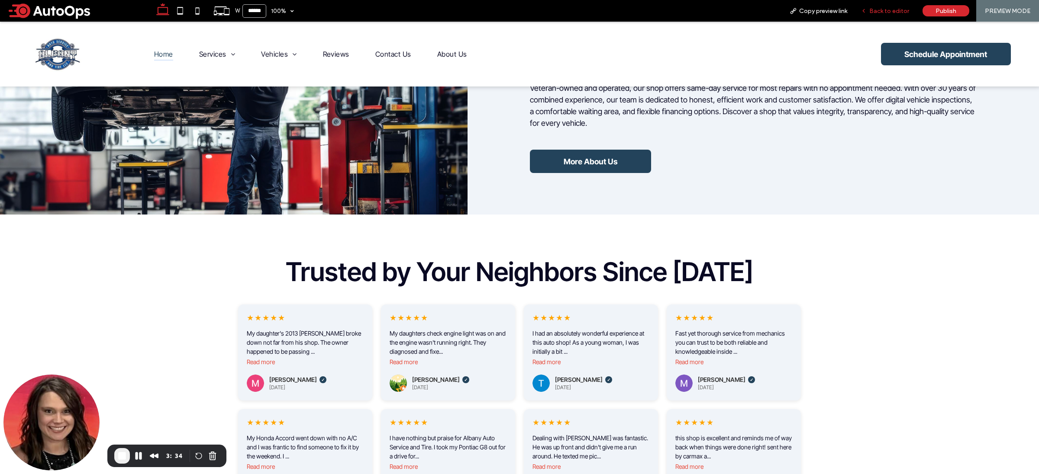
click at [889, 10] on span "Back to editor" at bounding box center [889, 10] width 40 height 7
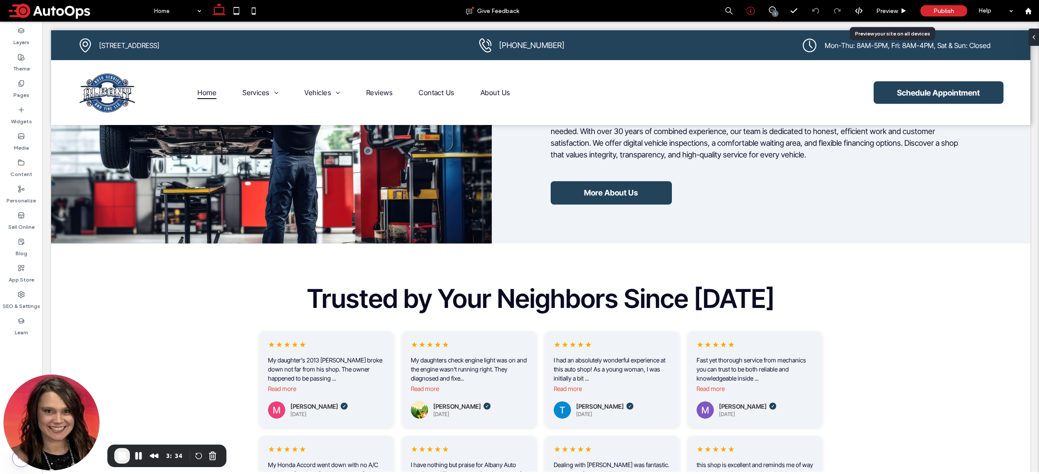
scroll to position [941, 0]
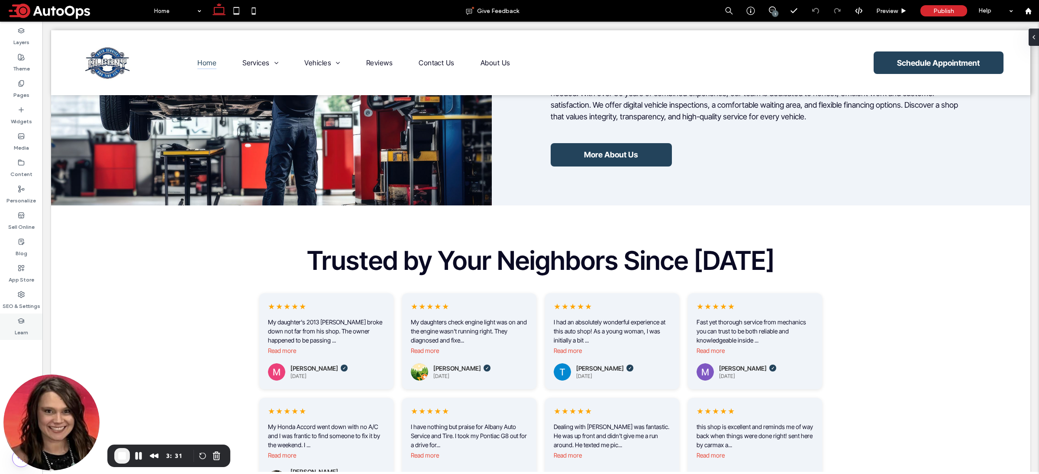
click at [23, 332] on label "Learn" at bounding box center [21, 331] width 13 height 12
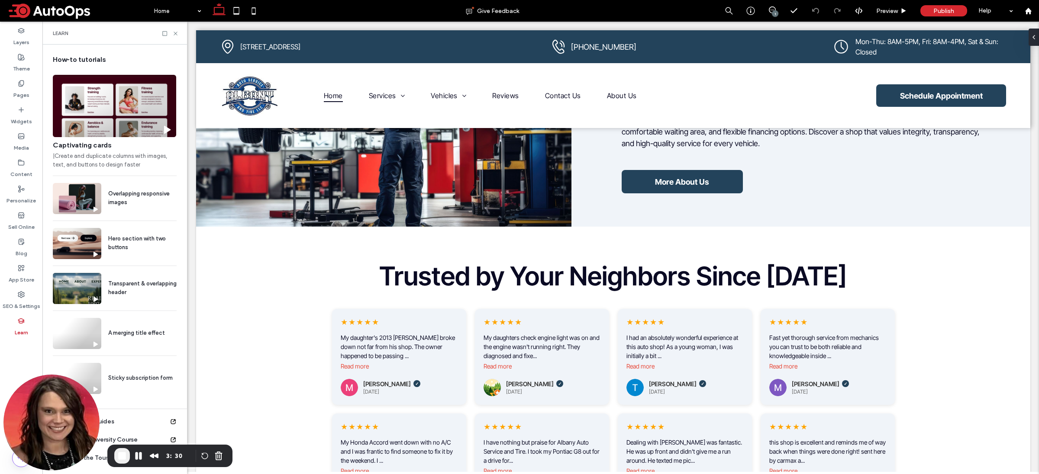
scroll to position [929, 0]
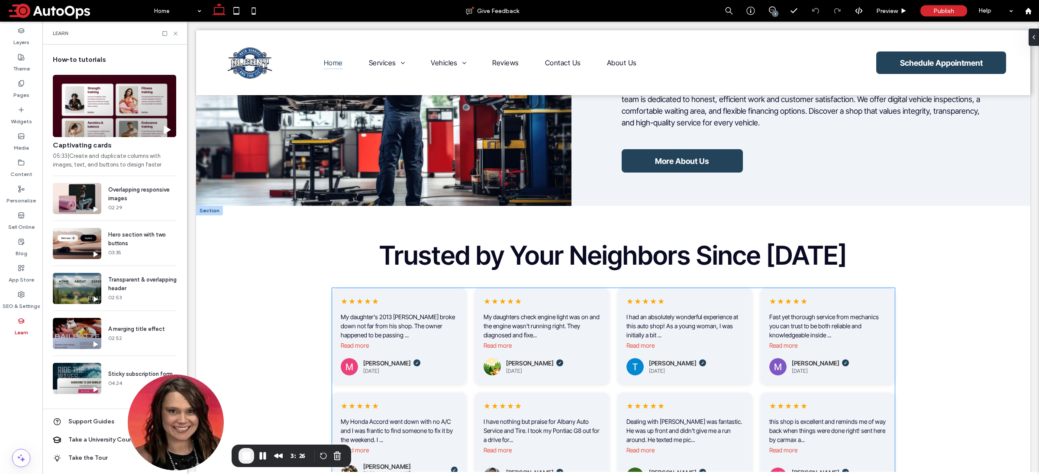
drag, startPoint x: 251, startPoint y: 443, endPoint x: 409, endPoint y: 425, distance: 159.1
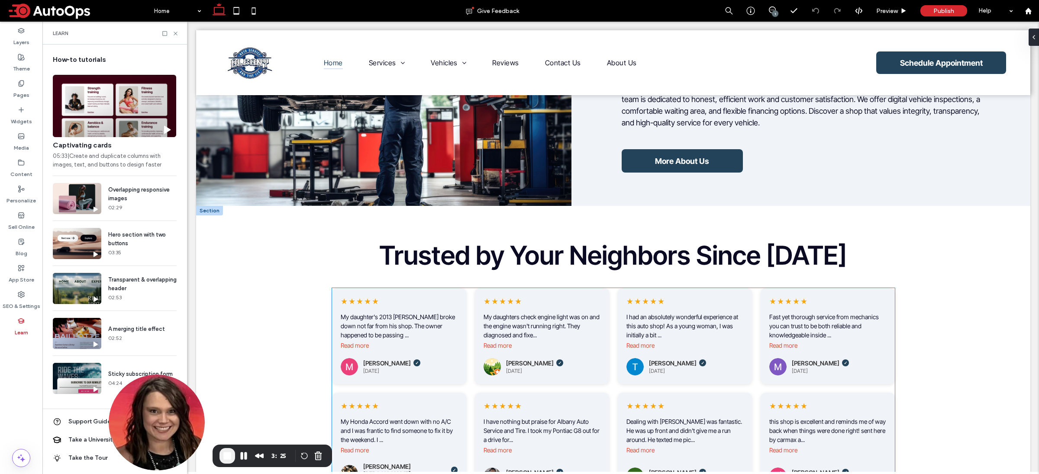
click at [364, 409] on span "★" at bounding box center [367, 406] width 7 height 9
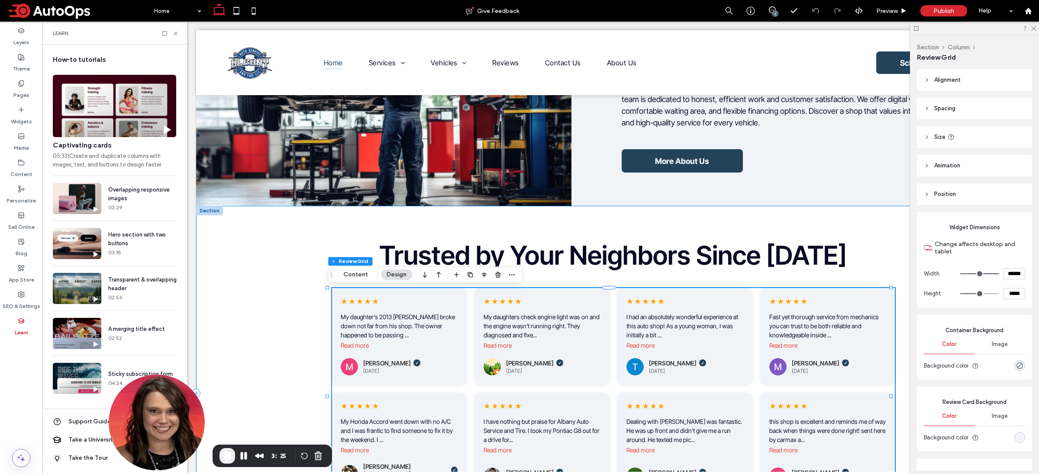
type input "**"
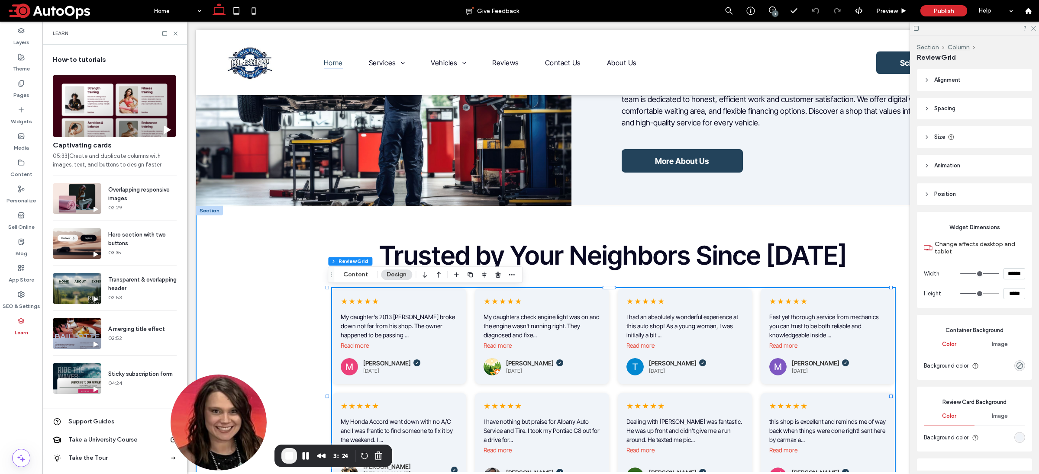
drag, startPoint x: 368, startPoint y: 443, endPoint x: 309, endPoint y: 436, distance: 59.3
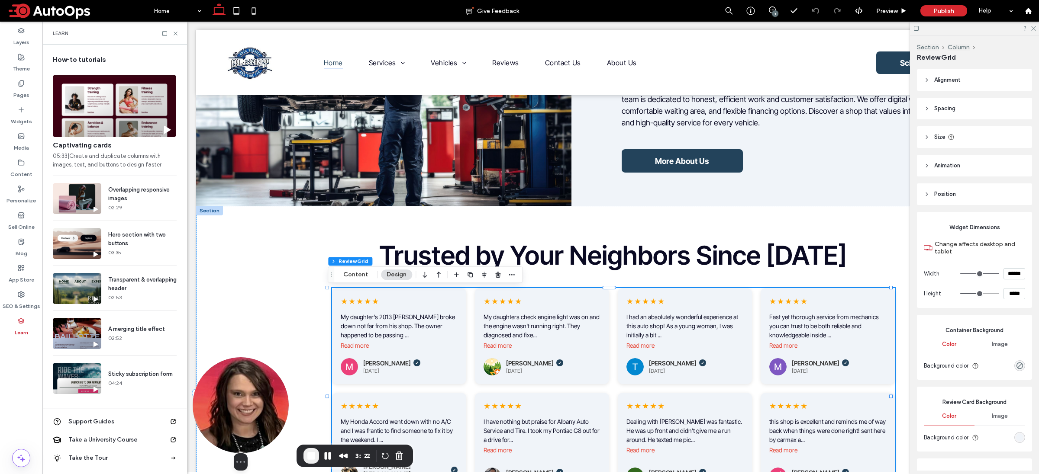
click at [255, 436] on img at bounding box center [241, 406] width 96 height 96
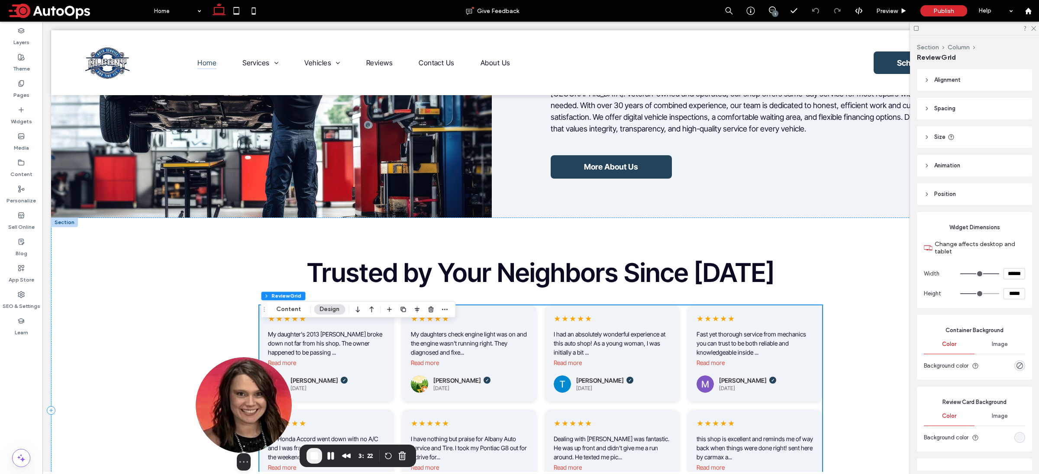
scroll to position [941, 0]
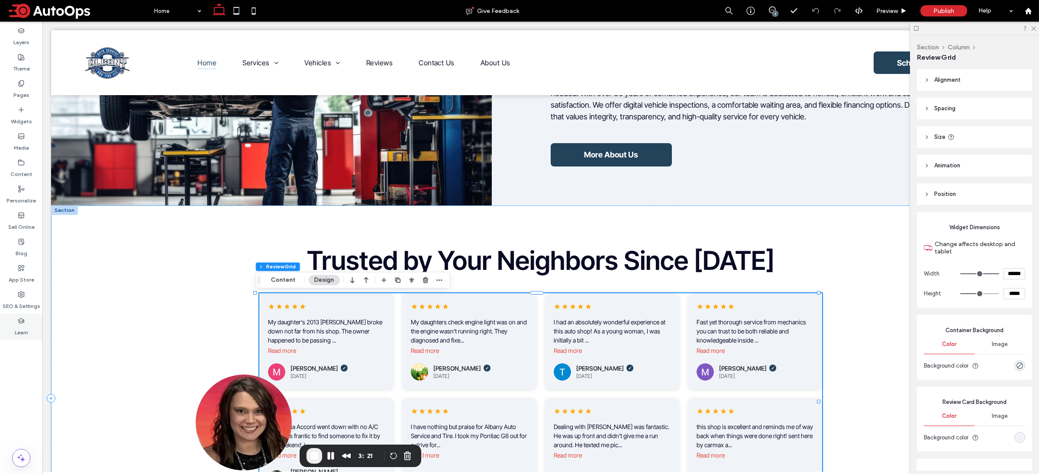
click at [15, 332] on label "Learn" at bounding box center [21, 331] width 13 height 12
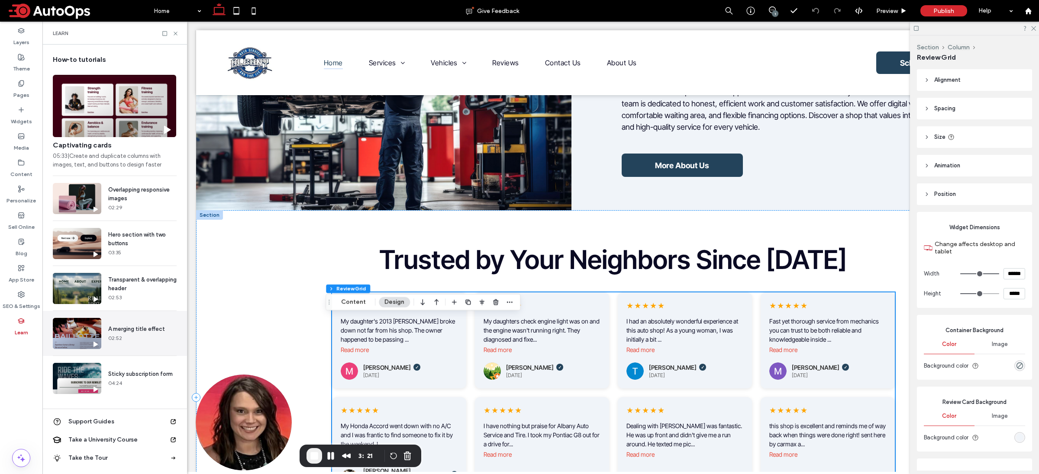
scroll to position [929, 0]
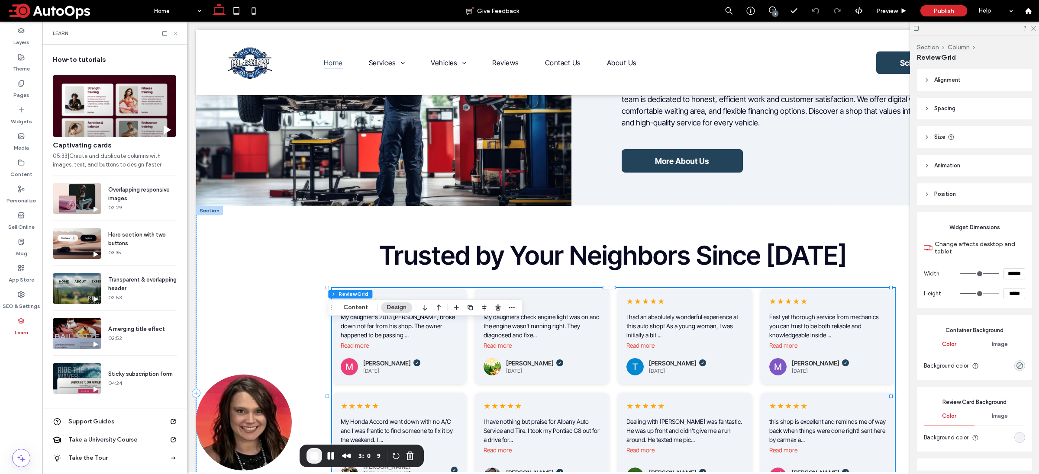
click at [174, 32] on icon at bounding box center [175, 33] width 6 height 6
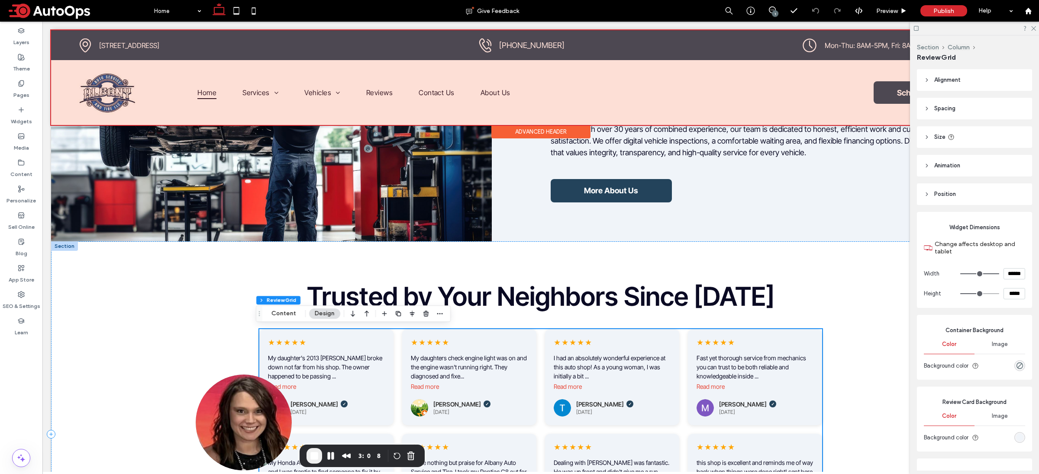
scroll to position [938, 0]
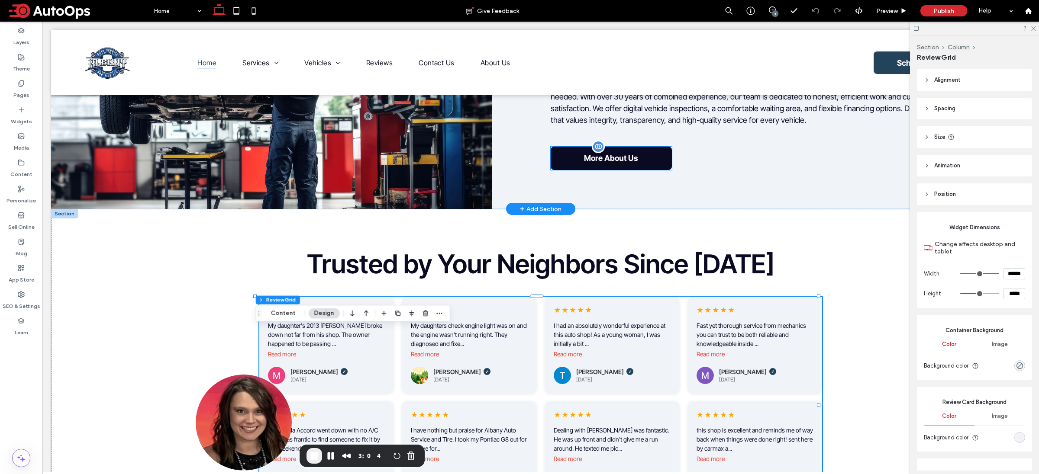
click at [595, 158] on span "More About Us" at bounding box center [611, 158] width 54 height 9
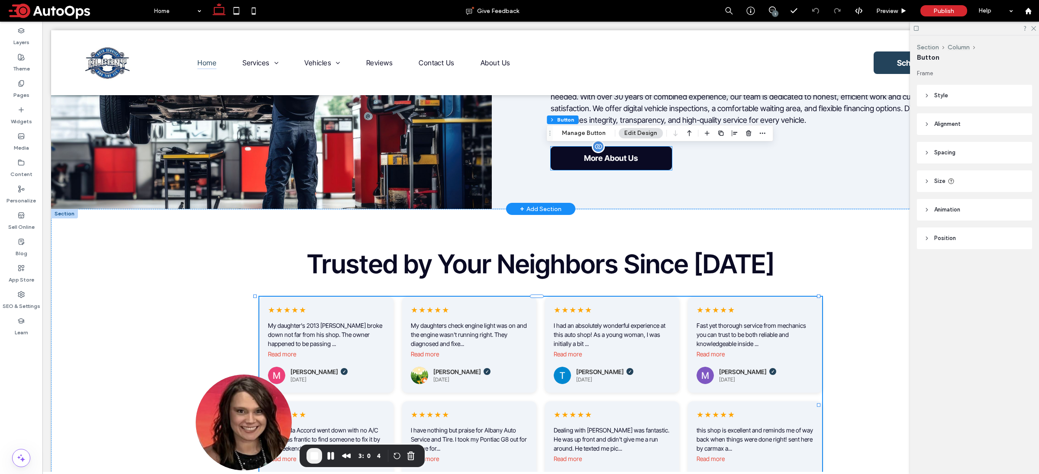
type input "**"
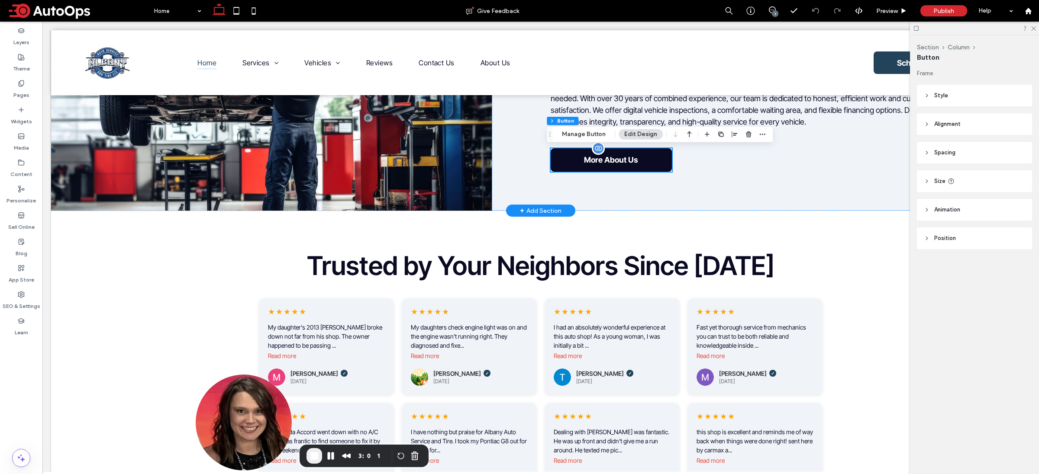
scroll to position [936, 0]
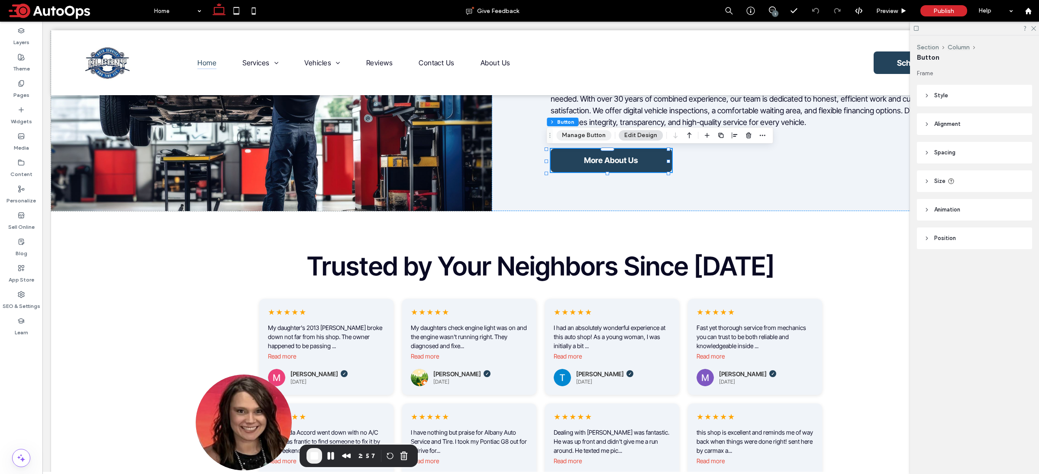
click at [596, 136] on button "Manage Button" at bounding box center [583, 135] width 55 height 10
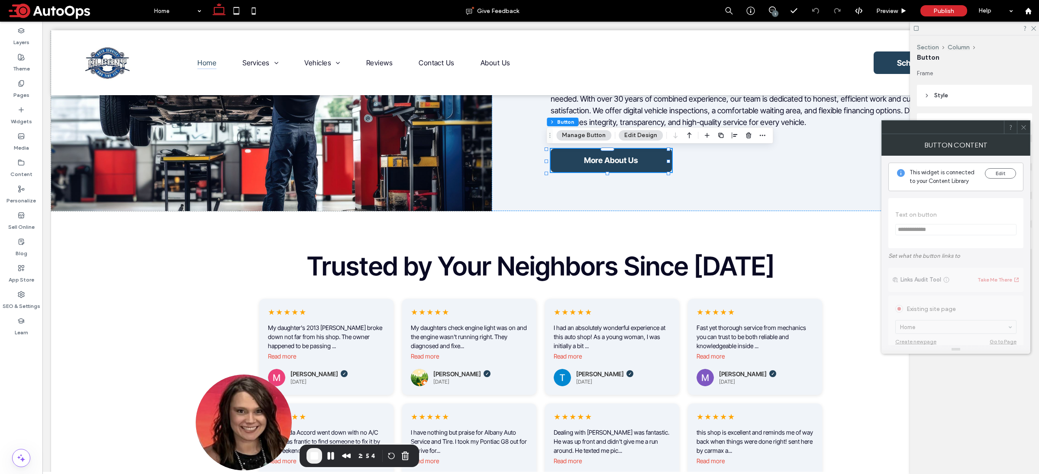
click at [949, 182] on span "This widget is connected to your Content Library" at bounding box center [943, 176] width 68 height 17
click at [1007, 171] on button "Edit" at bounding box center [1000, 173] width 31 height 10
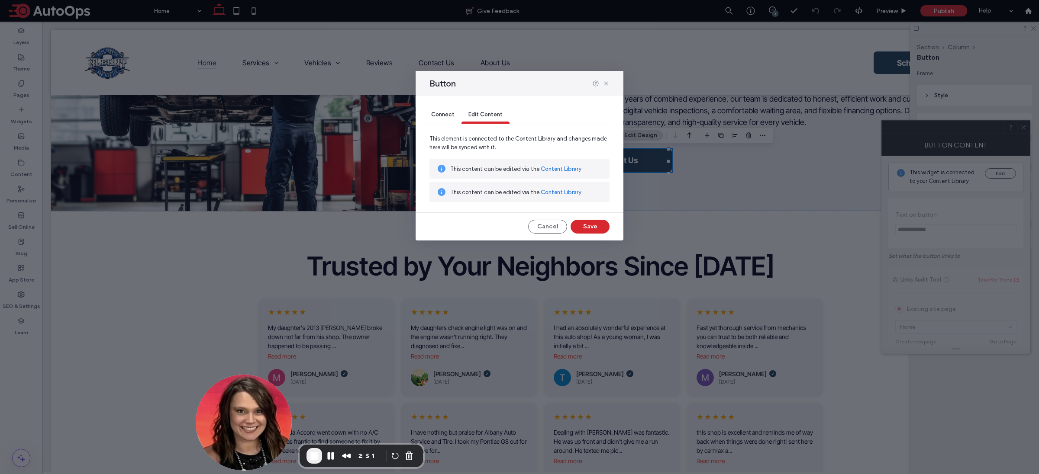
click at [444, 119] on div "Connect" at bounding box center [442, 114] width 37 height 17
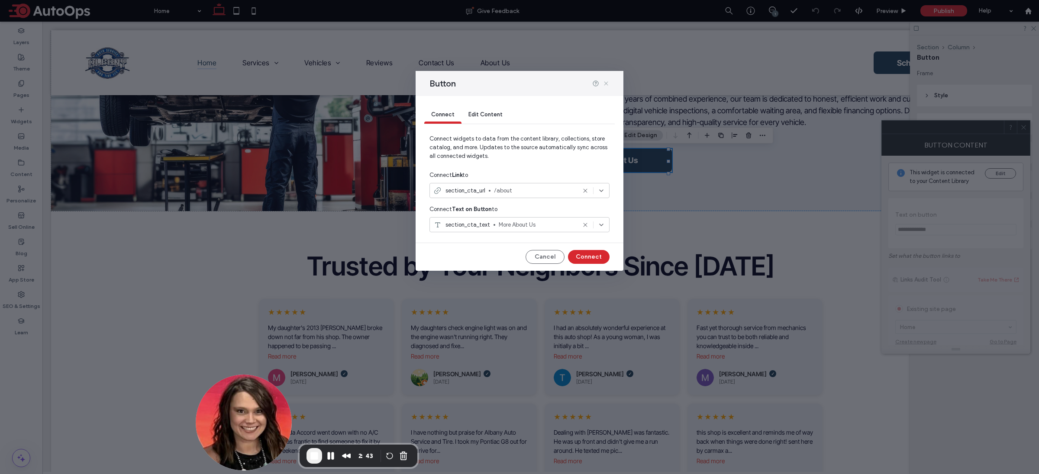
click at [603, 81] on icon at bounding box center [606, 83] width 7 height 7
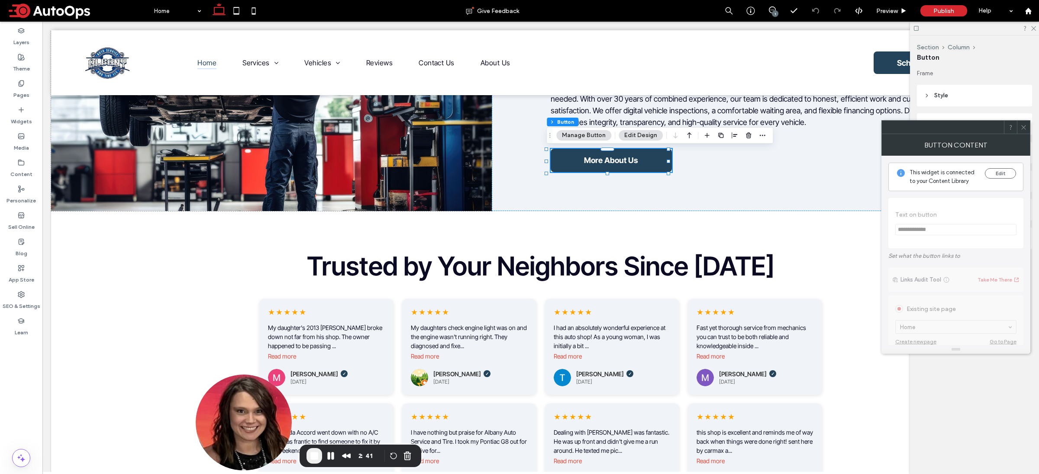
click at [1022, 129] on icon at bounding box center [1023, 127] width 6 height 6
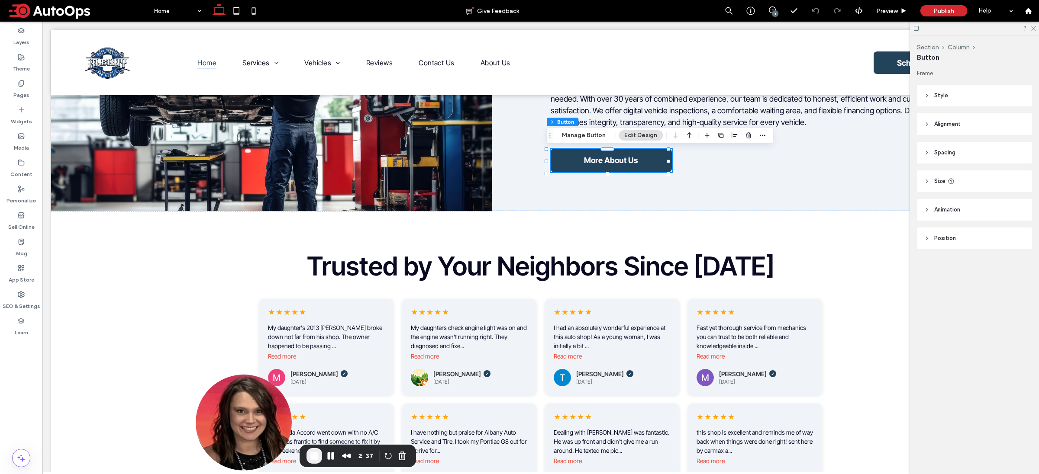
click at [773, 11] on div "1" at bounding box center [775, 13] width 6 height 6
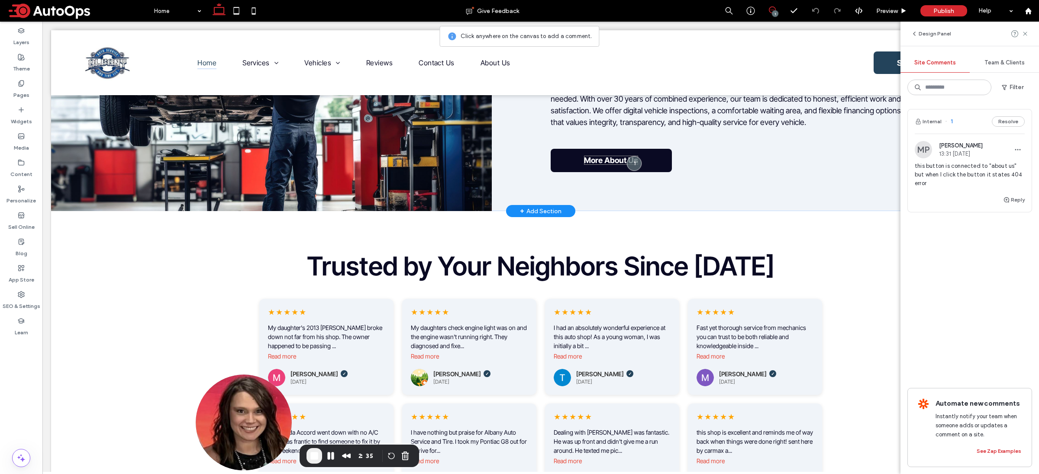
click at [615, 162] on span "More About Us" at bounding box center [611, 160] width 54 height 9
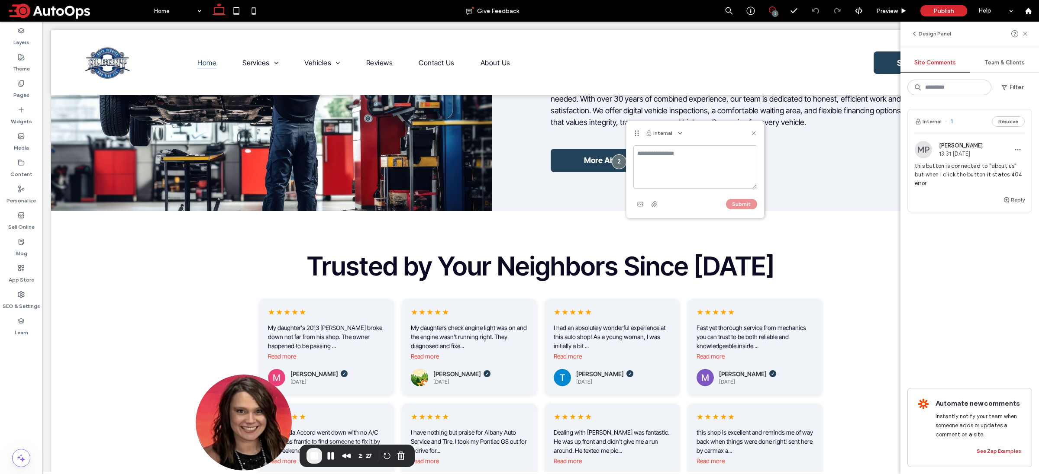
click at [1018, 60] on span "Team & Clients" at bounding box center [1004, 62] width 40 height 7
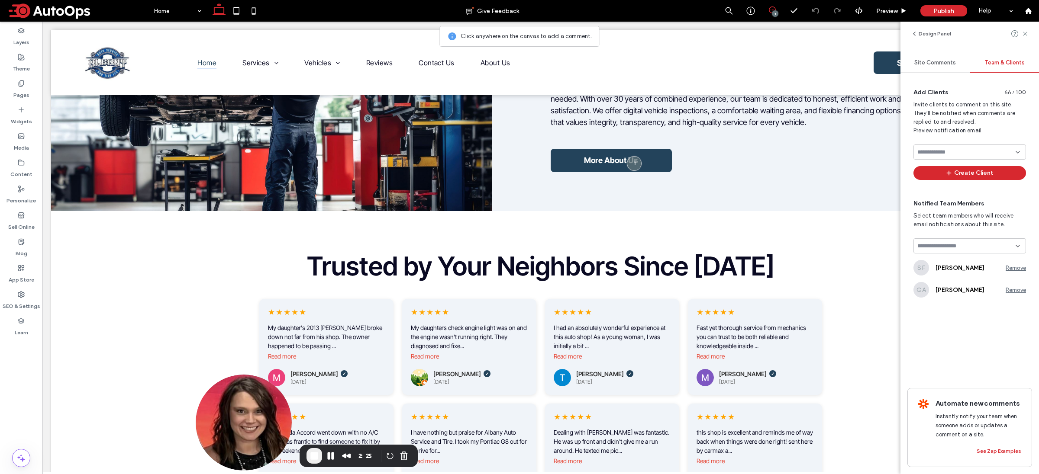
click at [988, 252] on div at bounding box center [969, 245] width 113 height 15
click at [1025, 35] on use at bounding box center [1025, 34] width 4 height 4
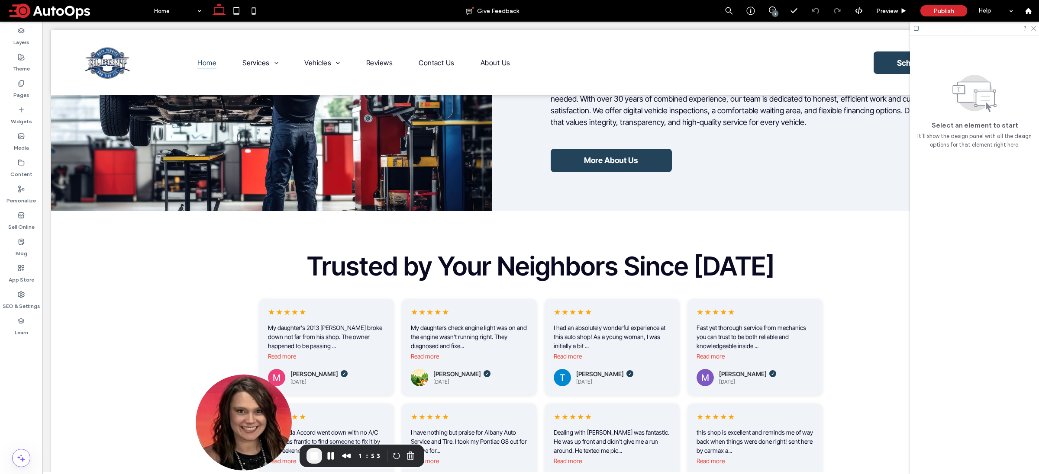
click at [316, 455] on span "End Recording" at bounding box center [314, 456] width 10 height 10
